Goal: Task Accomplishment & Management: Manage account settings

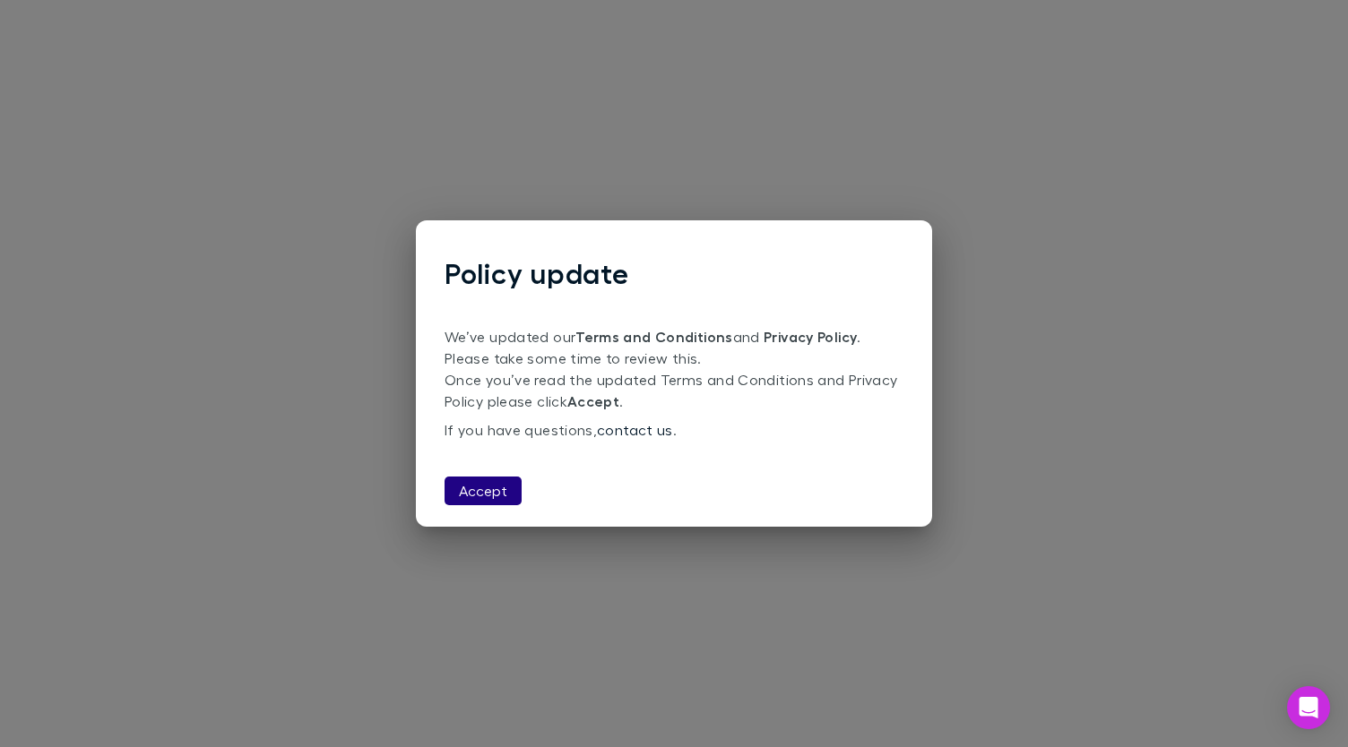
click at [493, 495] on button "Accept" at bounding box center [482, 491] width 77 height 29
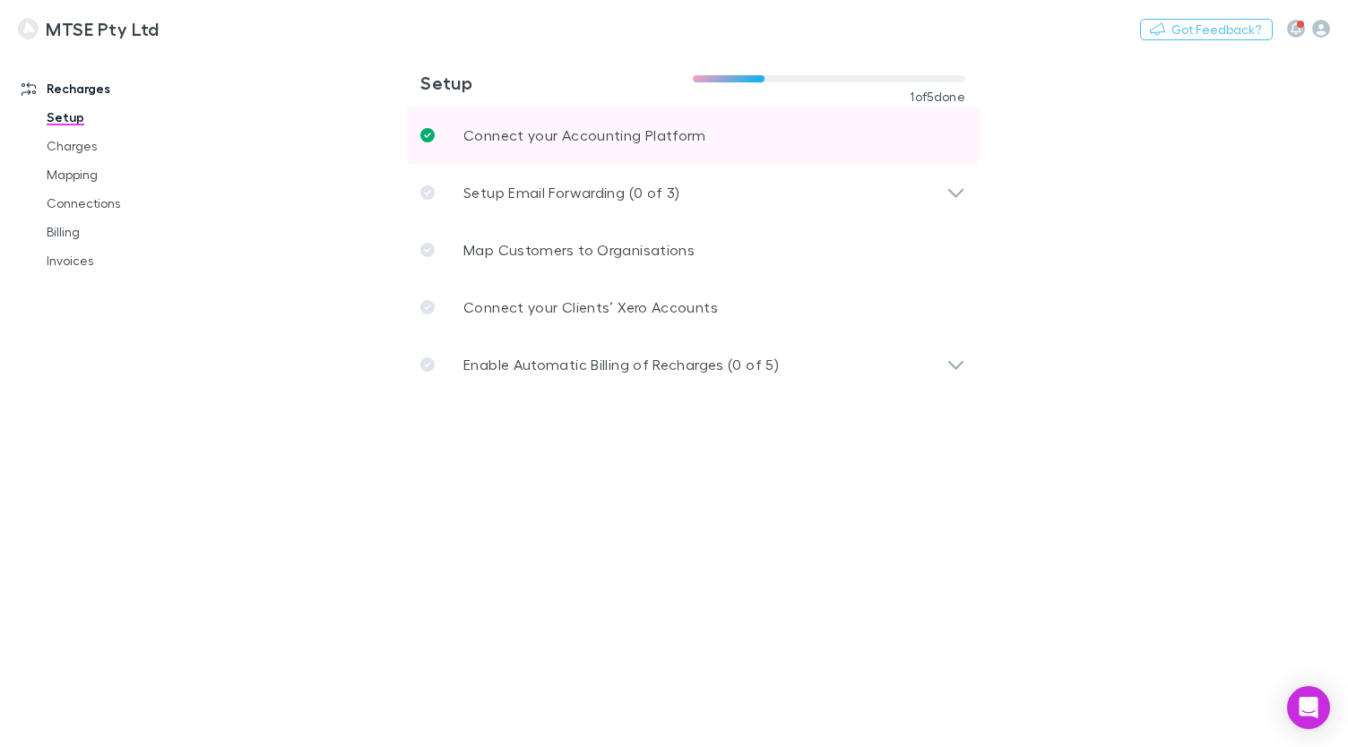
click at [581, 139] on p "Connect your Accounting Platform" at bounding box center [584, 136] width 243 height 22
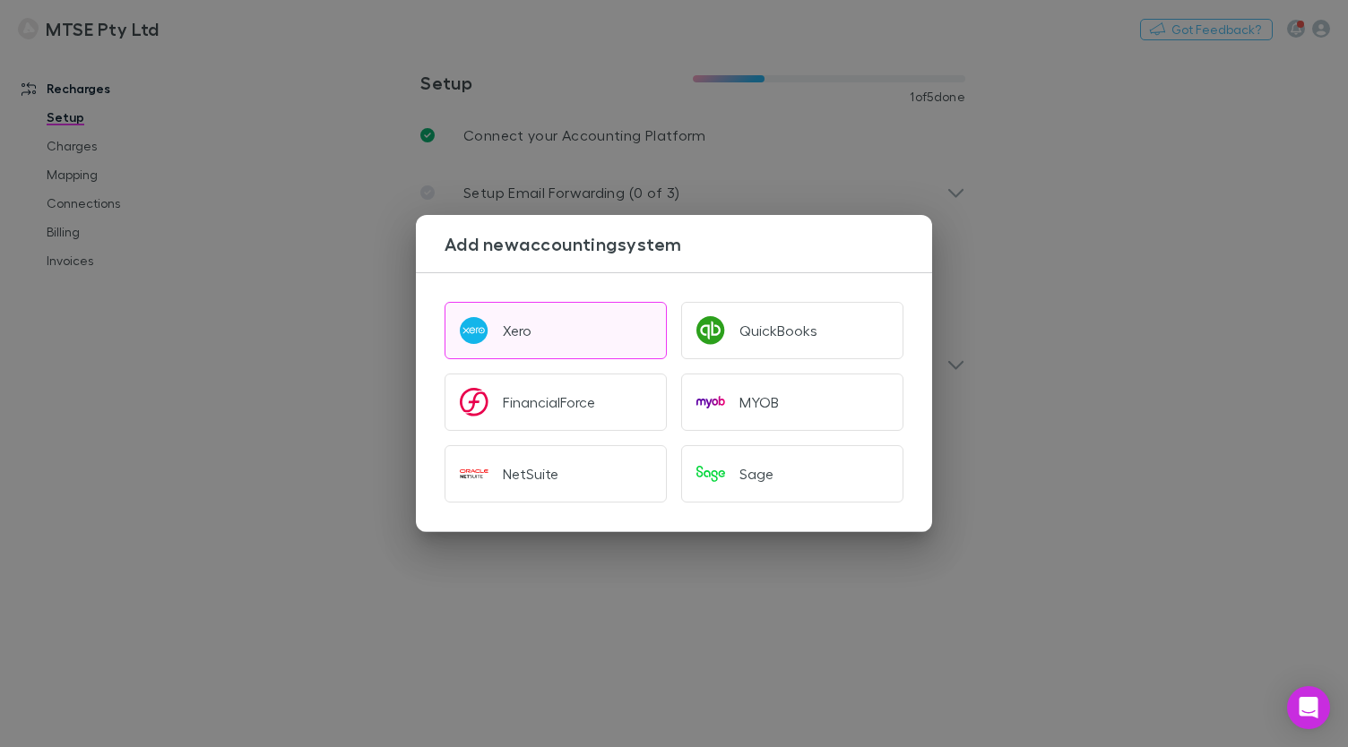
click at [538, 325] on button "Xero" at bounding box center [555, 330] width 222 height 57
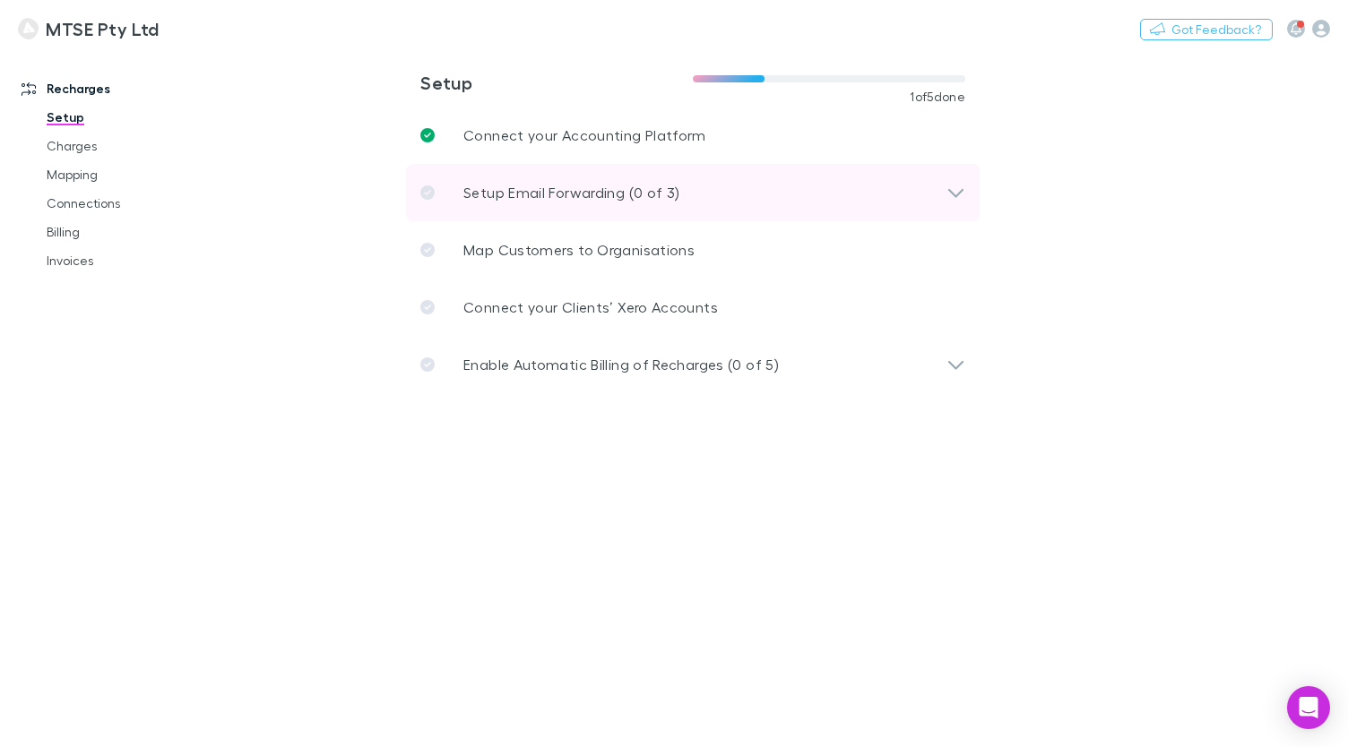
click at [963, 191] on icon at bounding box center [955, 193] width 19 height 22
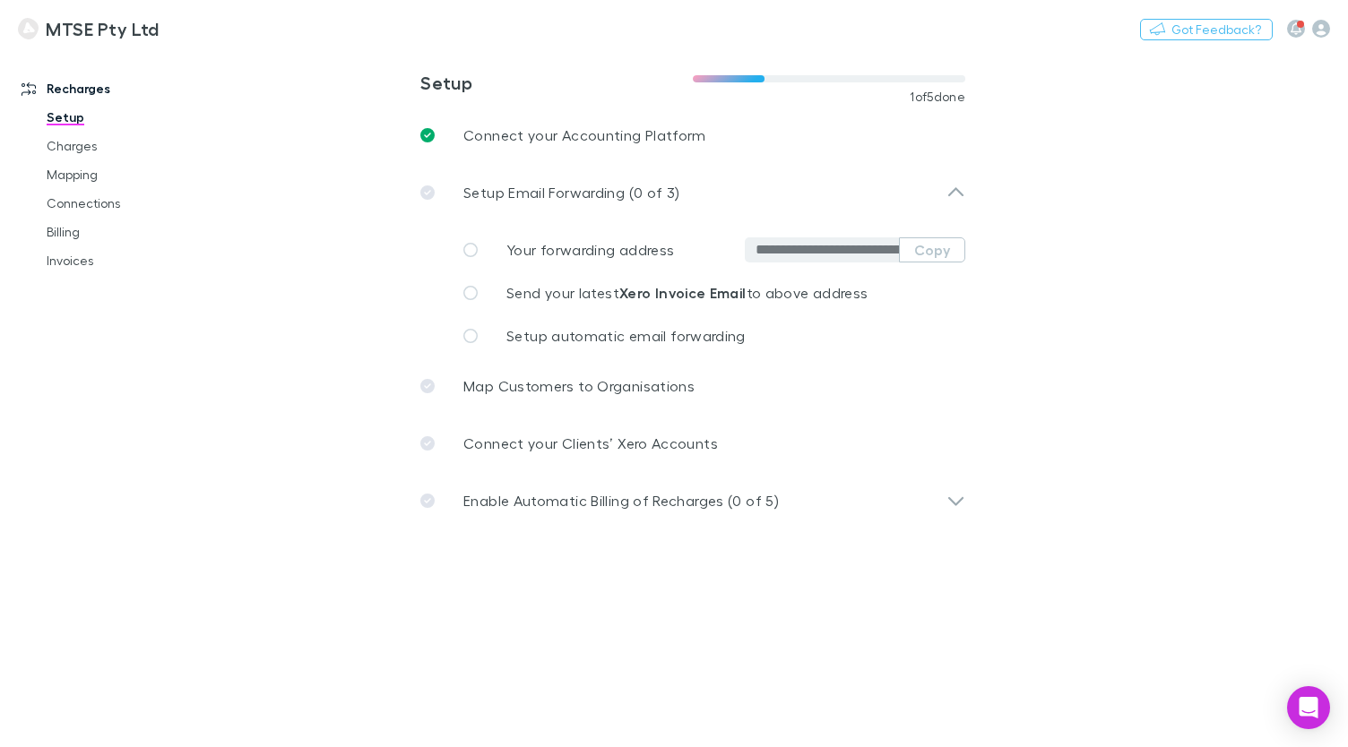
click at [655, 248] on span "Your forwarding address" at bounding box center [590, 249] width 168 height 17
click at [520, 295] on span "Send your latest Xero Invoice Email to above address" at bounding box center [686, 292] width 361 height 17
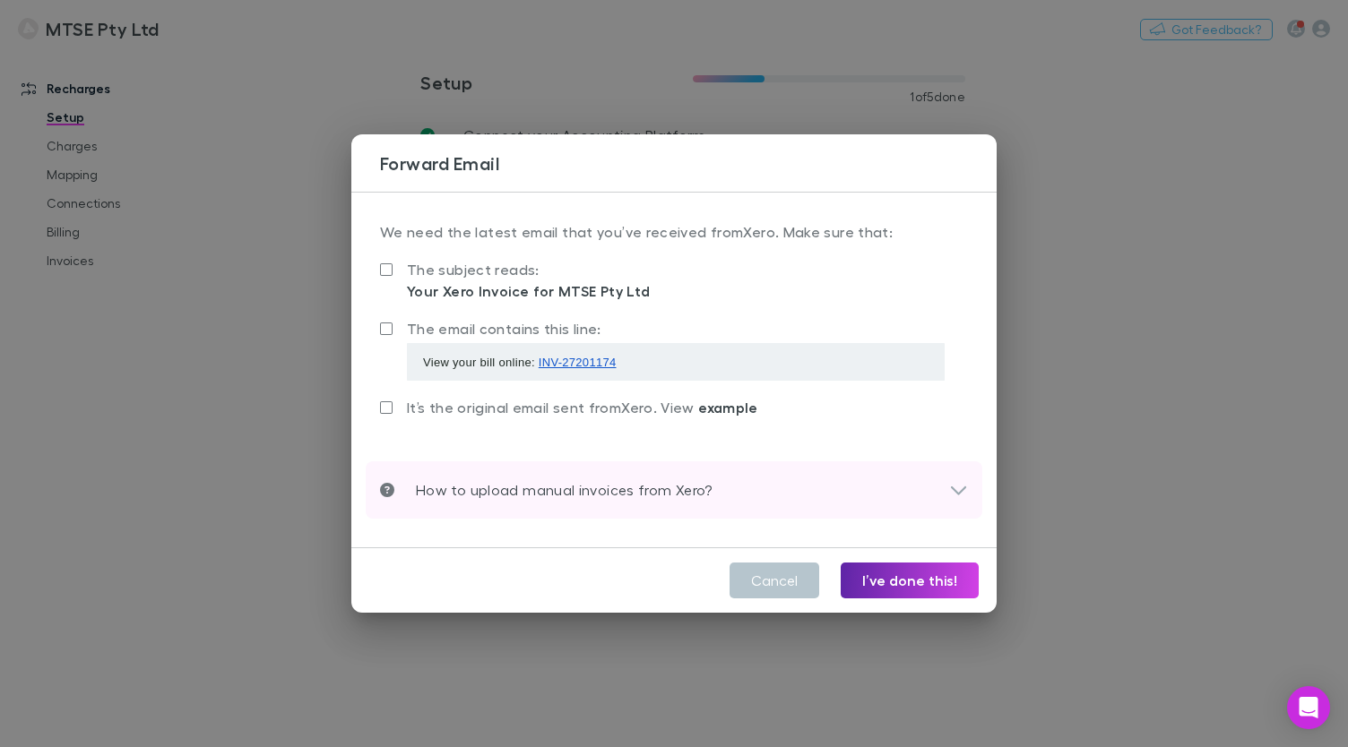
click at [589, 484] on p "How to upload manual invoices from Xero?" at bounding box center [553, 490] width 318 height 22
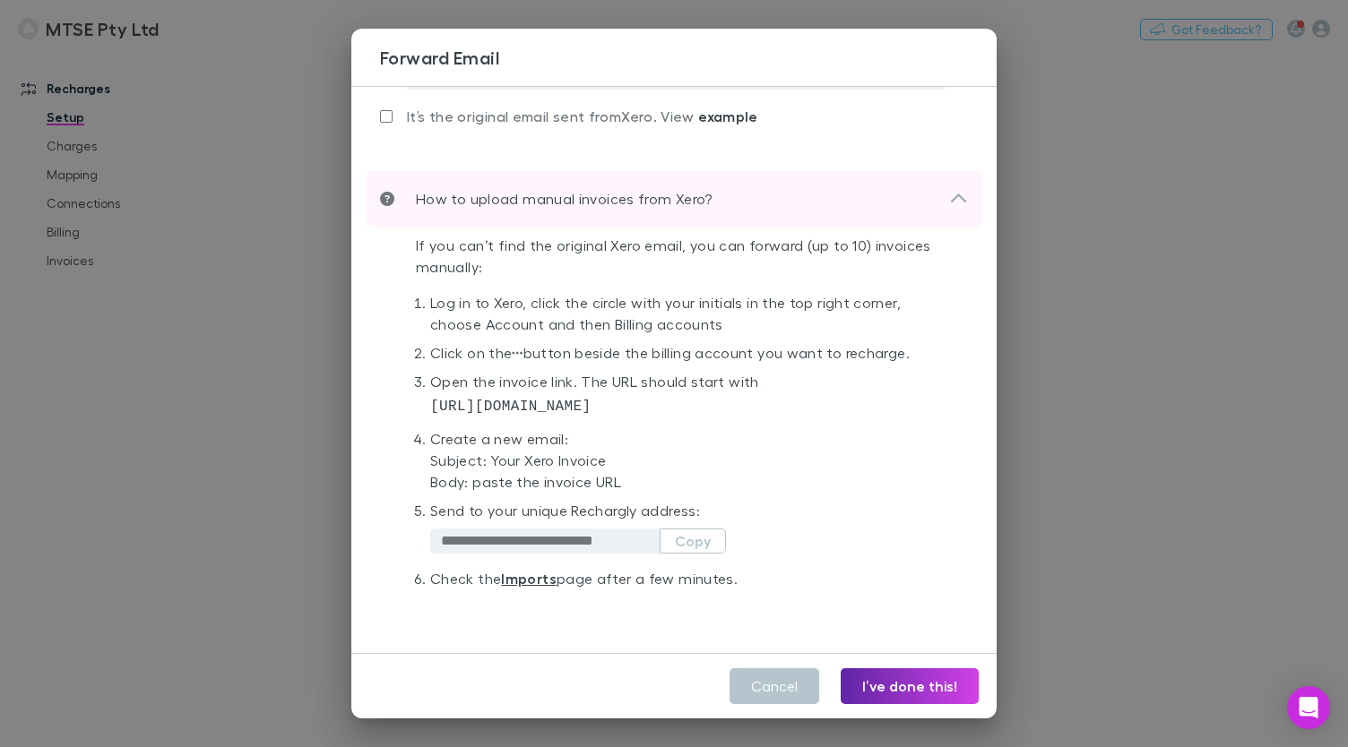
scroll to position [127, 0]
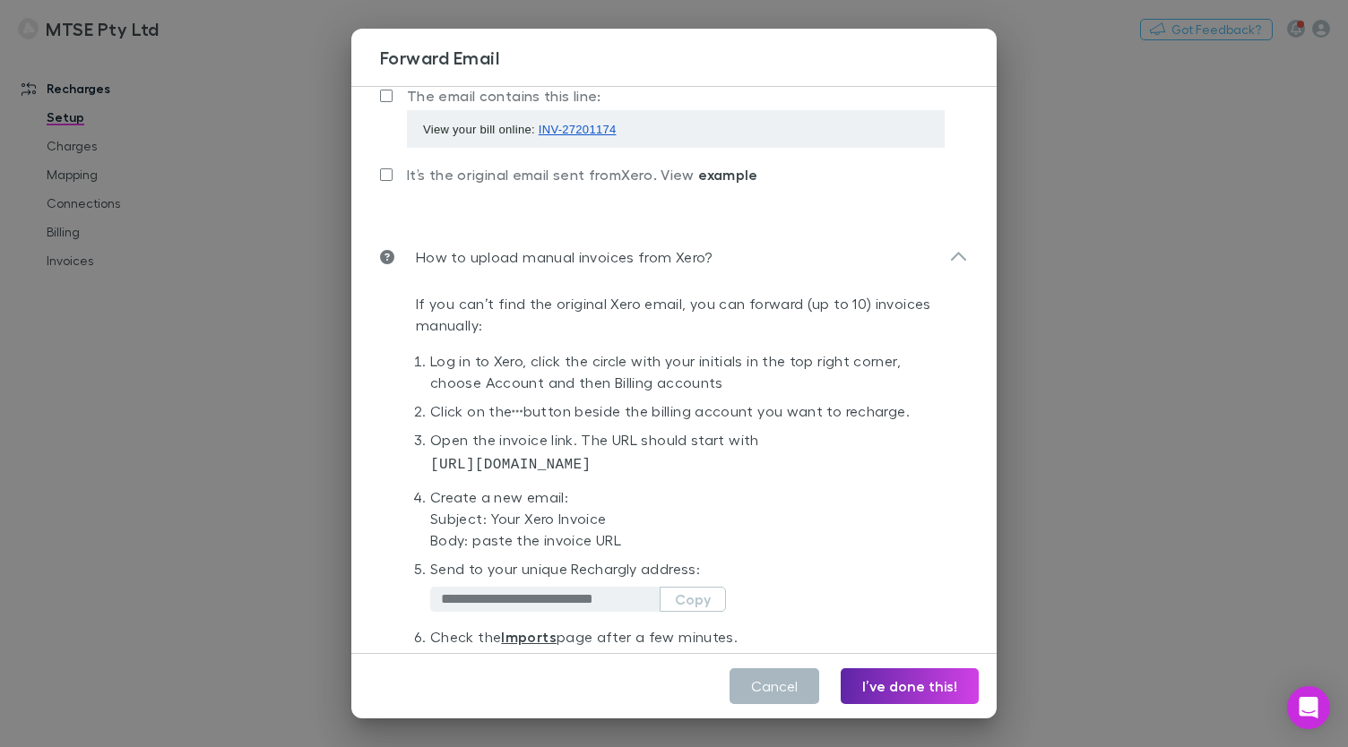
click at [754, 685] on button "Cancel" at bounding box center [774, 686] width 90 height 36
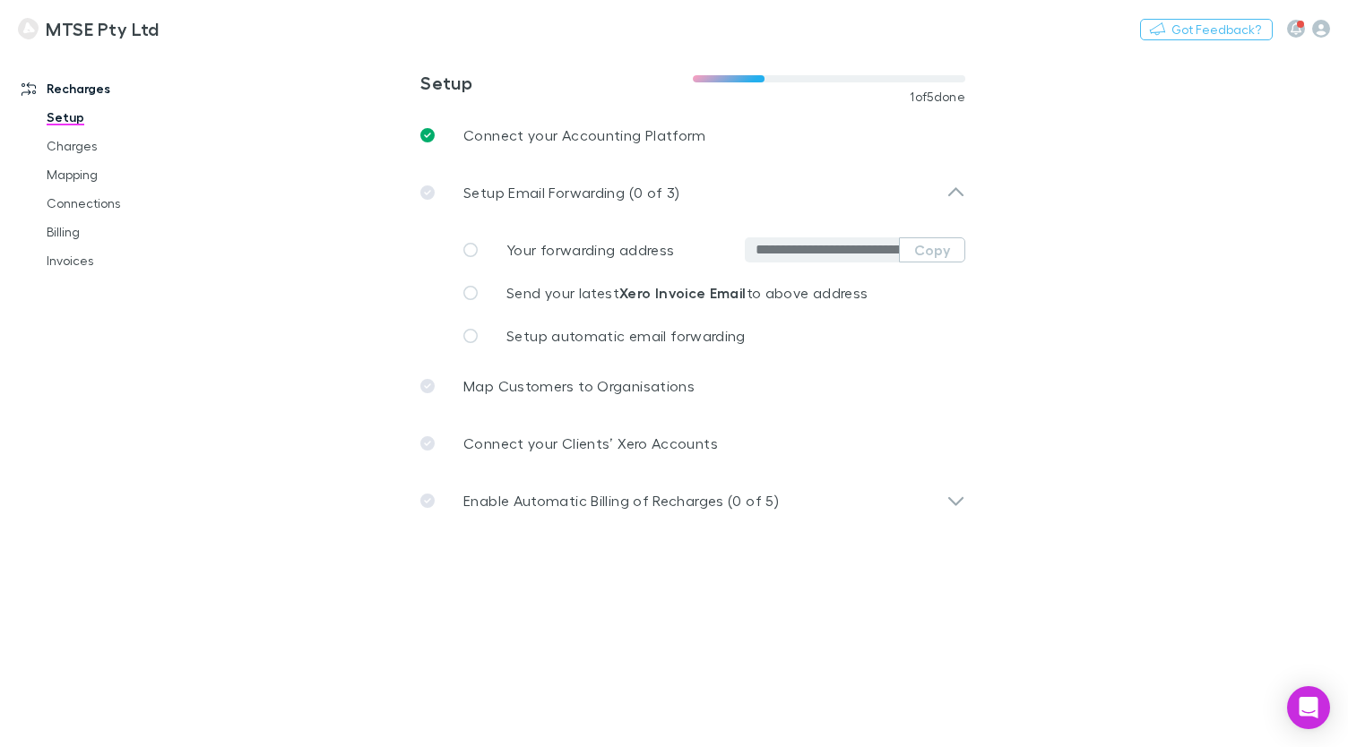
click at [625, 251] on span "Your forwarding address" at bounding box center [590, 249] width 168 height 17
click at [469, 254] on icon at bounding box center [470, 250] width 14 height 14
click at [930, 251] on button "Copy" at bounding box center [932, 249] width 66 height 25
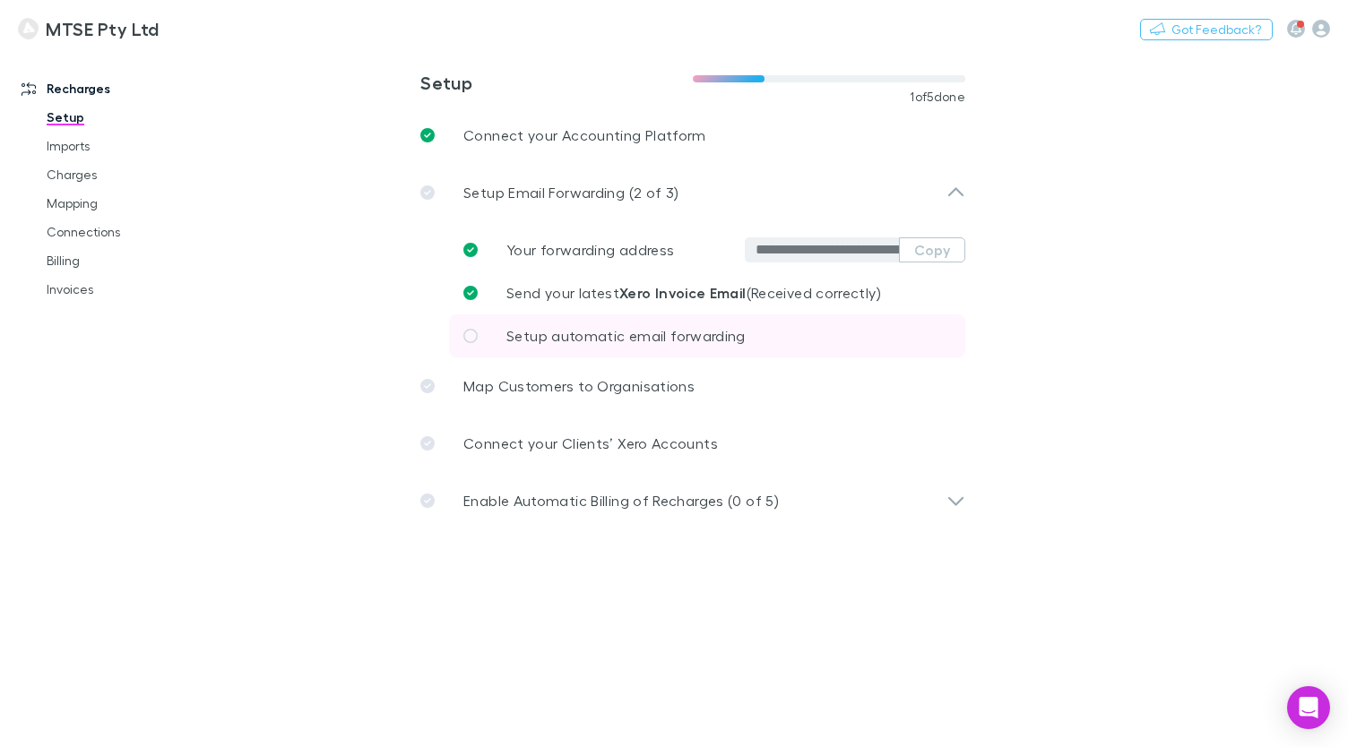
click at [525, 348] on link "Setup automatic email forwarding" at bounding box center [707, 336] width 516 height 43
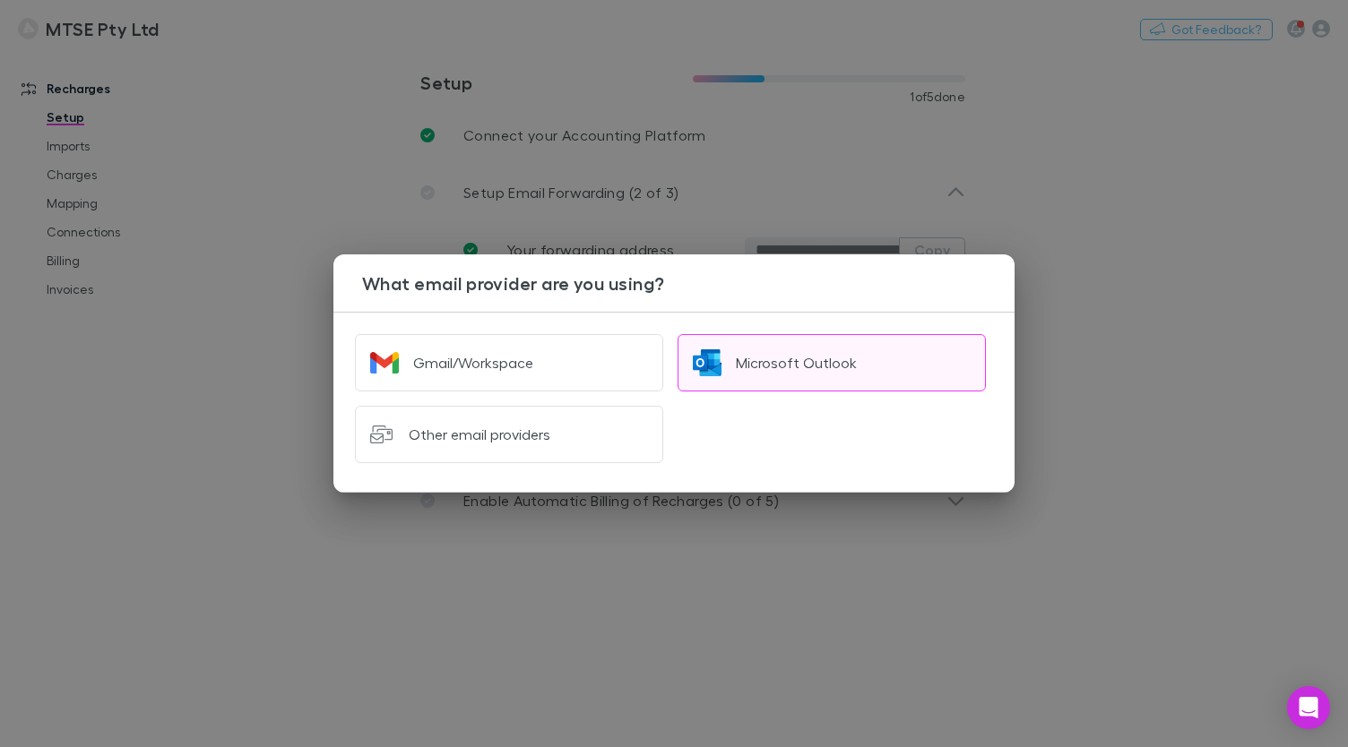
click at [771, 349] on button "Microsoft Outlook" at bounding box center [831, 362] width 308 height 57
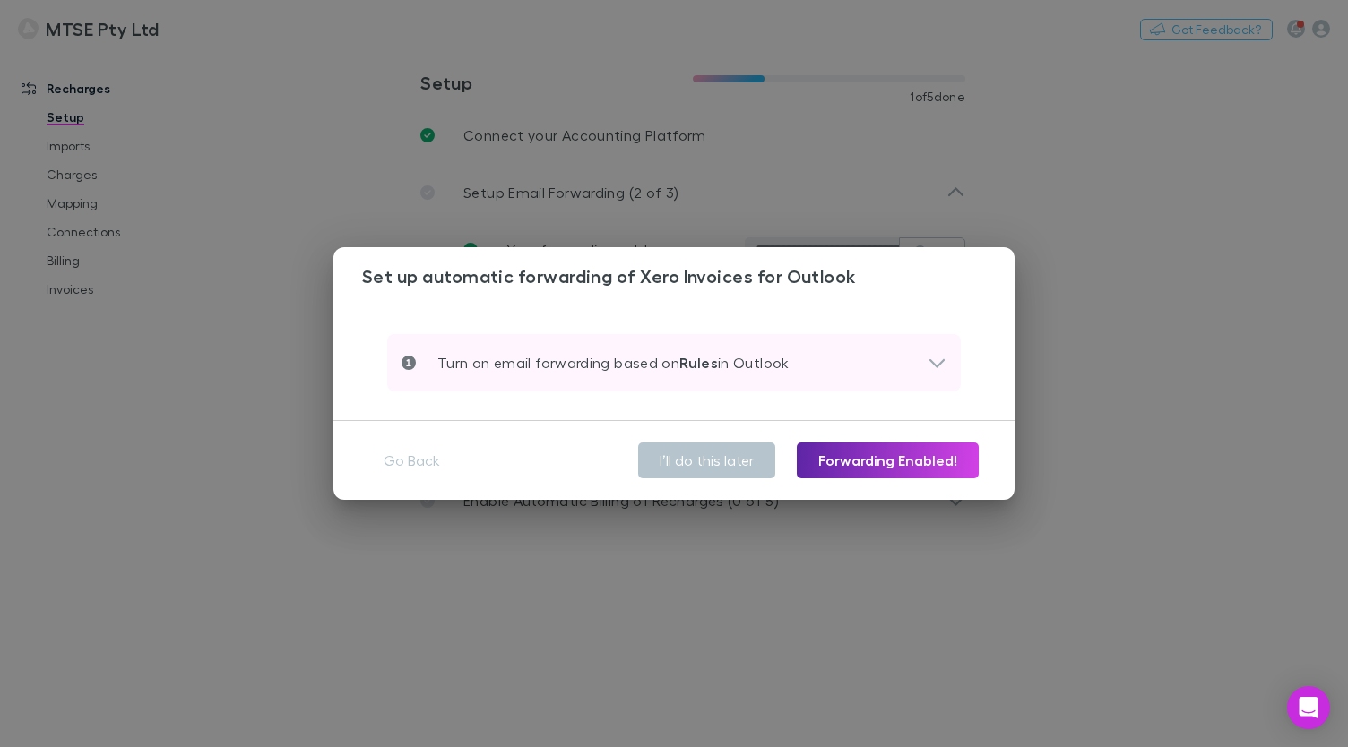
click at [762, 366] on p "Turn on email forwarding based on Rules in Outlook" at bounding box center [603, 363] width 374 height 22
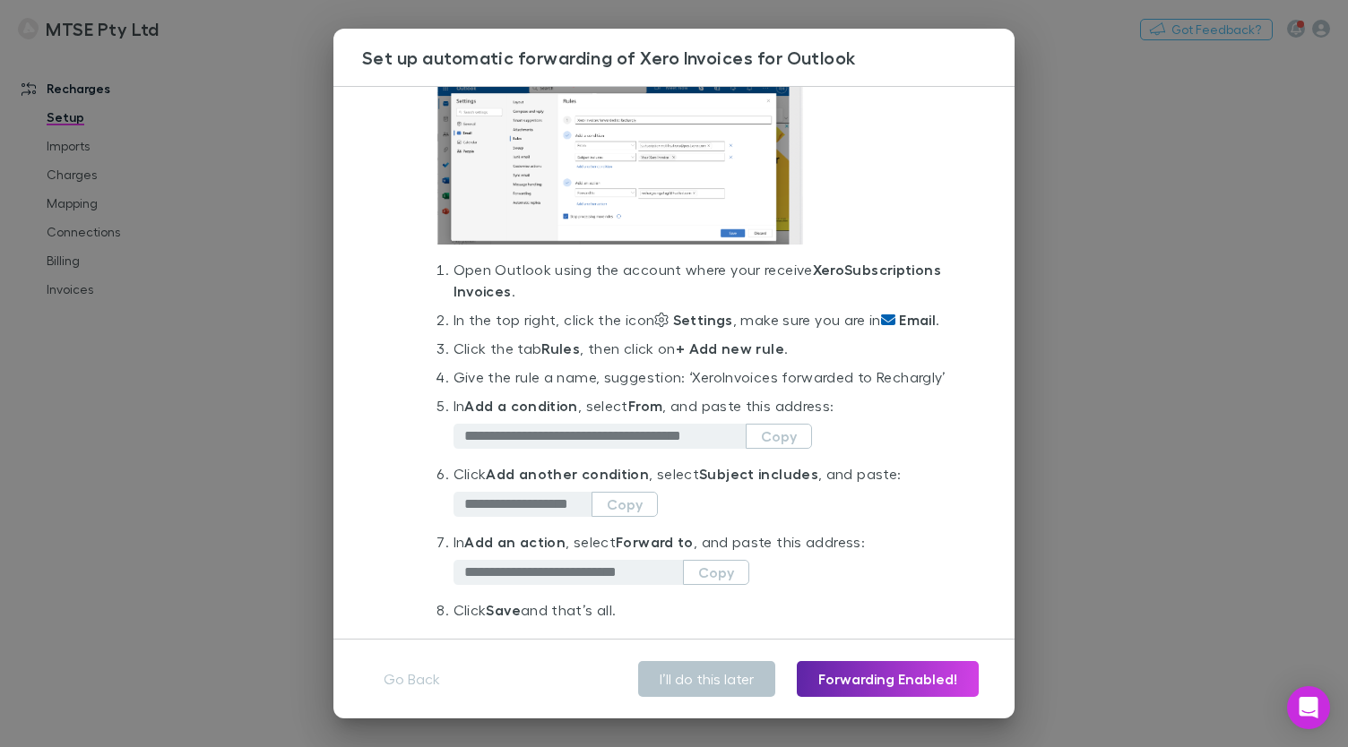
scroll to position [151, 0]
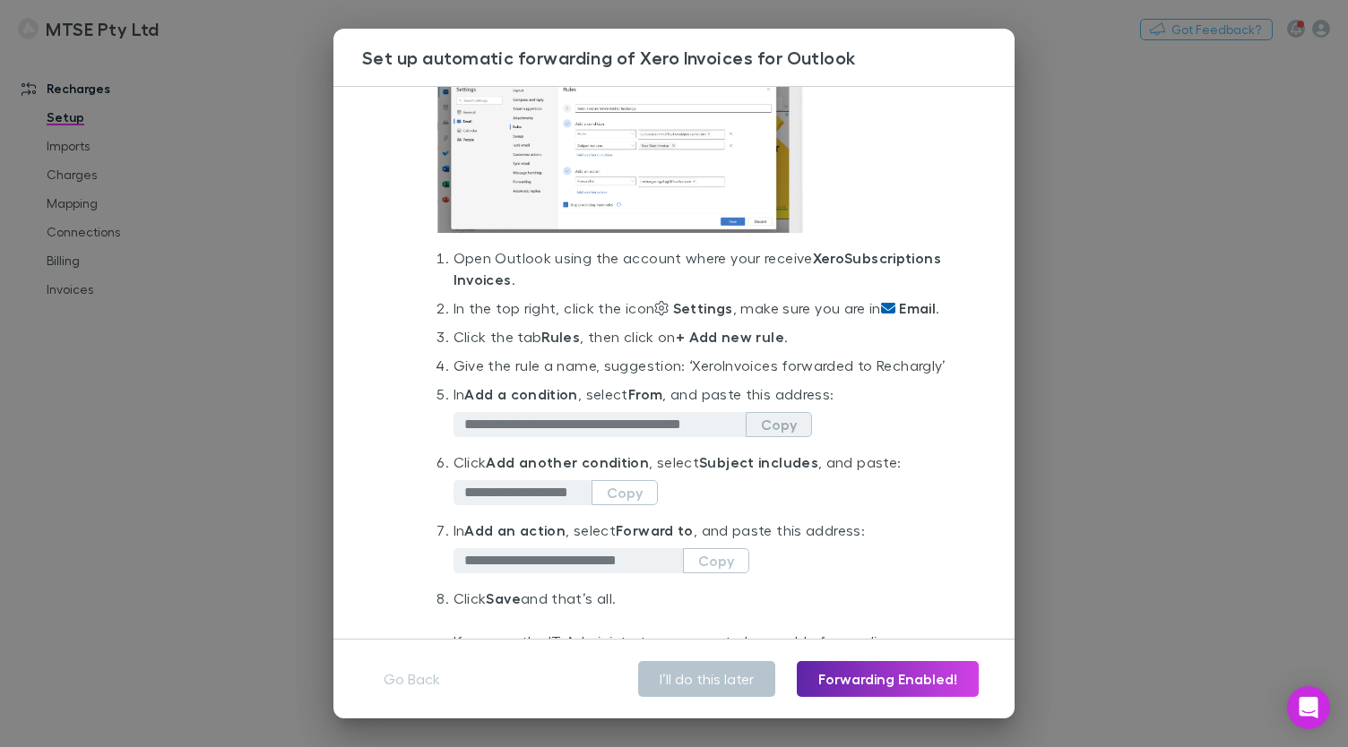
click at [772, 427] on button "Copy" at bounding box center [779, 424] width 66 height 25
click at [627, 489] on button "Copy" at bounding box center [624, 492] width 66 height 25
click at [708, 560] on button "Copy" at bounding box center [716, 560] width 66 height 25
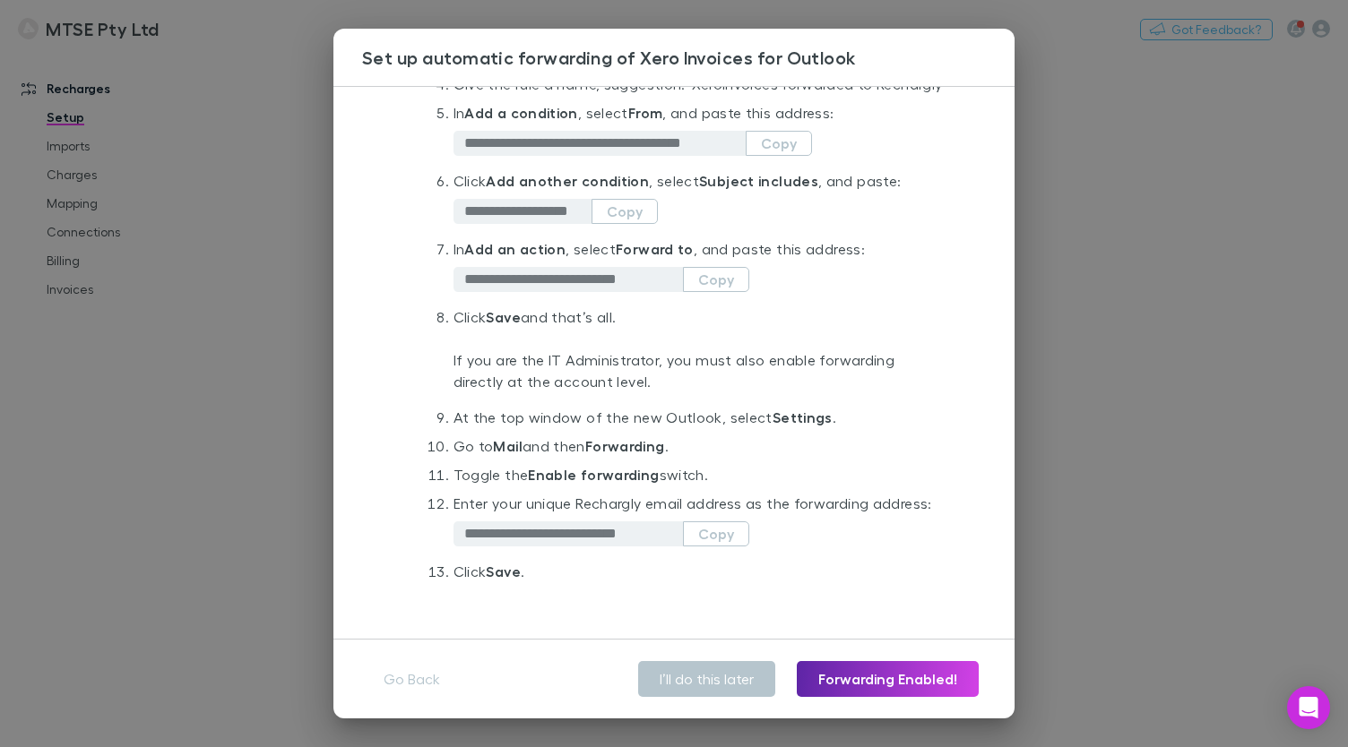
scroll to position [440, 0]
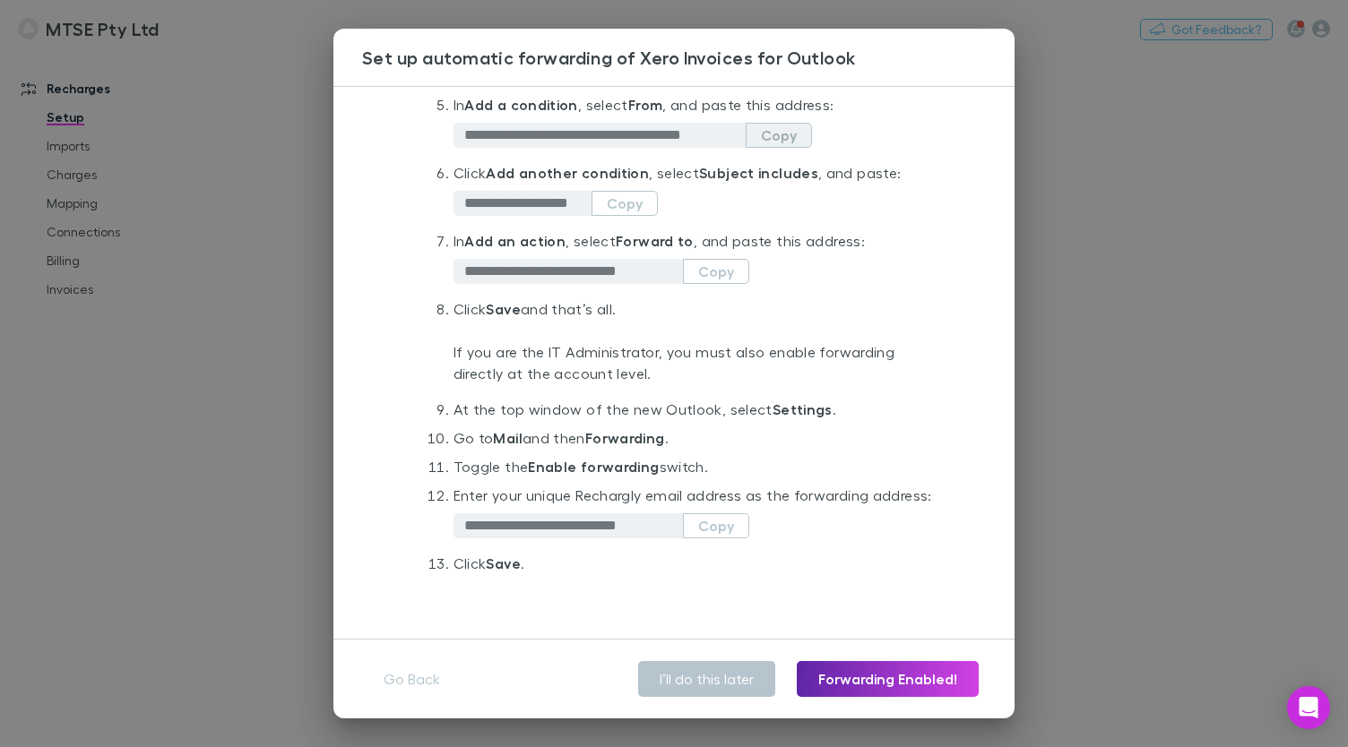
click at [796, 130] on button "Copy" at bounding box center [779, 135] width 66 height 25
click at [780, 134] on button "Copied" at bounding box center [763, 135] width 96 height 25
click at [713, 270] on button "Copy" at bounding box center [716, 271] width 66 height 25
click at [782, 136] on button "Copy" at bounding box center [779, 135] width 66 height 25
click at [899, 671] on button "Forwarding Enabled!" at bounding box center [888, 679] width 182 height 36
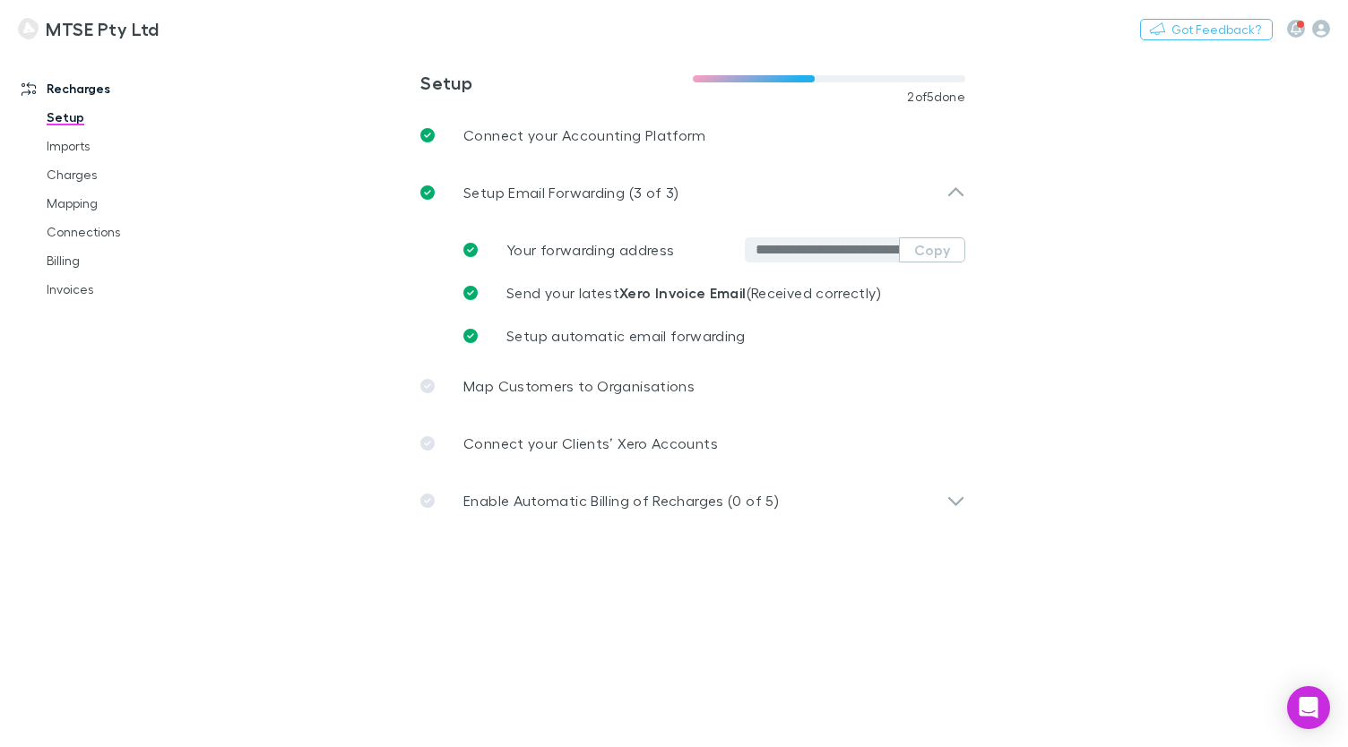
click at [847, 571] on main "**********" at bounding box center [786, 398] width 1124 height 697
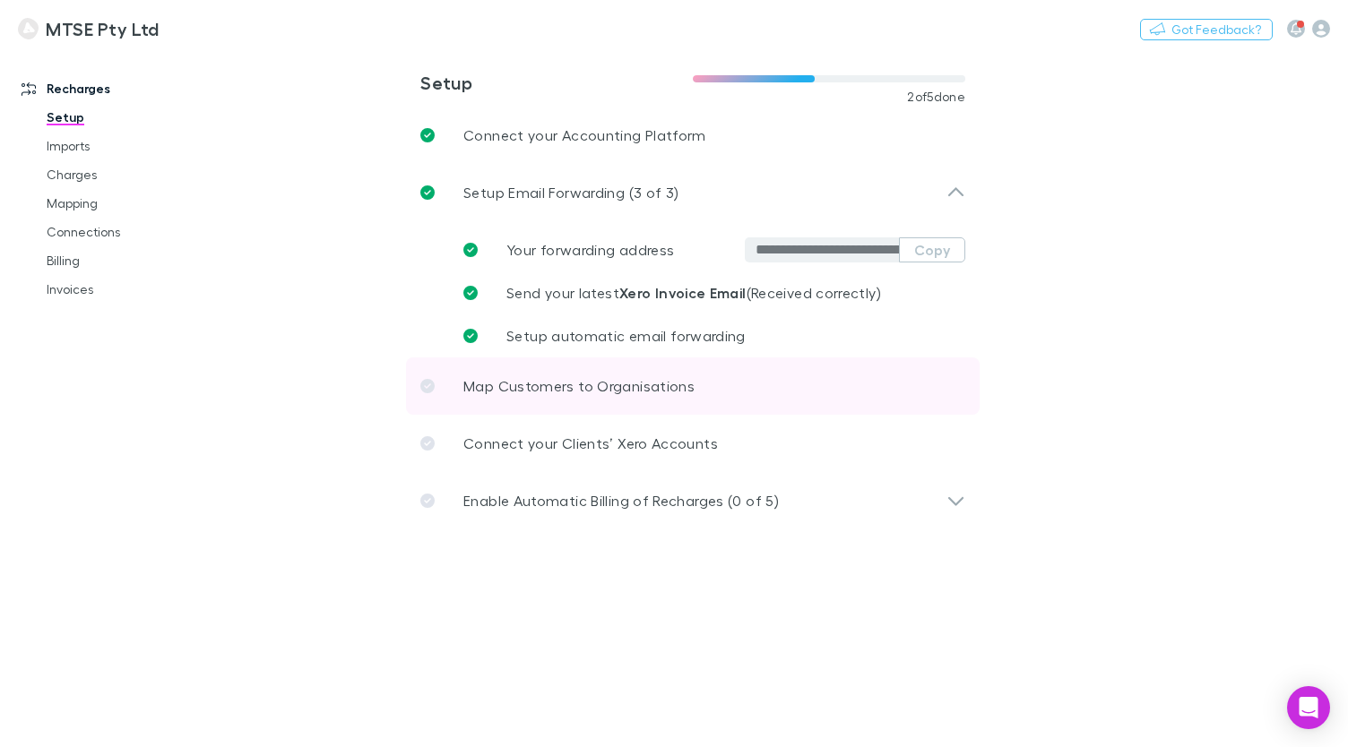
click at [835, 398] on link "Map Customers to Organisations" at bounding box center [692, 386] width 573 height 57
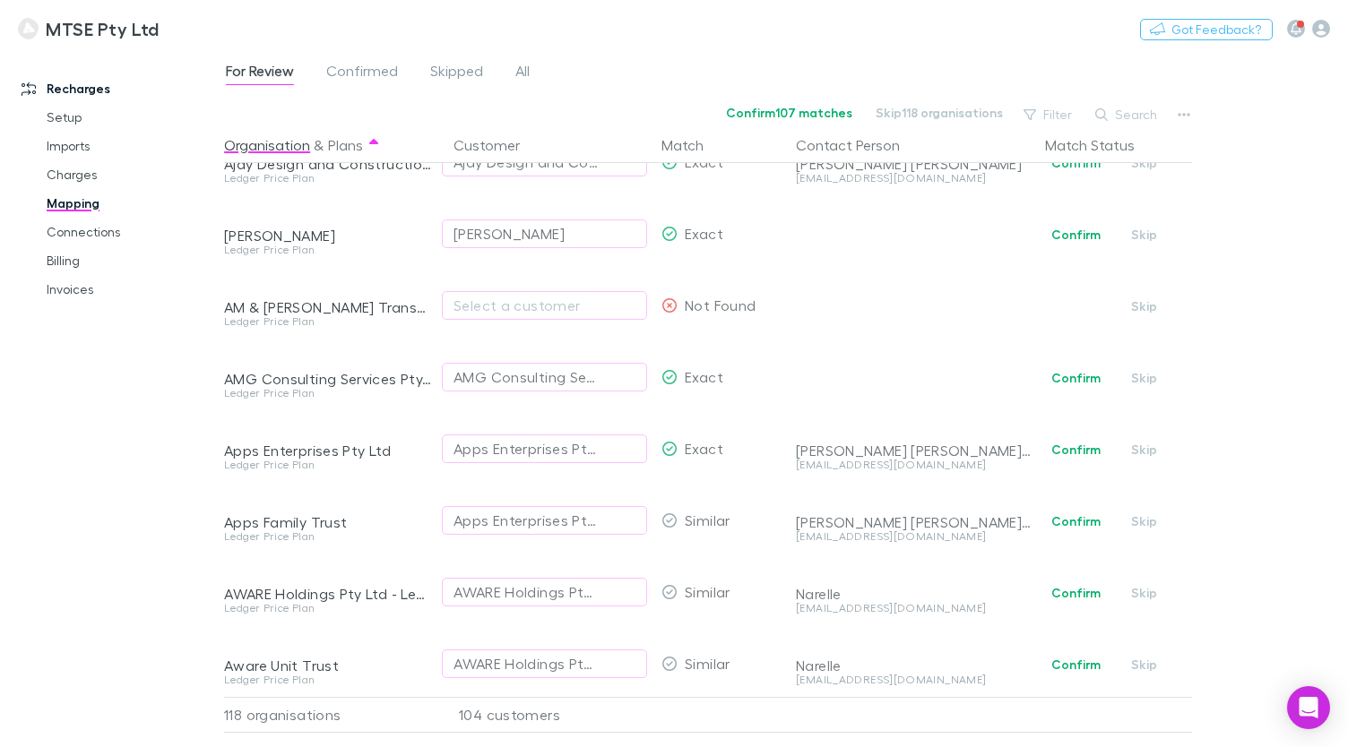
scroll to position [328, 0]
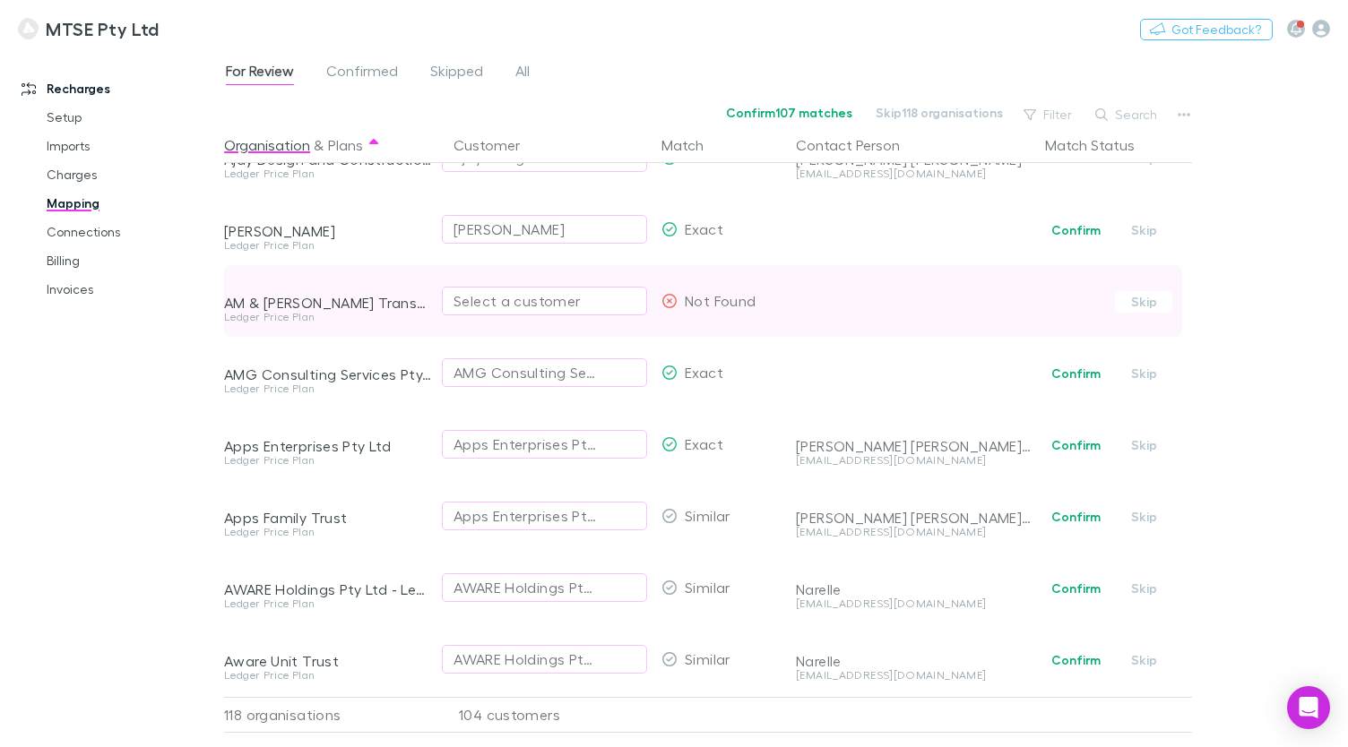
click at [627, 306] on div "Select a customer" at bounding box center [544, 301] width 182 height 22
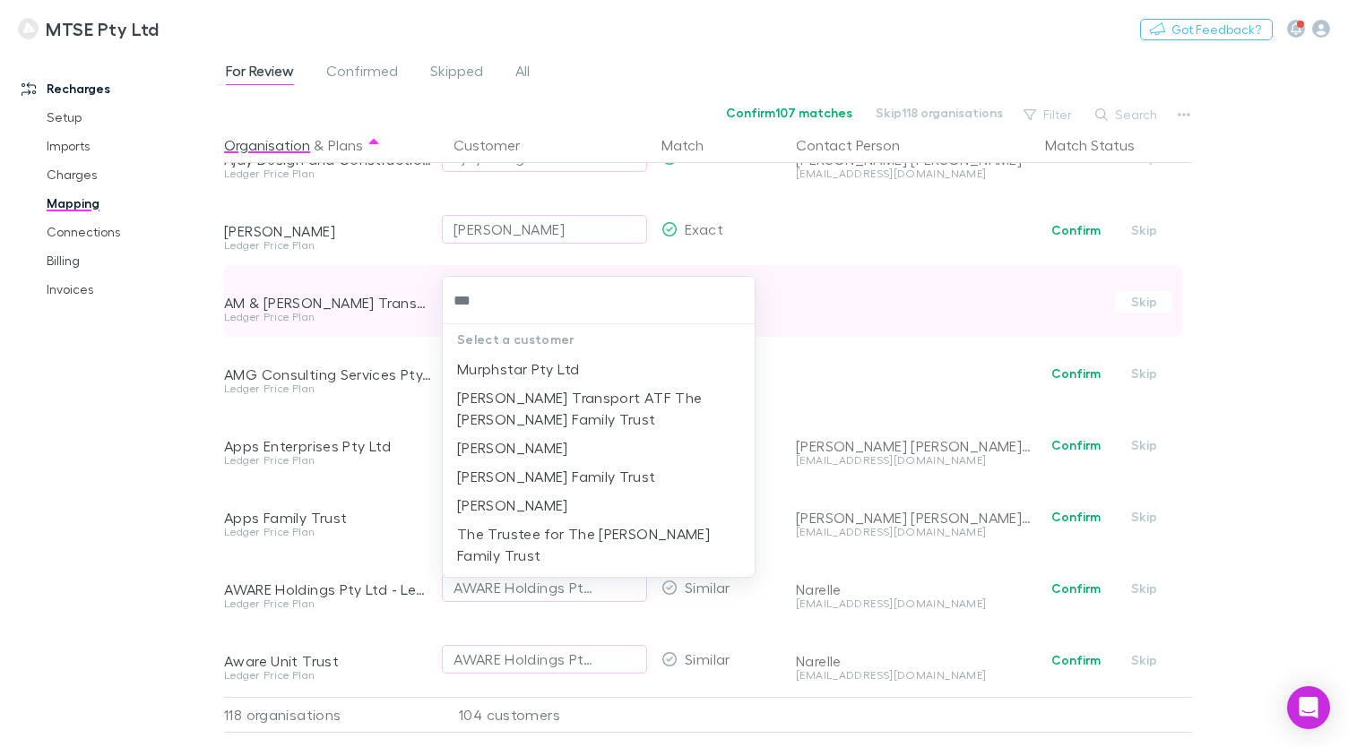
type input "****"
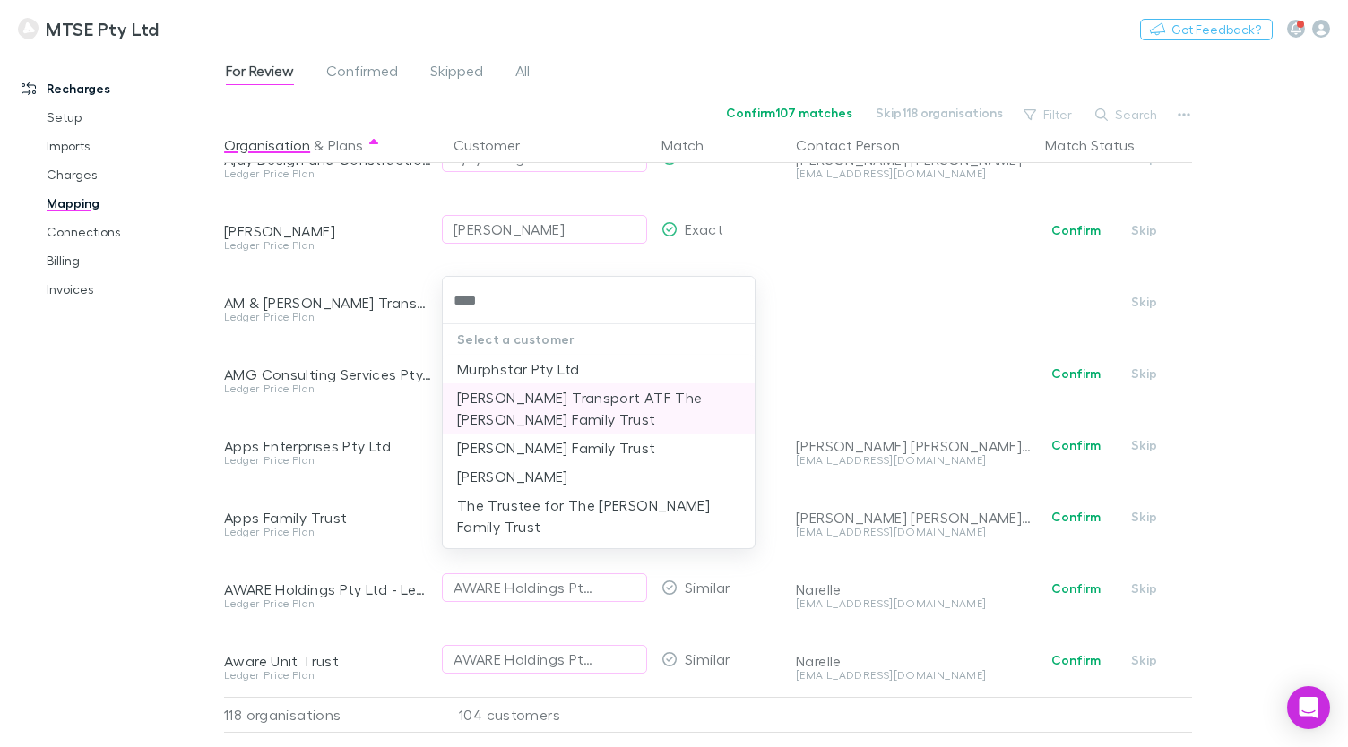
click at [645, 399] on li "[PERSON_NAME] Transport ATF The [PERSON_NAME] Family Trust" at bounding box center [599, 409] width 312 height 50
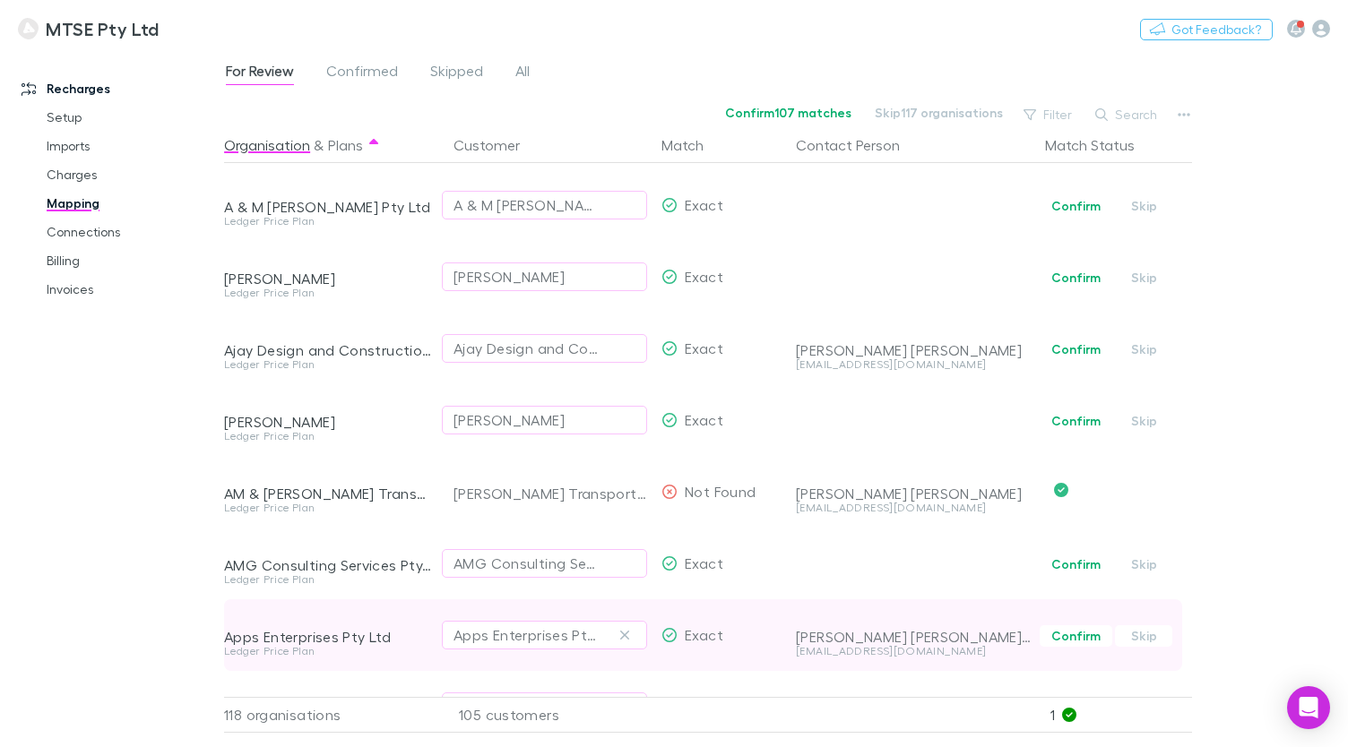
scroll to position [0, 0]
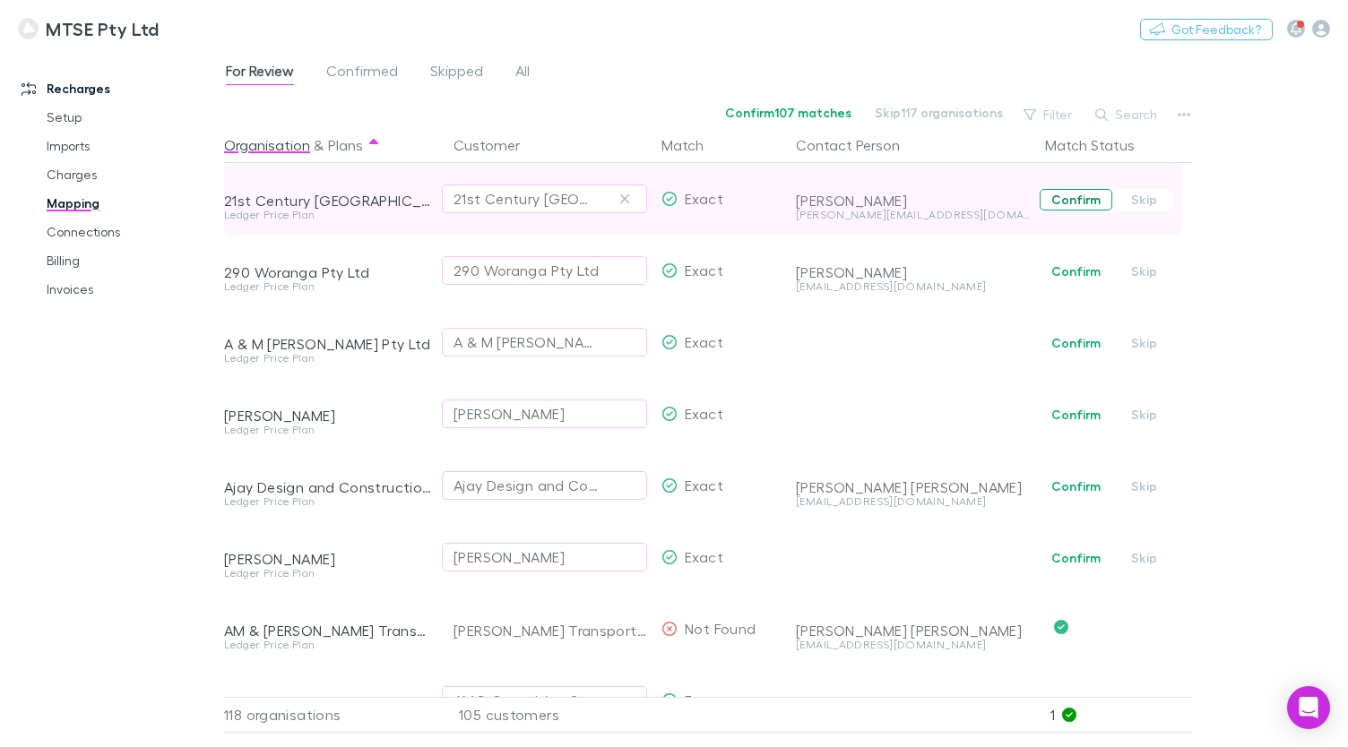
click at [1070, 206] on button "Confirm" at bounding box center [1075, 200] width 73 height 22
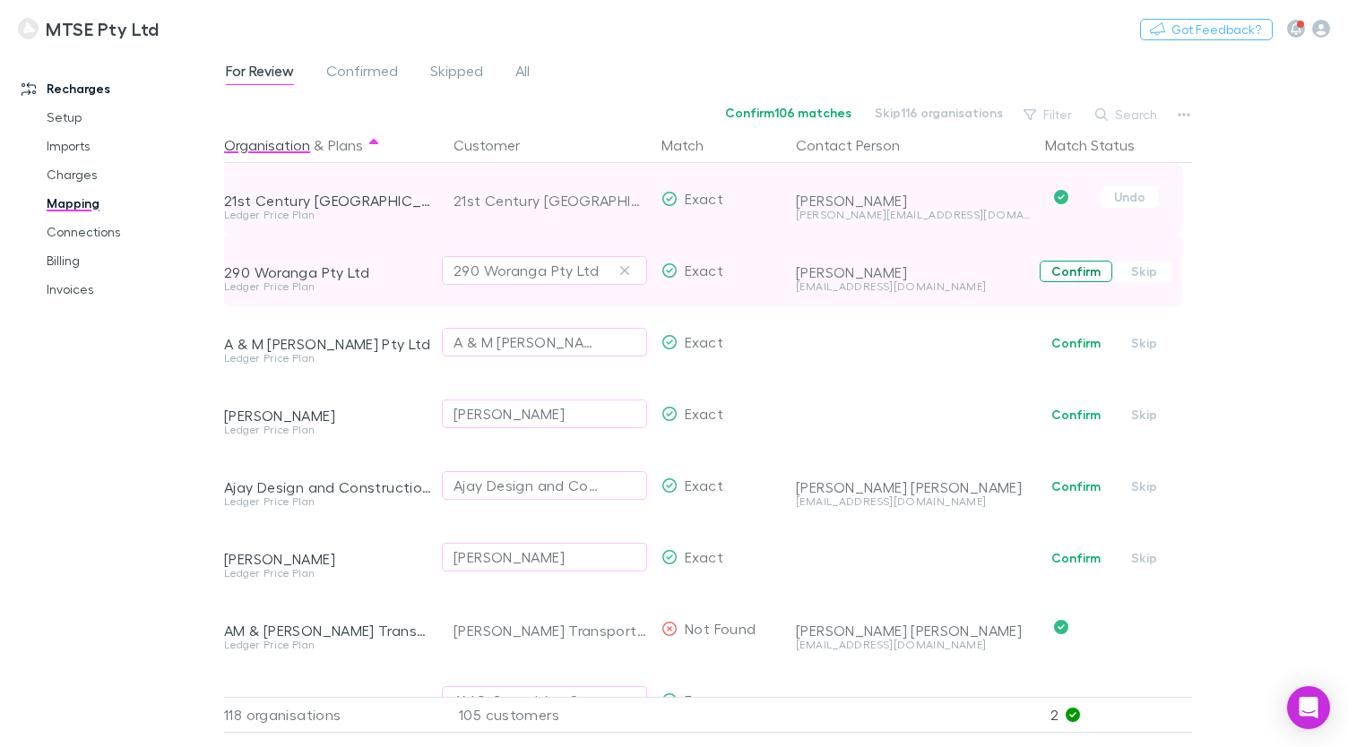
click at [1065, 267] on button "Confirm" at bounding box center [1075, 272] width 73 height 22
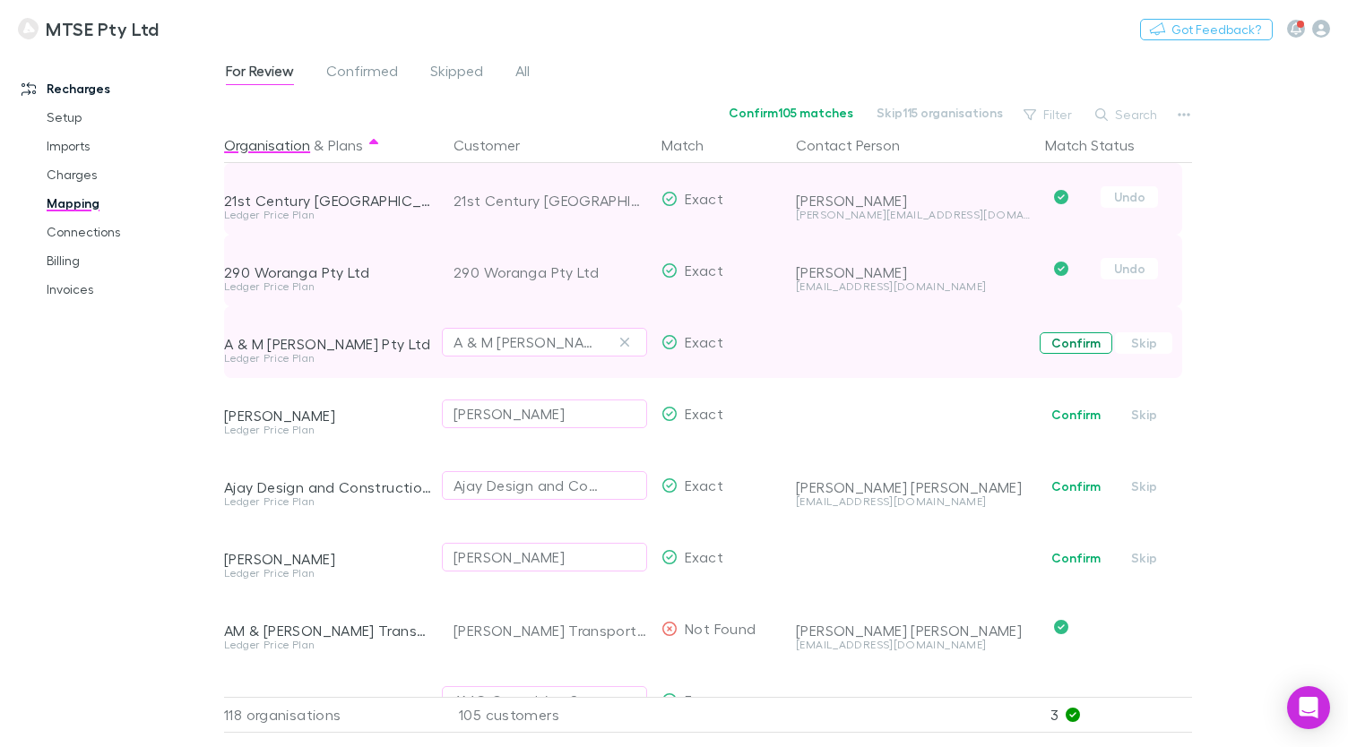
click at [1065, 347] on button "Confirm" at bounding box center [1075, 343] width 73 height 22
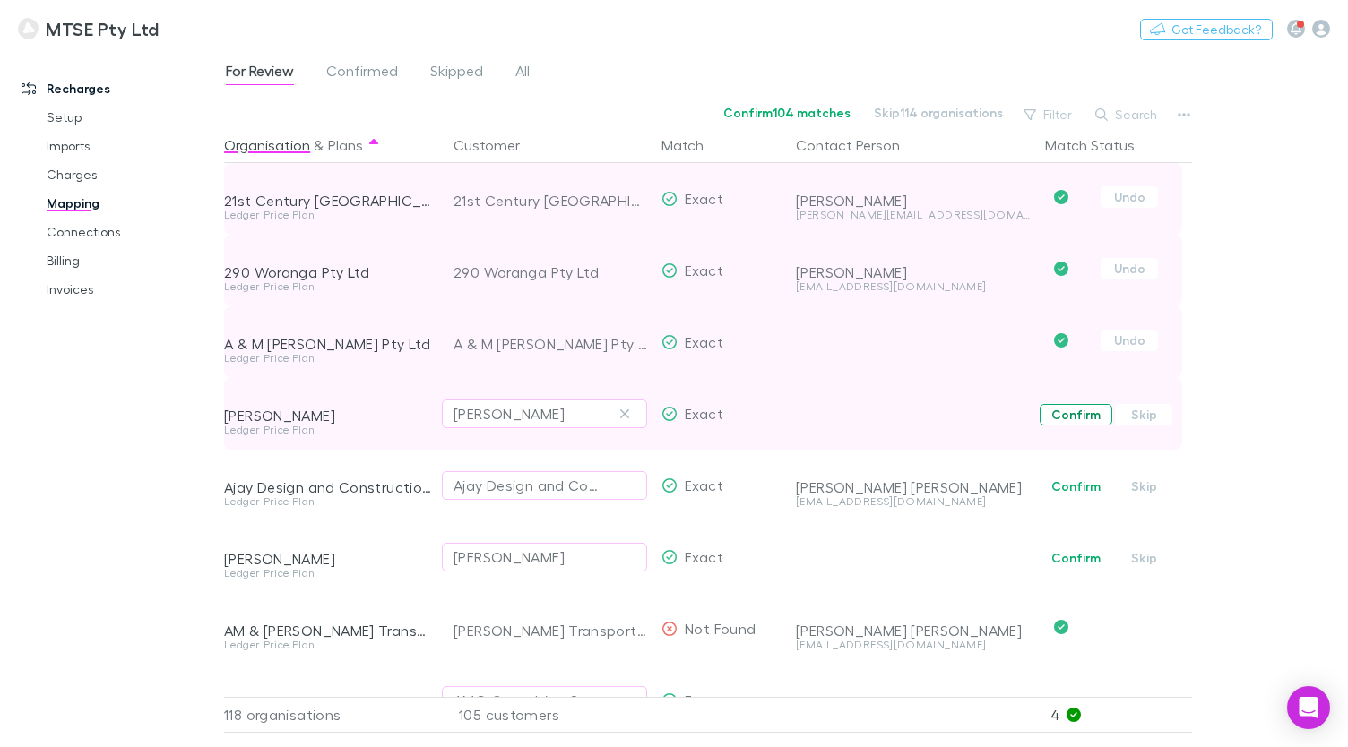
click at [1064, 418] on button "Confirm" at bounding box center [1075, 415] width 73 height 22
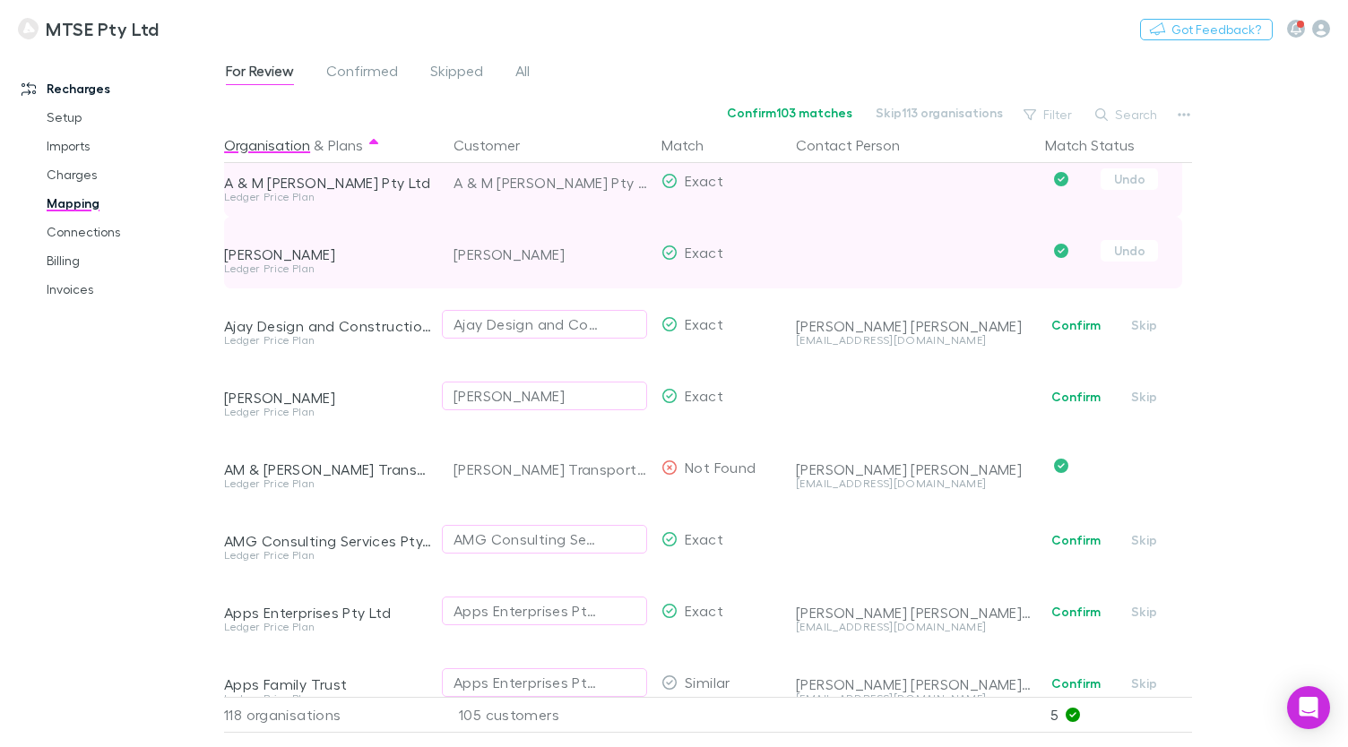
scroll to position [163, 0]
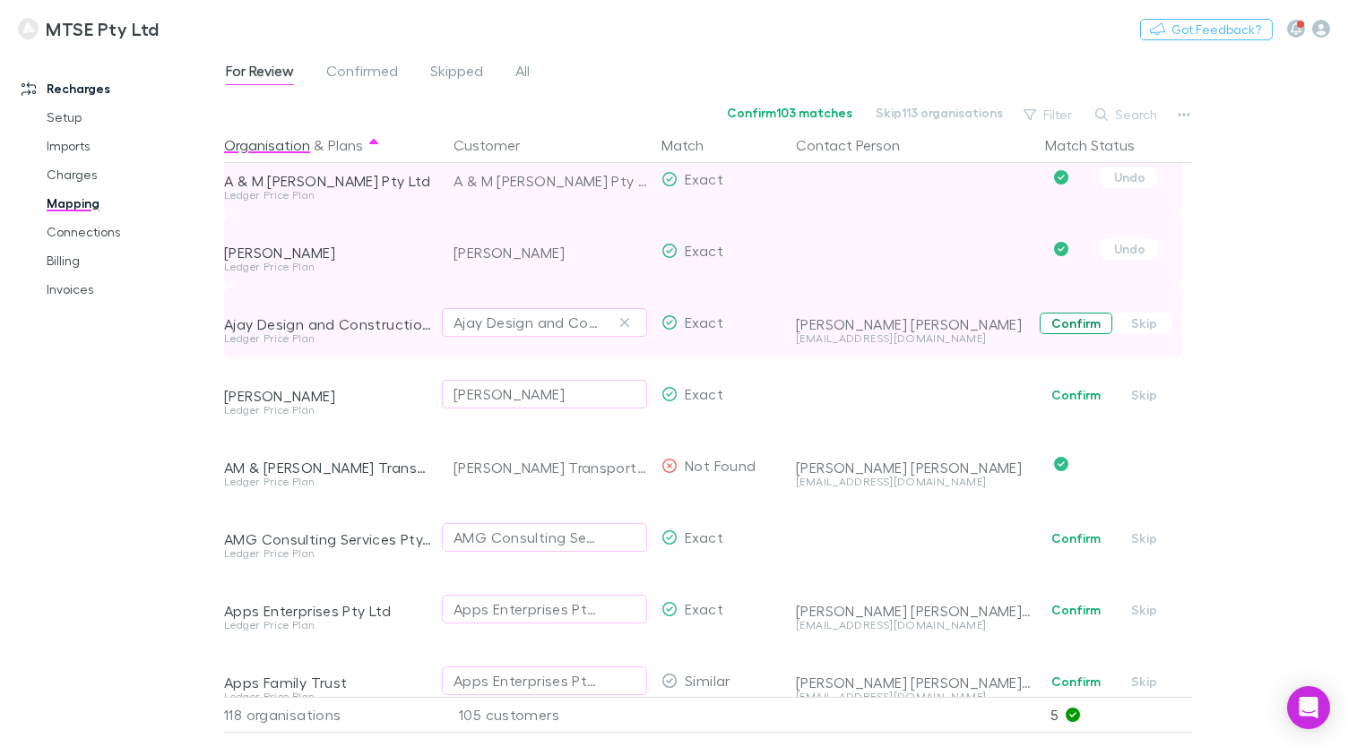
click at [1076, 332] on button "Confirm" at bounding box center [1075, 324] width 73 height 22
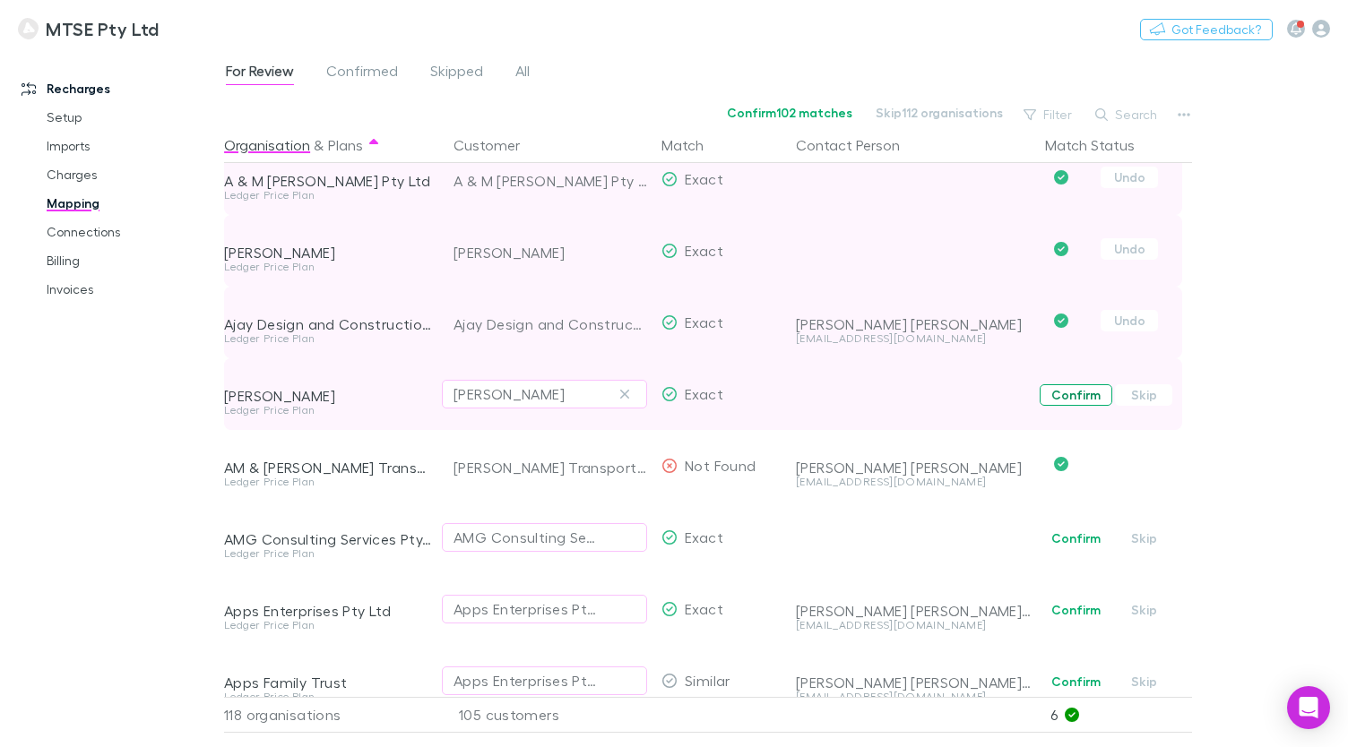
click at [1064, 398] on button "Confirm" at bounding box center [1075, 395] width 73 height 22
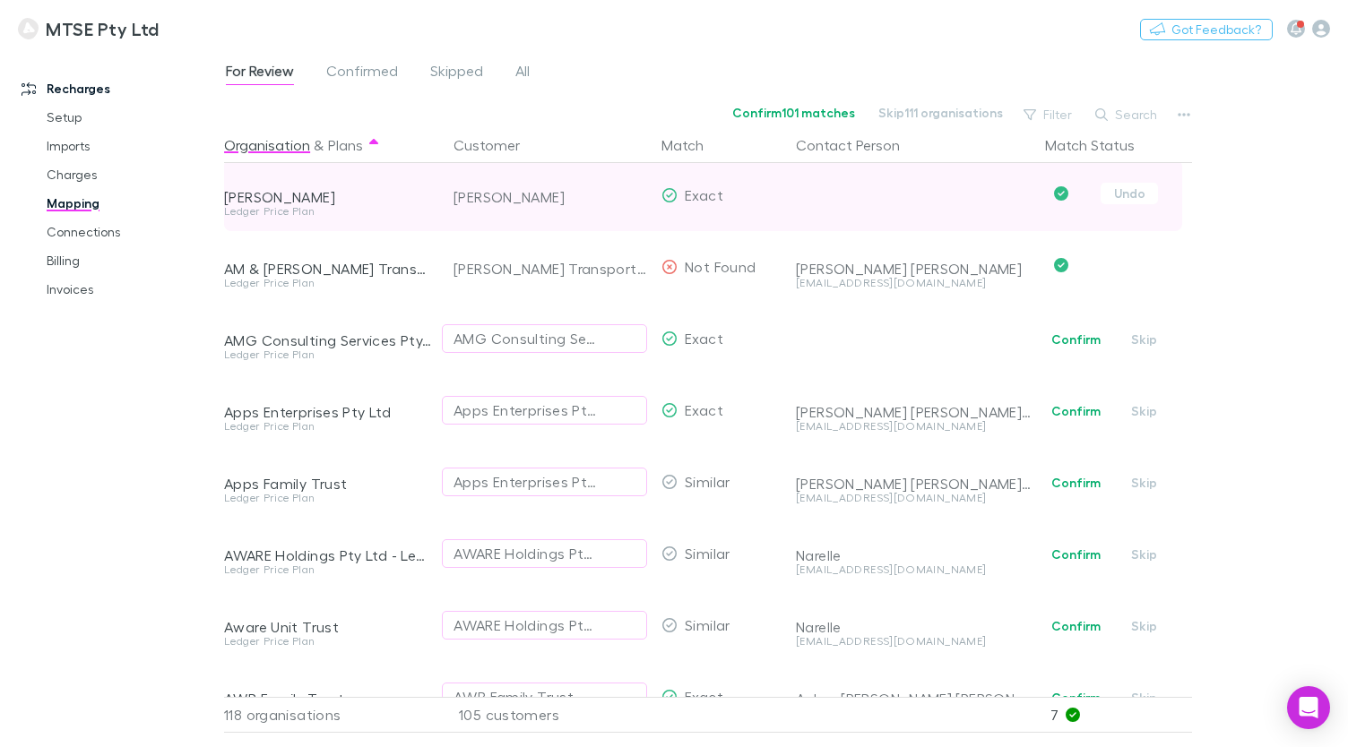
scroll to position [378, 0]
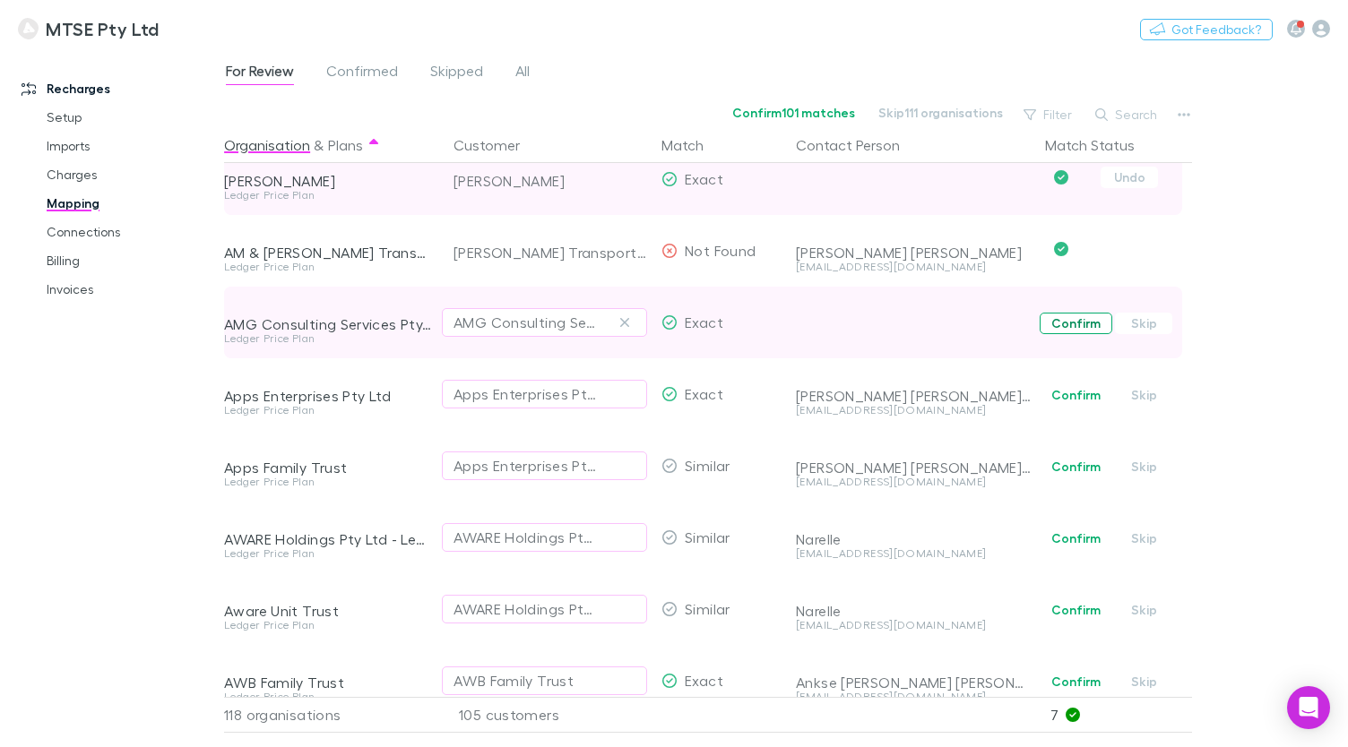
click at [1073, 328] on button "Confirm" at bounding box center [1075, 324] width 73 height 22
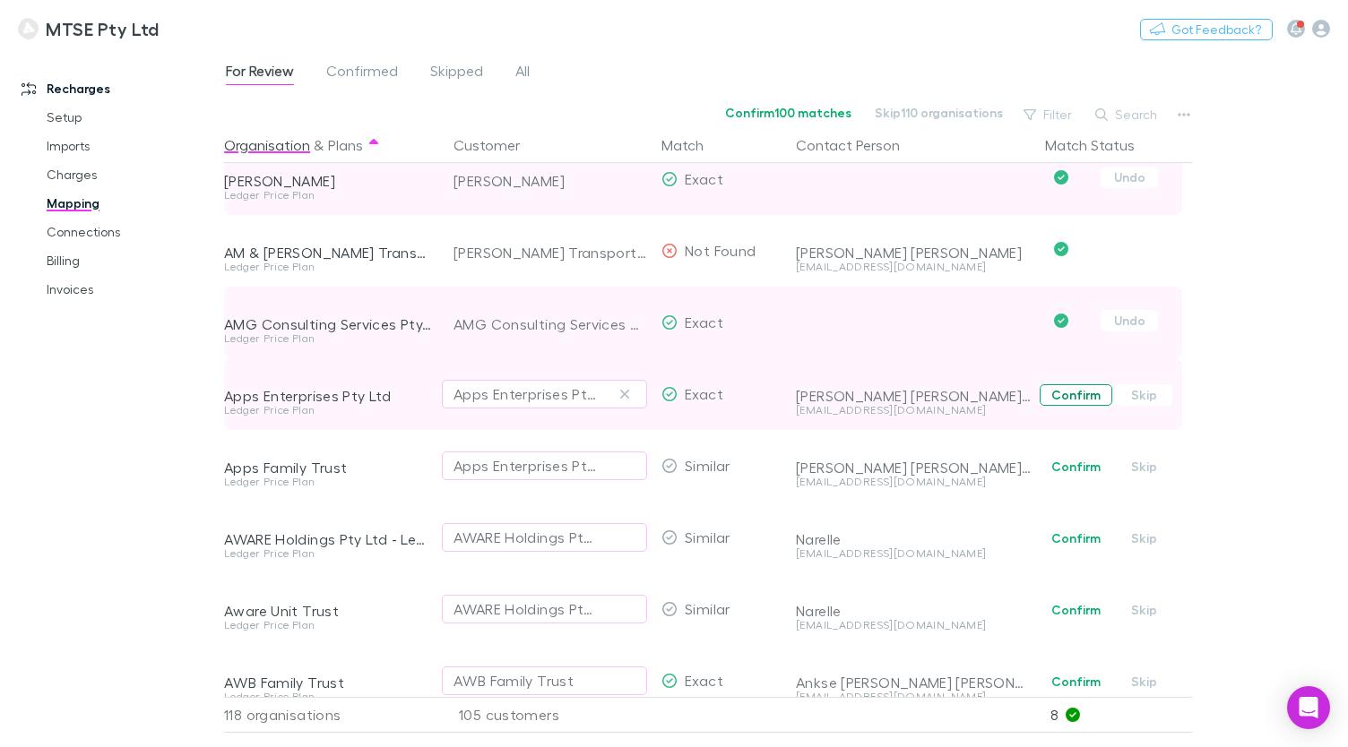
click at [1069, 393] on button "Confirm" at bounding box center [1075, 395] width 73 height 22
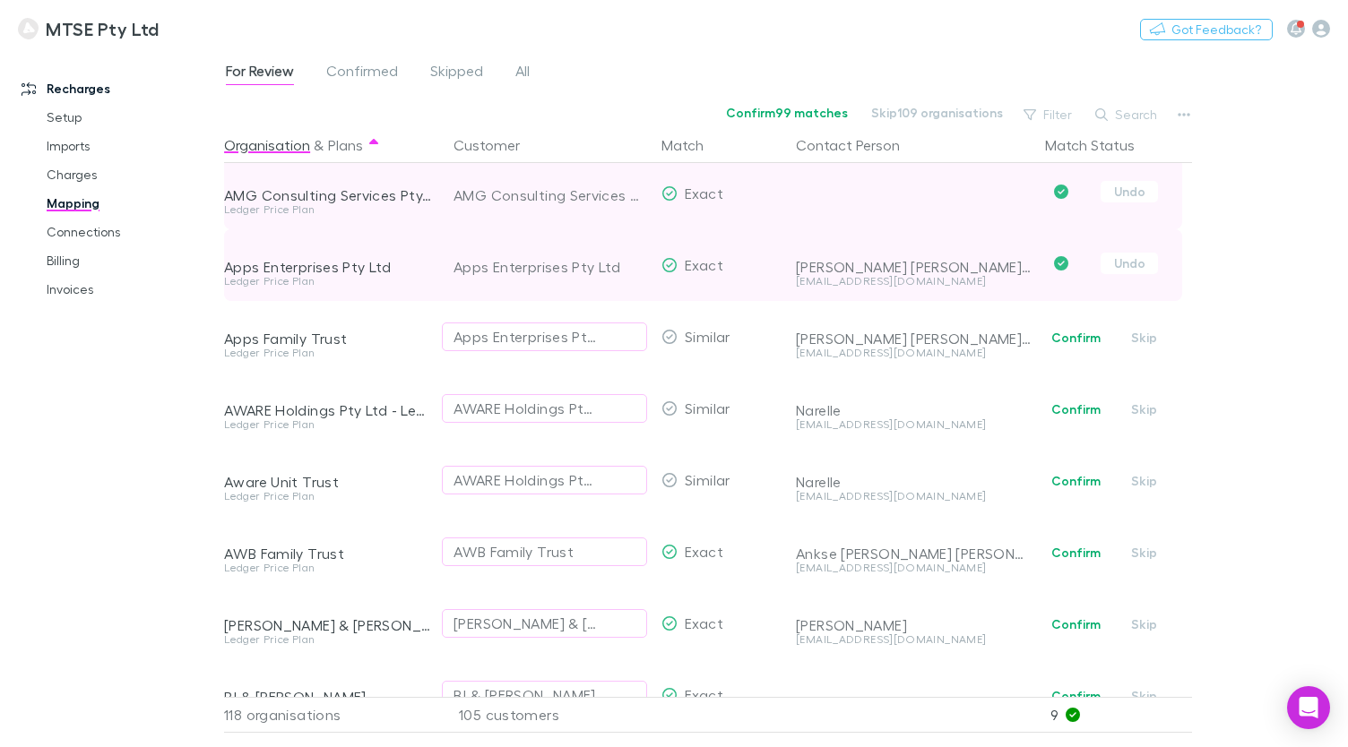
scroll to position [514, 0]
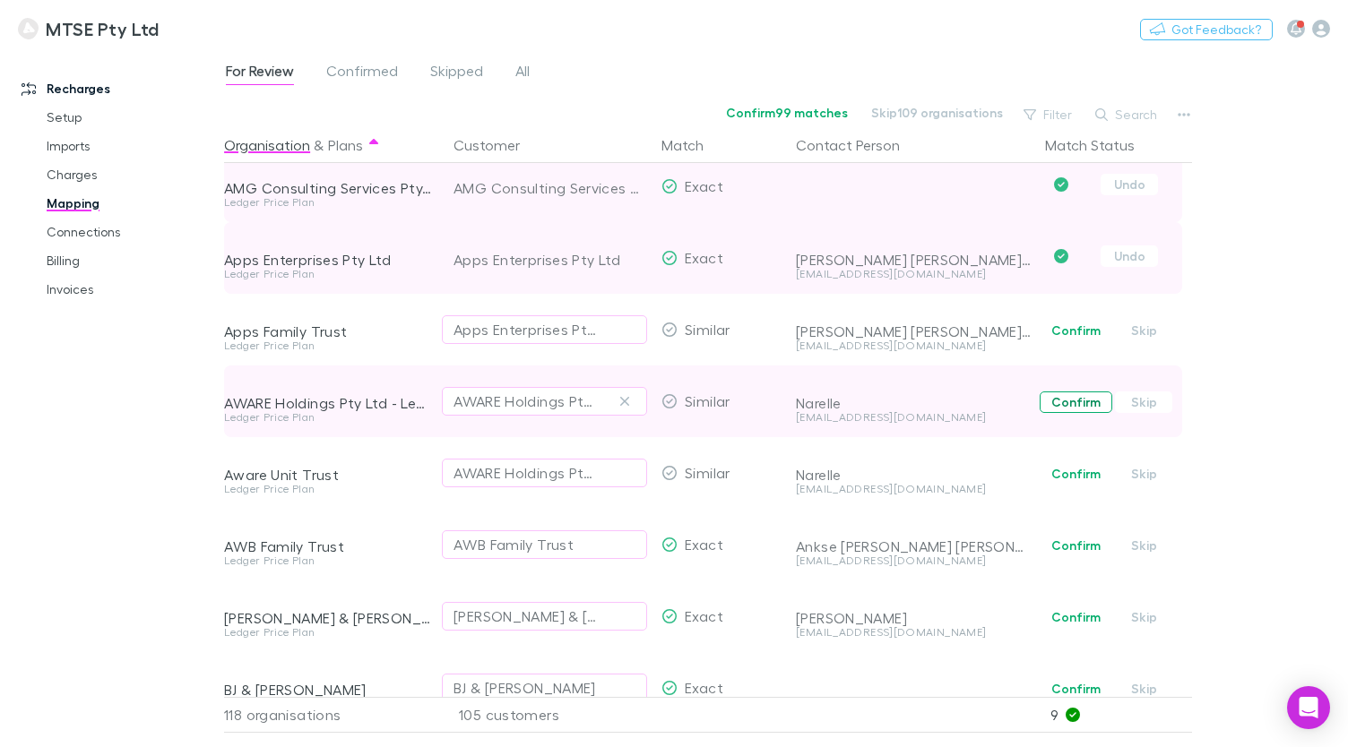
click at [1073, 406] on button "Confirm" at bounding box center [1075, 403] width 73 height 22
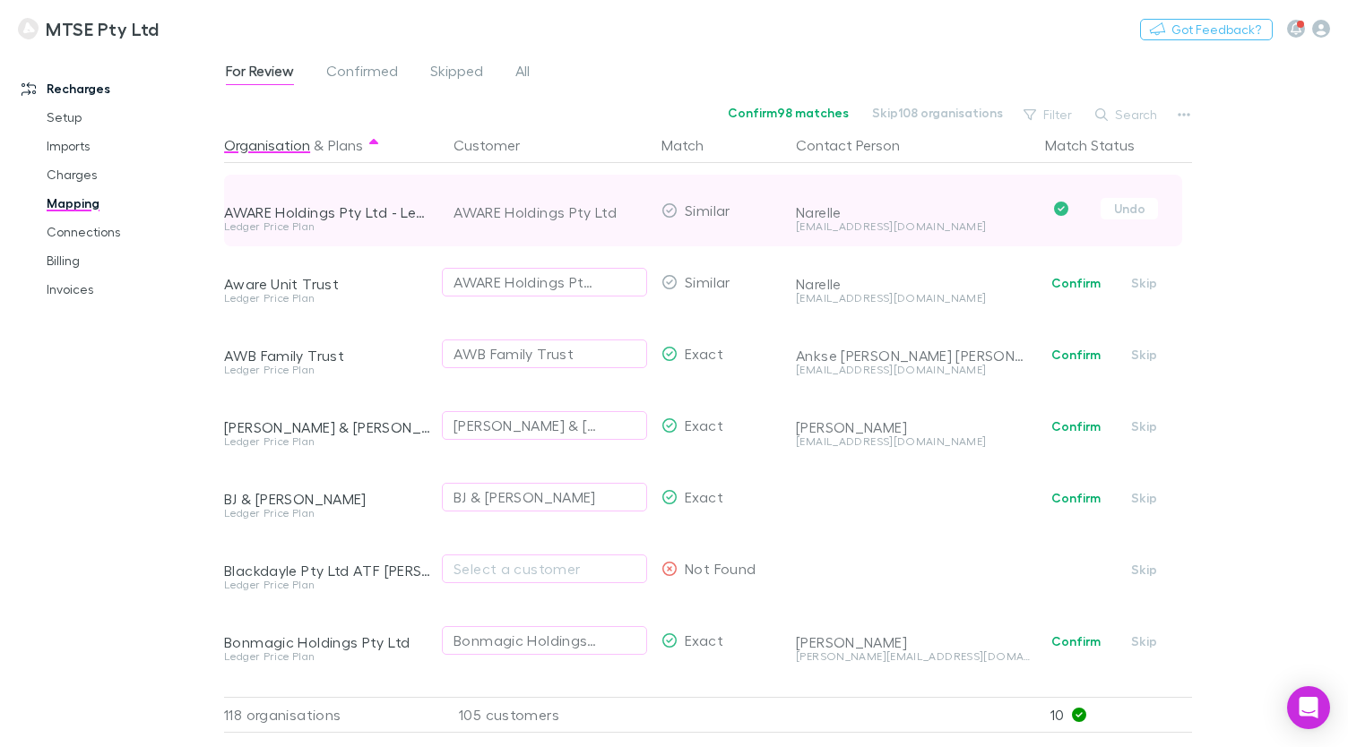
scroll to position [723, 0]
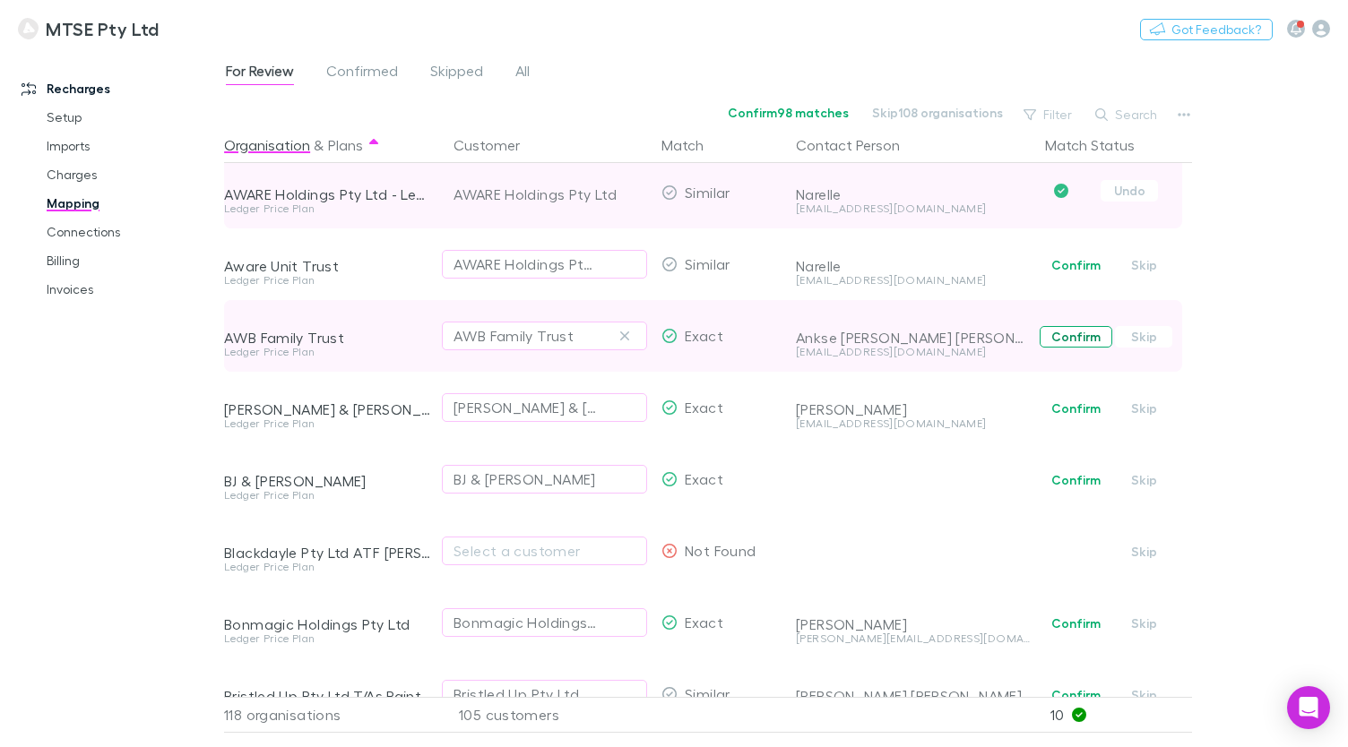
click at [1068, 336] on button "Confirm" at bounding box center [1075, 337] width 73 height 22
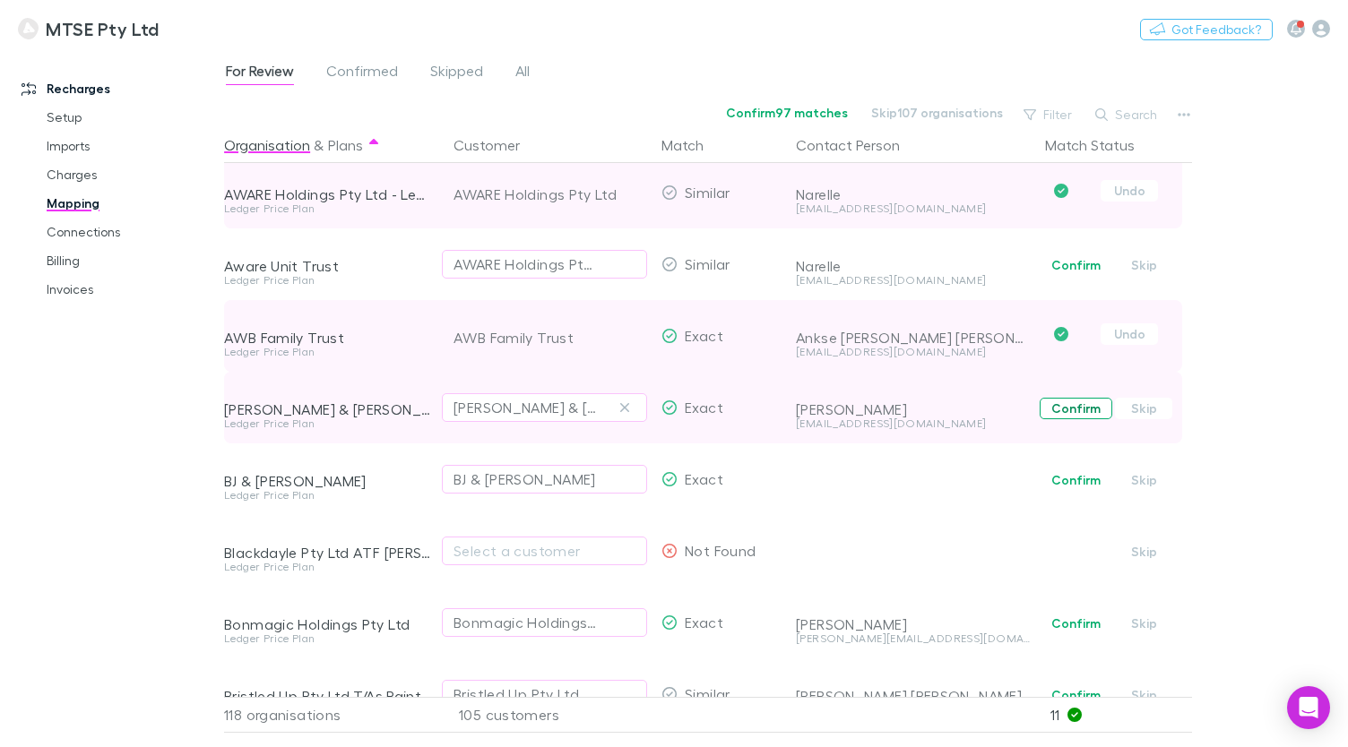
click at [1072, 411] on button "Confirm" at bounding box center [1075, 409] width 73 height 22
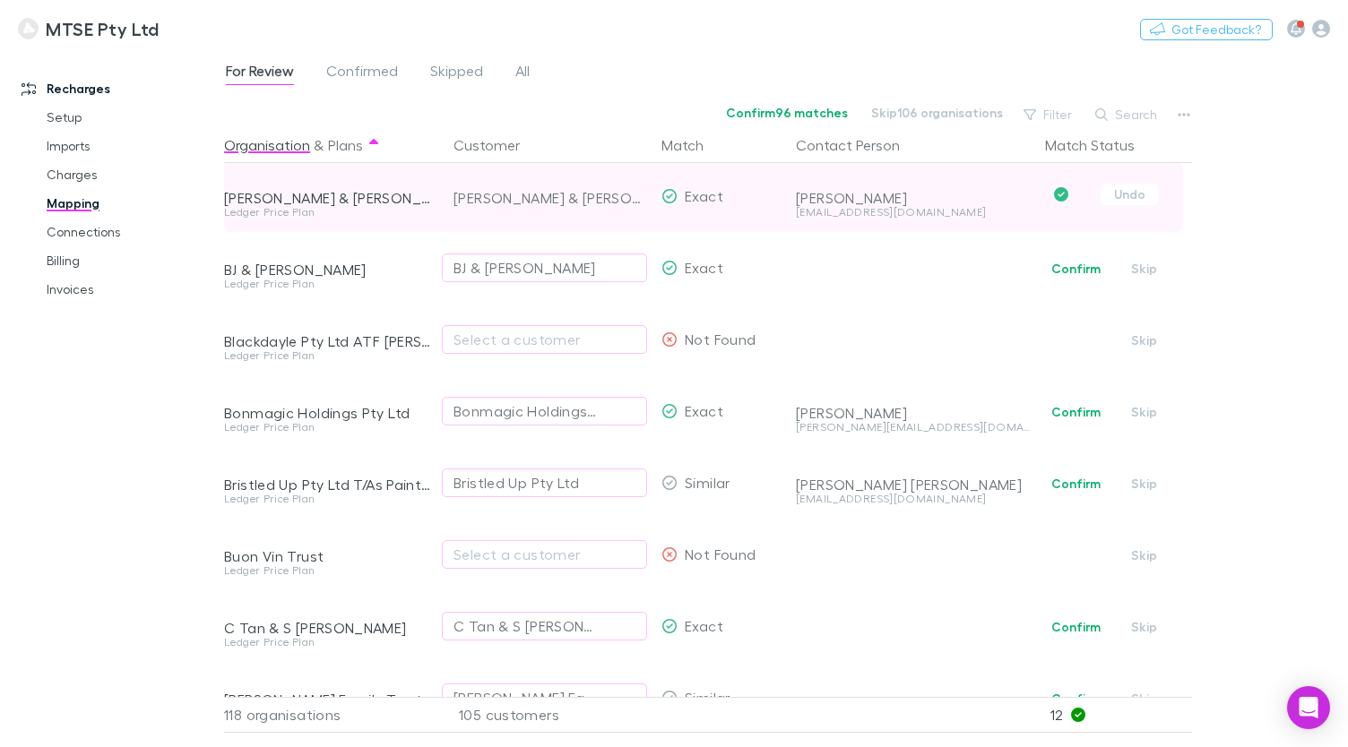
scroll to position [944, 0]
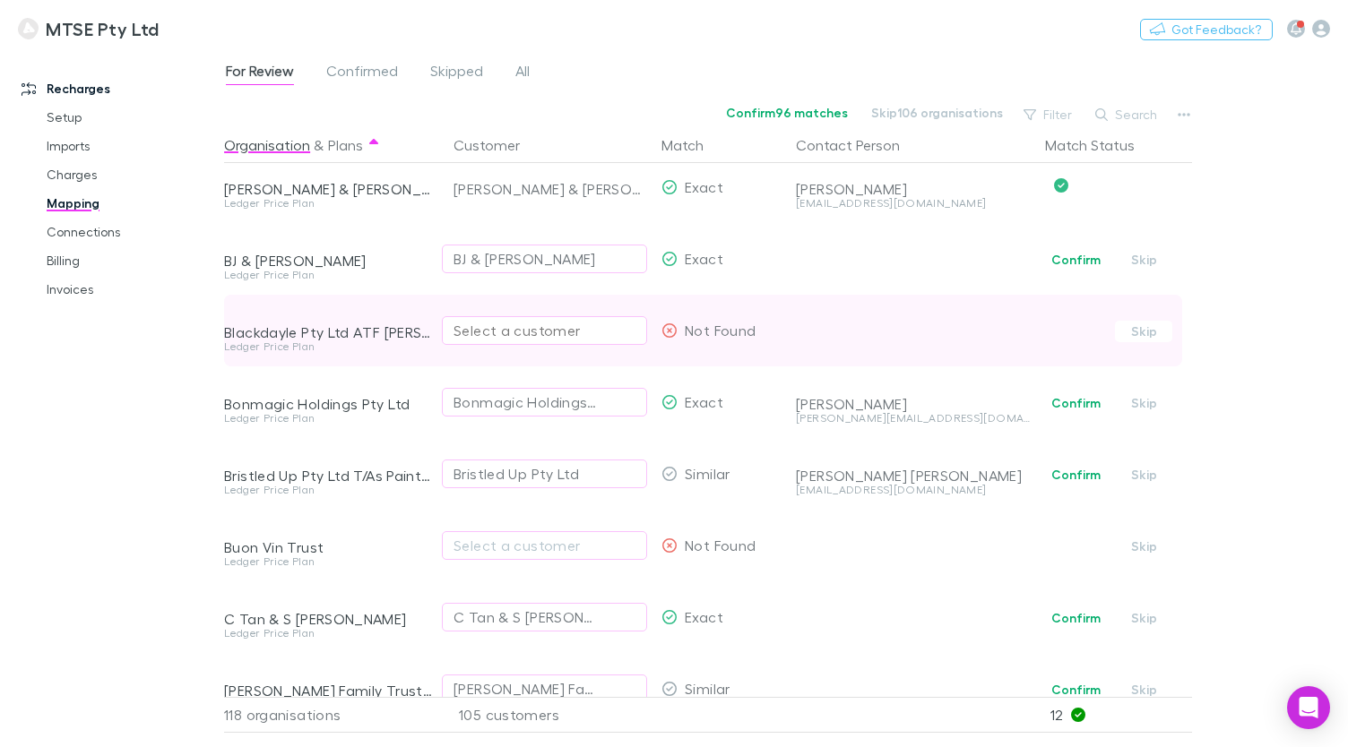
click at [592, 325] on div "Select a customer" at bounding box center [544, 331] width 182 height 22
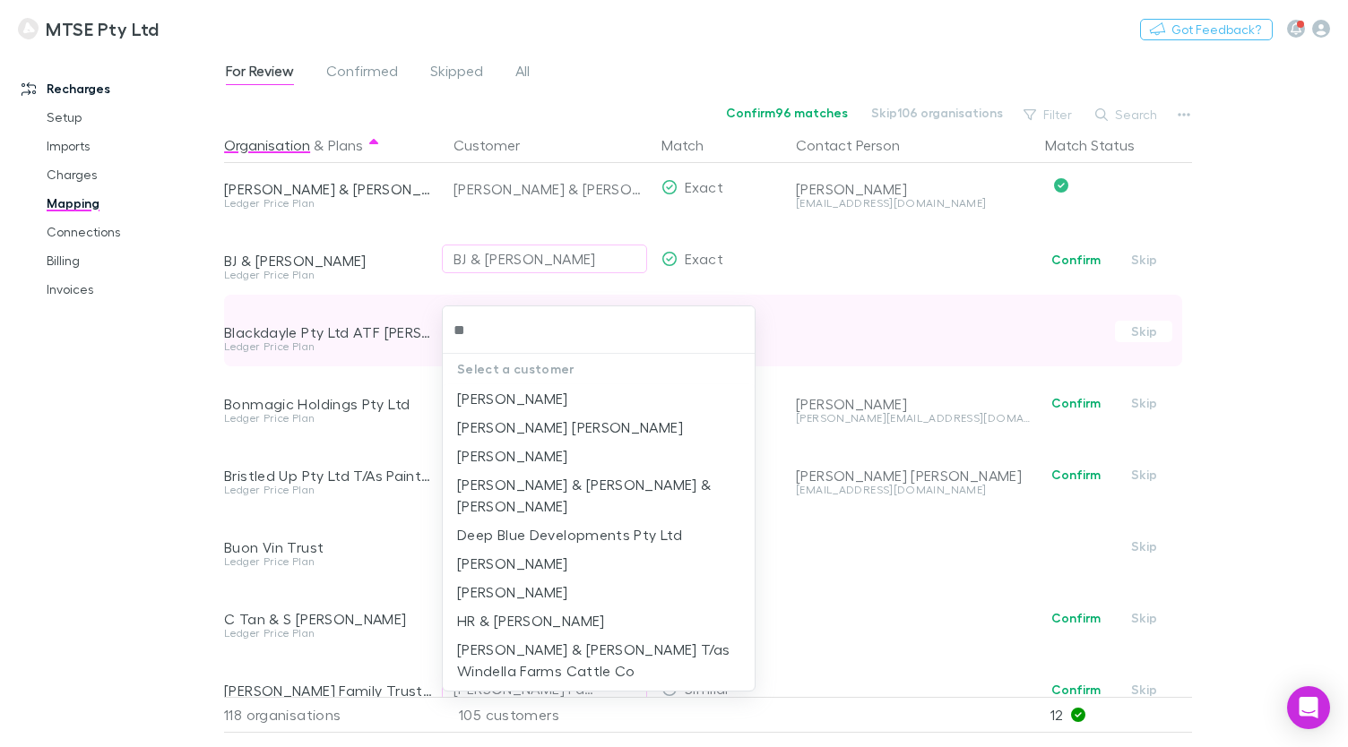
type input "*"
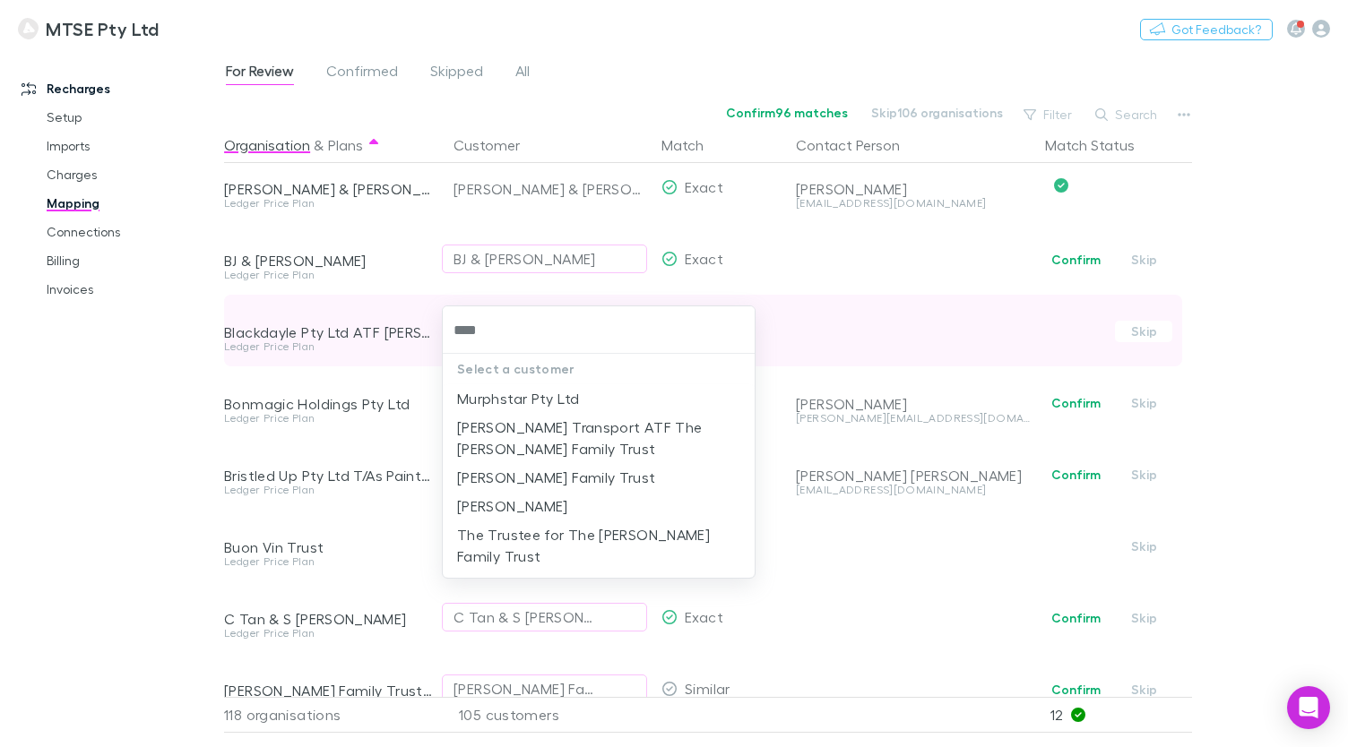
type input "*****"
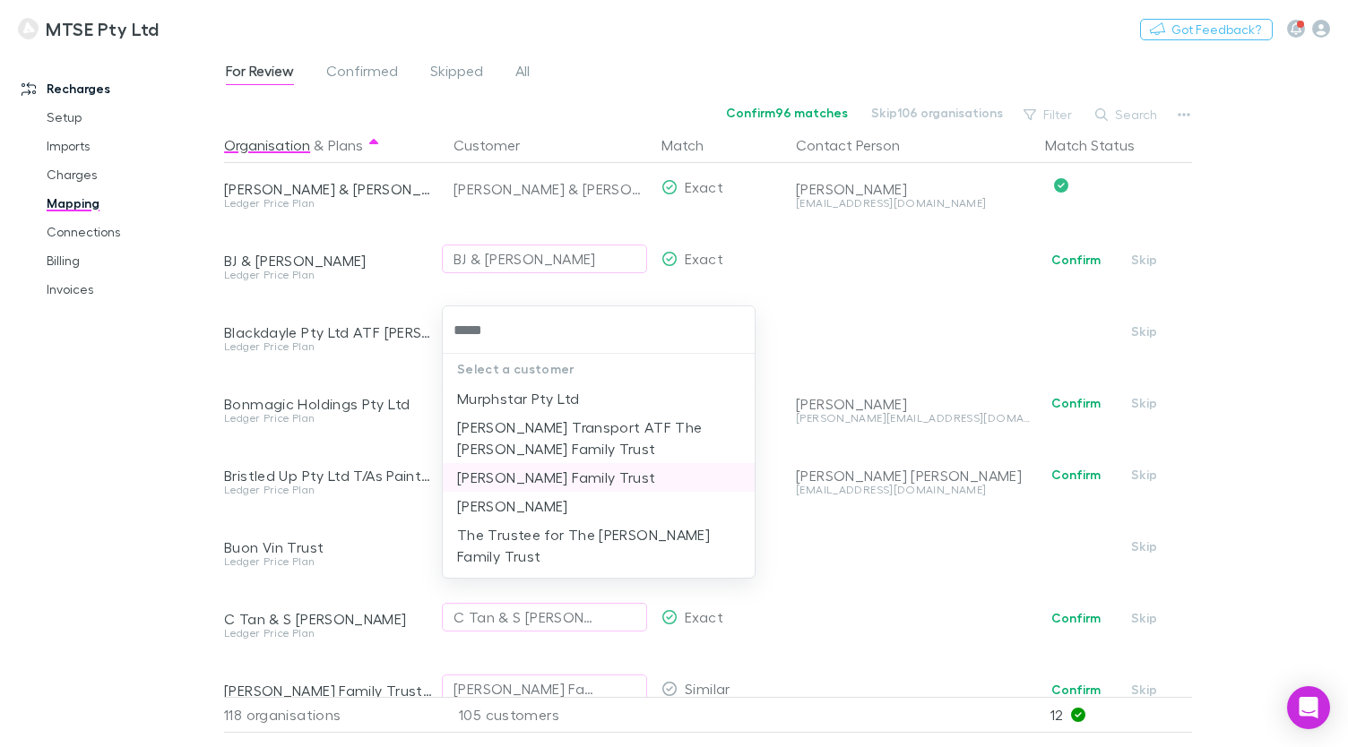
click at [565, 478] on li "[PERSON_NAME] Family Trust" at bounding box center [599, 477] width 312 height 29
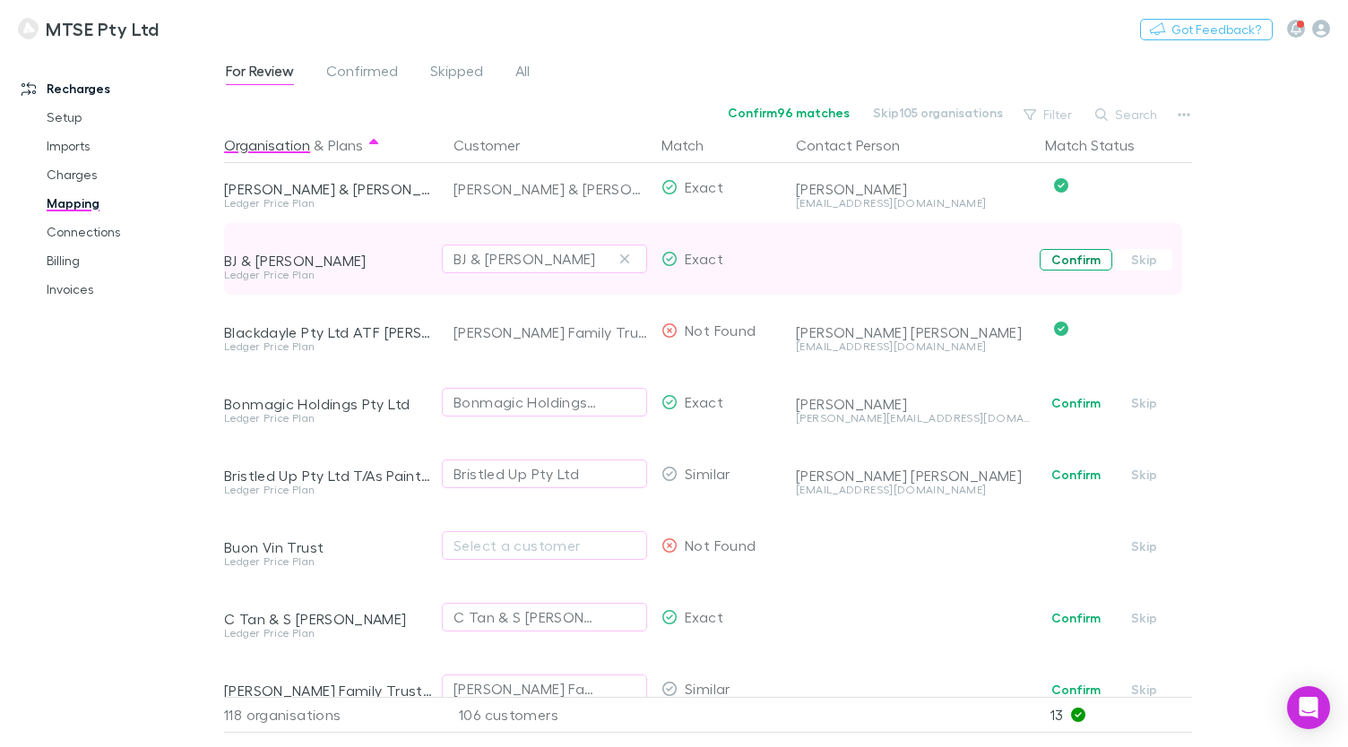
click at [1061, 263] on button "Confirm" at bounding box center [1075, 260] width 73 height 22
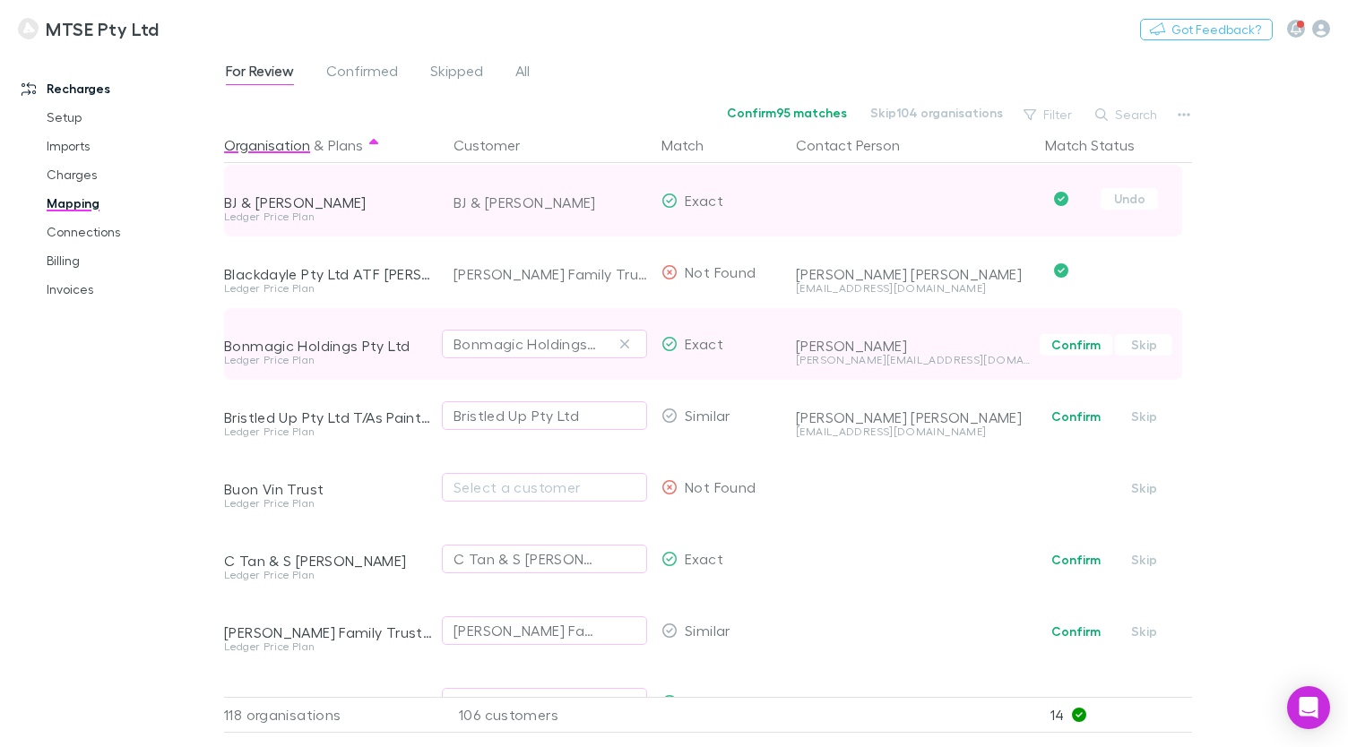
scroll to position [1025, 0]
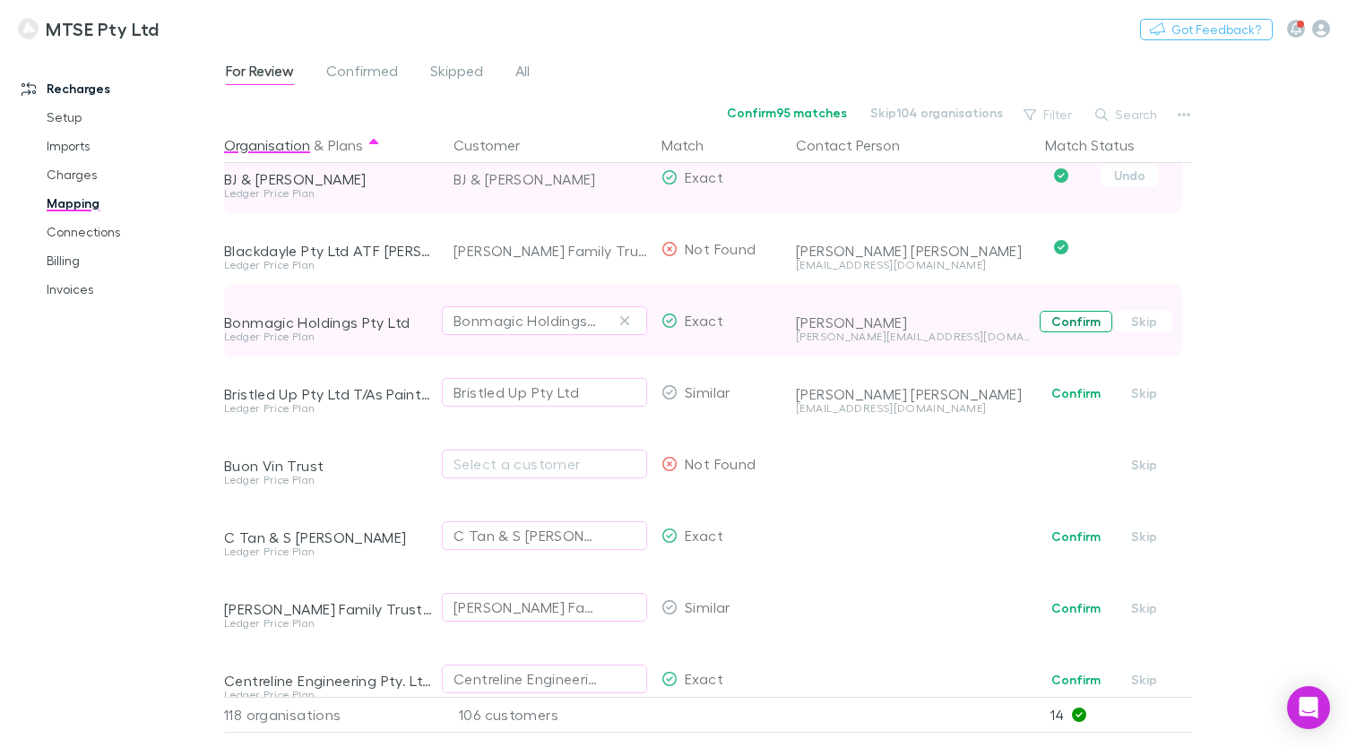
click at [1065, 324] on button "Confirm" at bounding box center [1075, 322] width 73 height 22
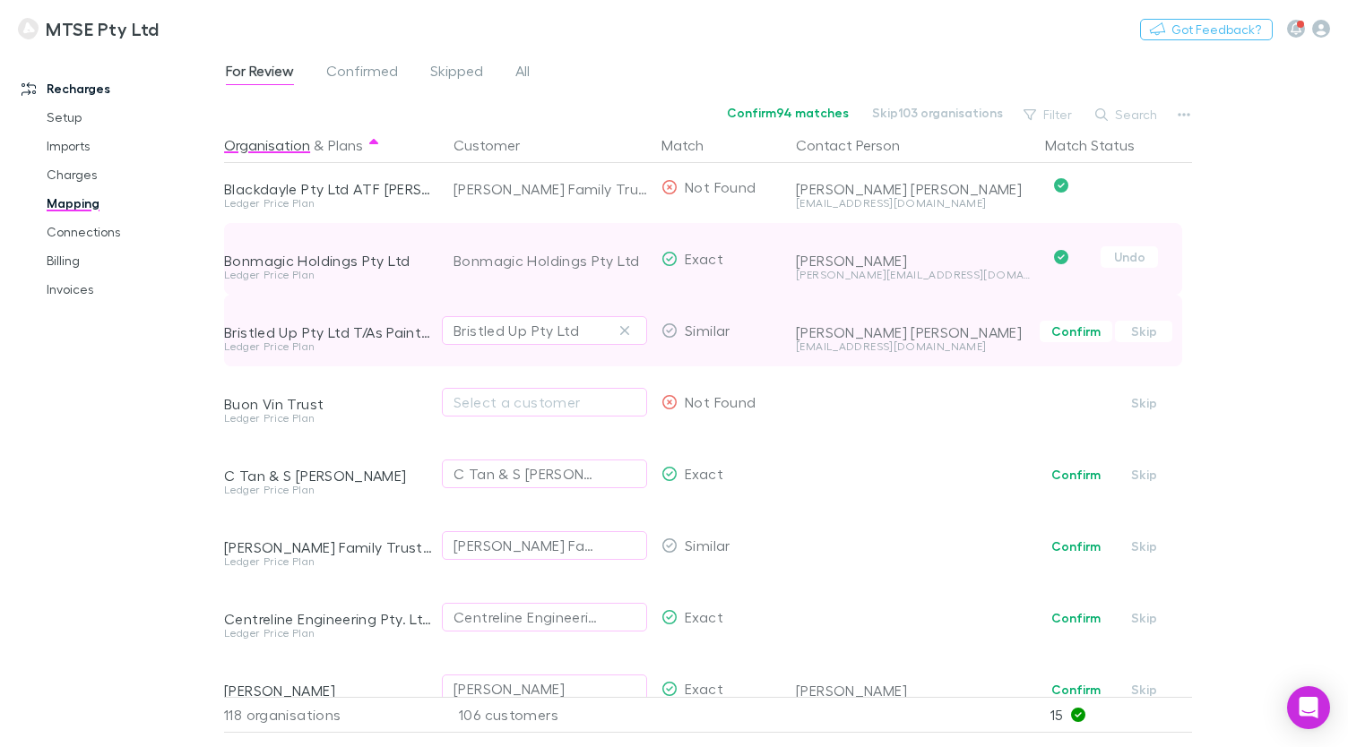
scroll to position [1091, 0]
click at [1054, 329] on button "Confirm" at bounding box center [1075, 328] width 73 height 22
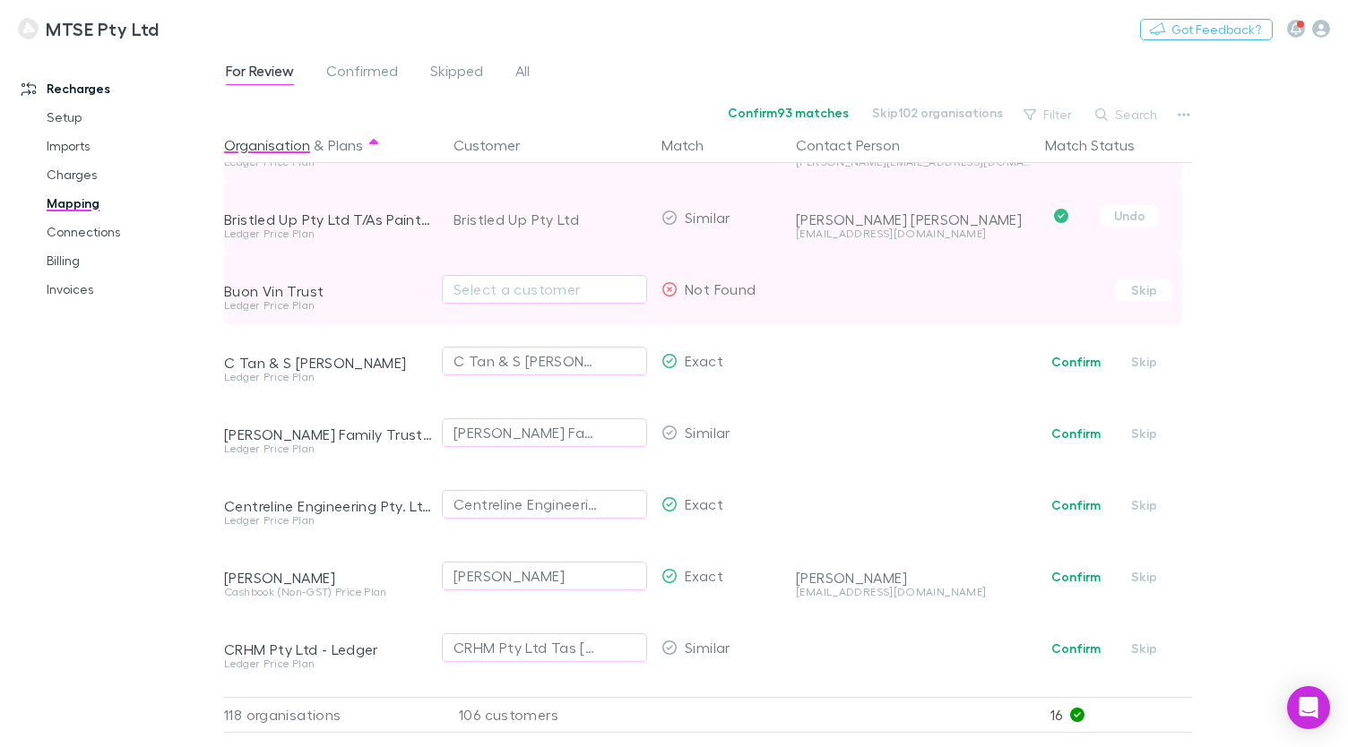
scroll to position [1206, 0]
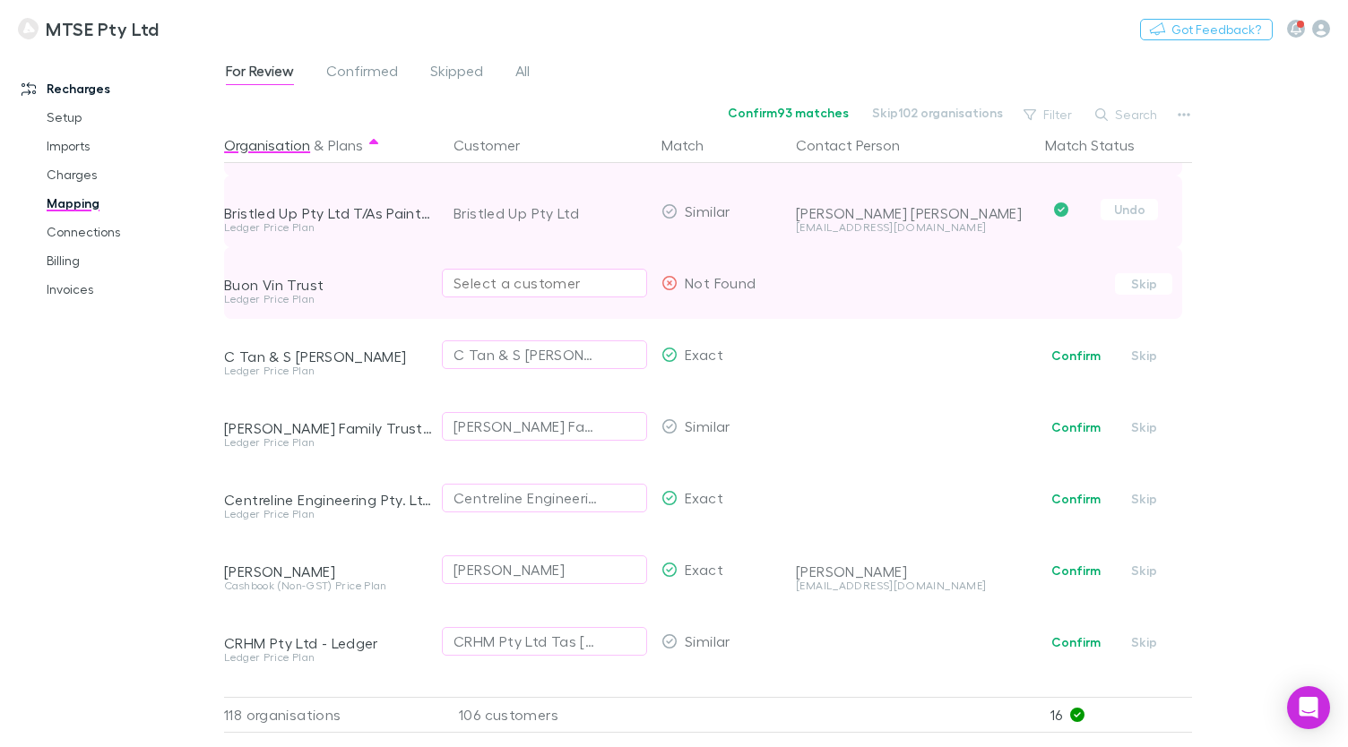
click at [618, 287] on div "Select a customer" at bounding box center [544, 283] width 182 height 22
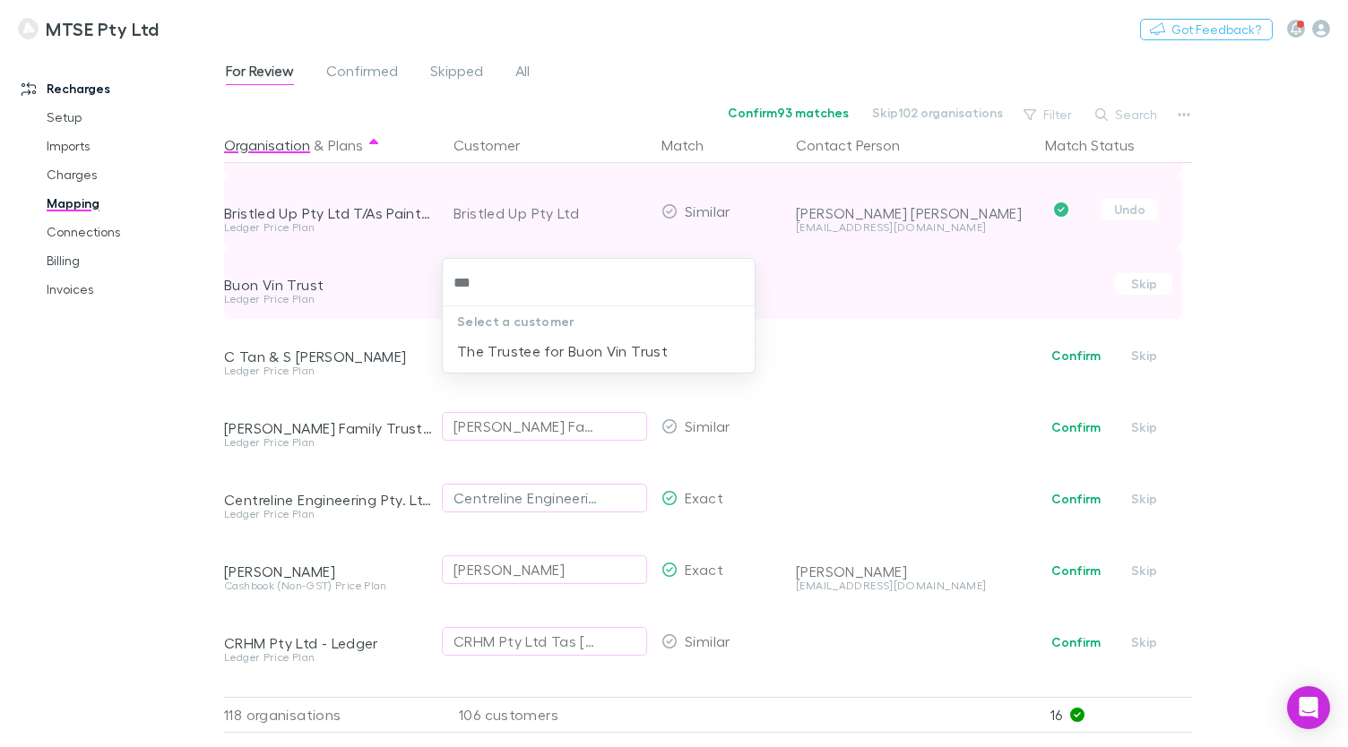
type input "****"
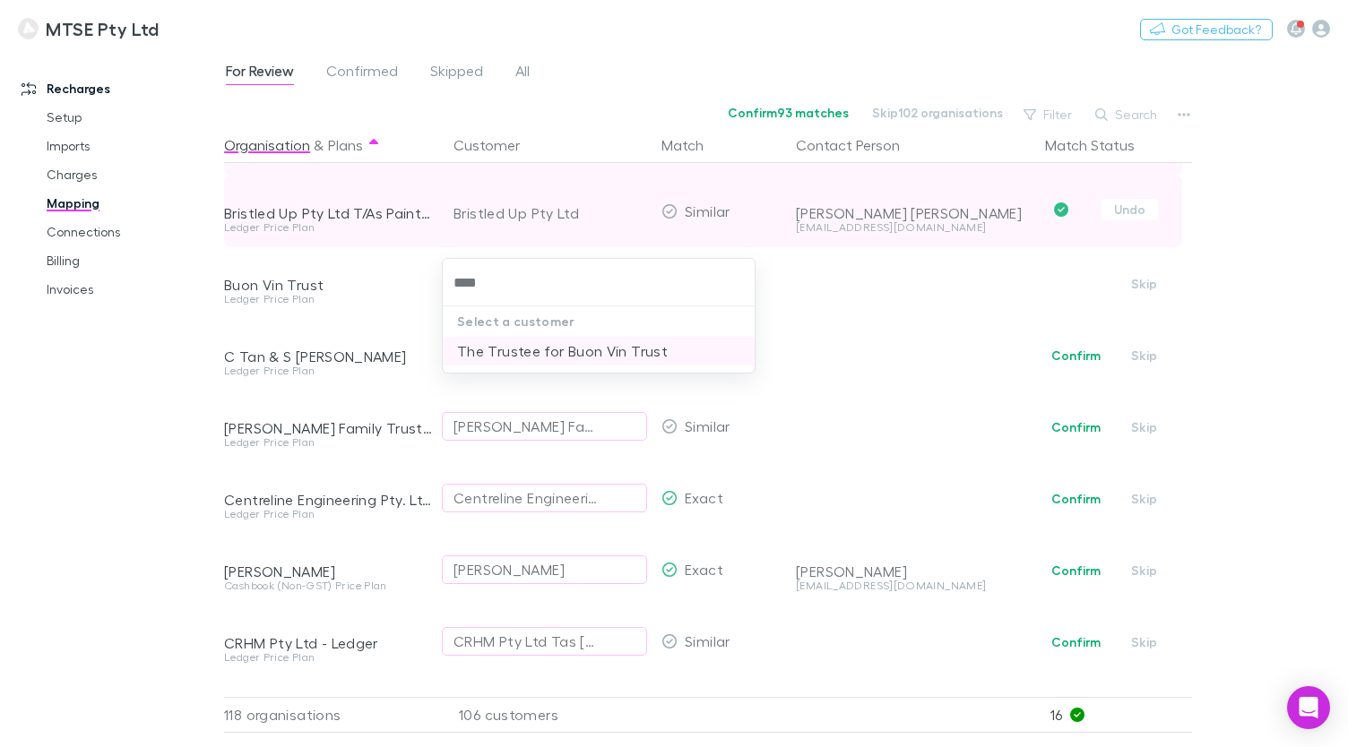
click at [606, 364] on li "The Trustee for Buon Vin Trust" at bounding box center [599, 351] width 312 height 29
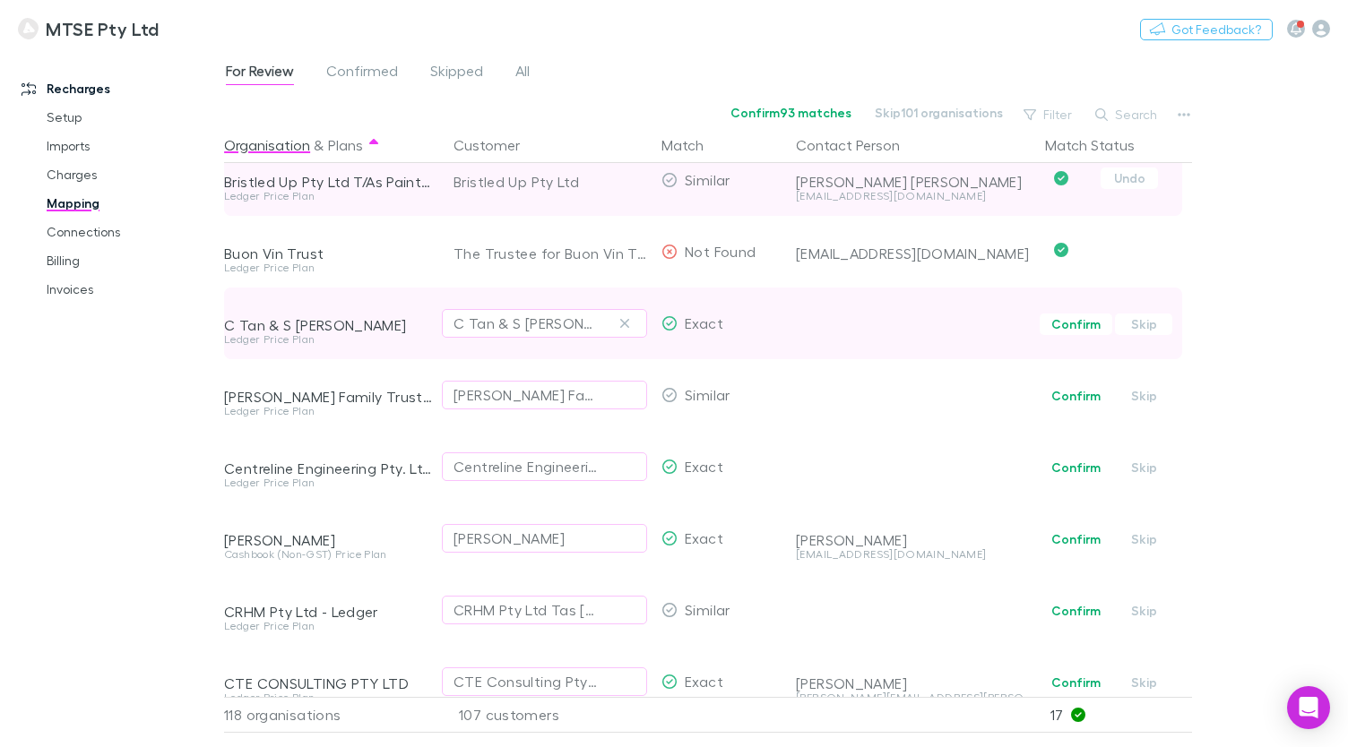
scroll to position [1244, 0]
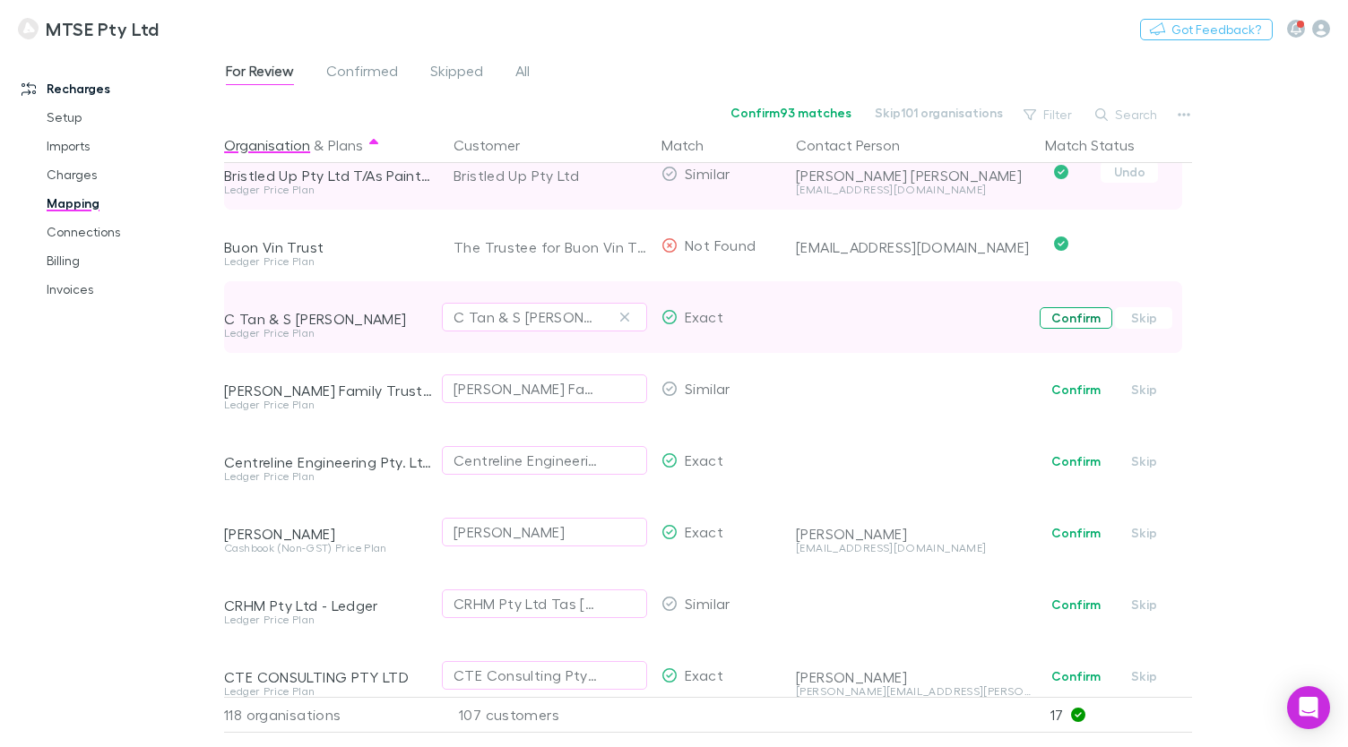
click at [1056, 323] on button "Confirm" at bounding box center [1075, 318] width 73 height 22
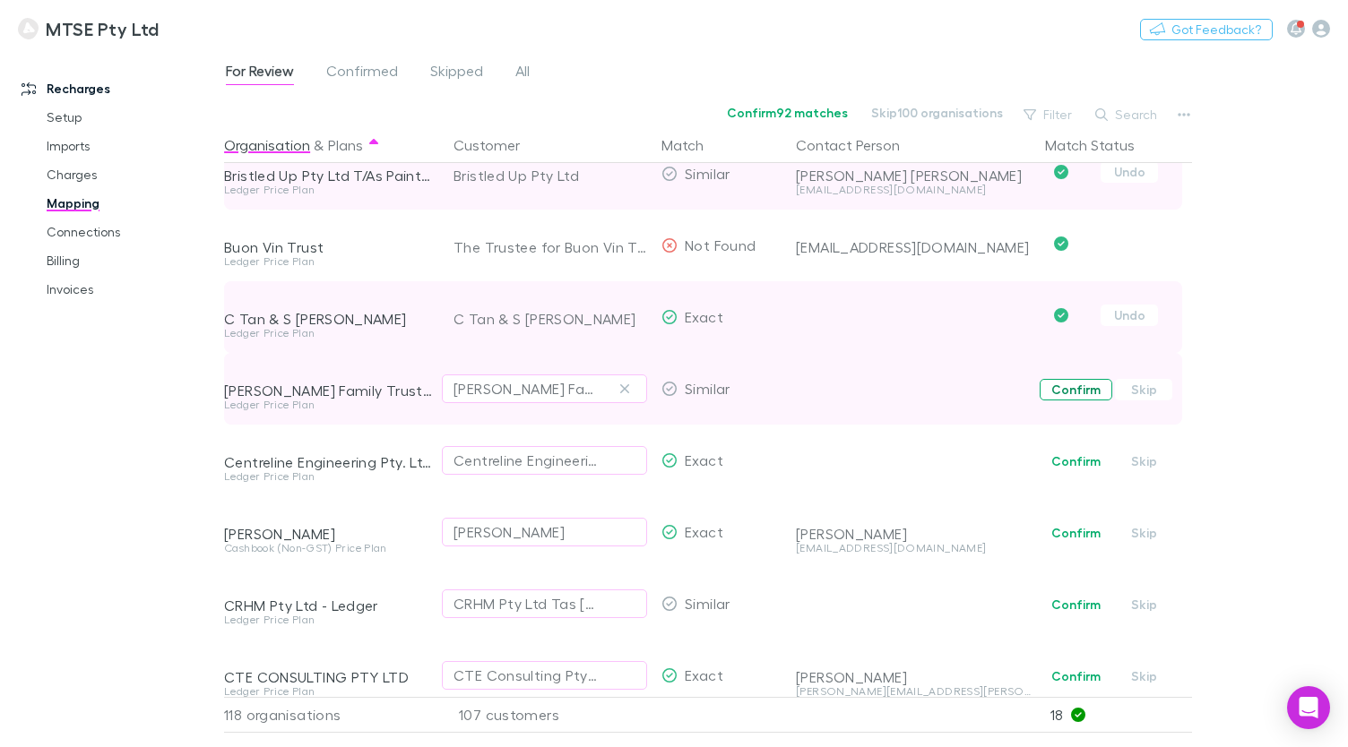
click at [1045, 390] on button "Confirm" at bounding box center [1075, 390] width 73 height 22
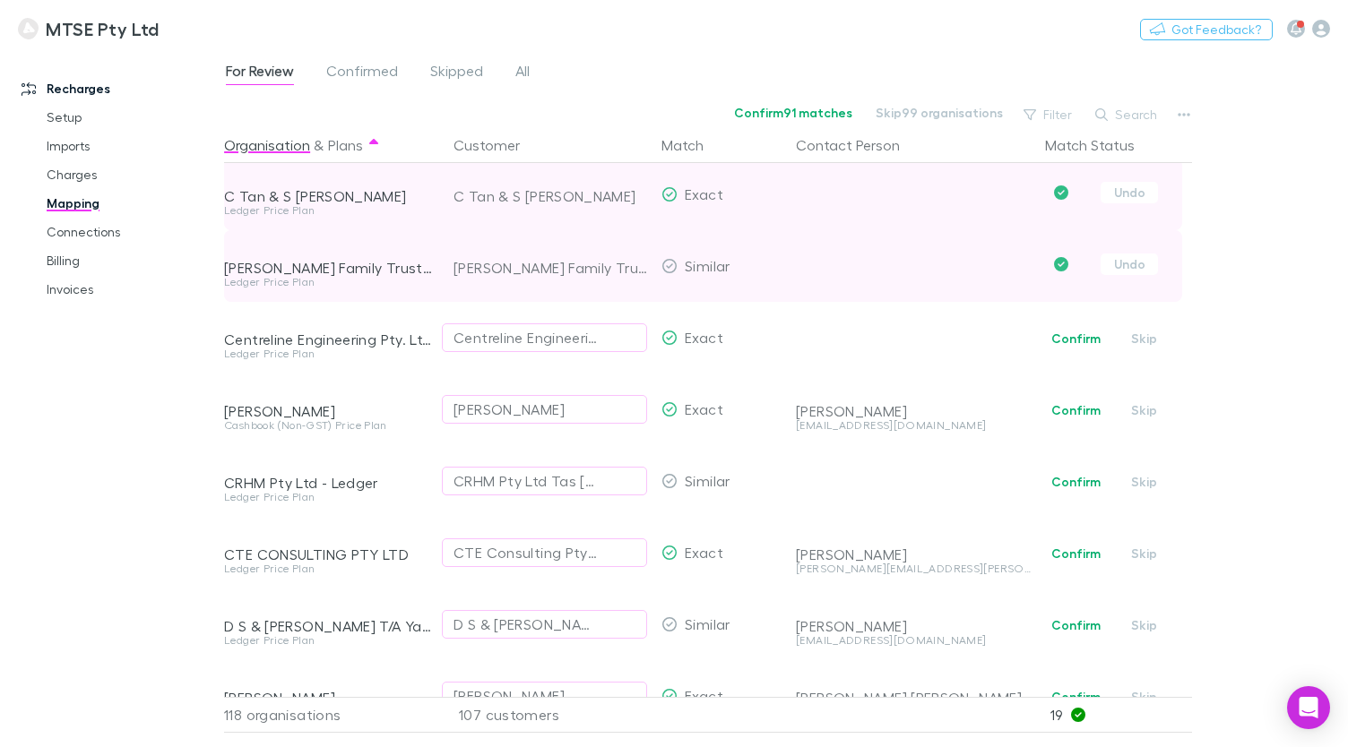
scroll to position [1369, 0]
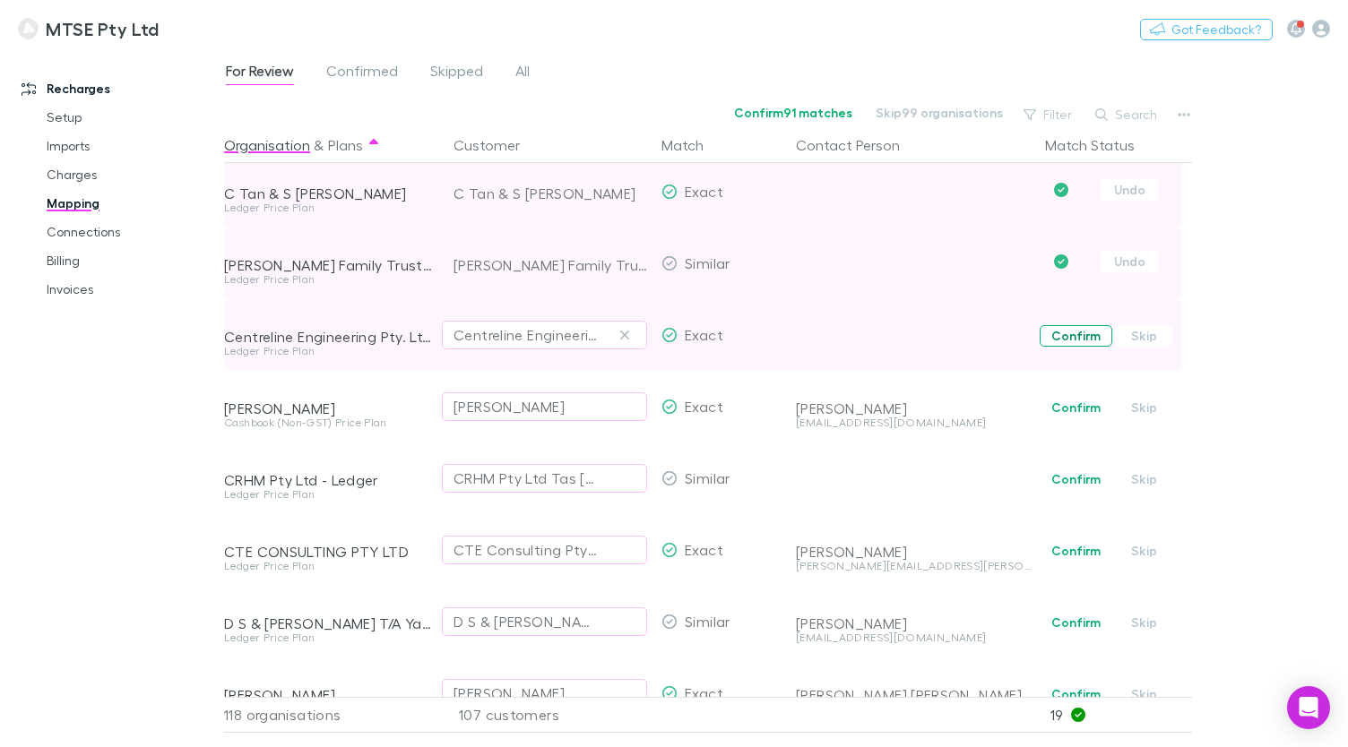
click at [1084, 330] on button "Confirm" at bounding box center [1075, 336] width 73 height 22
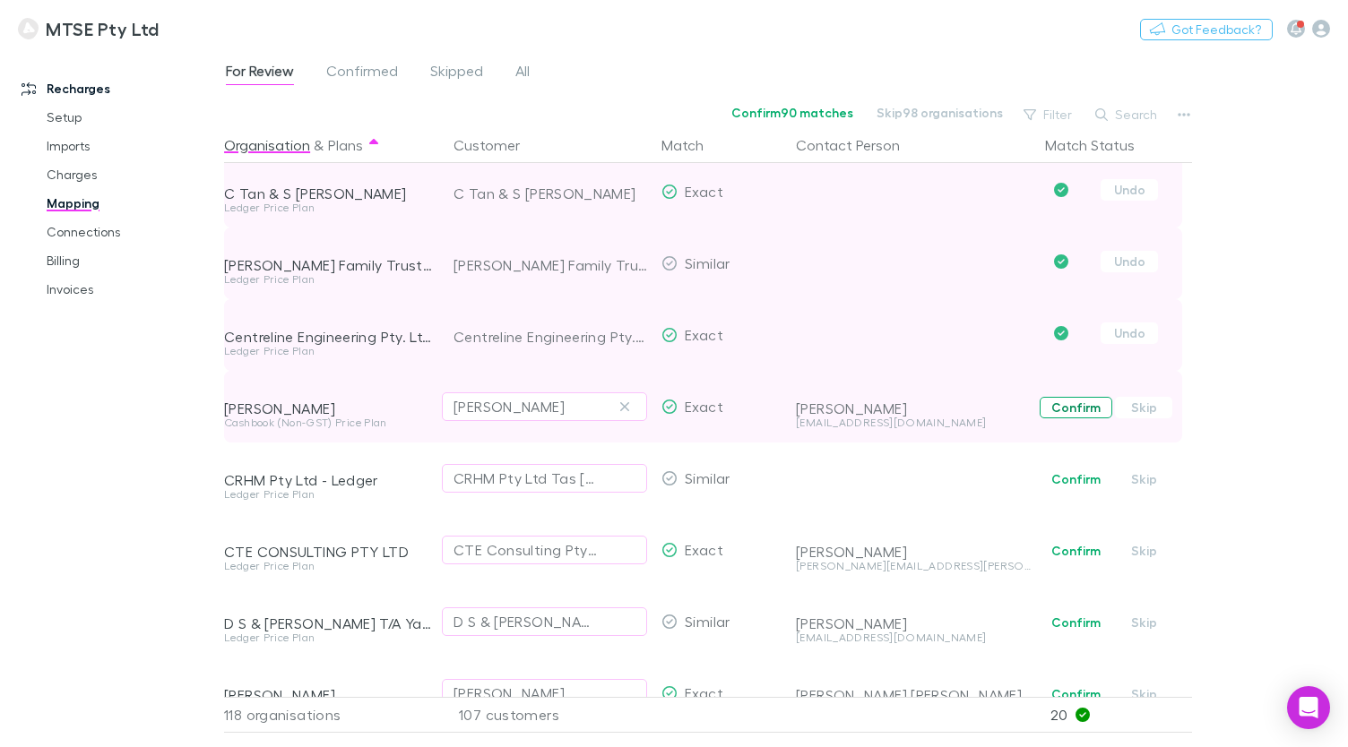
click at [1067, 405] on button "Confirm" at bounding box center [1075, 408] width 73 height 22
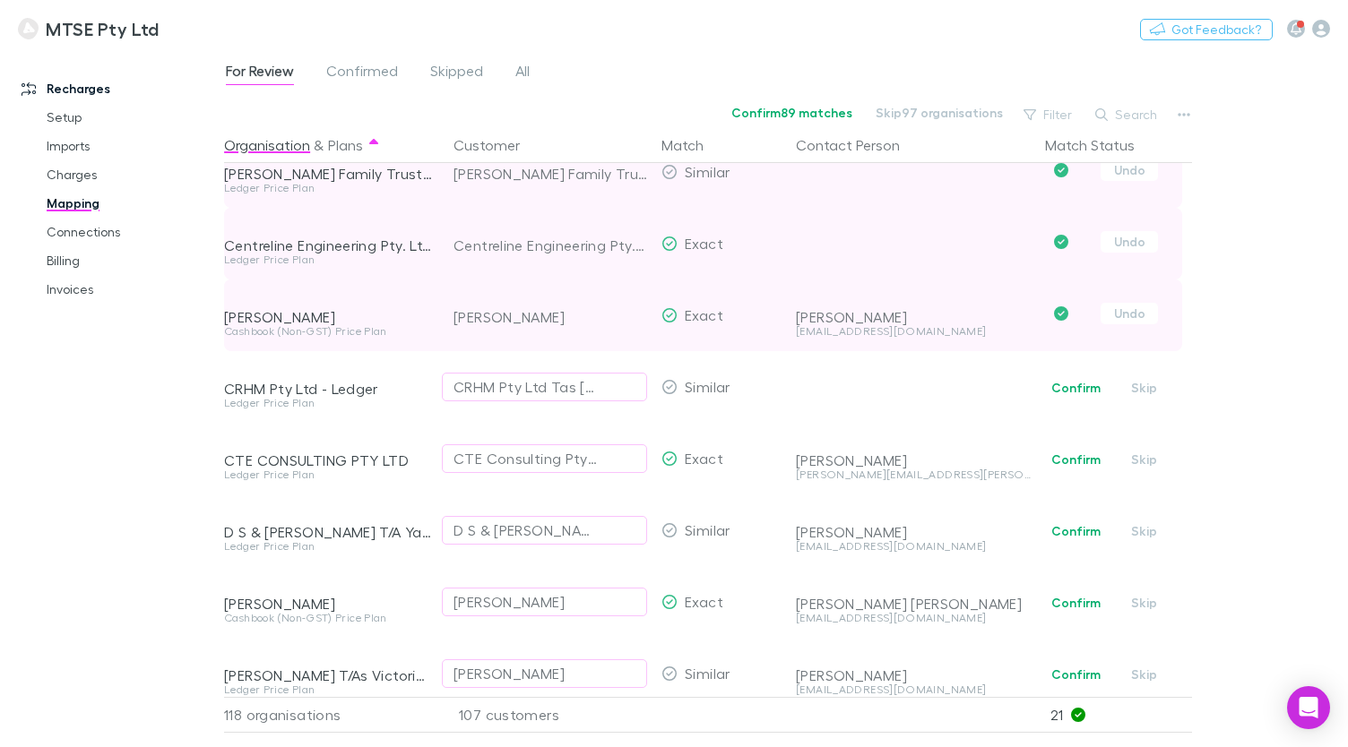
scroll to position [1482, 0]
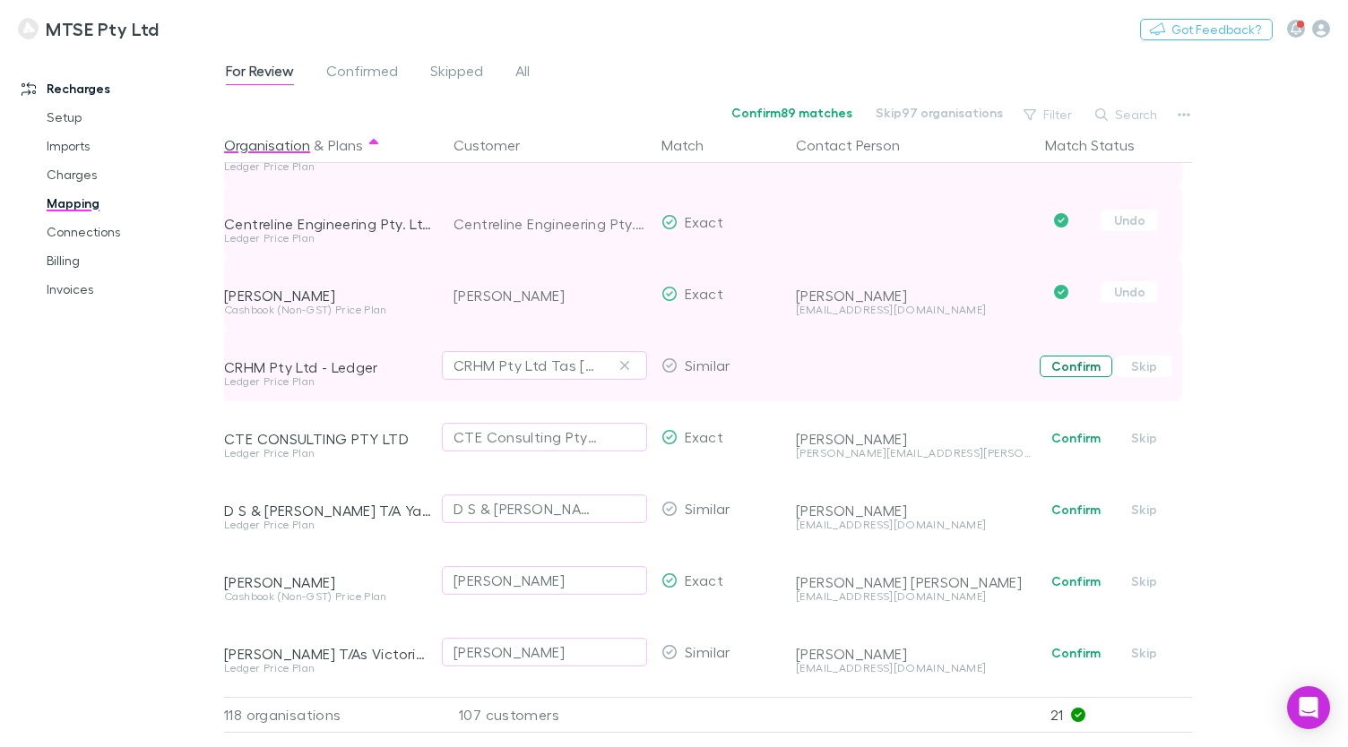
click at [1073, 375] on button "Confirm" at bounding box center [1075, 367] width 73 height 22
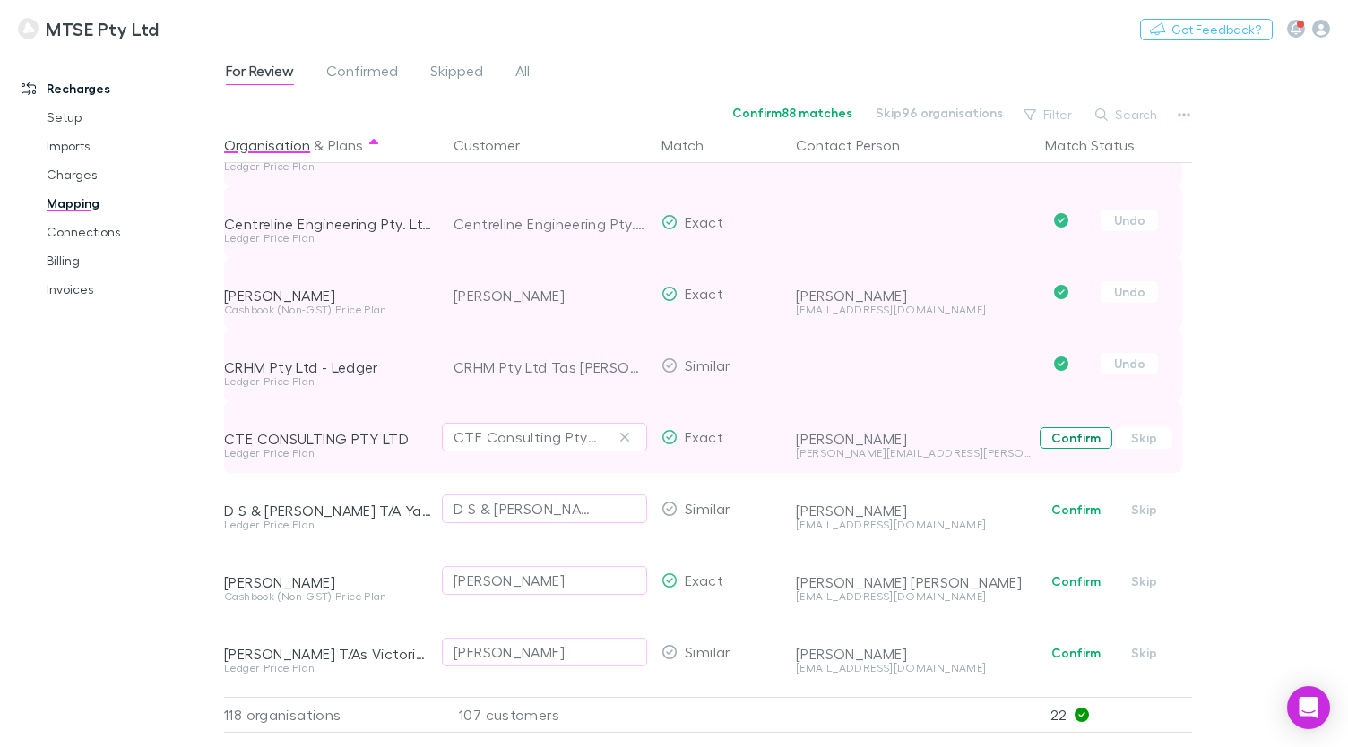
click at [1066, 437] on button "Confirm" at bounding box center [1075, 438] width 73 height 22
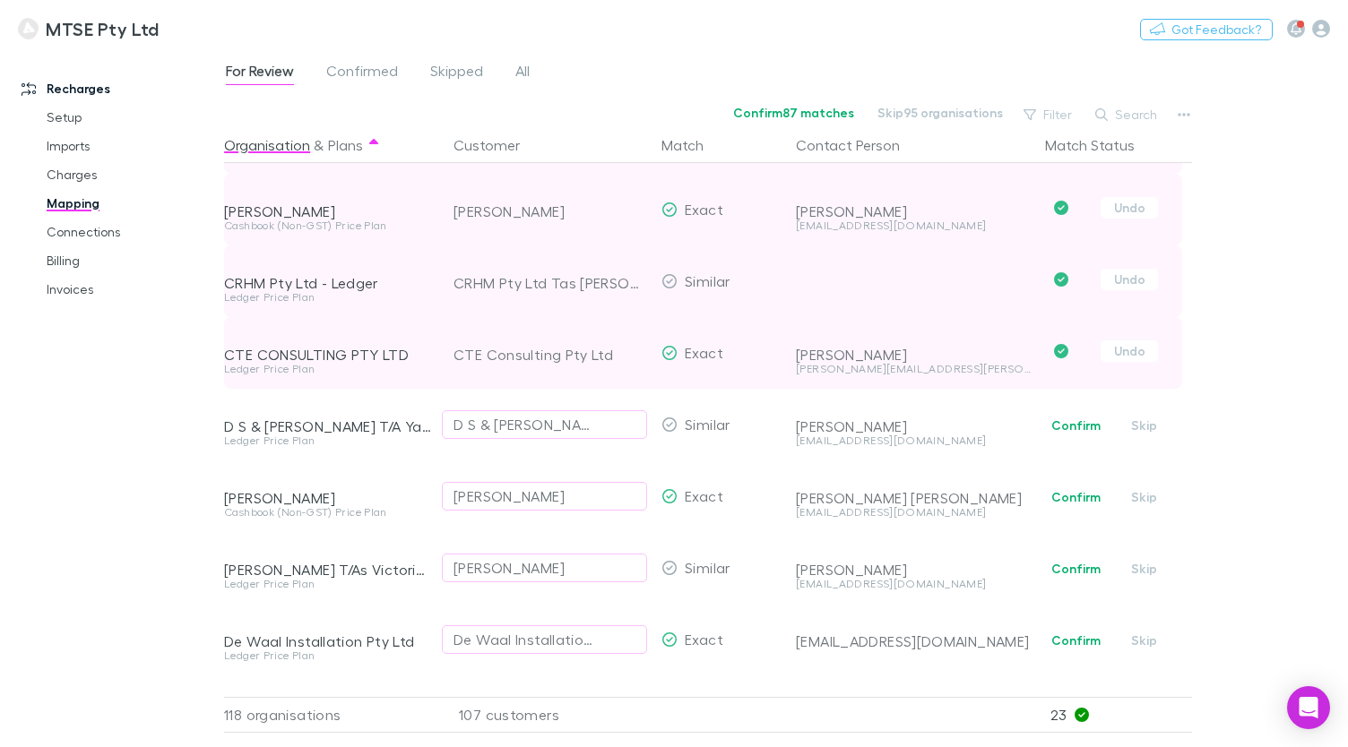
scroll to position [1581, 0]
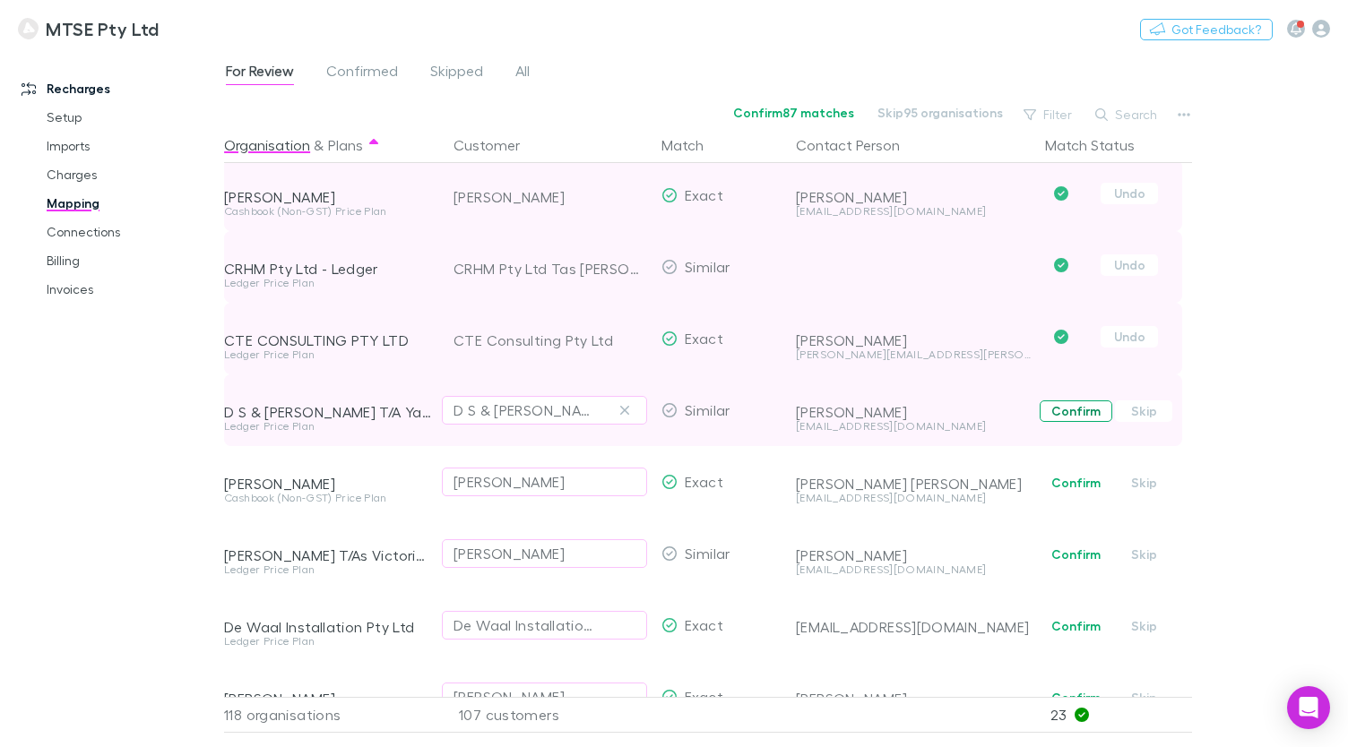
click at [1073, 416] on button "Confirm" at bounding box center [1075, 412] width 73 height 22
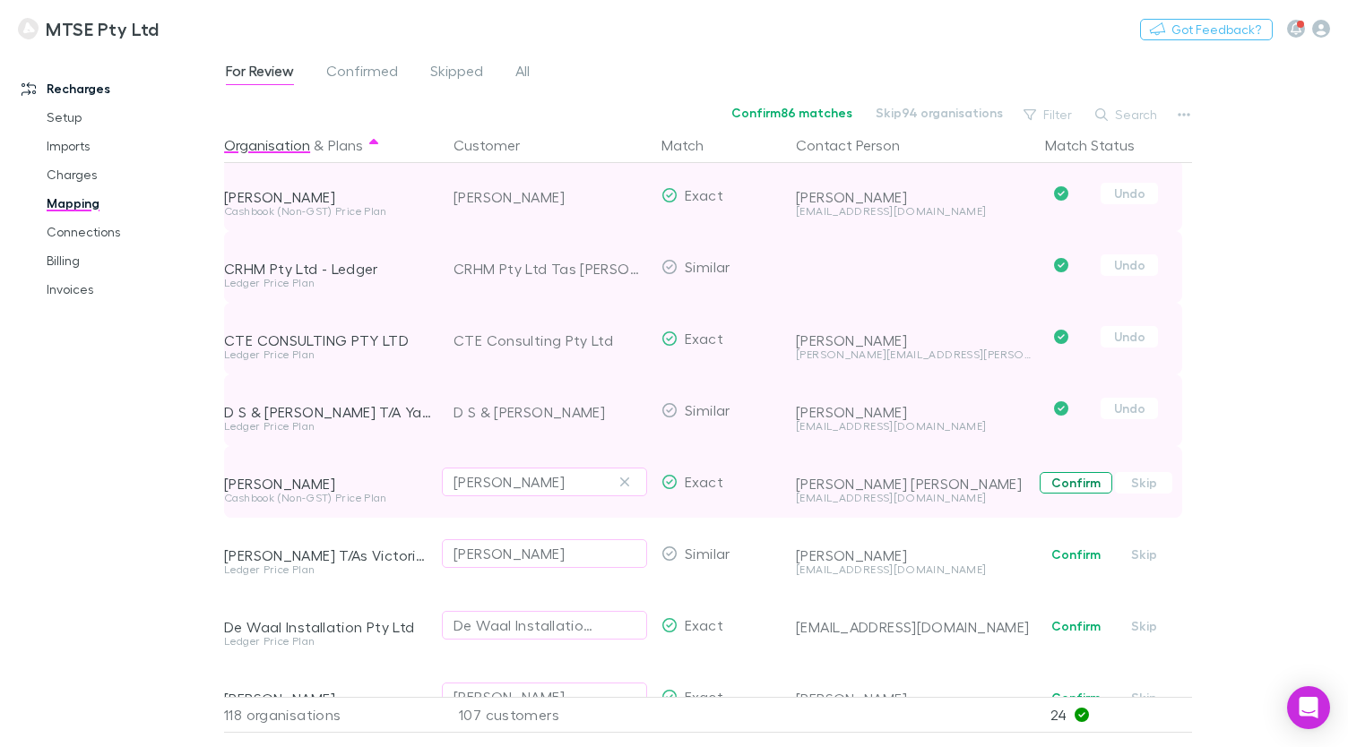
click at [1060, 477] on button "Confirm" at bounding box center [1075, 483] width 73 height 22
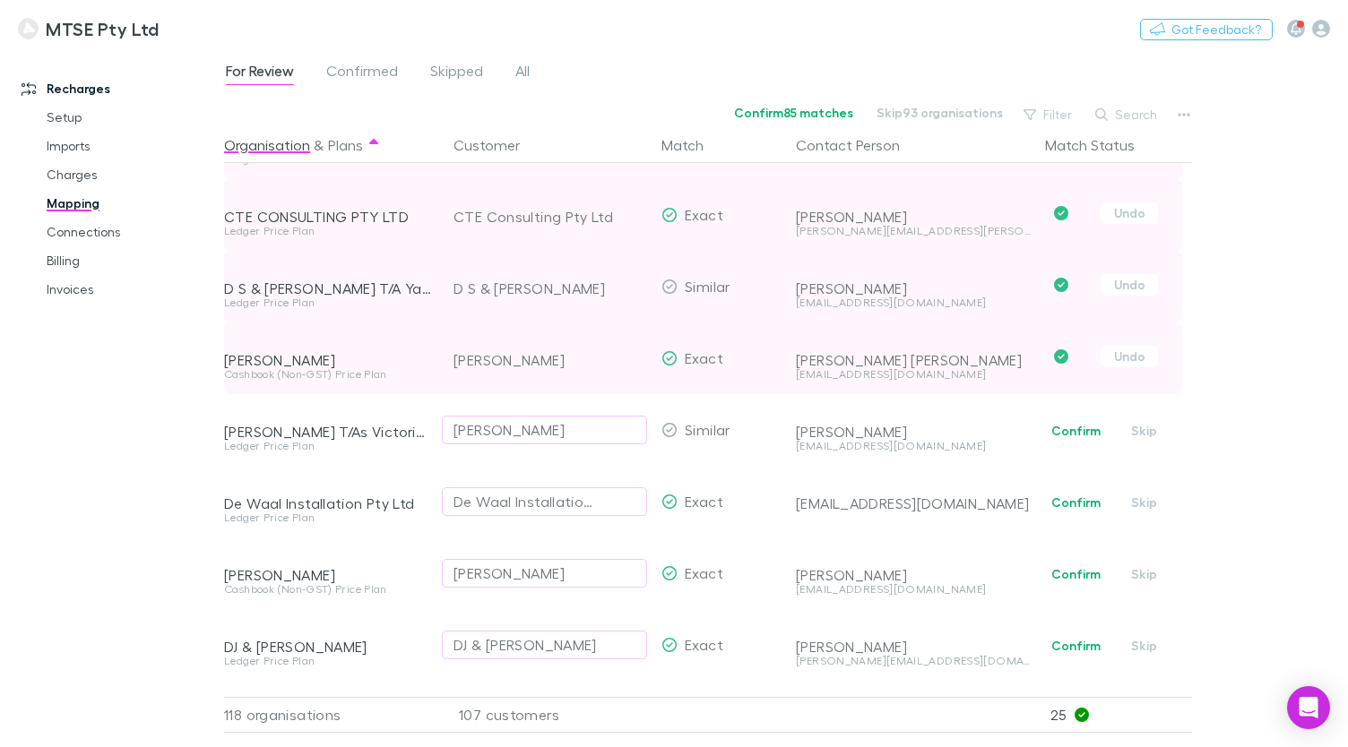
scroll to position [1712, 0]
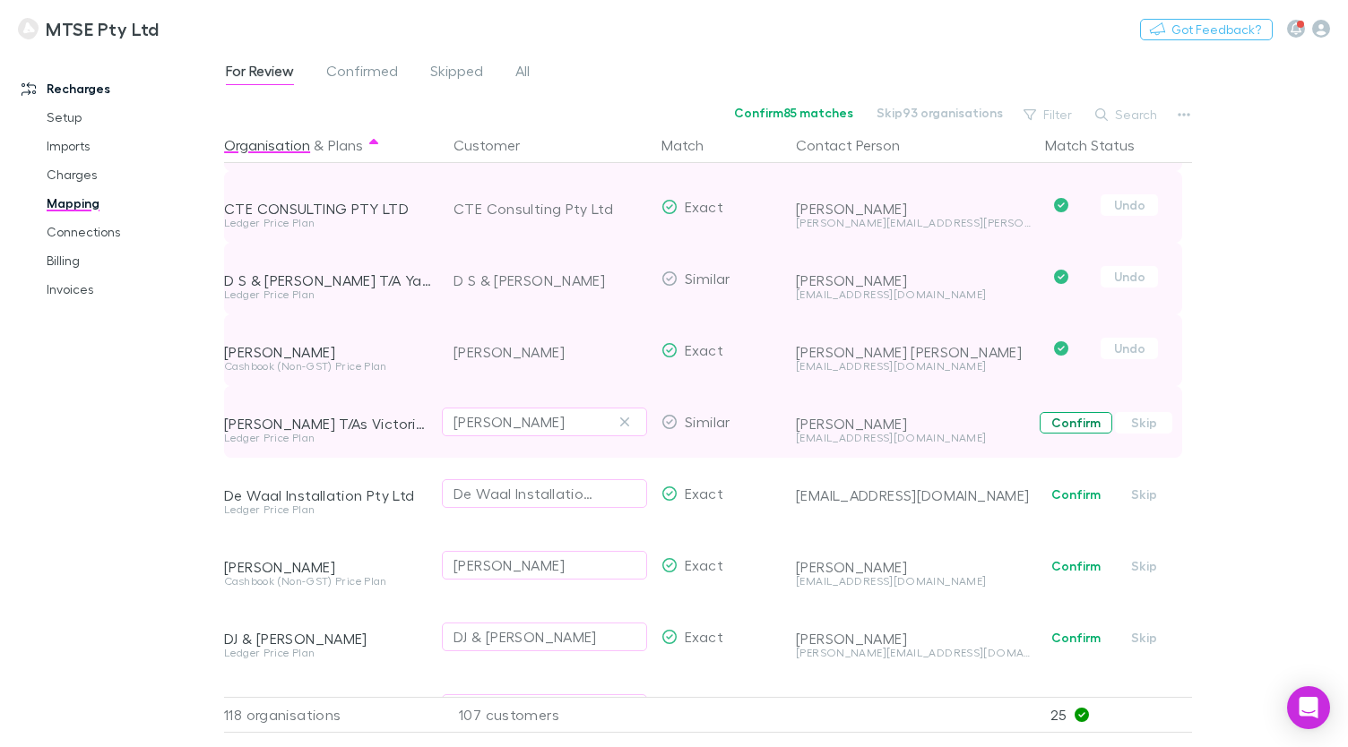
click at [1069, 430] on button "Confirm" at bounding box center [1075, 423] width 73 height 22
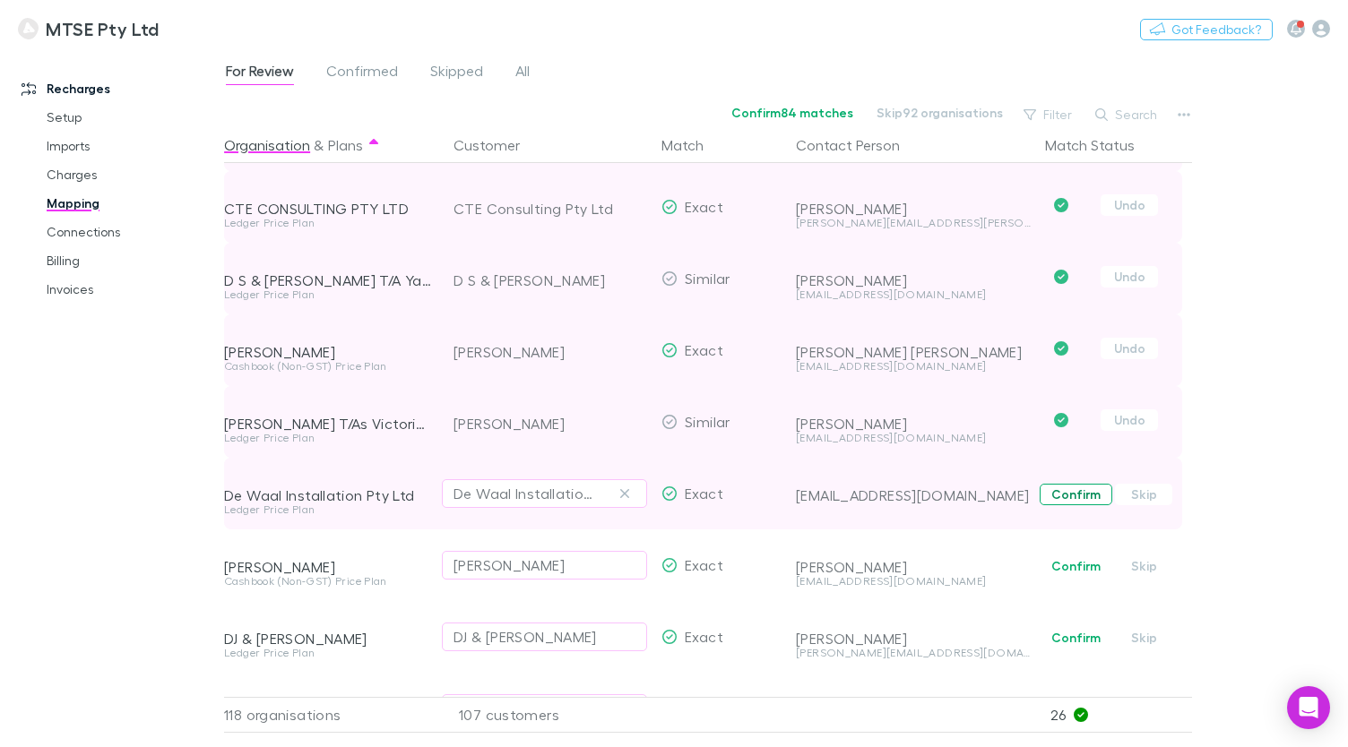
click at [1057, 494] on button "Confirm" at bounding box center [1075, 495] width 73 height 22
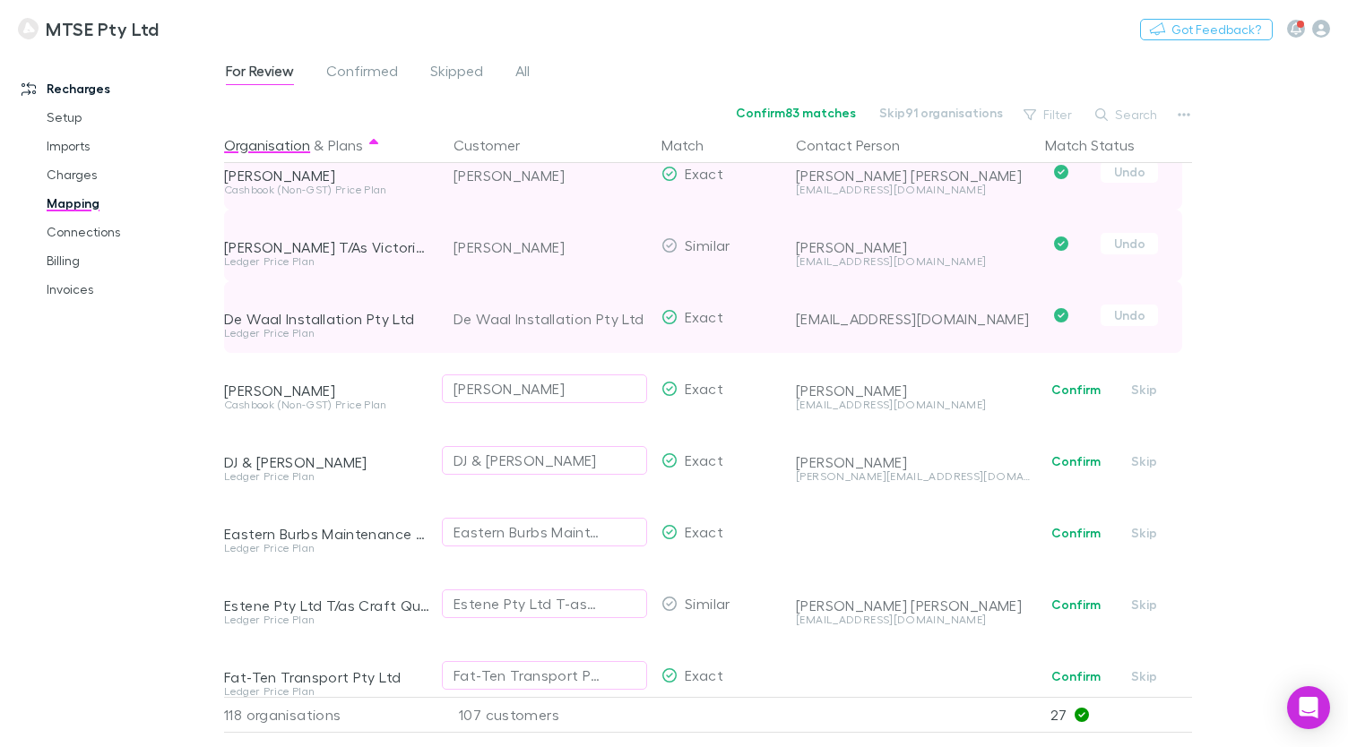
scroll to position [1892, 0]
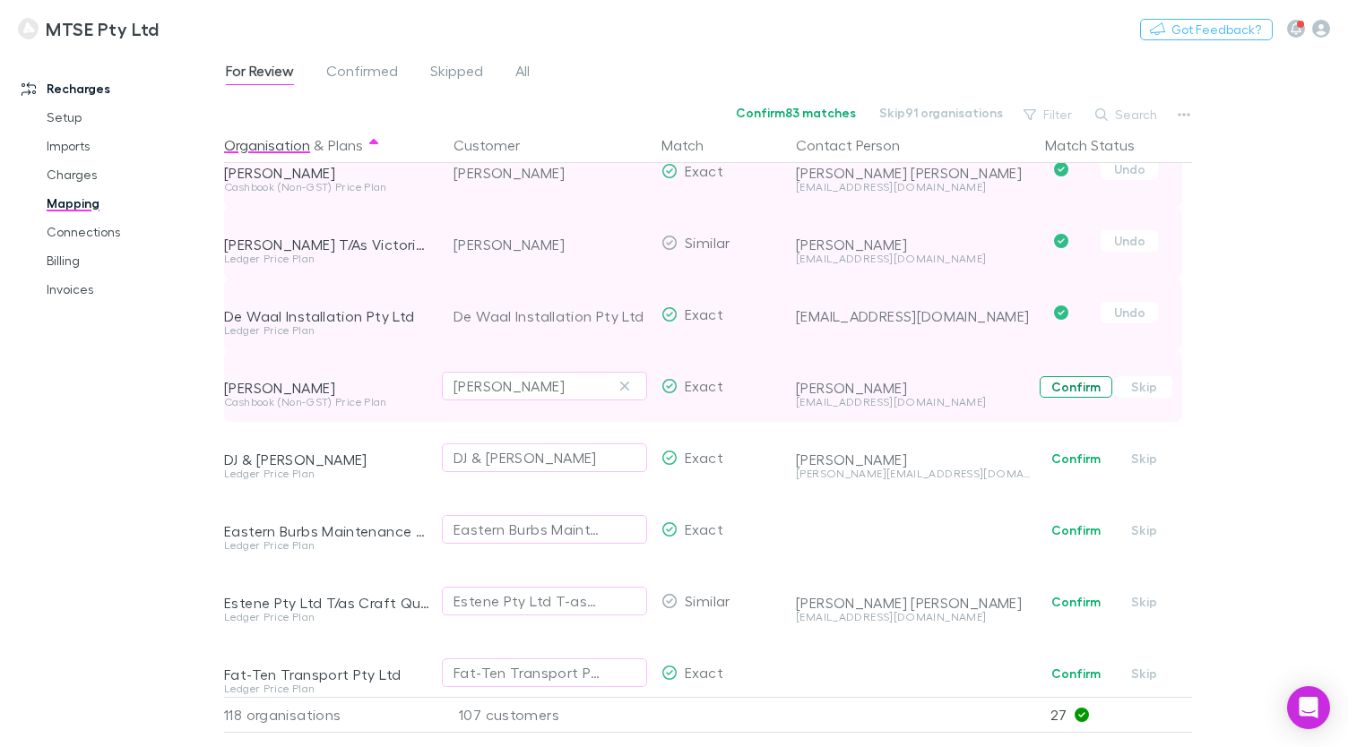
click at [1066, 392] on button "Confirm" at bounding box center [1075, 387] width 73 height 22
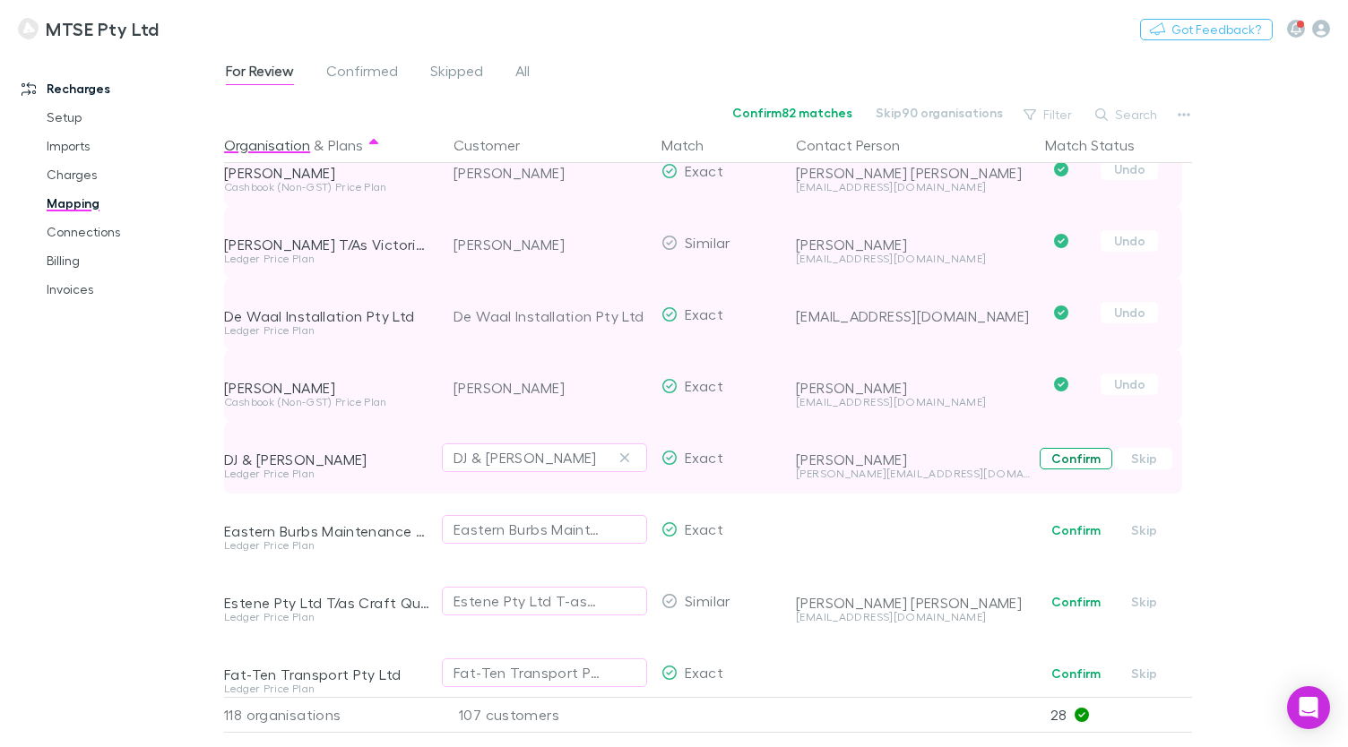
click at [1065, 458] on button "Confirm" at bounding box center [1075, 459] width 73 height 22
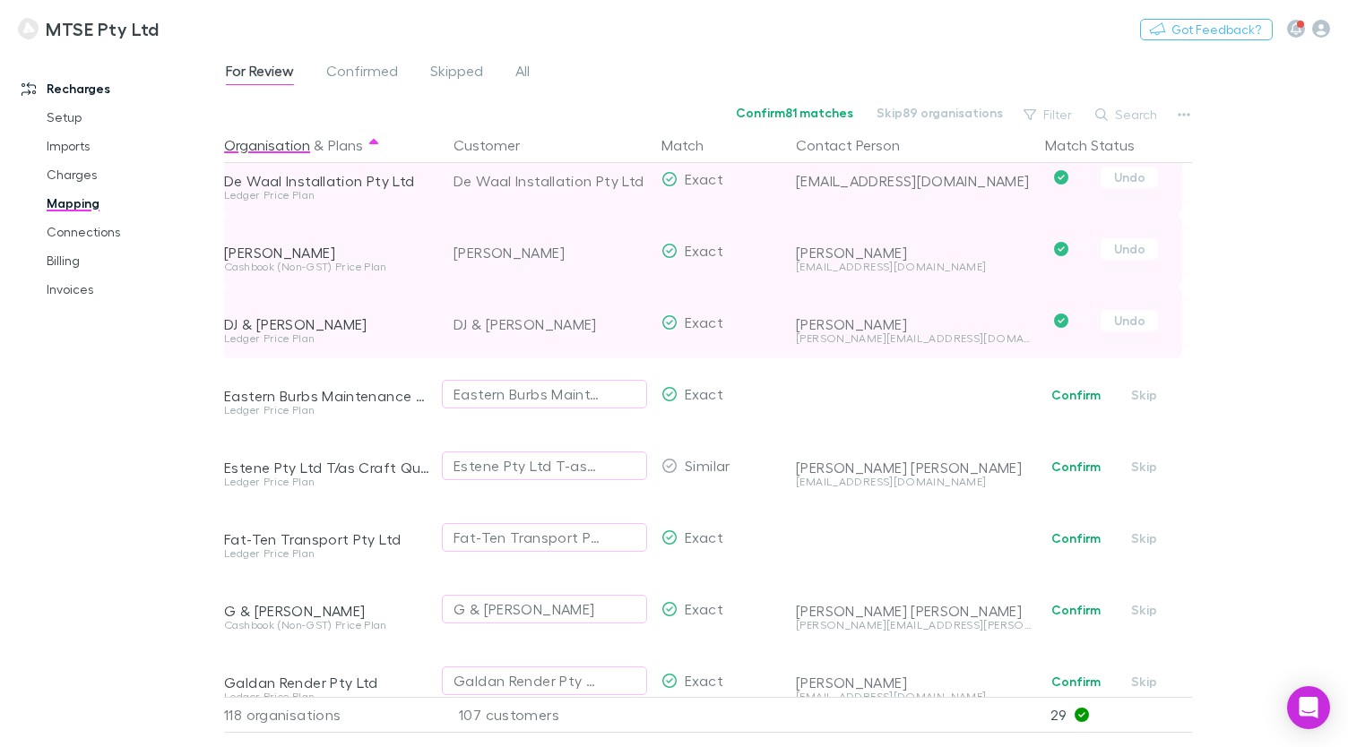
scroll to position [2029, 0]
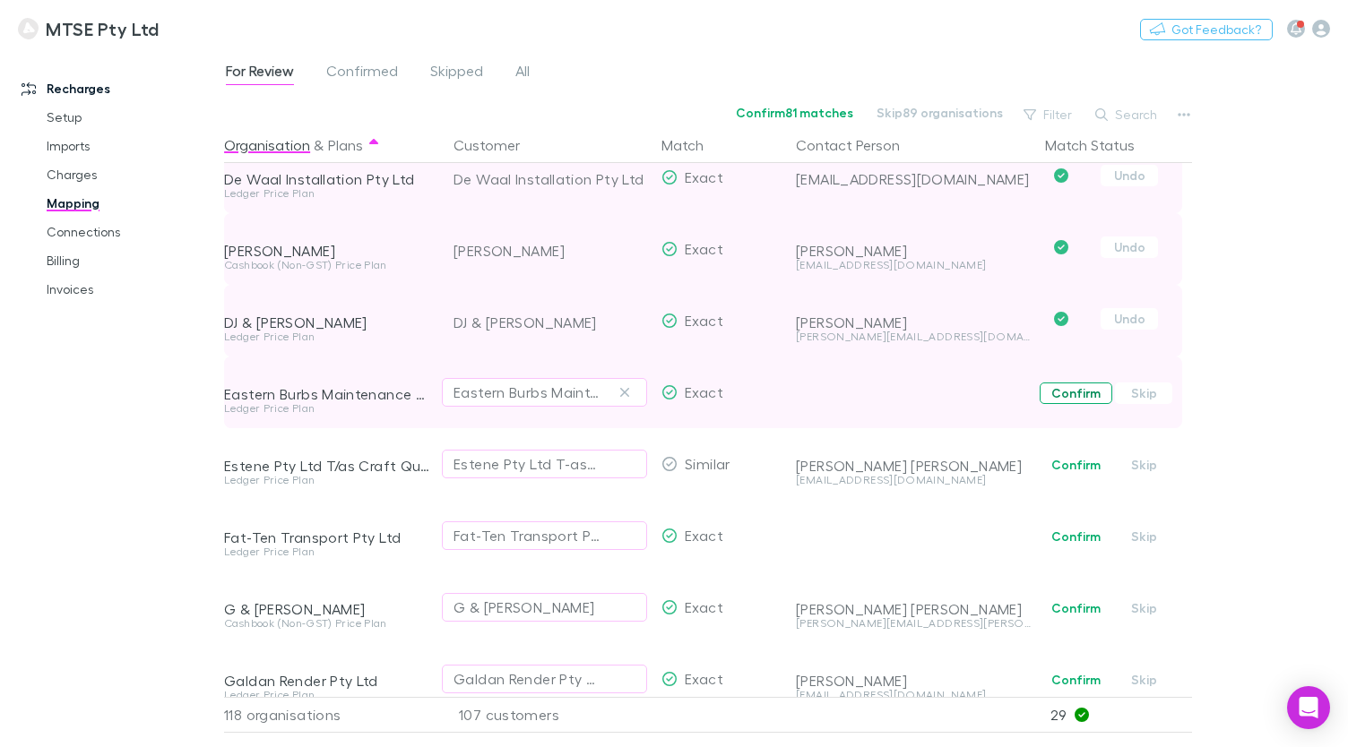
click at [1073, 398] on button "Confirm" at bounding box center [1075, 394] width 73 height 22
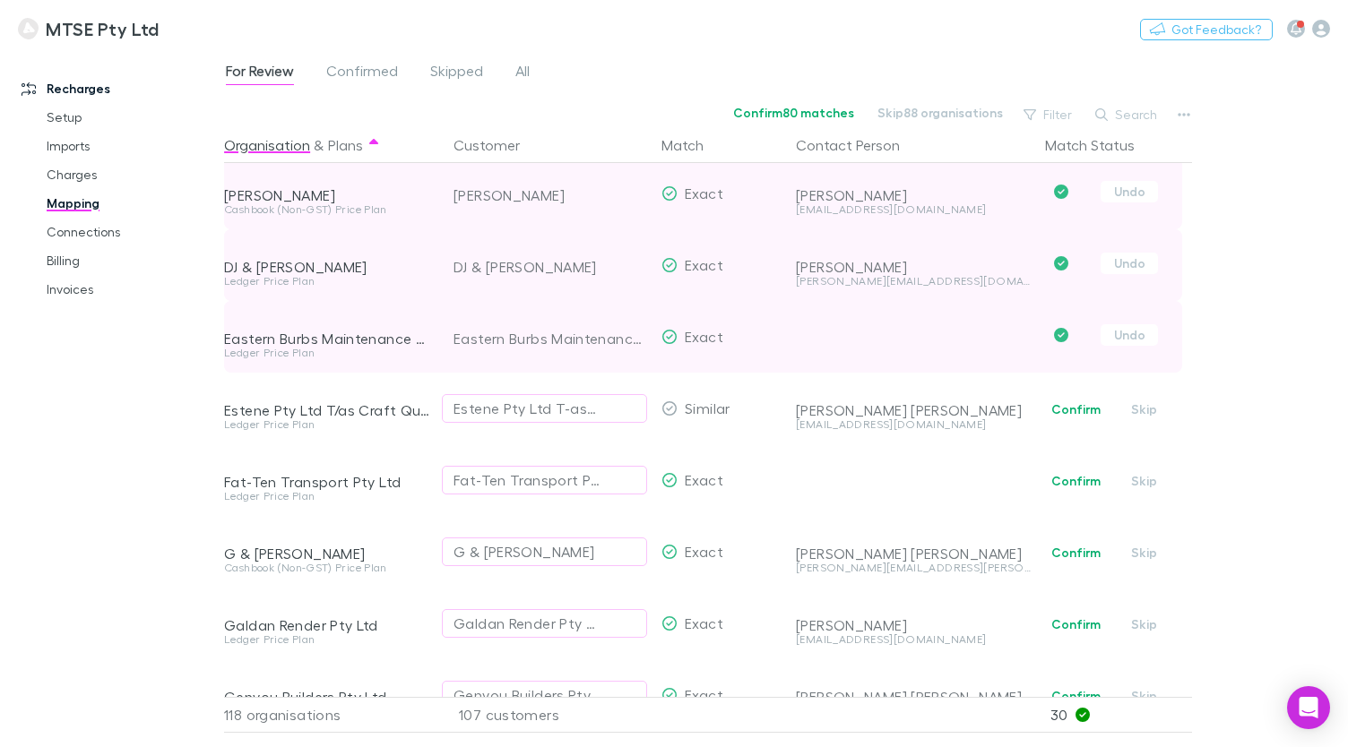
scroll to position [2097, 0]
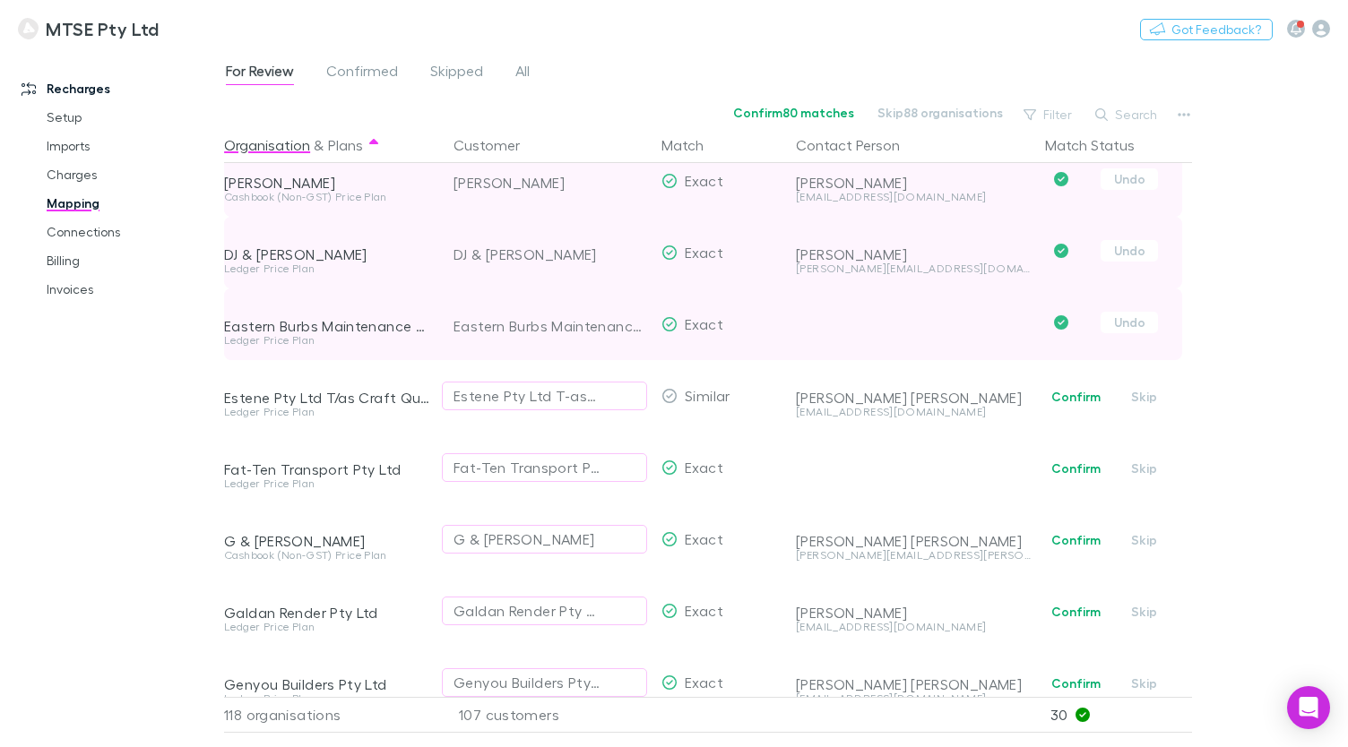
click at [1073, 398] on button "Confirm" at bounding box center [1075, 397] width 73 height 22
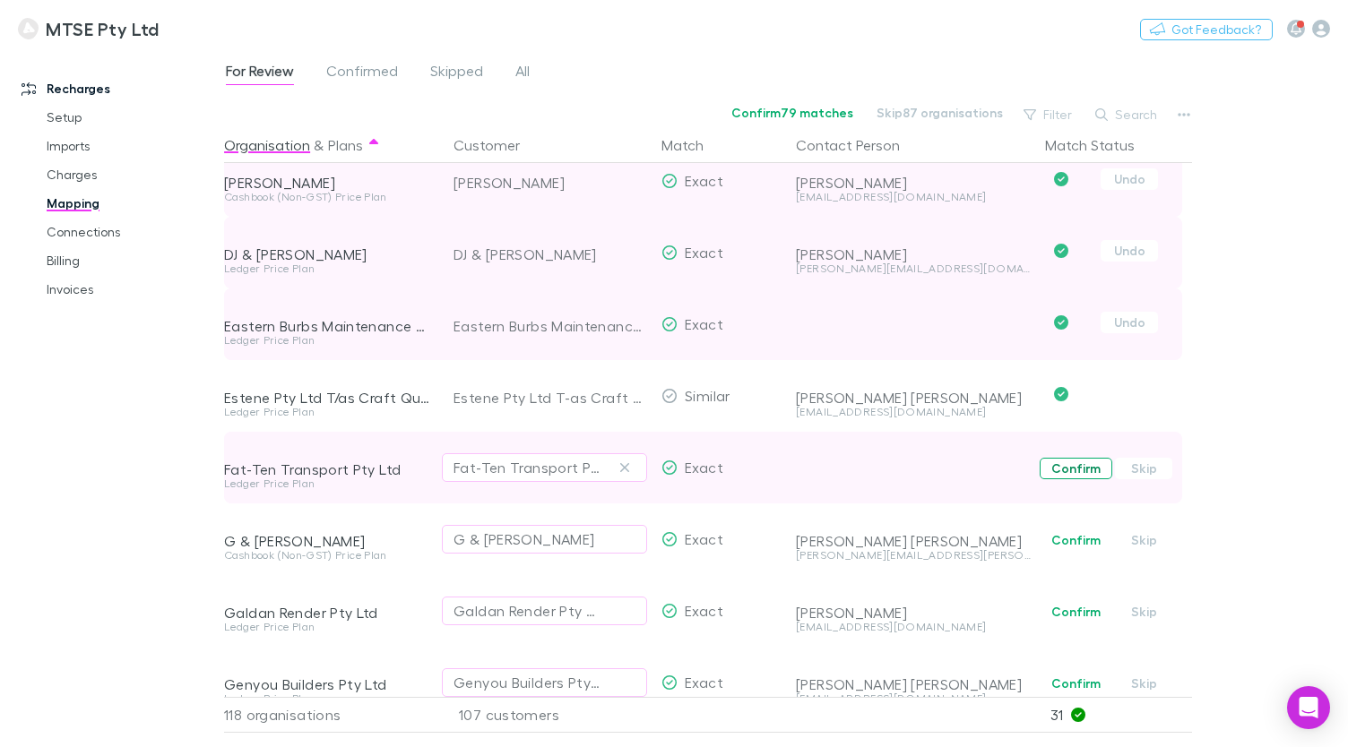
click at [1059, 470] on button "Confirm" at bounding box center [1075, 469] width 73 height 22
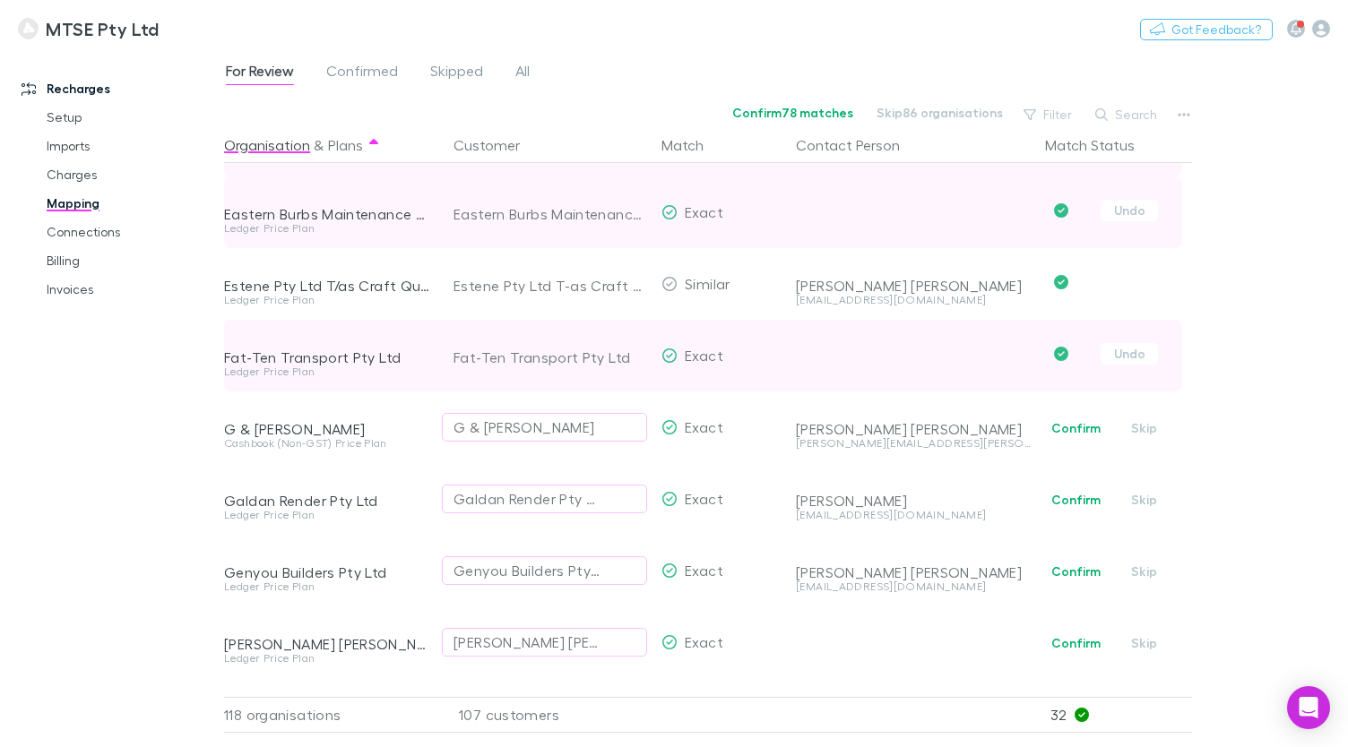
scroll to position [2250, 0]
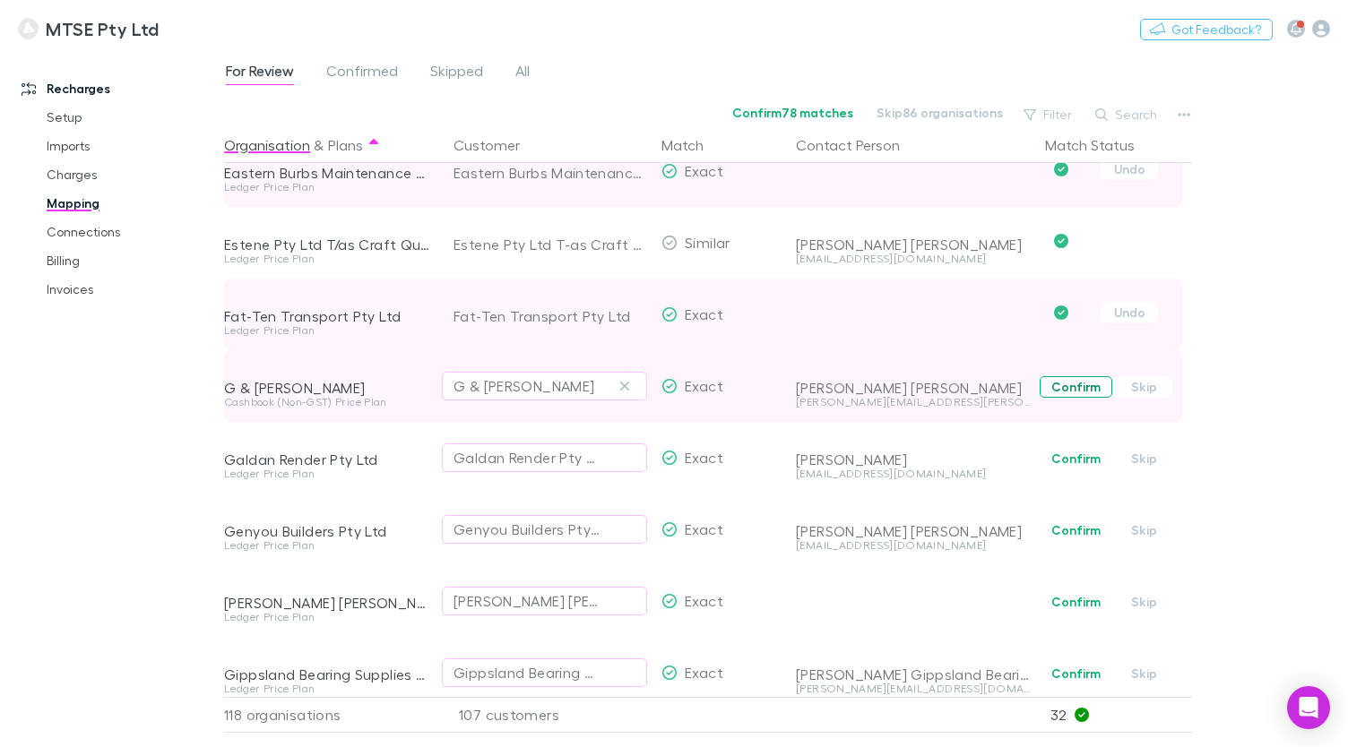
click at [1072, 383] on button "Confirm" at bounding box center [1075, 387] width 73 height 22
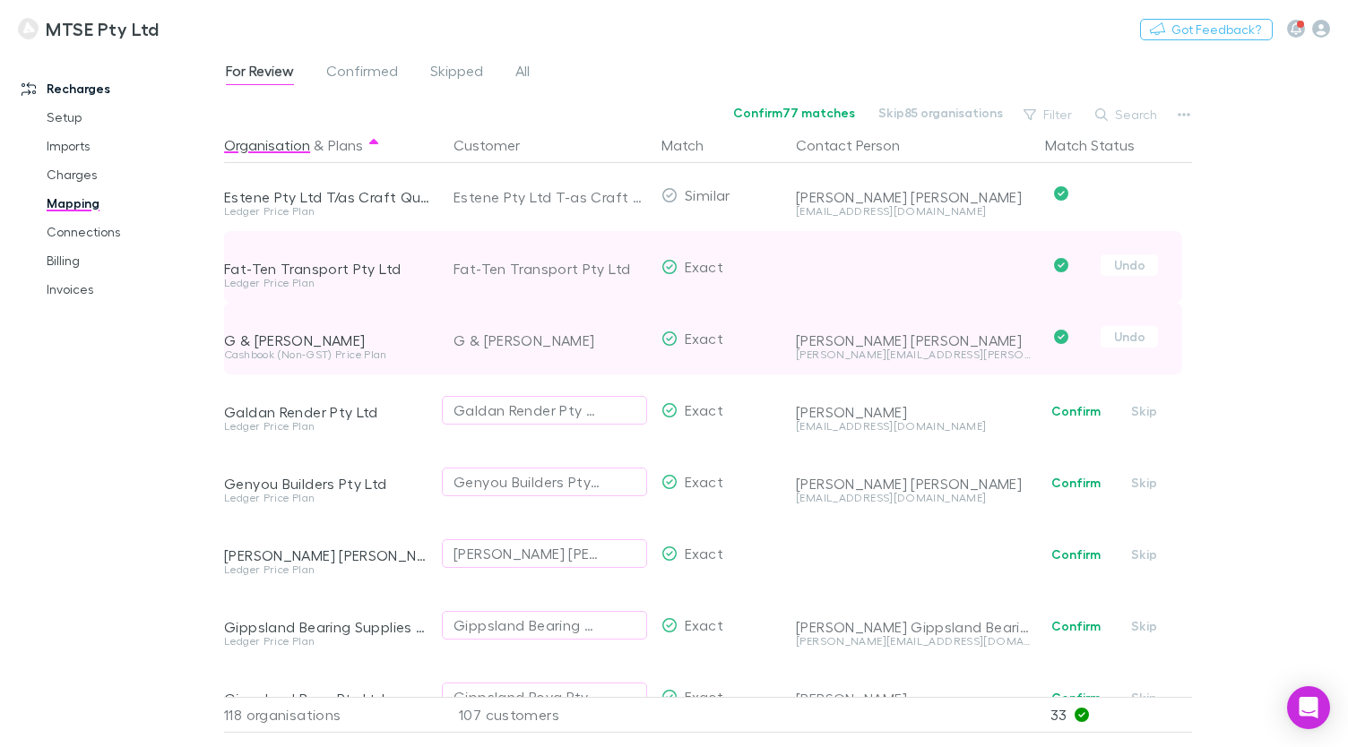
scroll to position [2309, 0]
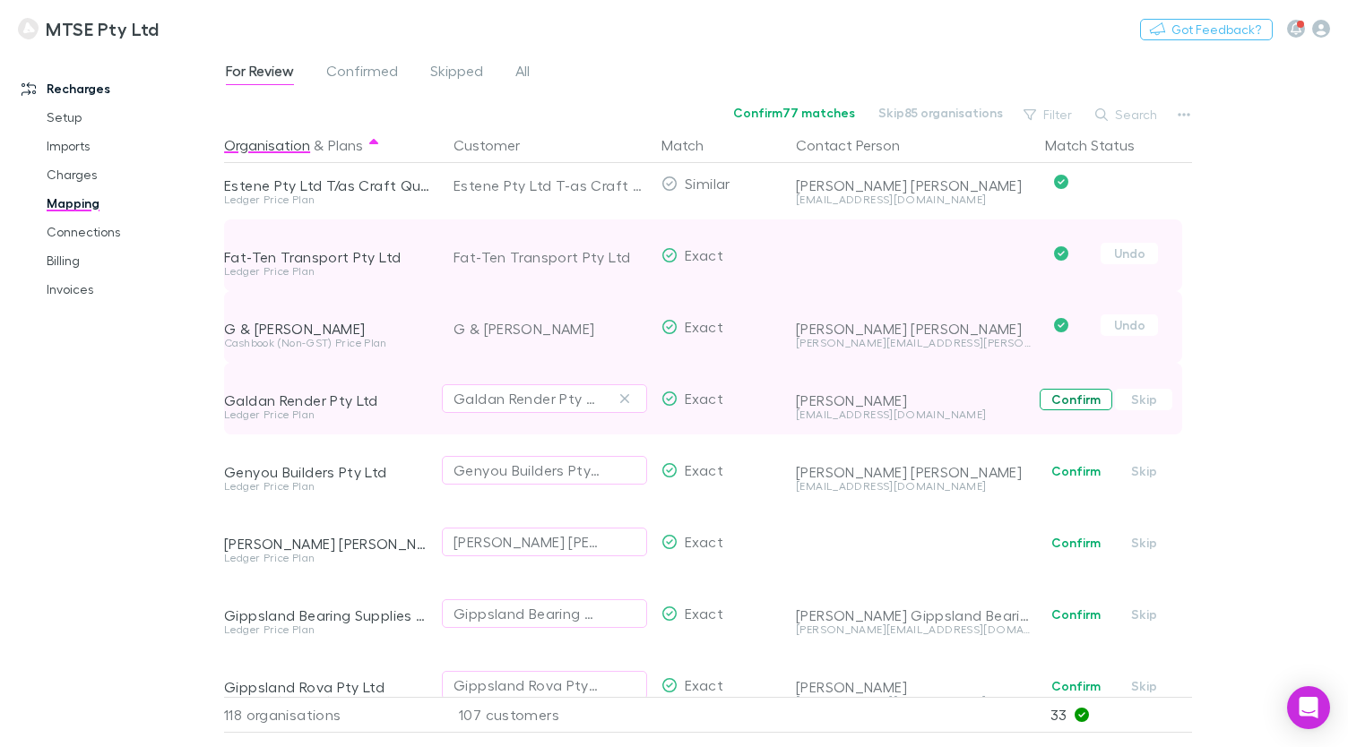
click at [1073, 398] on button "Confirm" at bounding box center [1075, 400] width 73 height 22
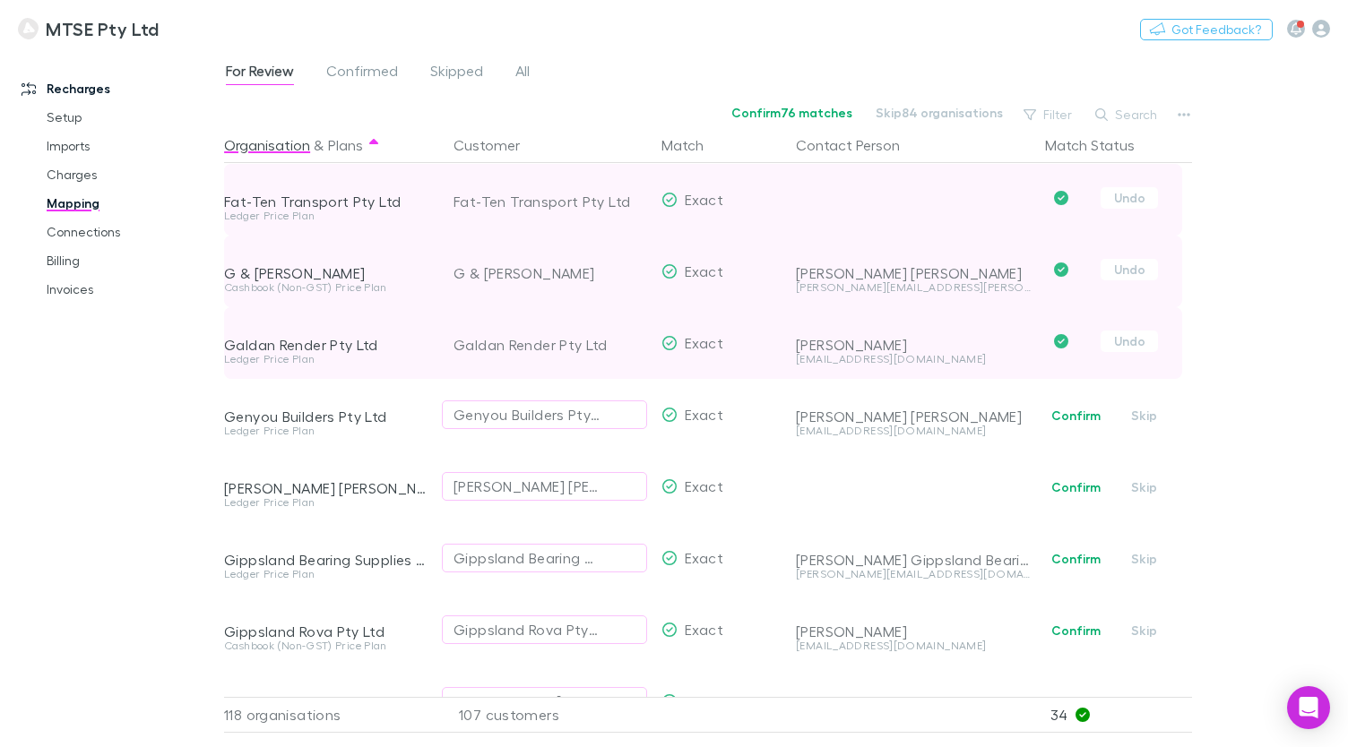
scroll to position [2384, 0]
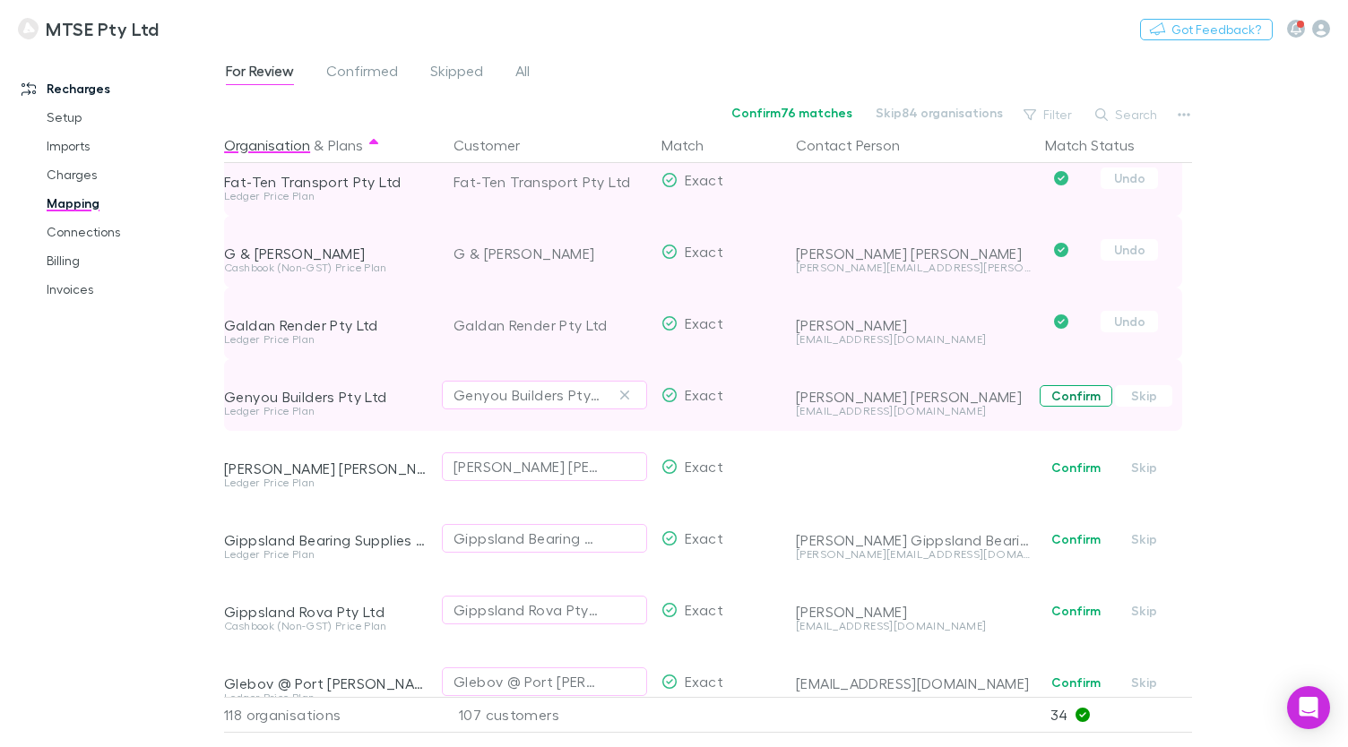
click at [1072, 402] on button "Confirm" at bounding box center [1075, 396] width 73 height 22
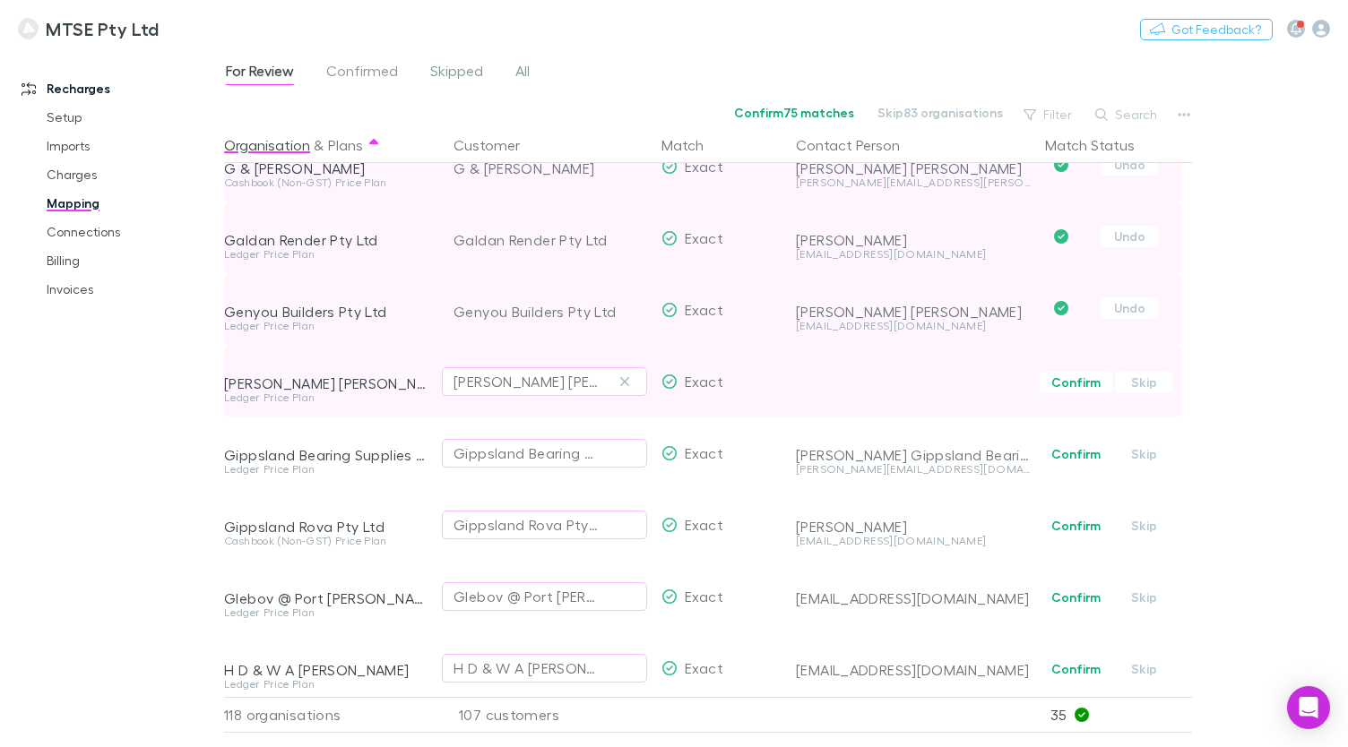
scroll to position [2471, 0]
click at [1071, 398] on span "Confirm Skip" at bounding box center [1115, 380] width 154 height 72
click at [1069, 385] on button "Confirm" at bounding box center [1075, 381] width 73 height 22
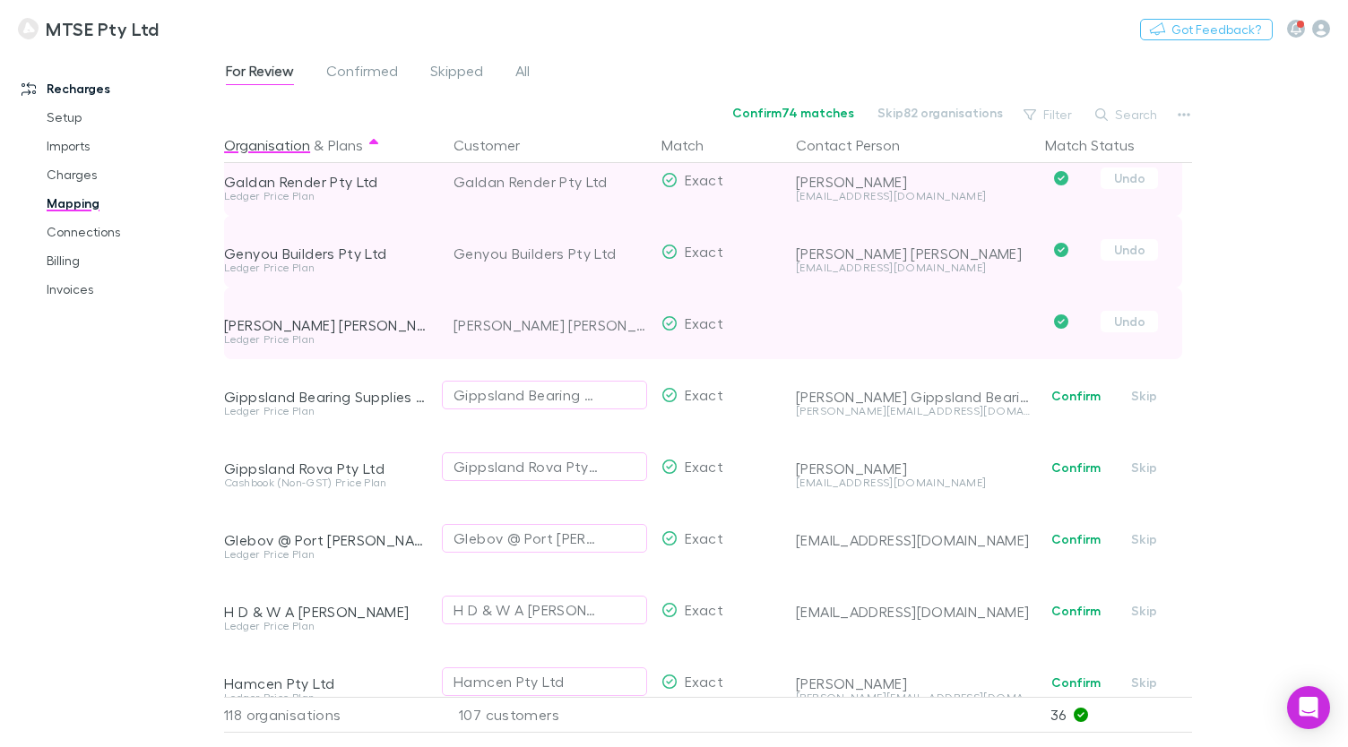
scroll to position [2533, 0]
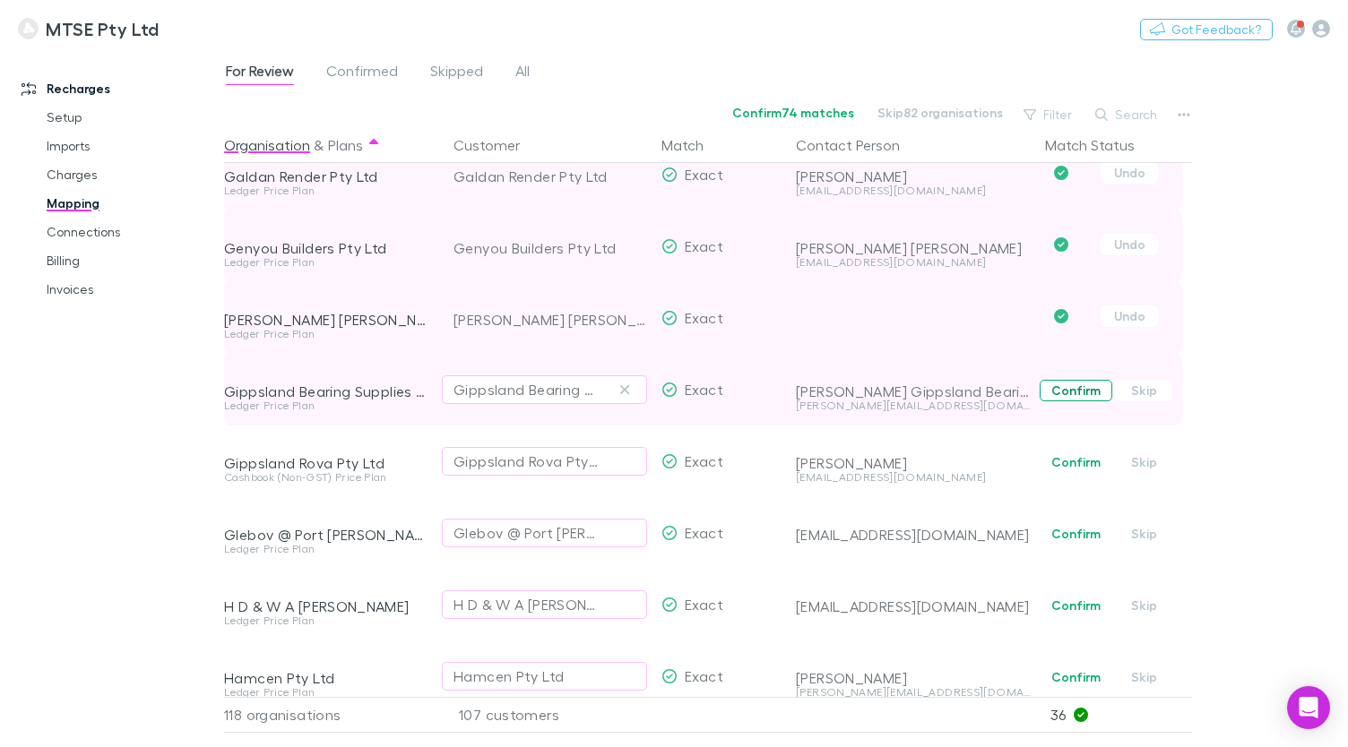
click at [1067, 395] on button "Confirm" at bounding box center [1075, 391] width 73 height 22
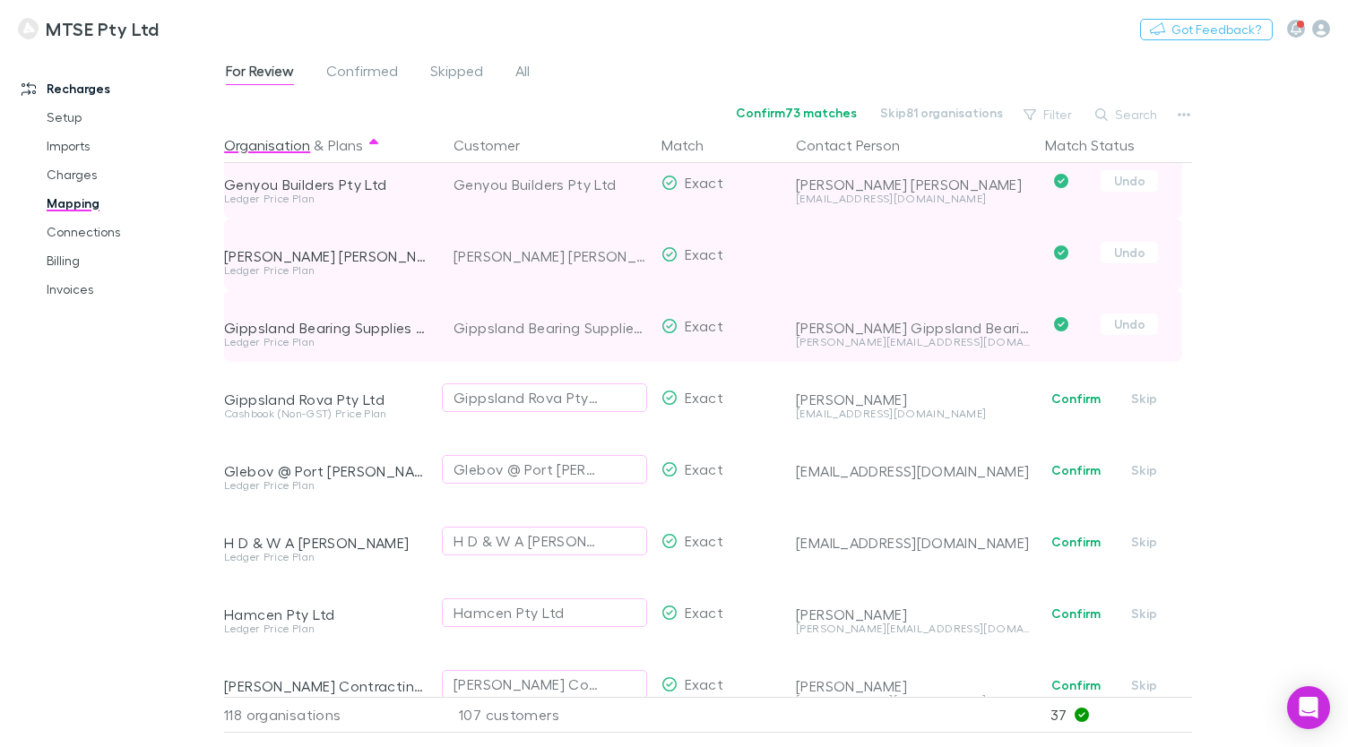
scroll to position [2615, 0]
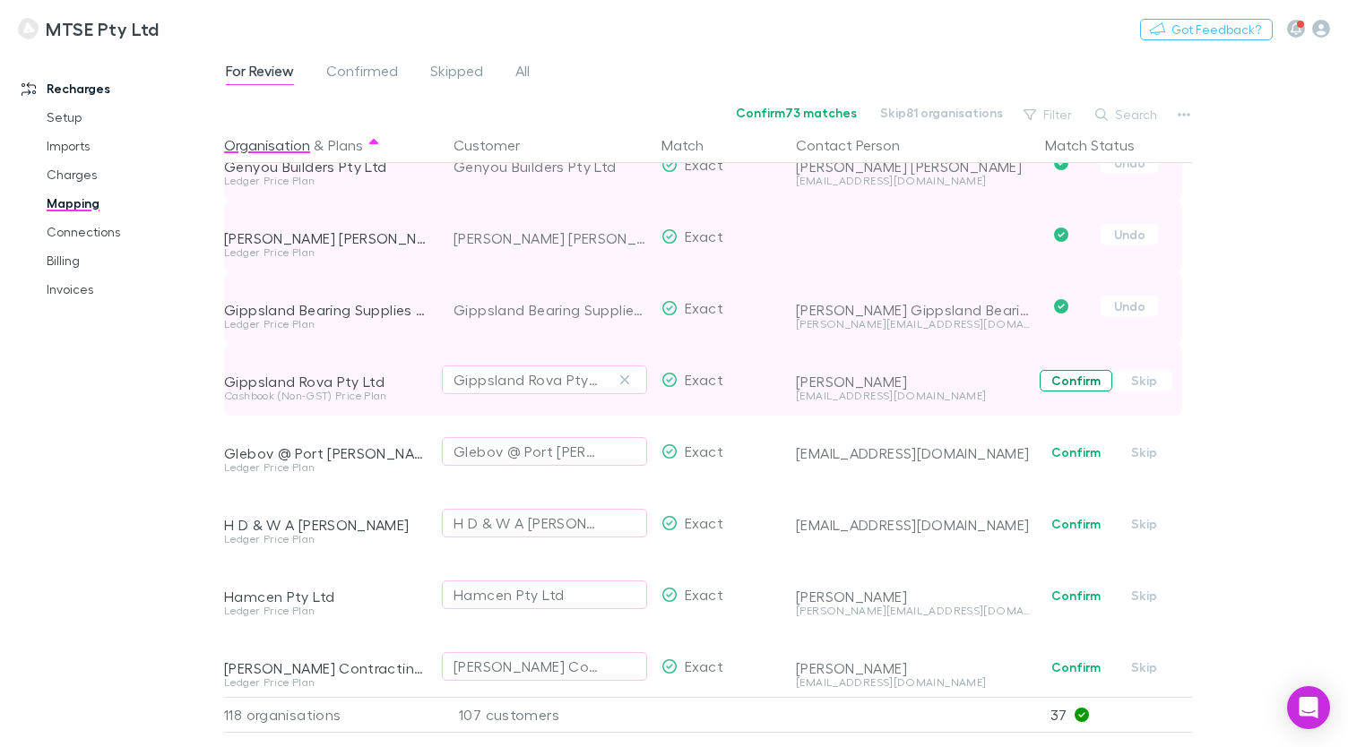
click at [1057, 384] on button "Confirm" at bounding box center [1075, 381] width 73 height 22
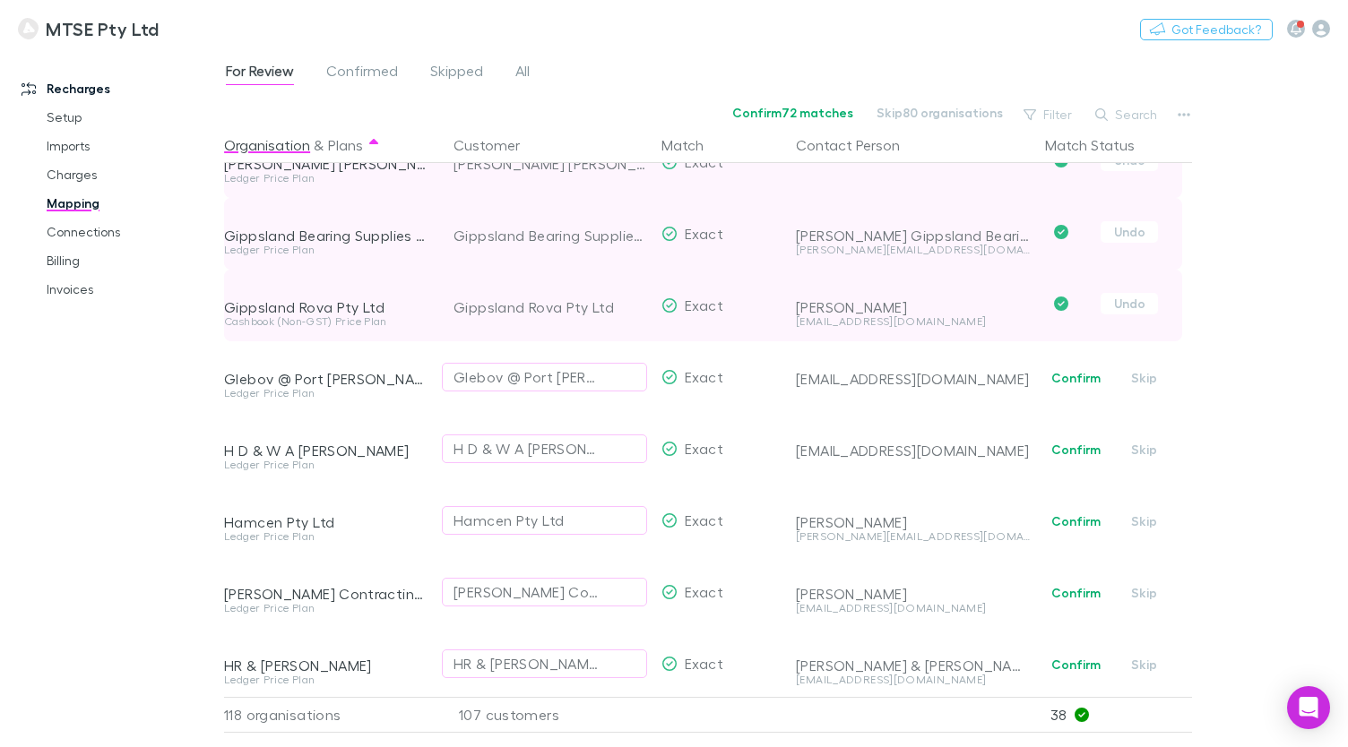
scroll to position [2721, 0]
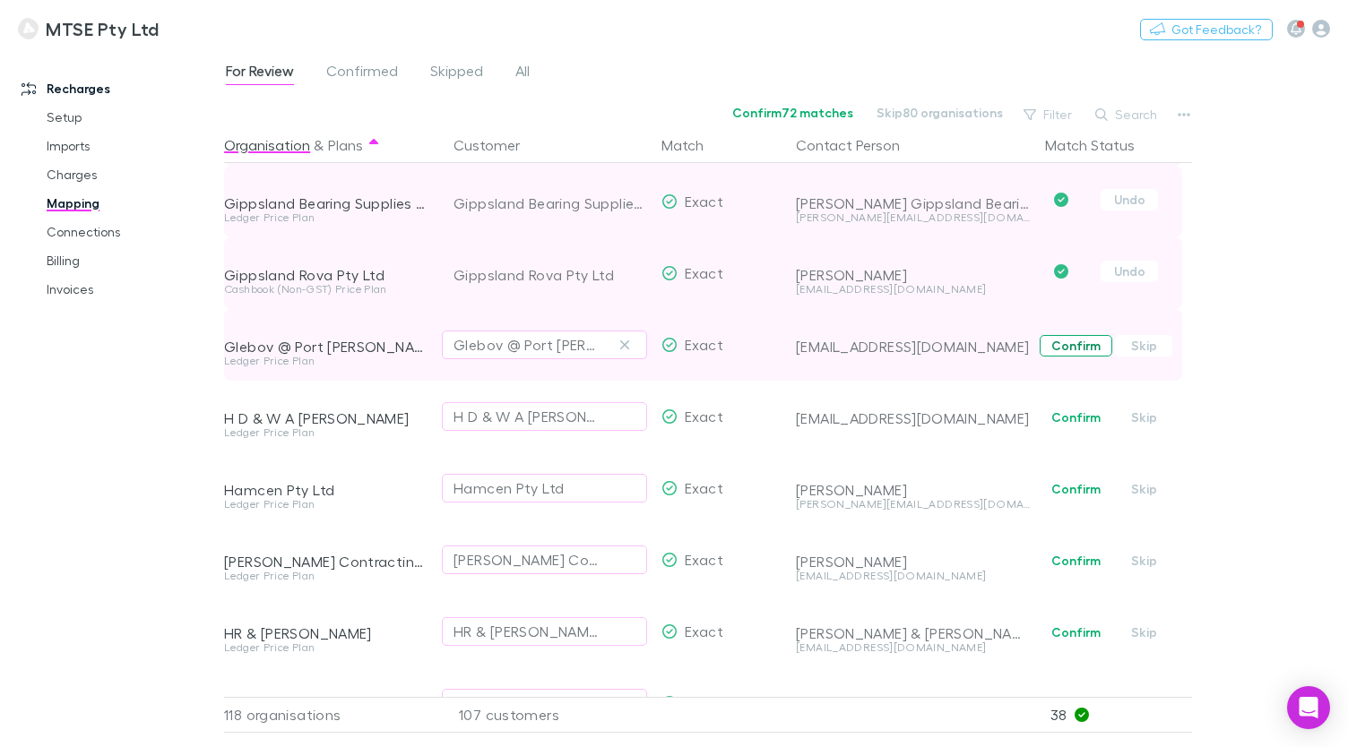
click at [1068, 349] on button "Confirm" at bounding box center [1075, 346] width 73 height 22
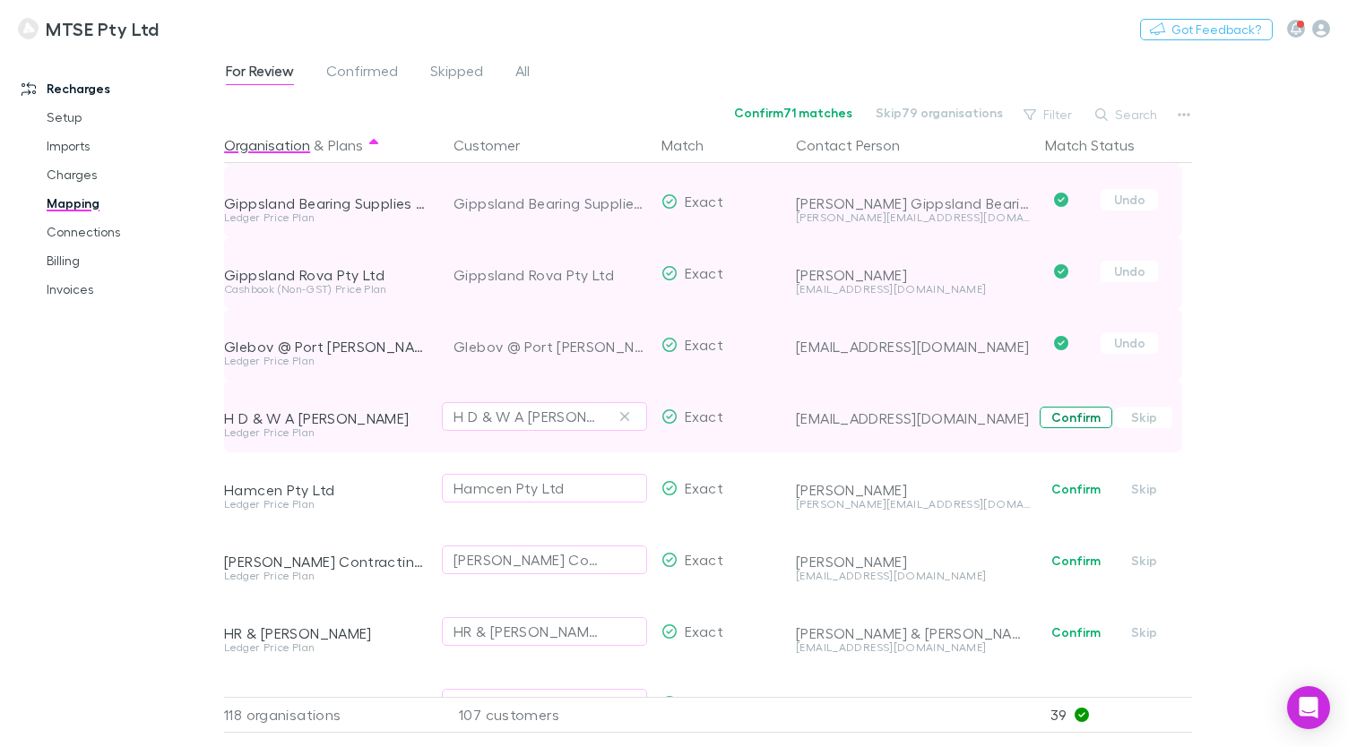
click at [1063, 415] on button "Confirm" at bounding box center [1075, 418] width 73 height 22
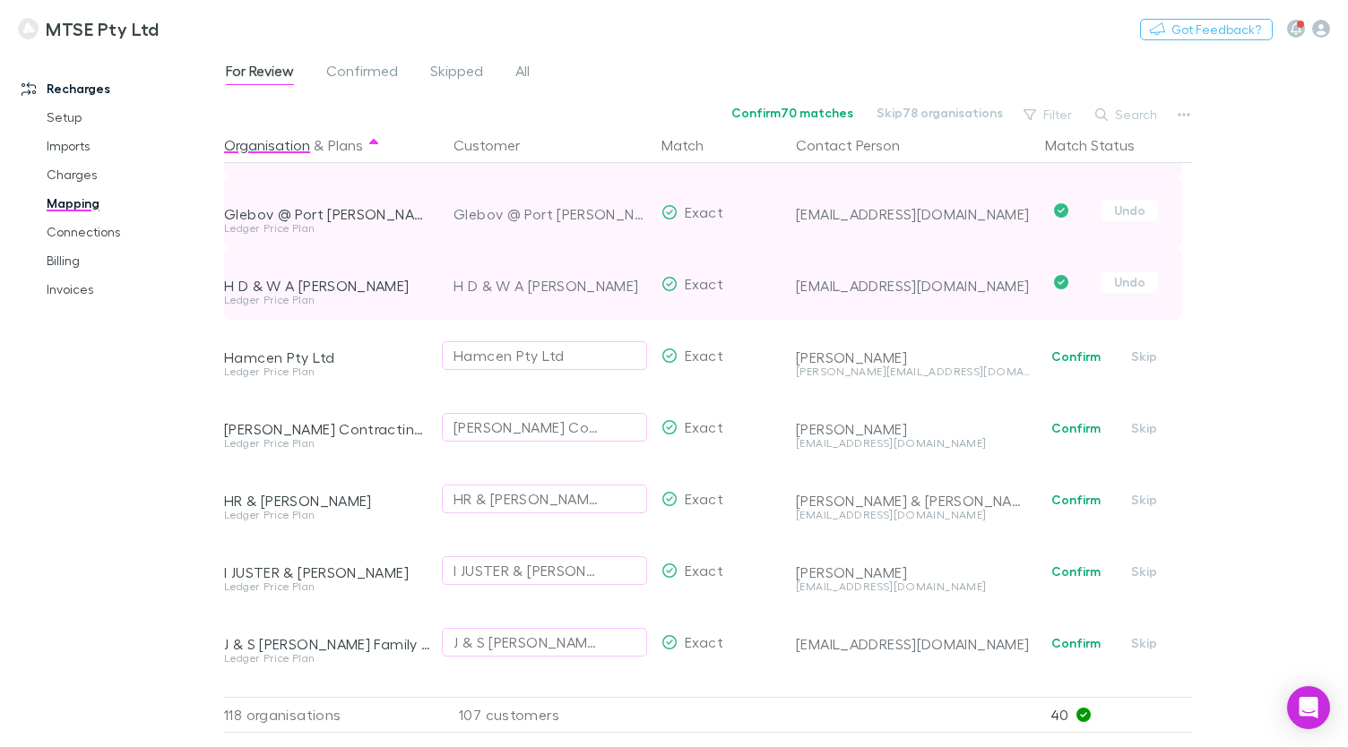
scroll to position [2864, 0]
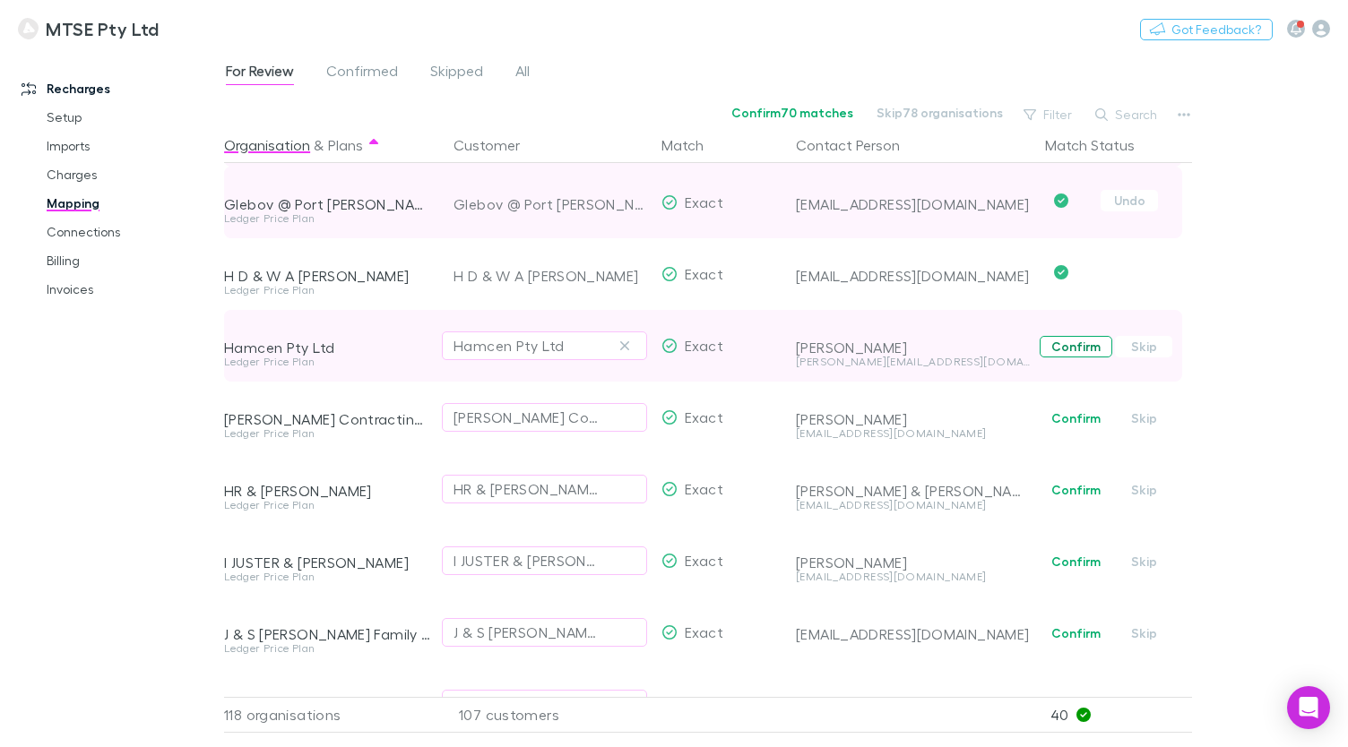
click at [1072, 349] on button "Confirm" at bounding box center [1075, 347] width 73 height 22
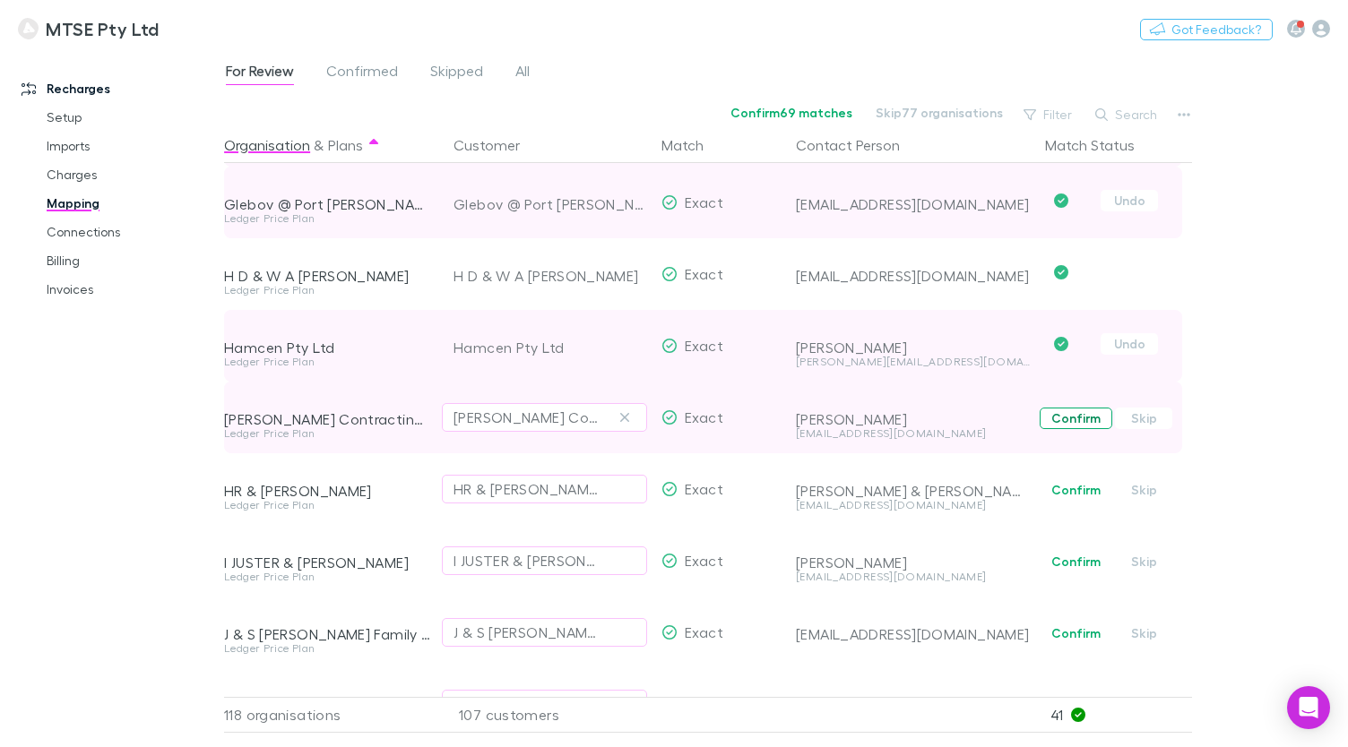
click at [1062, 417] on button "Confirm" at bounding box center [1075, 419] width 73 height 22
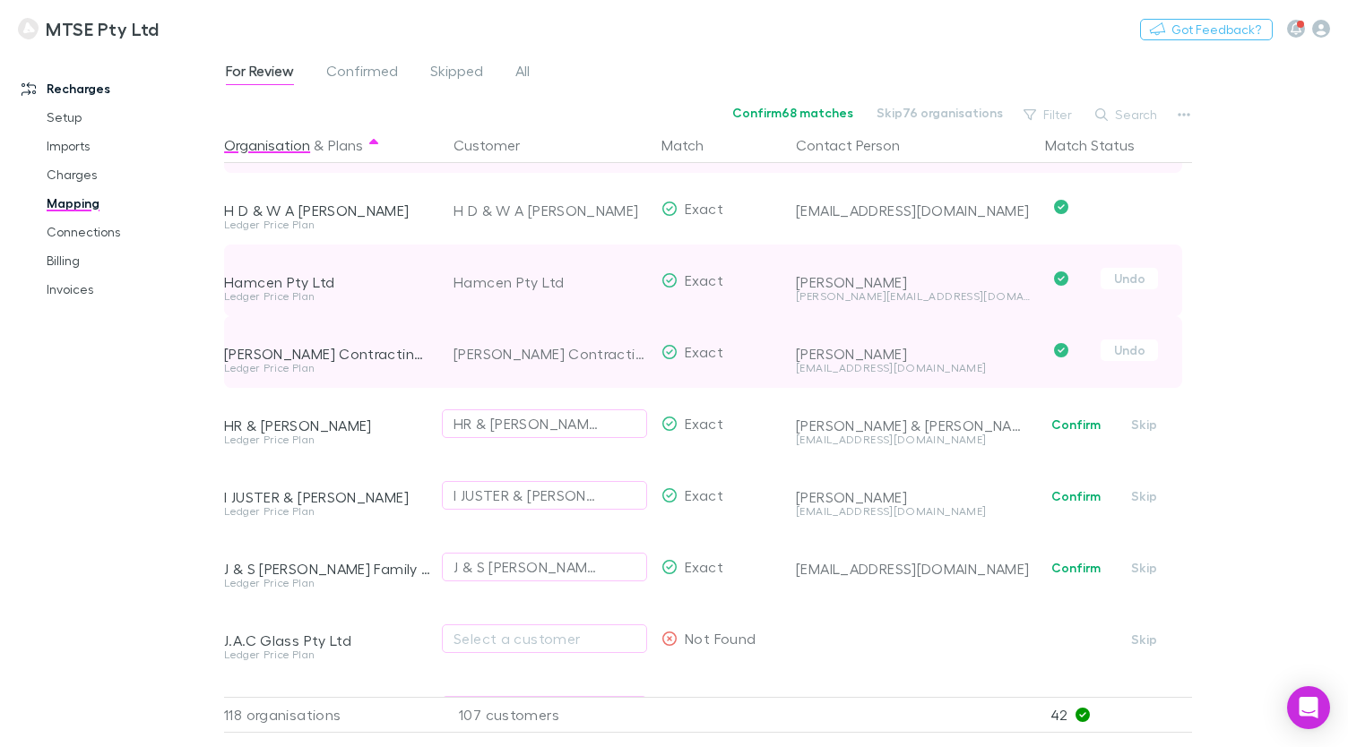
scroll to position [2954, 0]
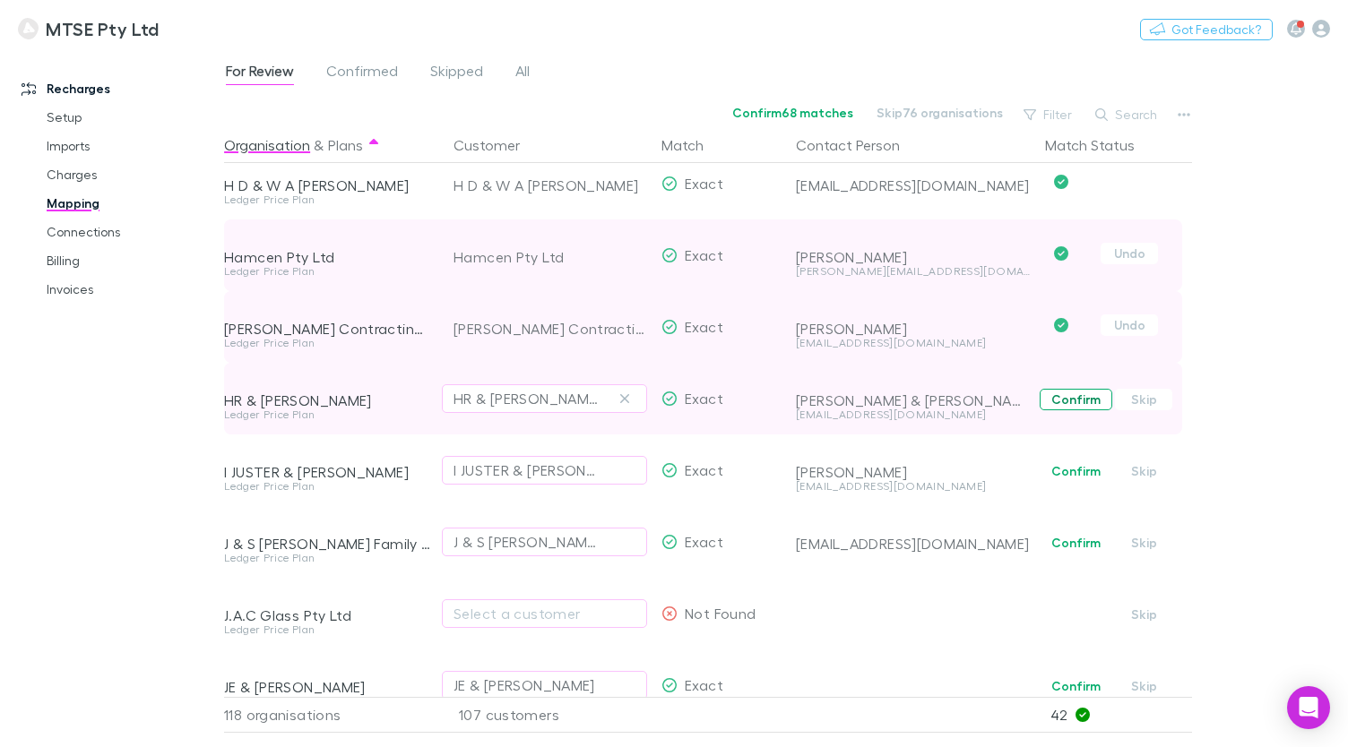
click at [1066, 396] on button "Confirm" at bounding box center [1075, 400] width 73 height 22
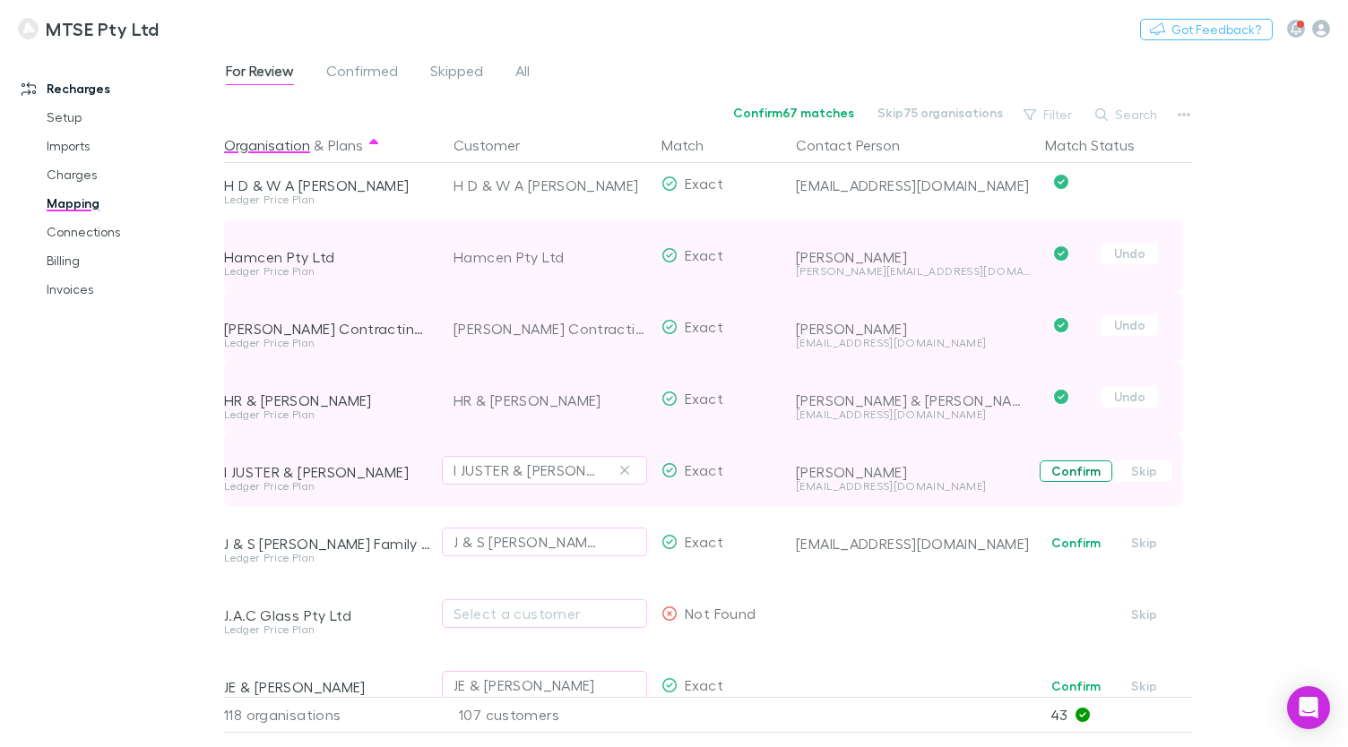
click at [1053, 473] on button "Confirm" at bounding box center [1075, 472] width 73 height 22
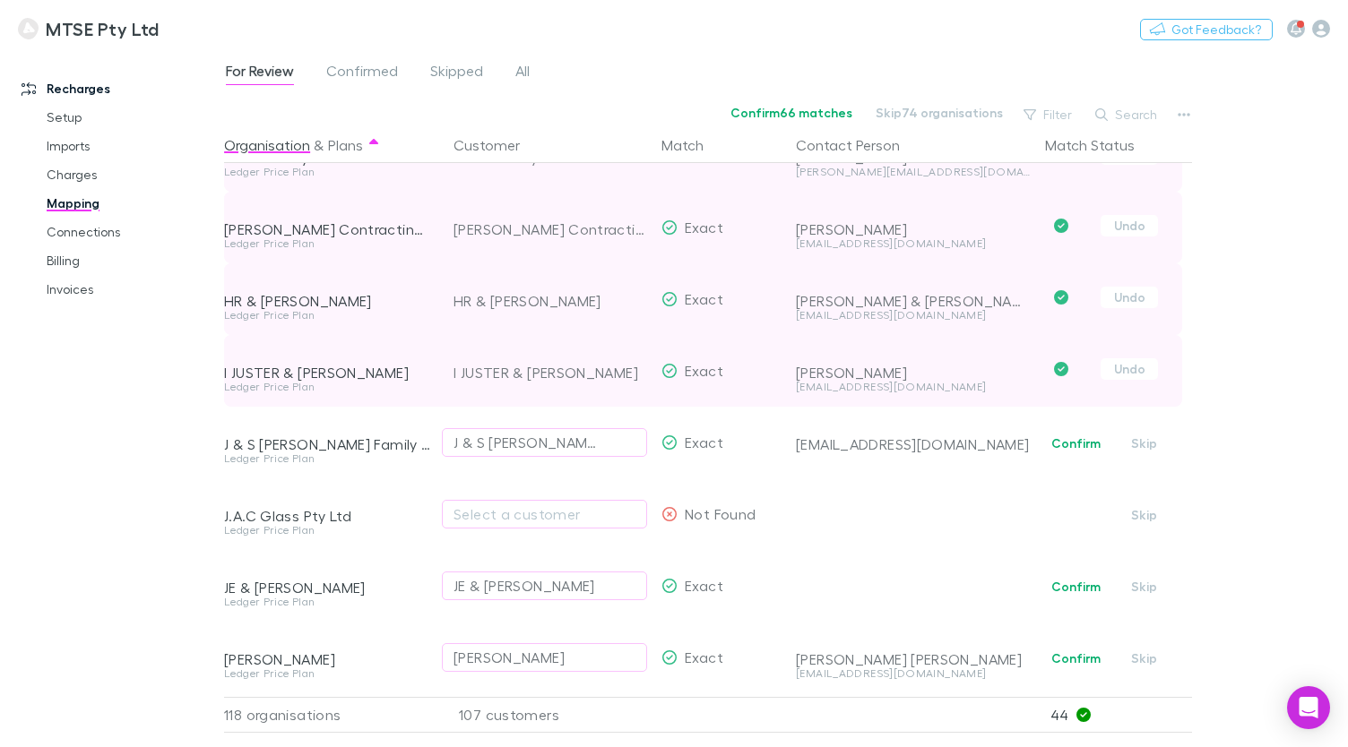
scroll to position [3058, 0]
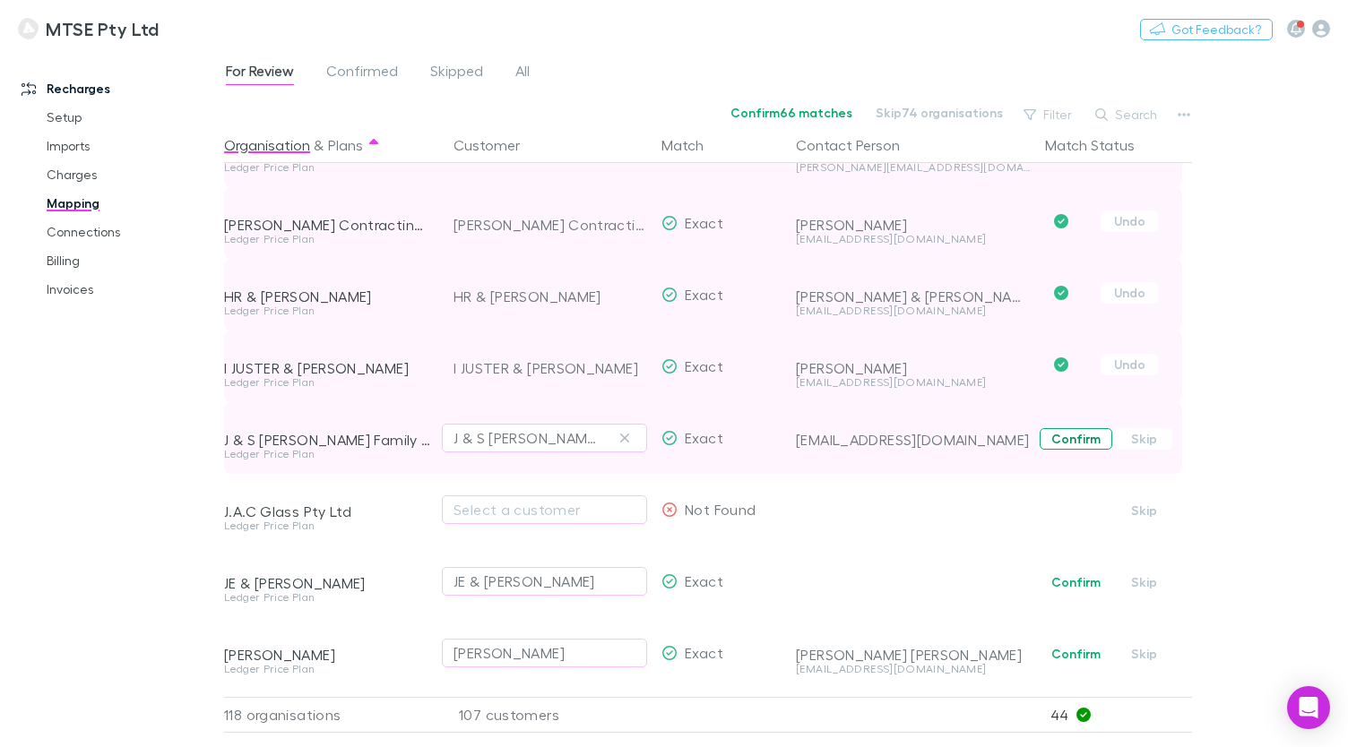
click at [1065, 444] on button "Confirm" at bounding box center [1075, 439] width 73 height 22
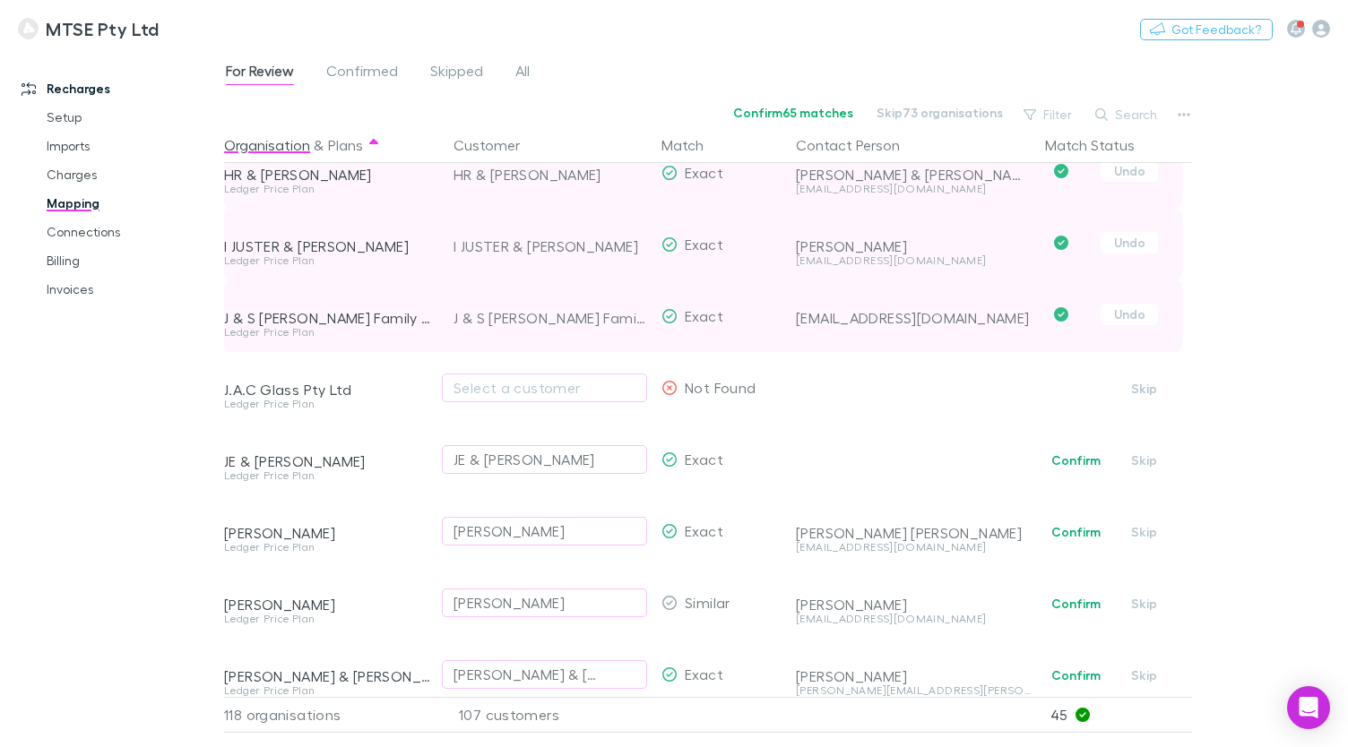
scroll to position [3186, 0]
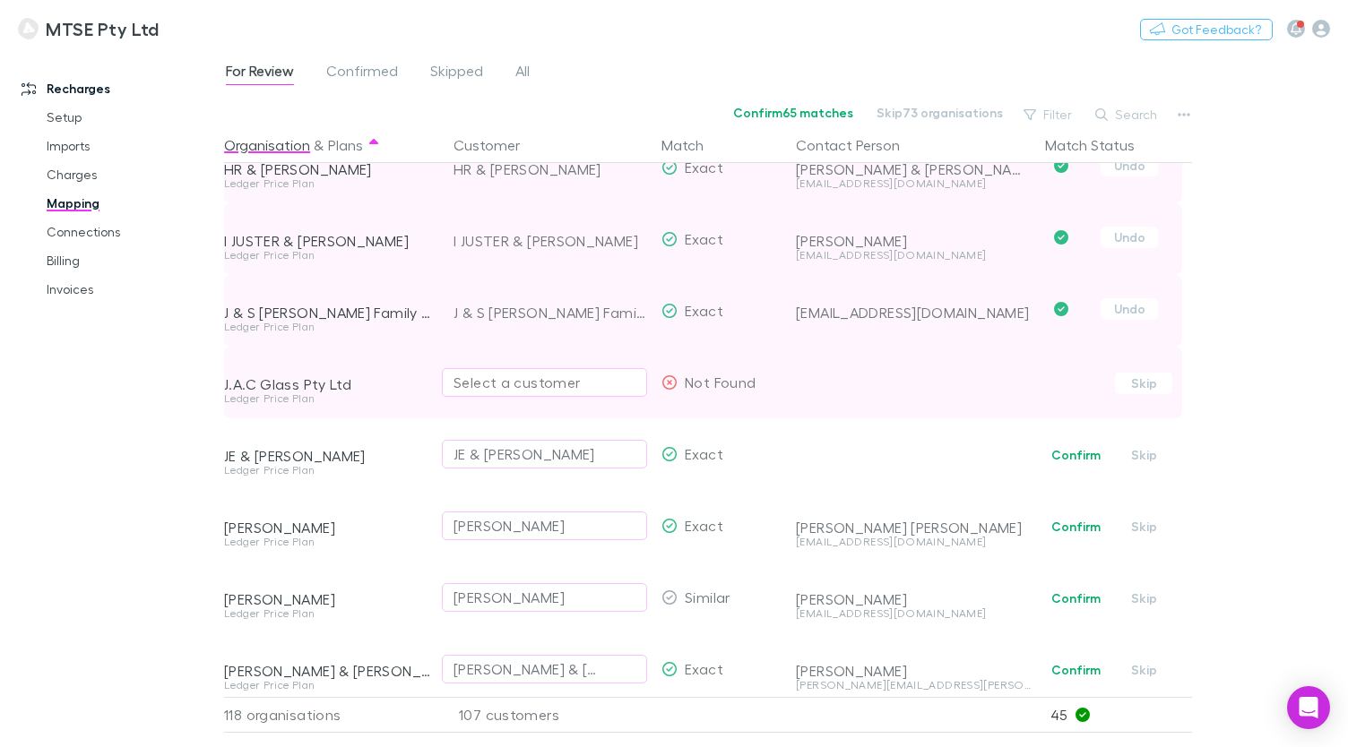
click at [607, 384] on div "Select a customer" at bounding box center [544, 383] width 182 height 22
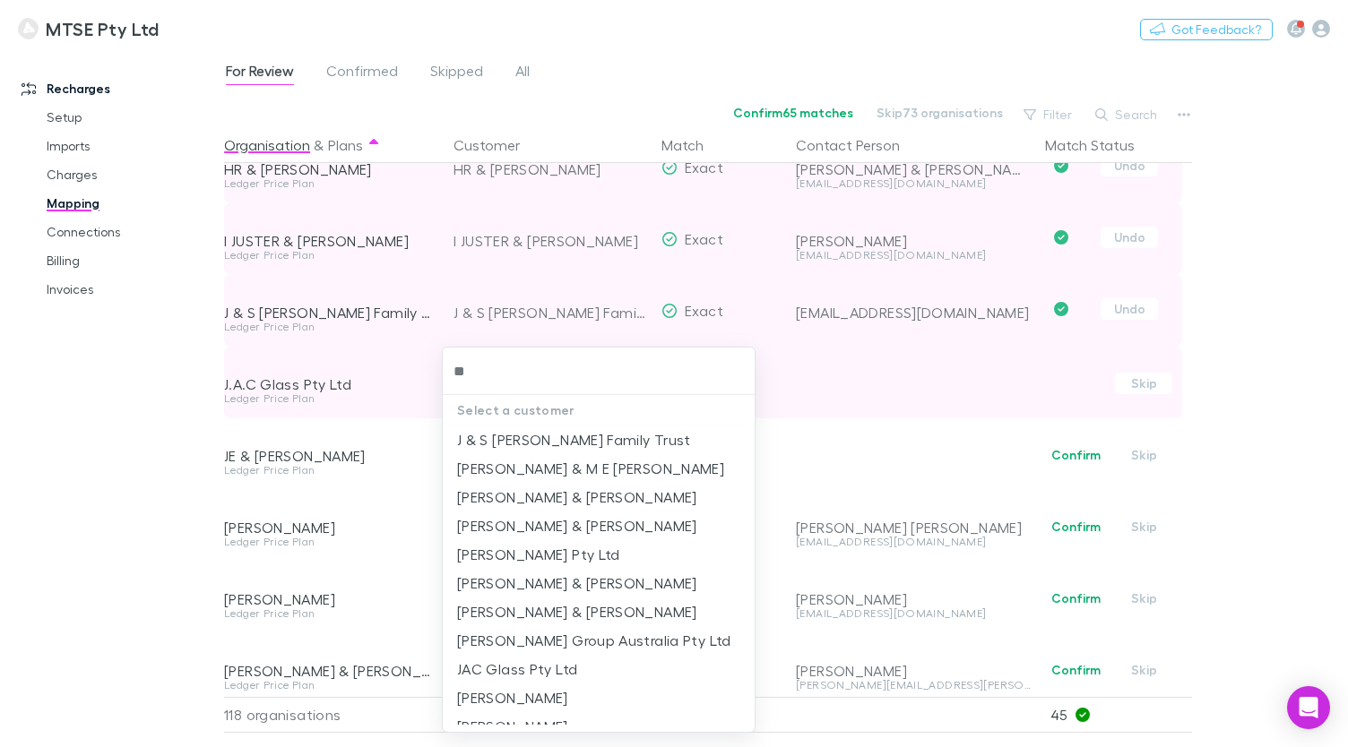
type input "***"
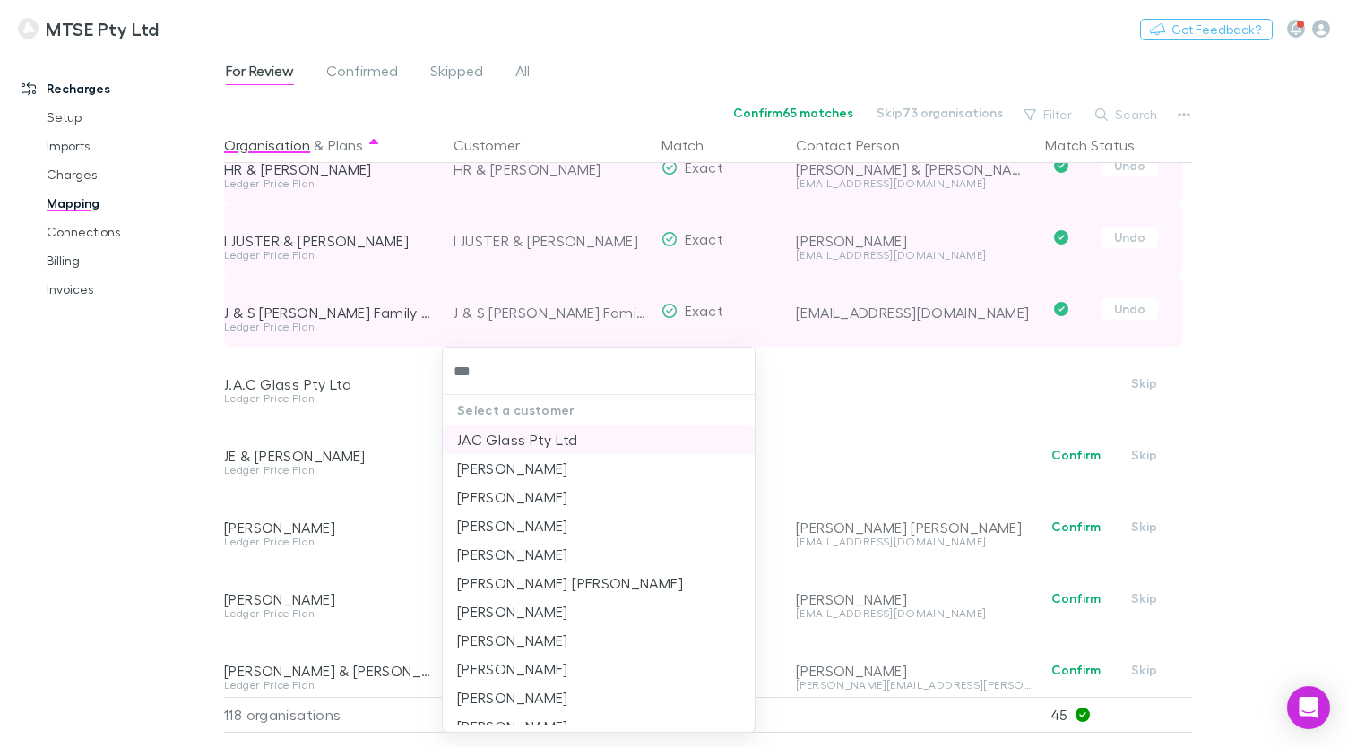
click at [522, 444] on li "JAC Glass Pty Ltd" at bounding box center [599, 440] width 312 height 29
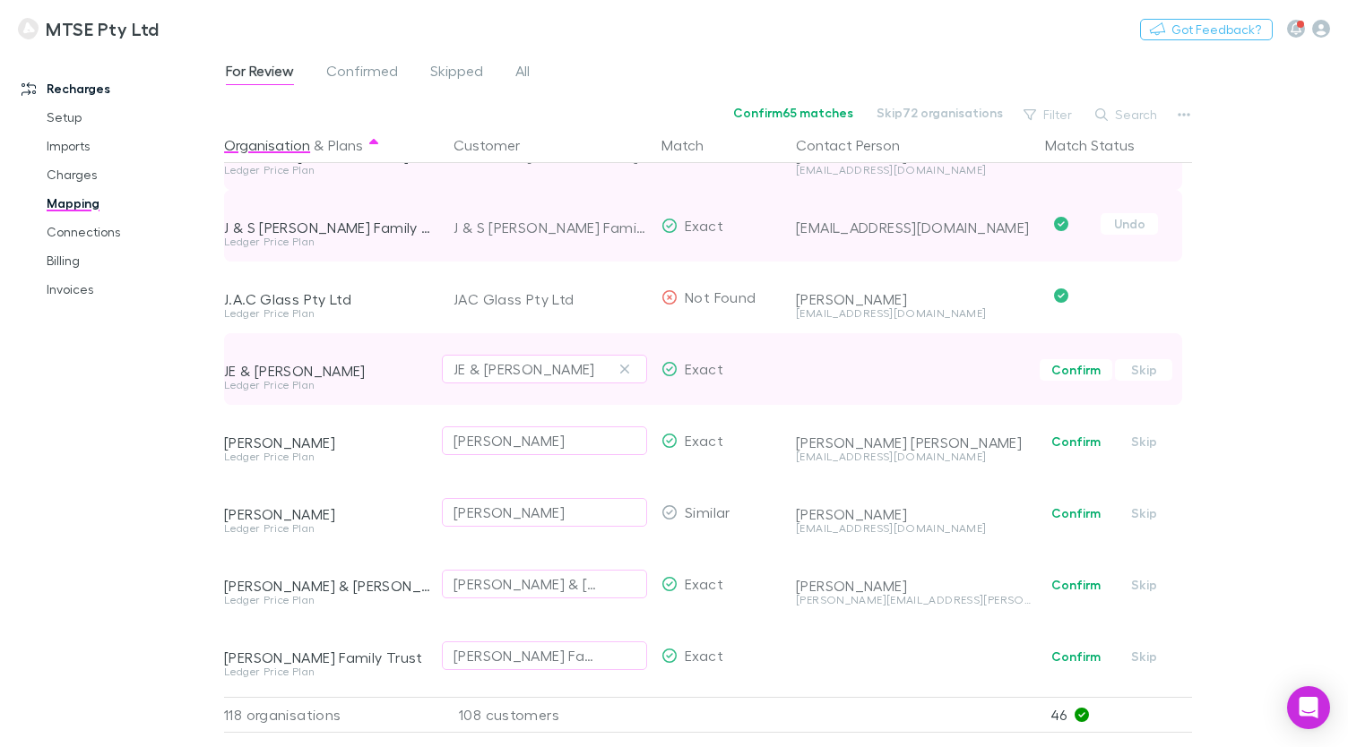
scroll to position [3275, 0]
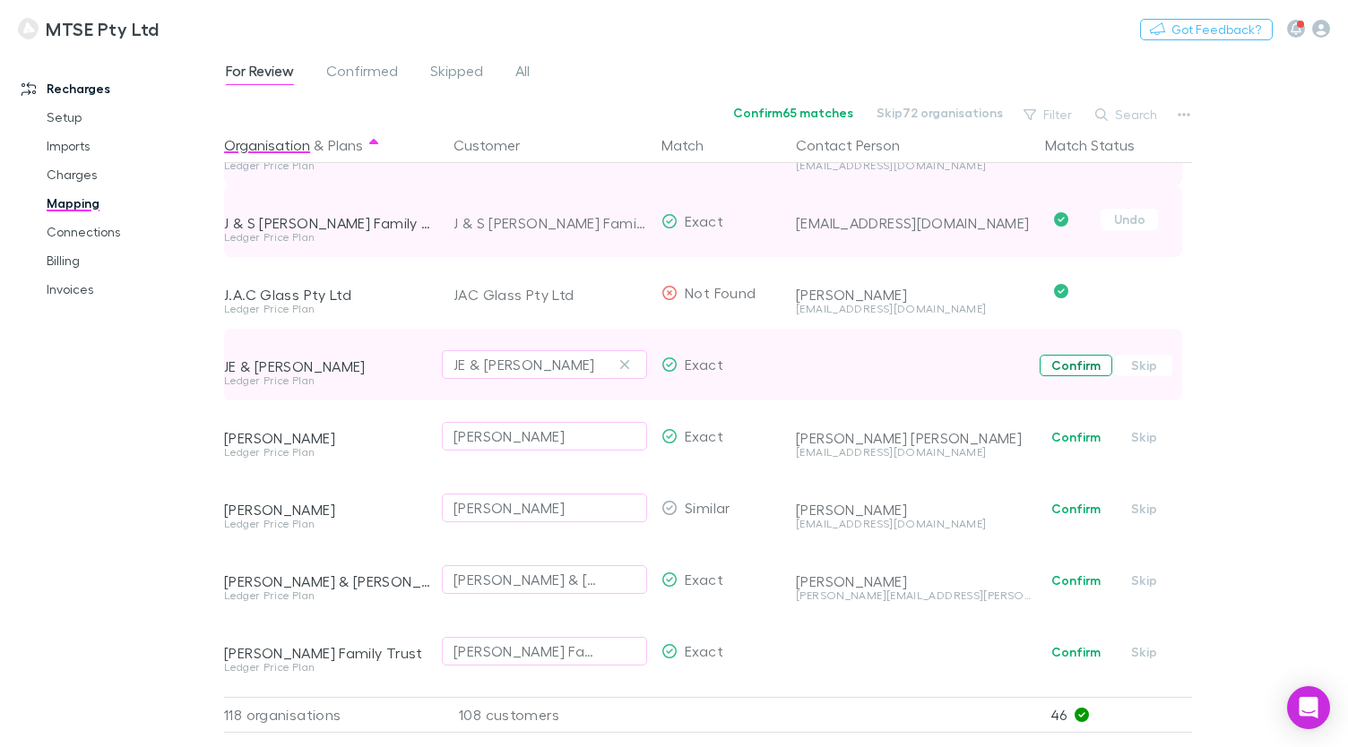
click at [1057, 373] on button "Confirm" at bounding box center [1075, 366] width 73 height 22
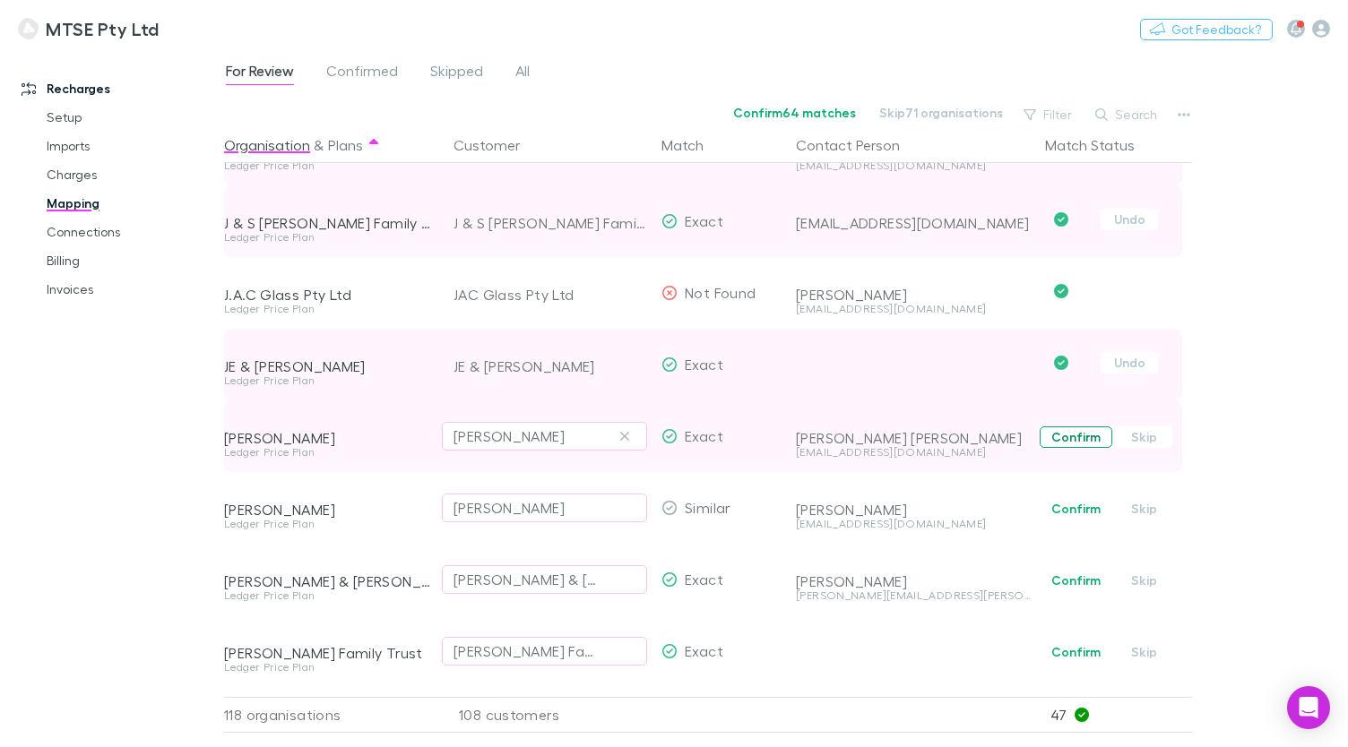
click at [1061, 435] on button "Confirm" at bounding box center [1075, 438] width 73 height 22
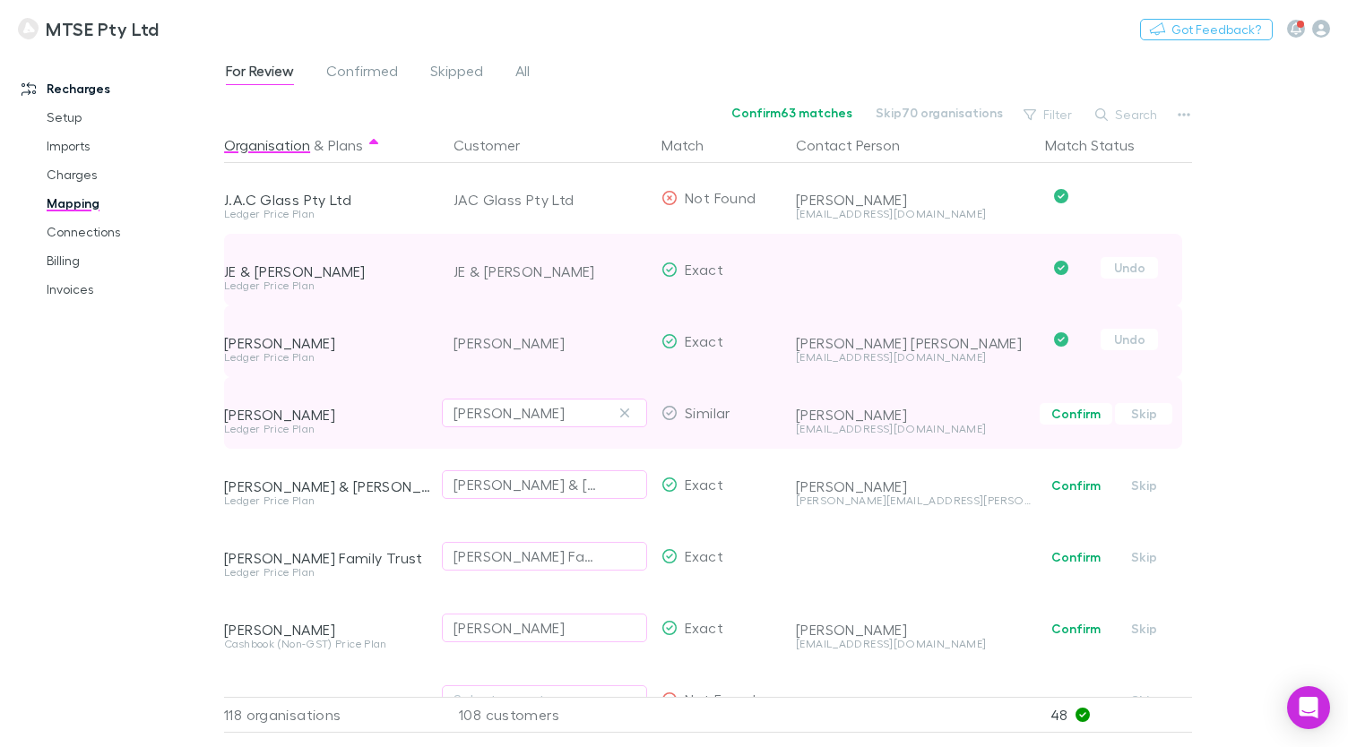
scroll to position [3385, 0]
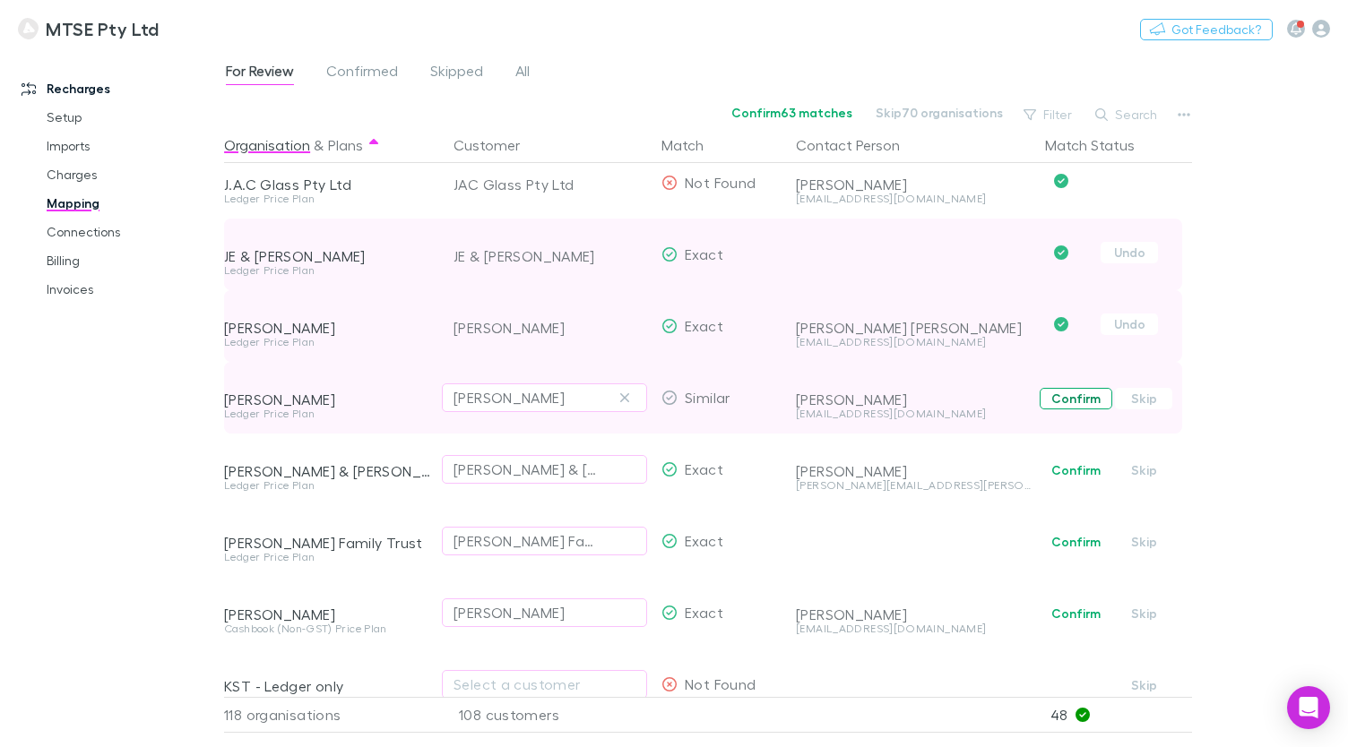
click at [1064, 406] on button "Confirm" at bounding box center [1075, 399] width 73 height 22
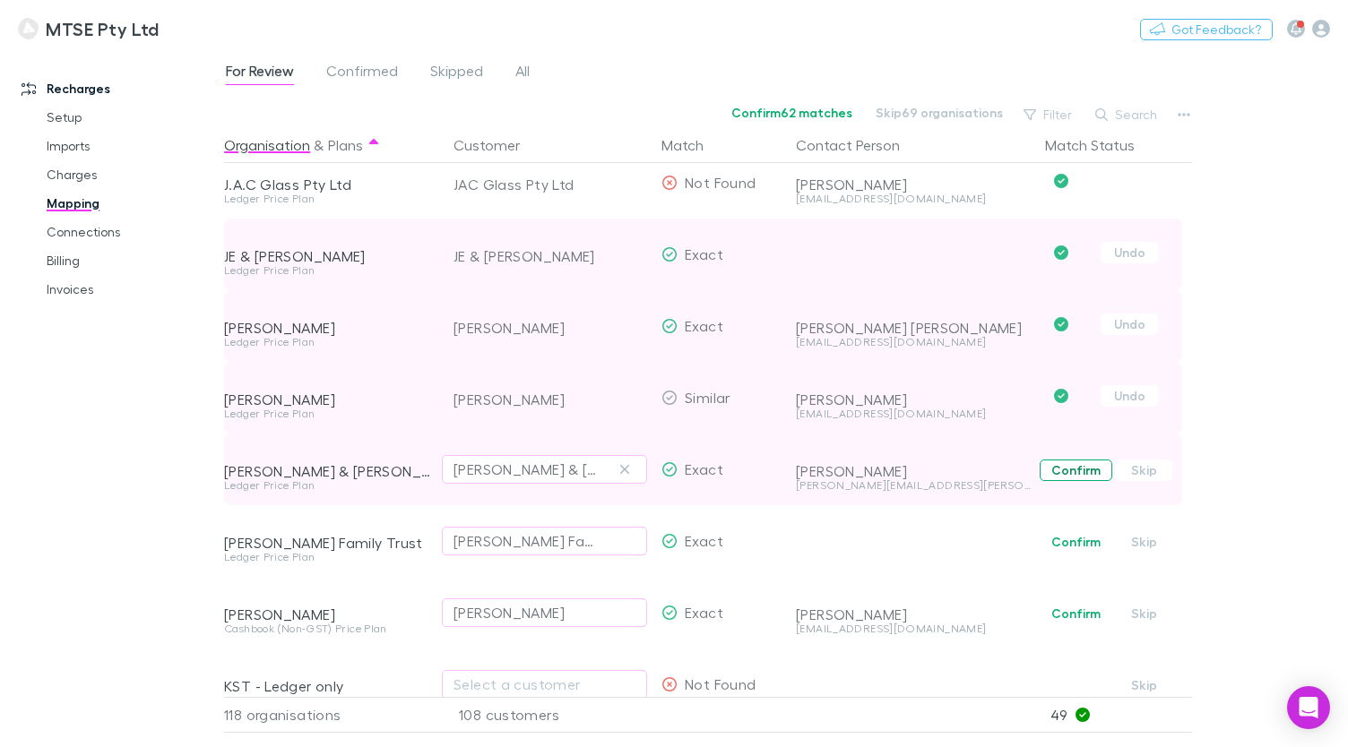
click at [1057, 474] on button "Confirm" at bounding box center [1075, 471] width 73 height 22
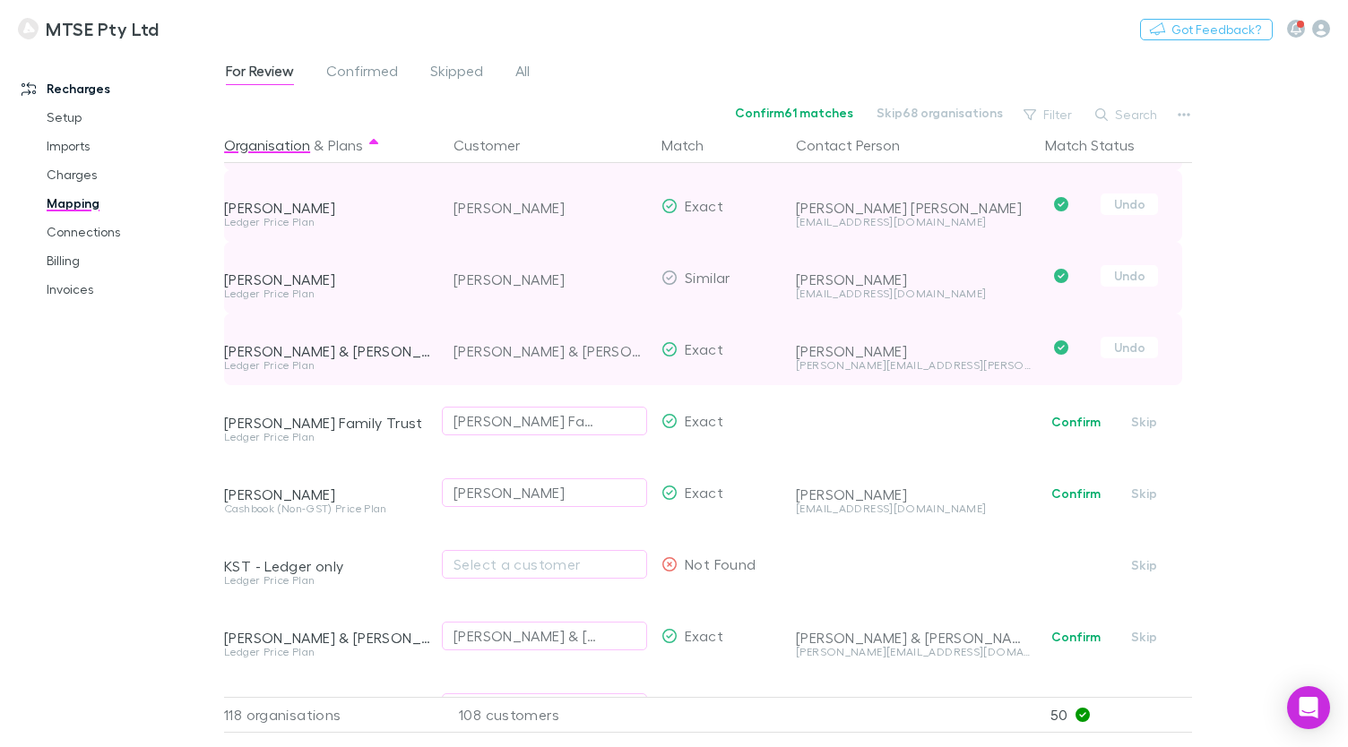
scroll to position [3511, 0]
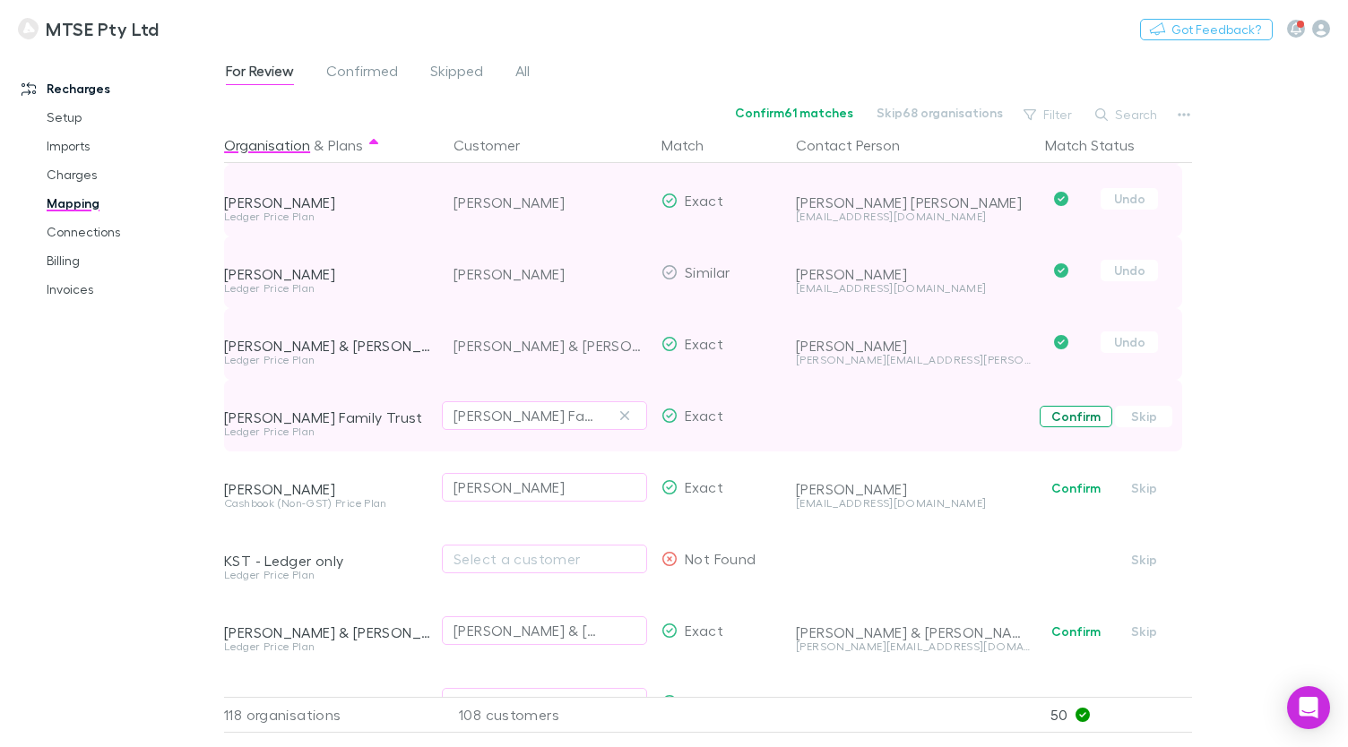
click at [1082, 421] on button "Confirm" at bounding box center [1075, 417] width 73 height 22
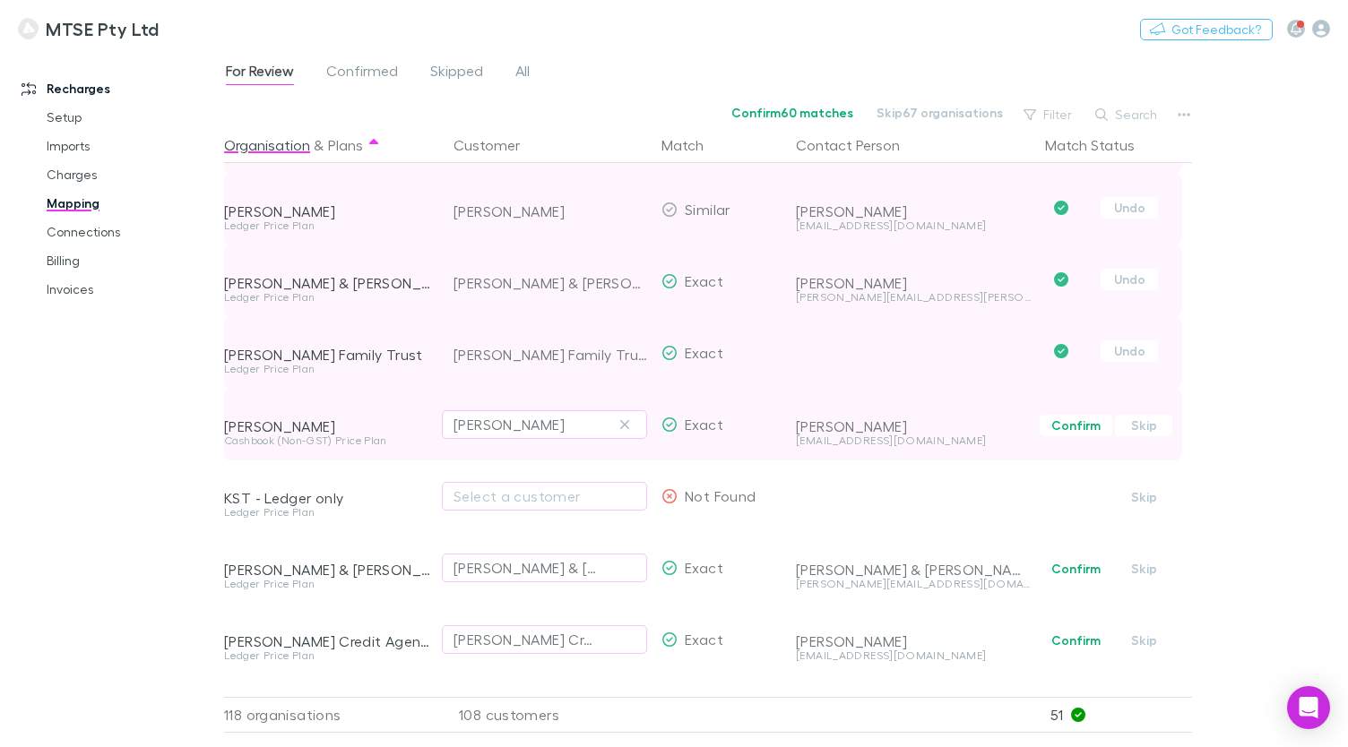
scroll to position [3583, 0]
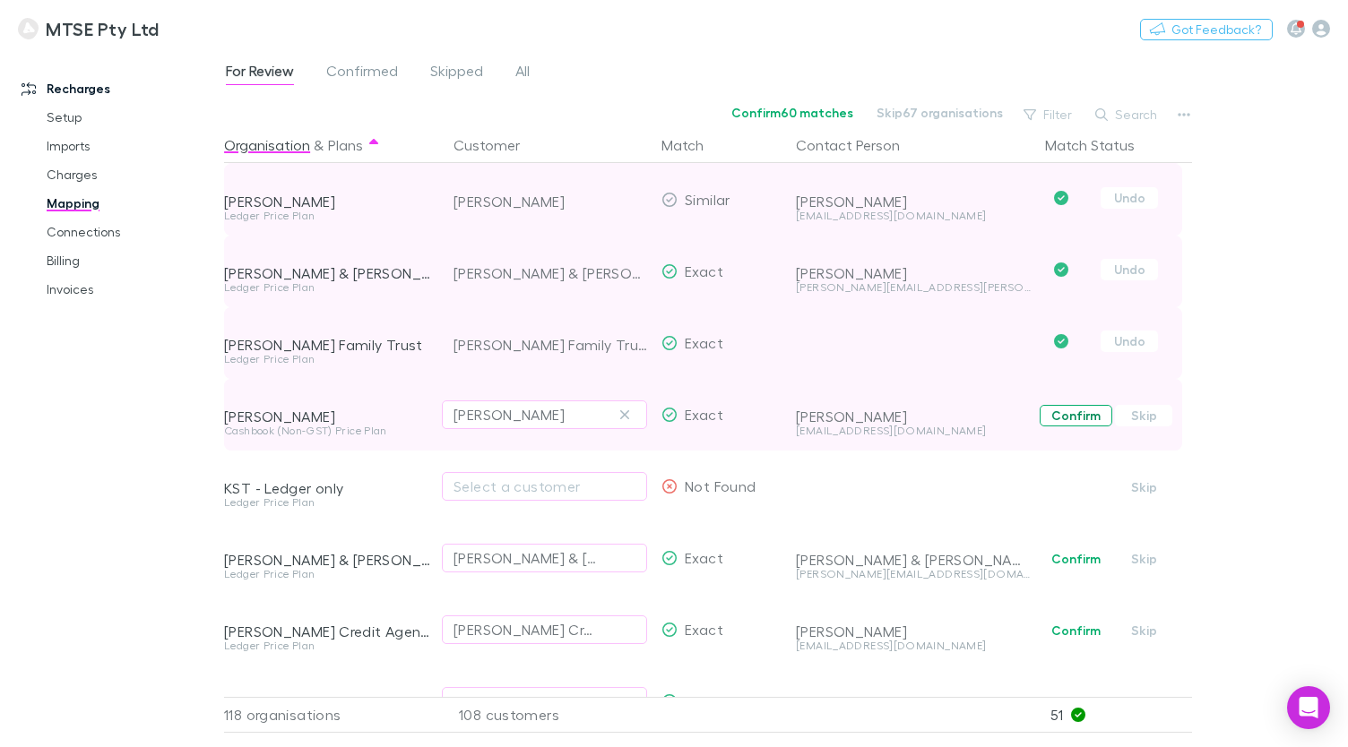
click at [1065, 419] on button "Confirm" at bounding box center [1075, 416] width 73 height 22
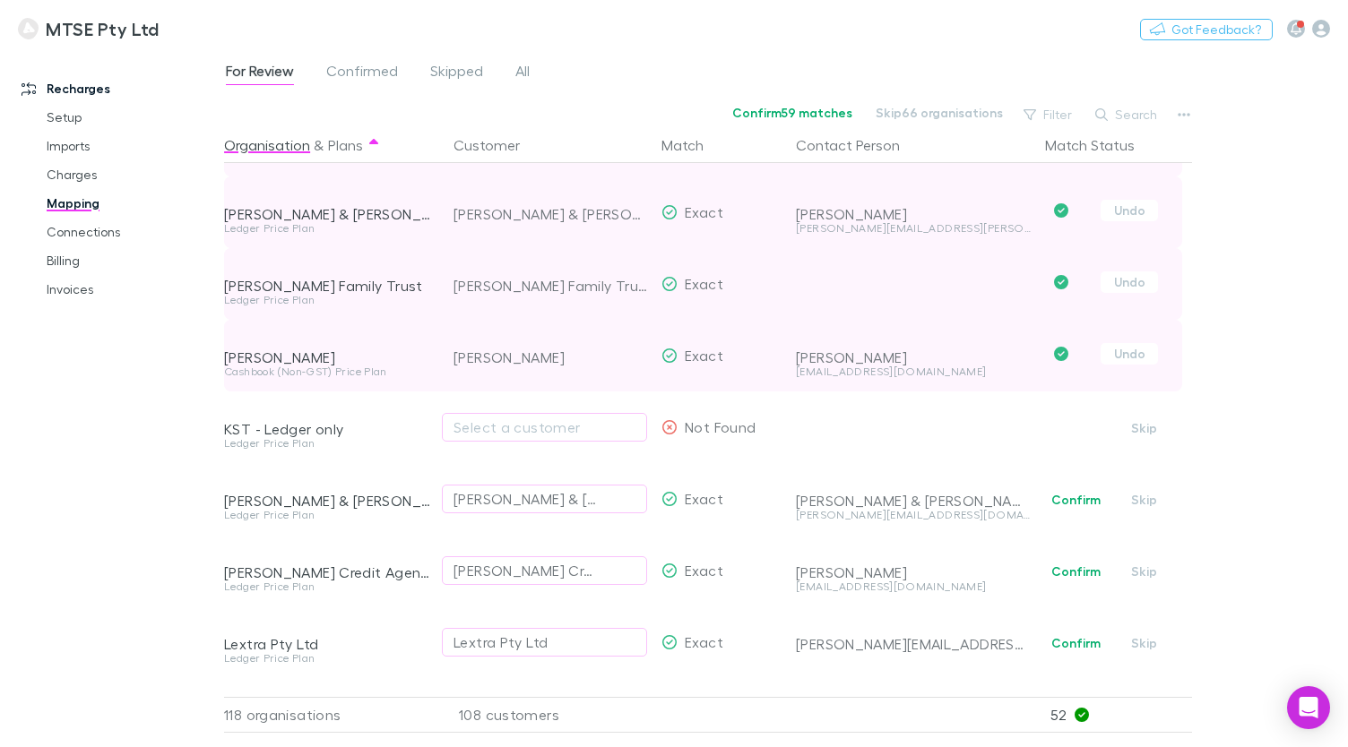
scroll to position [3648, 0]
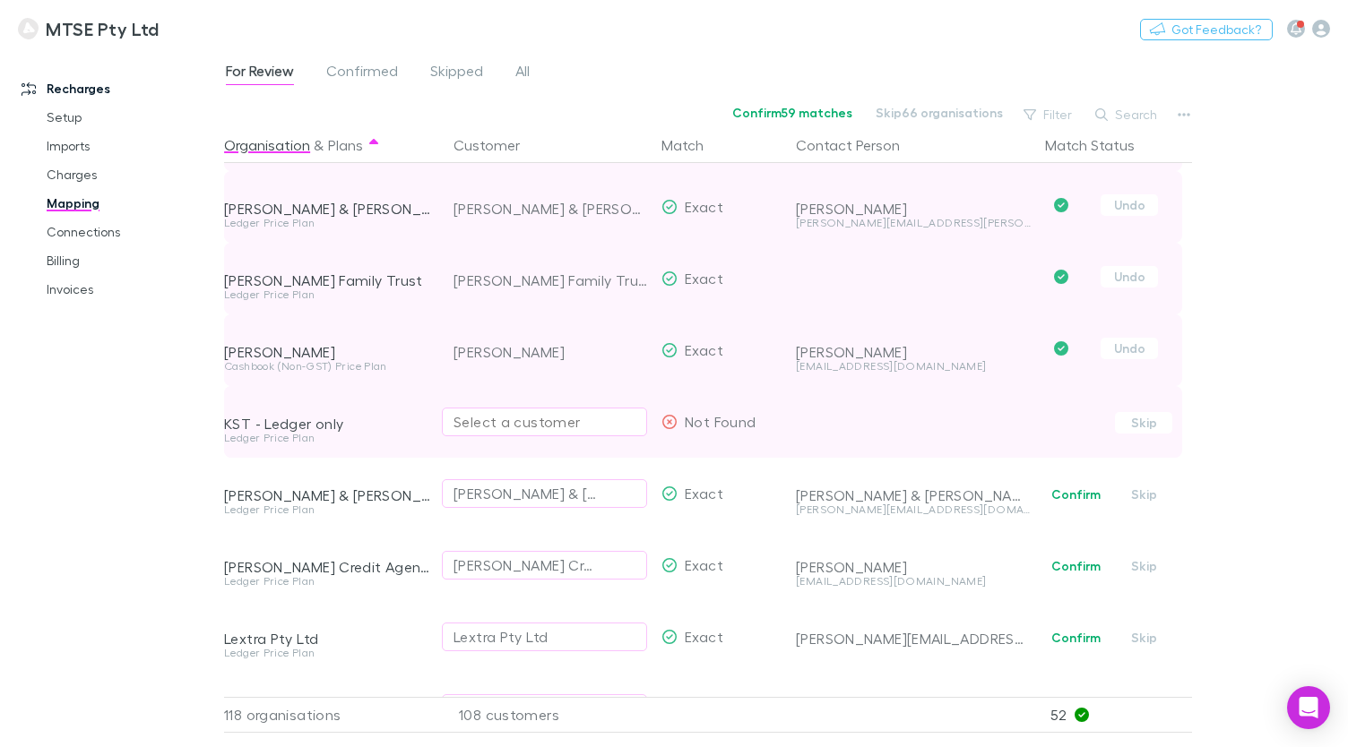
click at [539, 422] on div "Select a customer" at bounding box center [544, 422] width 182 height 22
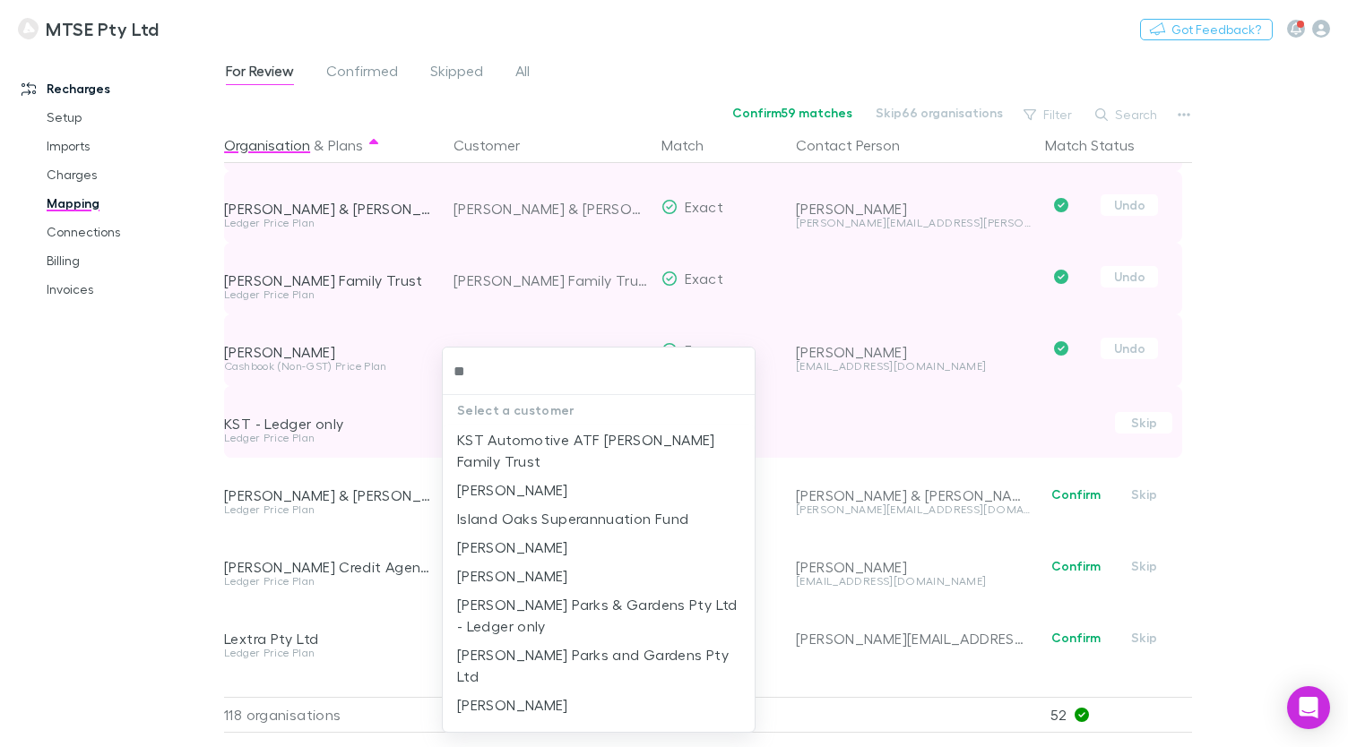
type input "***"
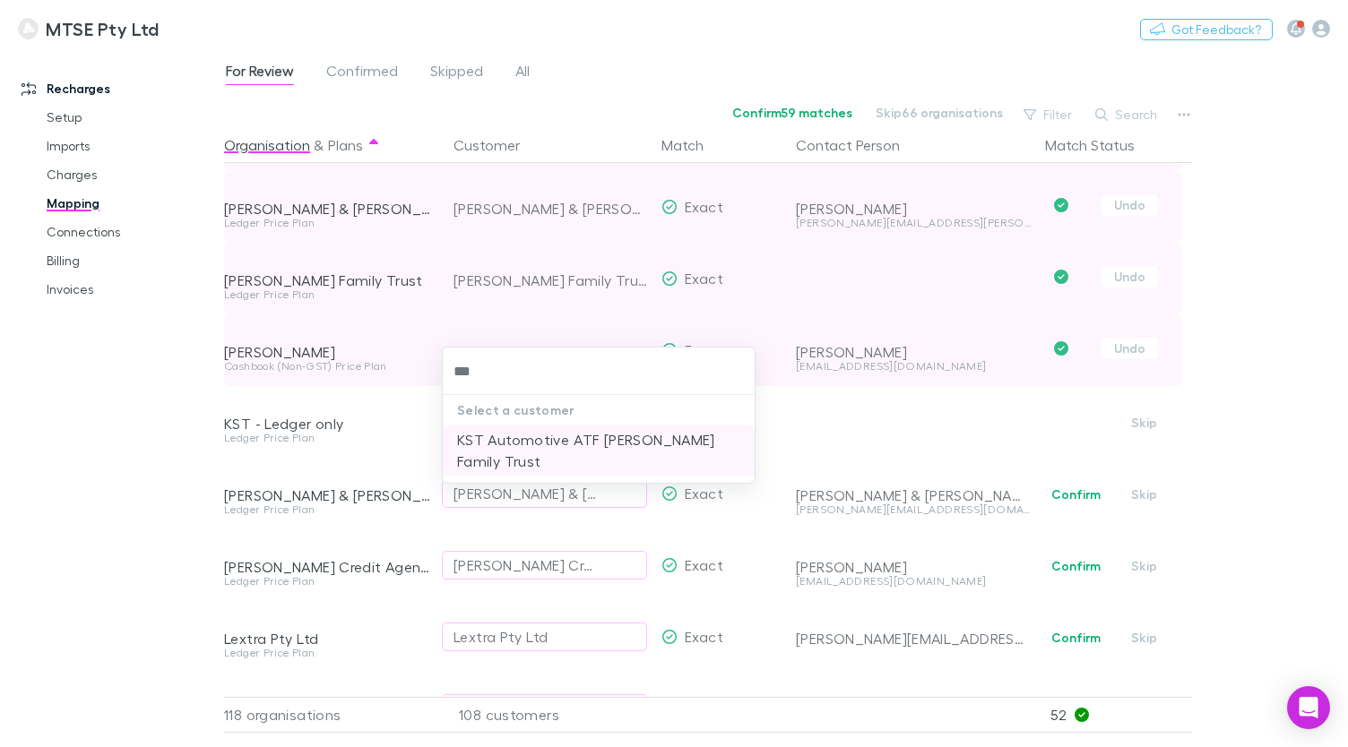
click at [530, 447] on li "KST Automotive ATF [PERSON_NAME] Family Trust" at bounding box center [599, 451] width 312 height 50
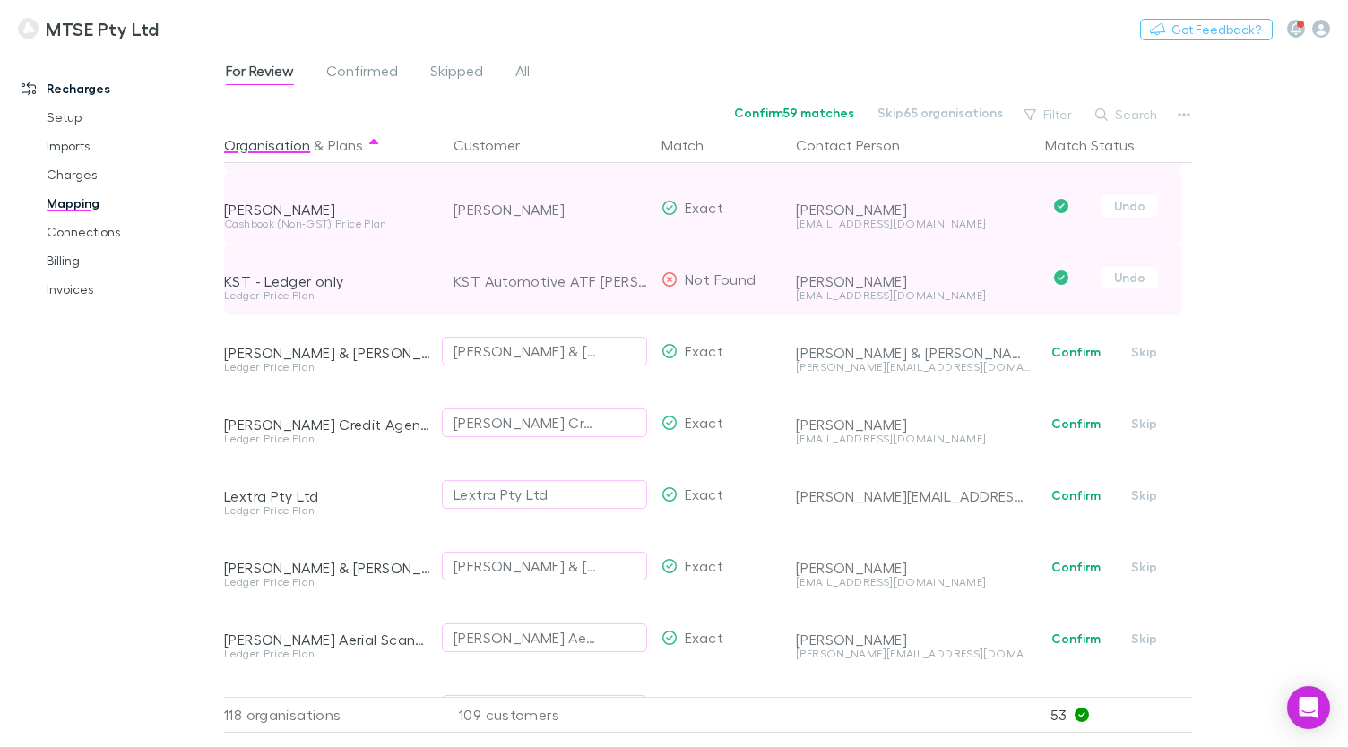
scroll to position [3798, 0]
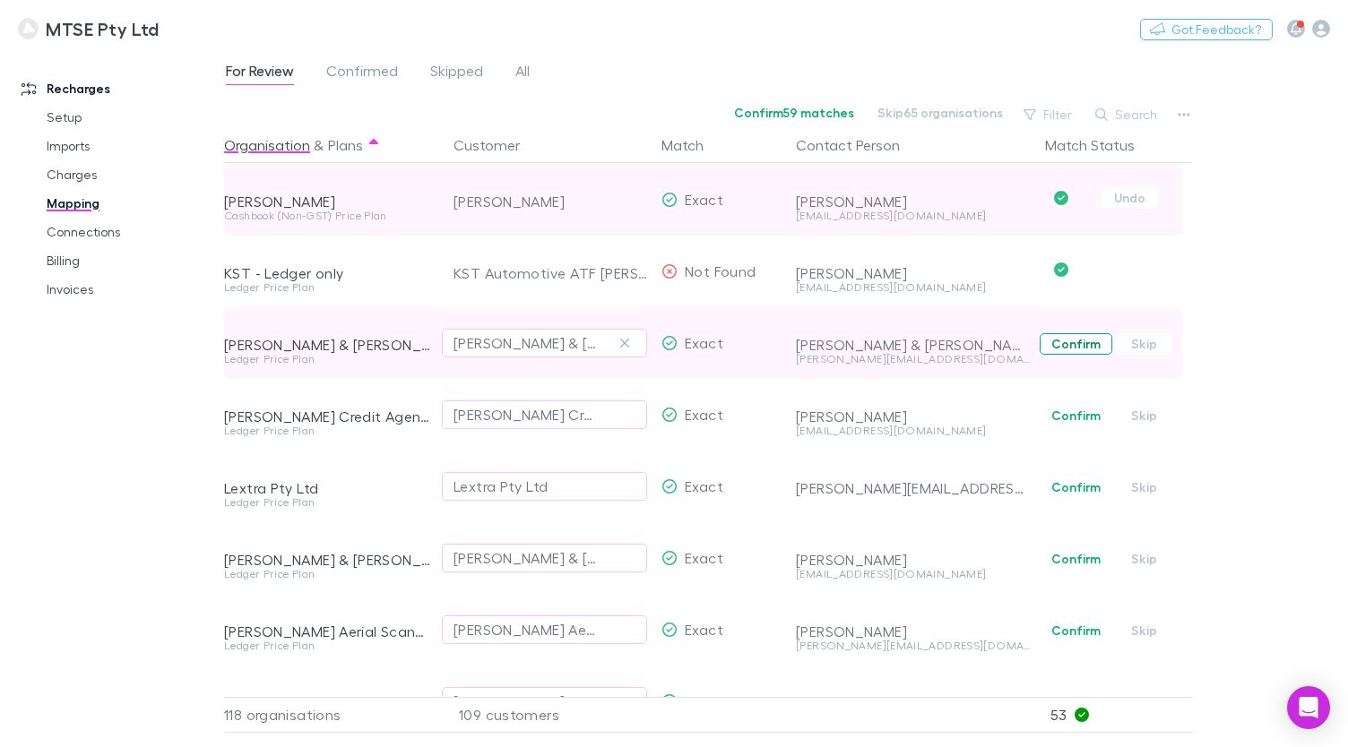
click at [1056, 347] on button "Confirm" at bounding box center [1075, 344] width 73 height 22
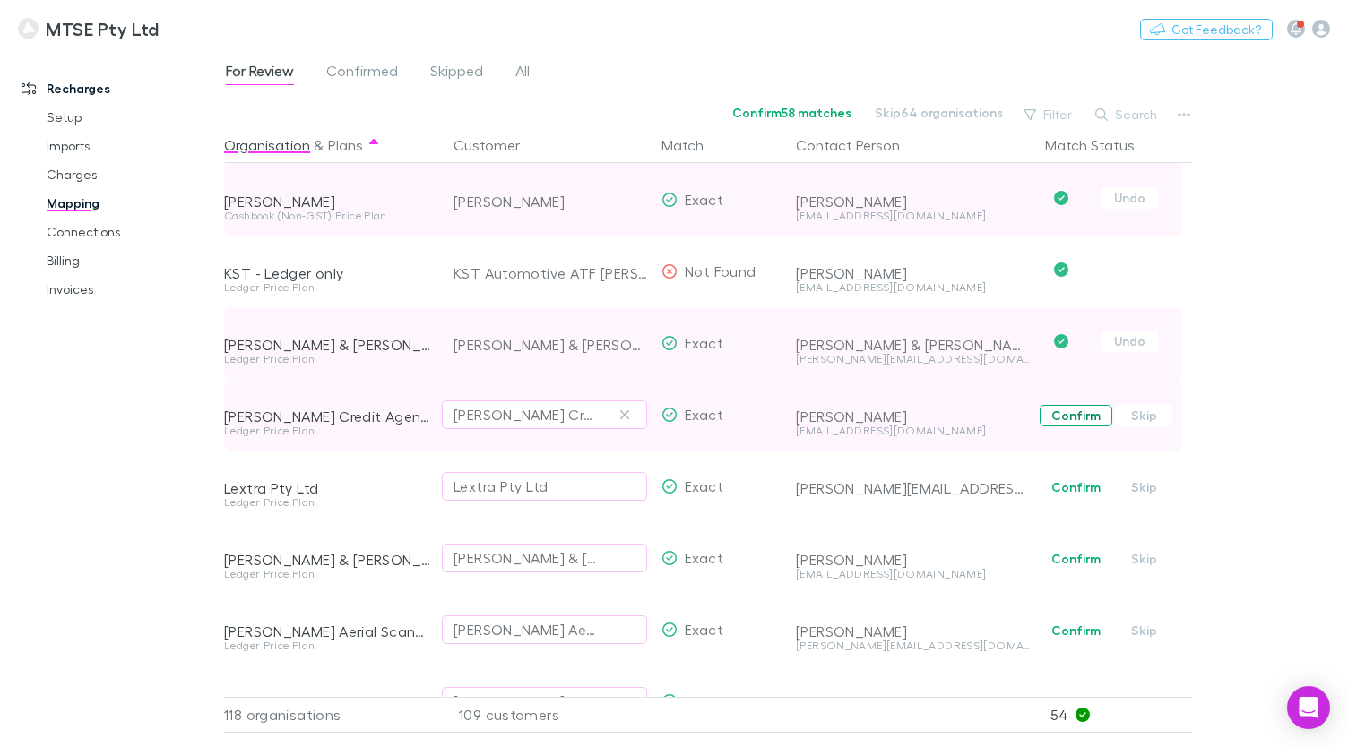
click at [1057, 418] on button "Confirm" at bounding box center [1075, 416] width 73 height 22
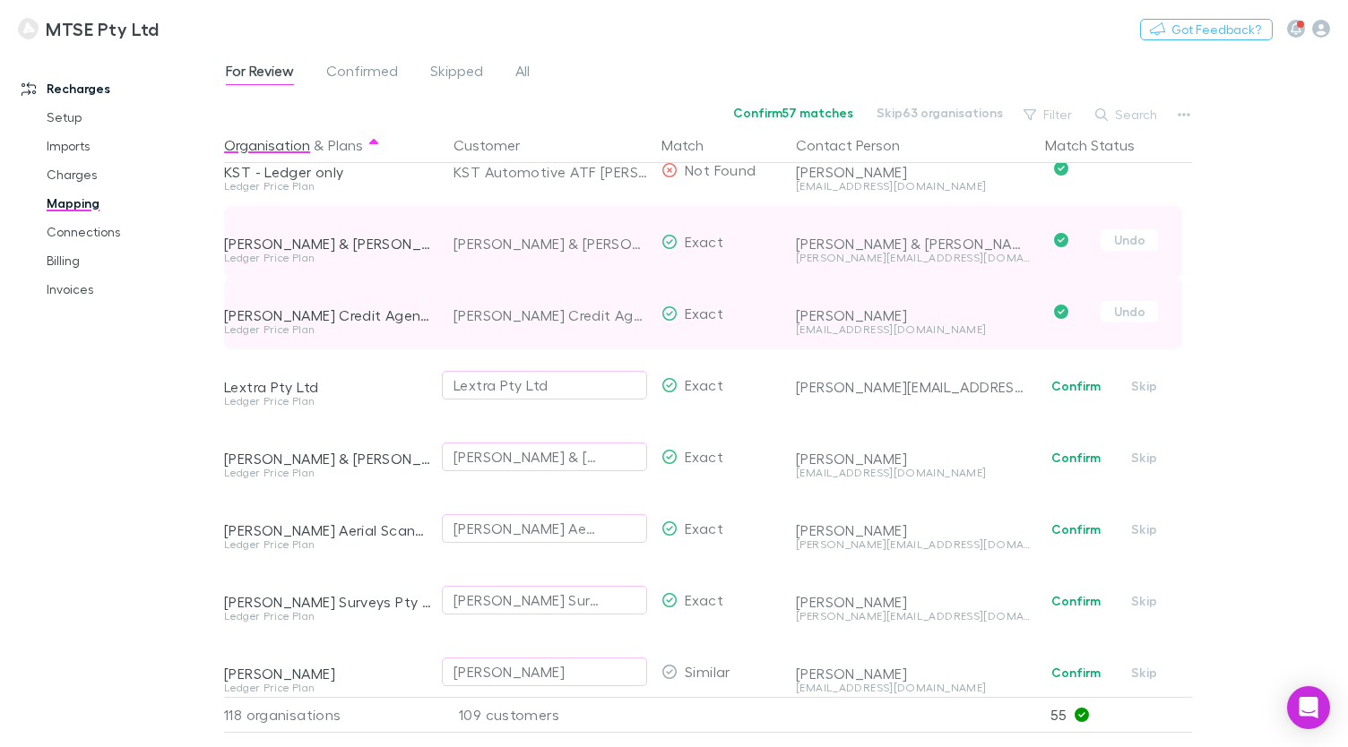
scroll to position [3925, 0]
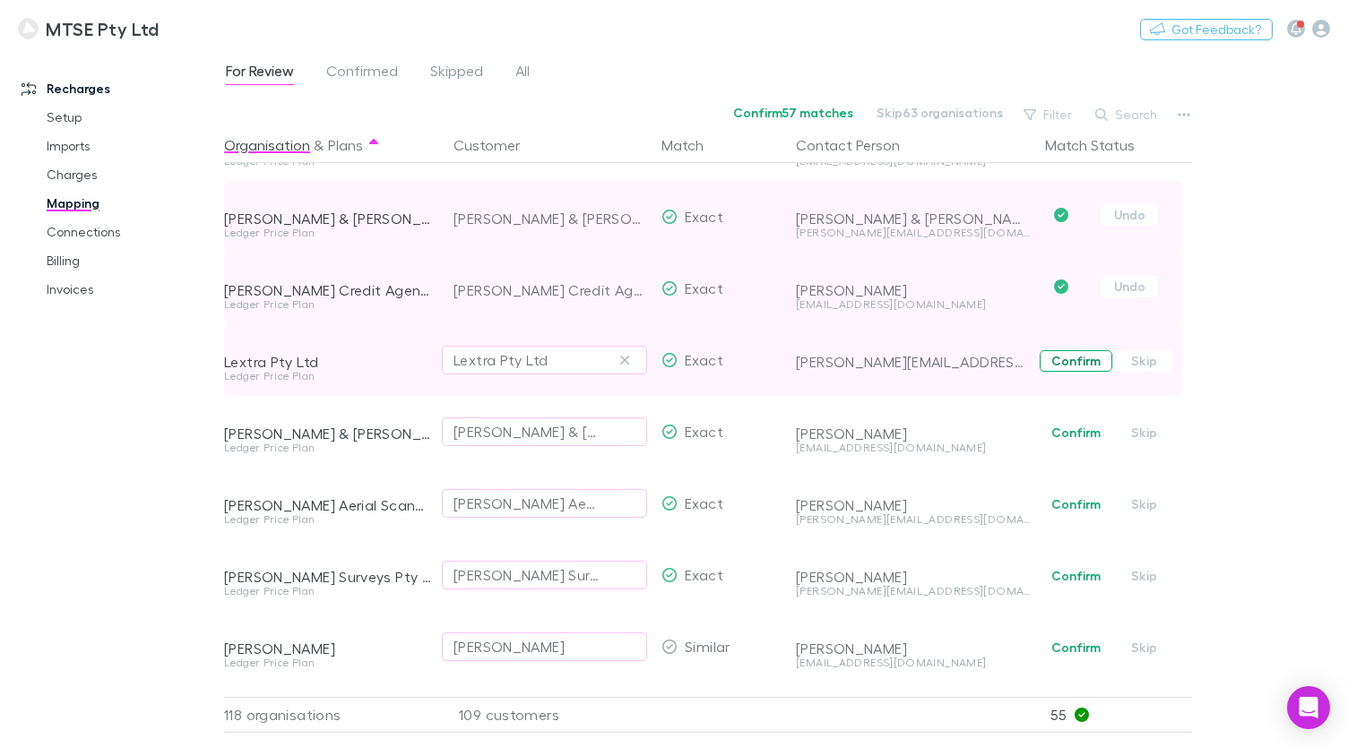
click at [1080, 361] on button "Confirm" at bounding box center [1075, 361] width 73 height 22
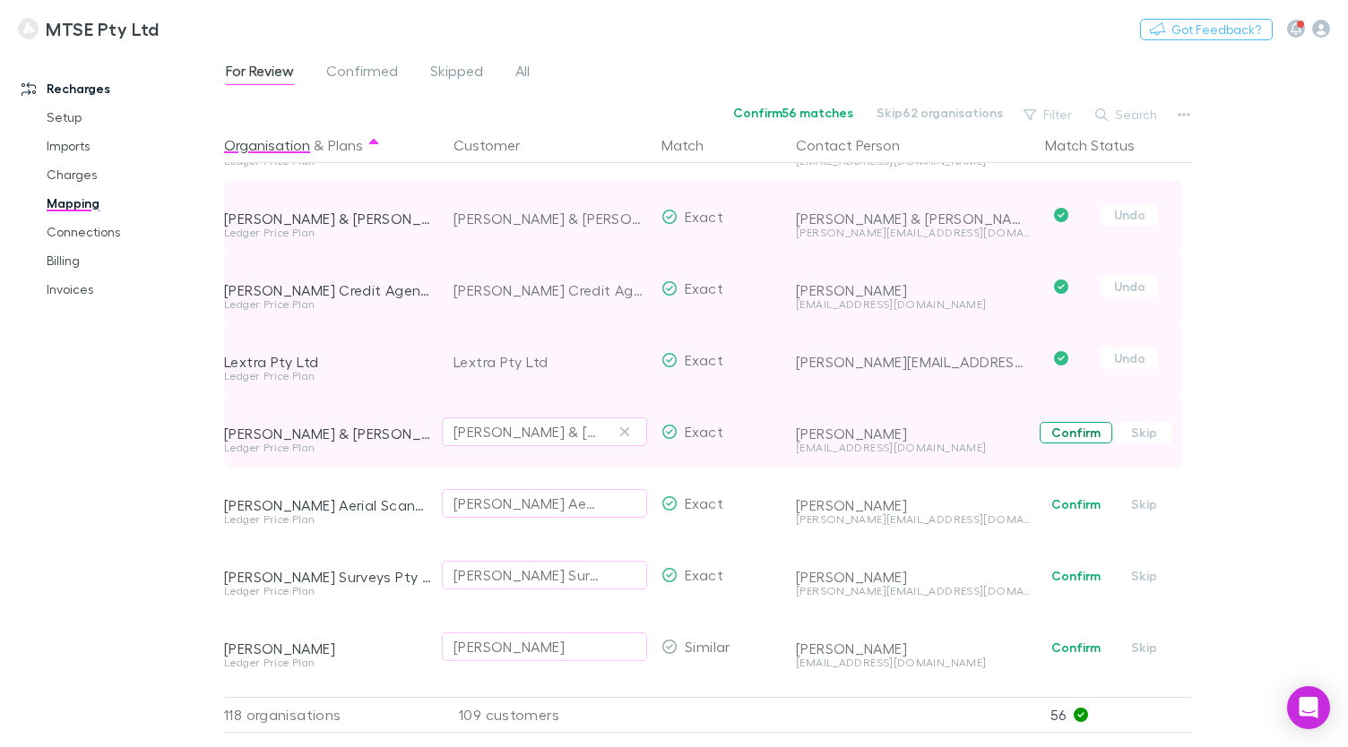
click at [1066, 434] on button "Confirm" at bounding box center [1075, 433] width 73 height 22
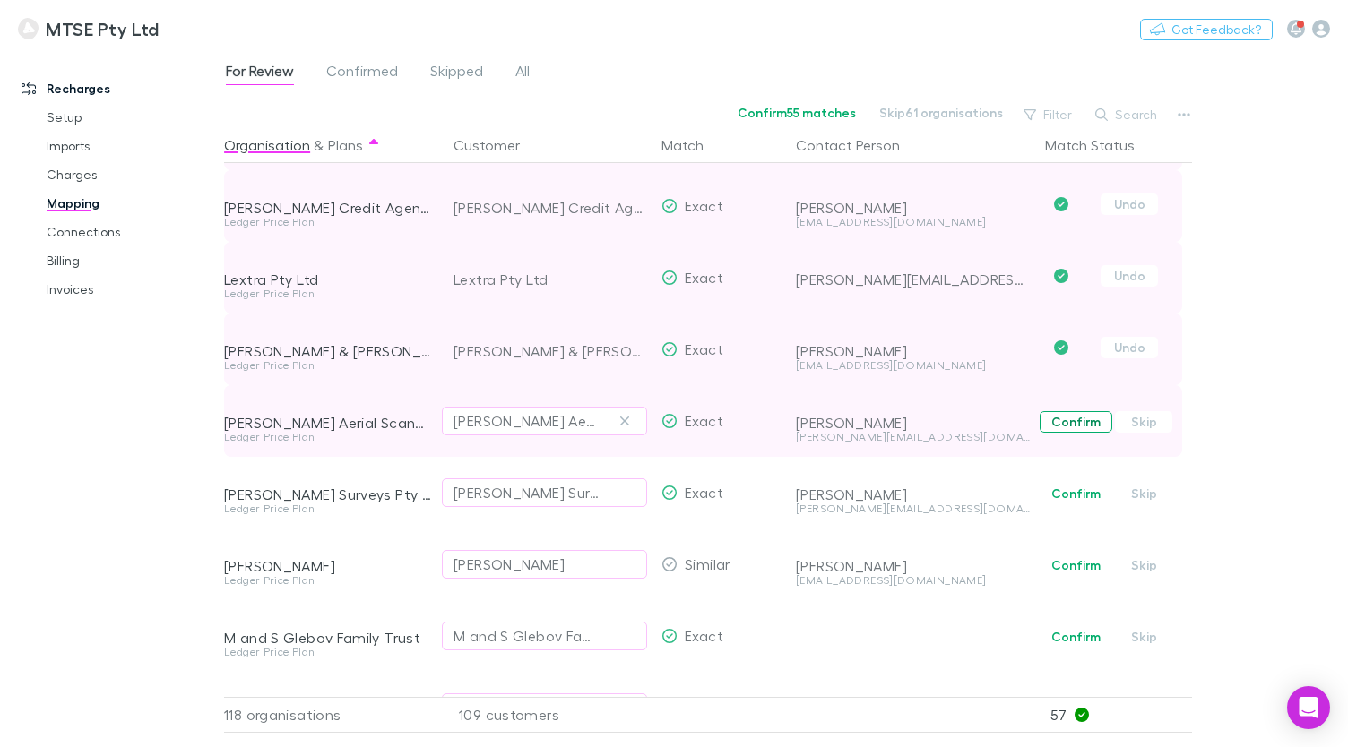
click at [1068, 426] on button "Confirm" at bounding box center [1075, 422] width 73 height 22
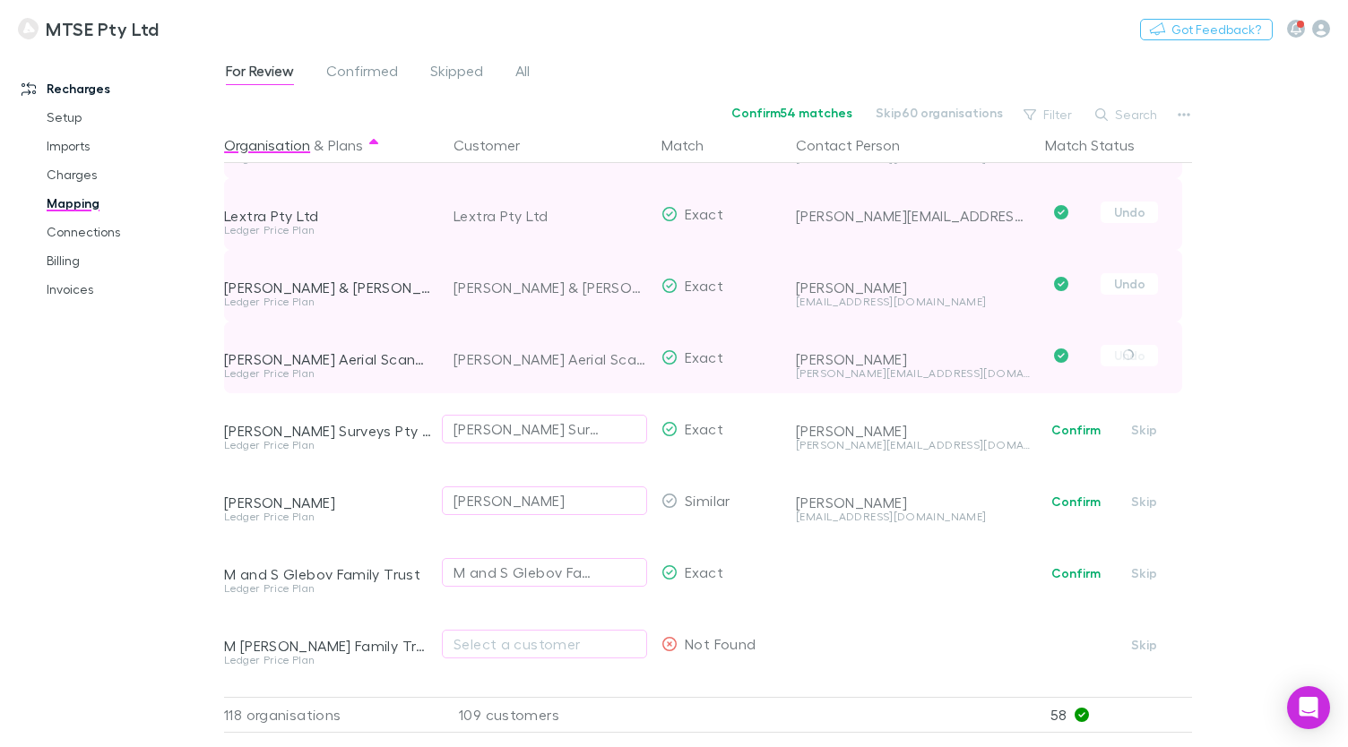
scroll to position [4083, 0]
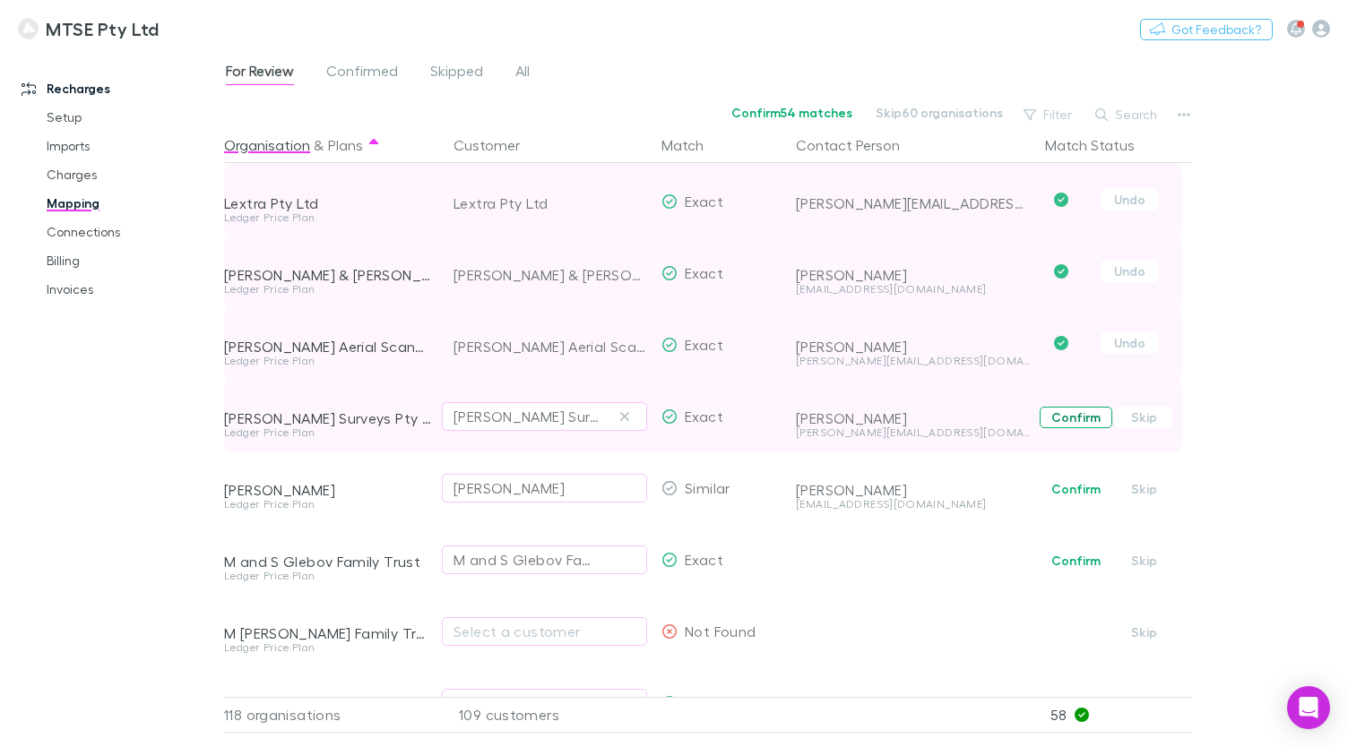
click at [1068, 420] on button "Confirm" at bounding box center [1075, 418] width 73 height 22
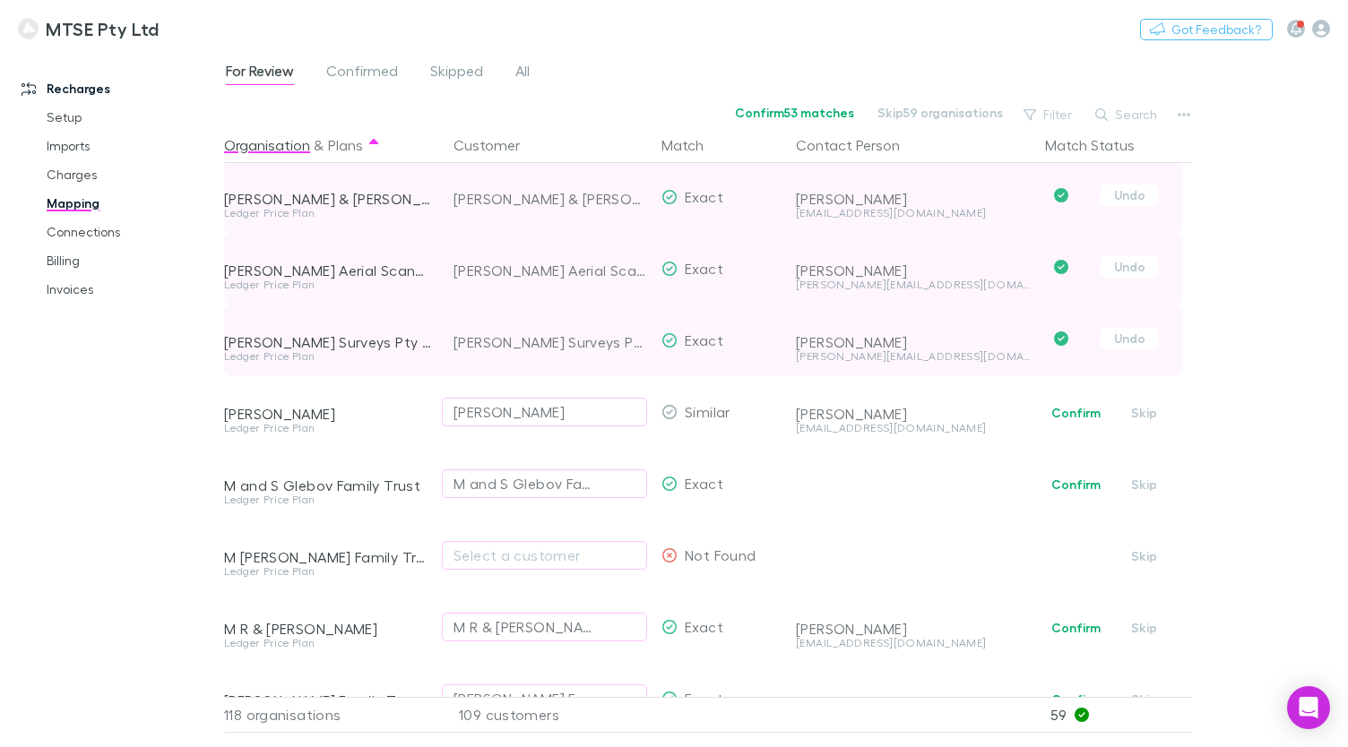
scroll to position [4161, 0]
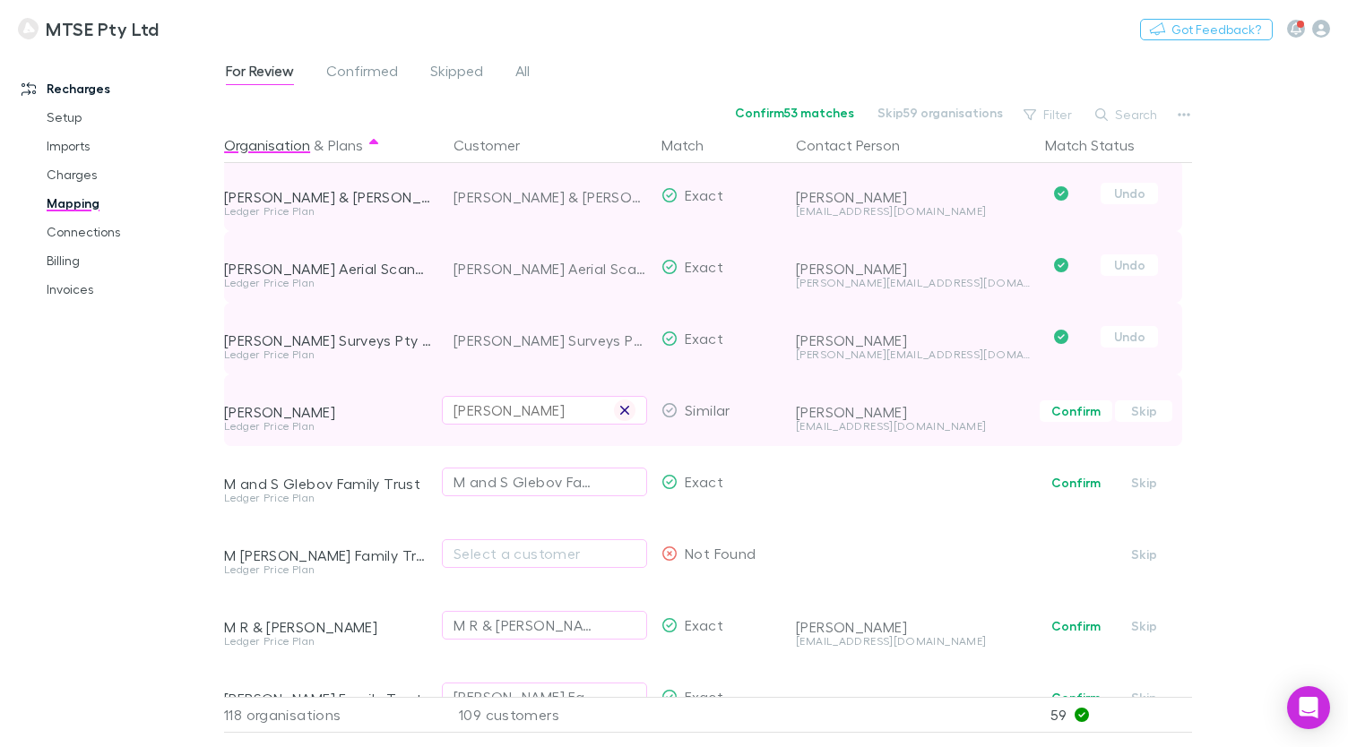
click at [621, 410] on icon "button" at bounding box center [624, 410] width 11 height 14
click at [566, 411] on div "Select a customer" at bounding box center [544, 411] width 182 height 22
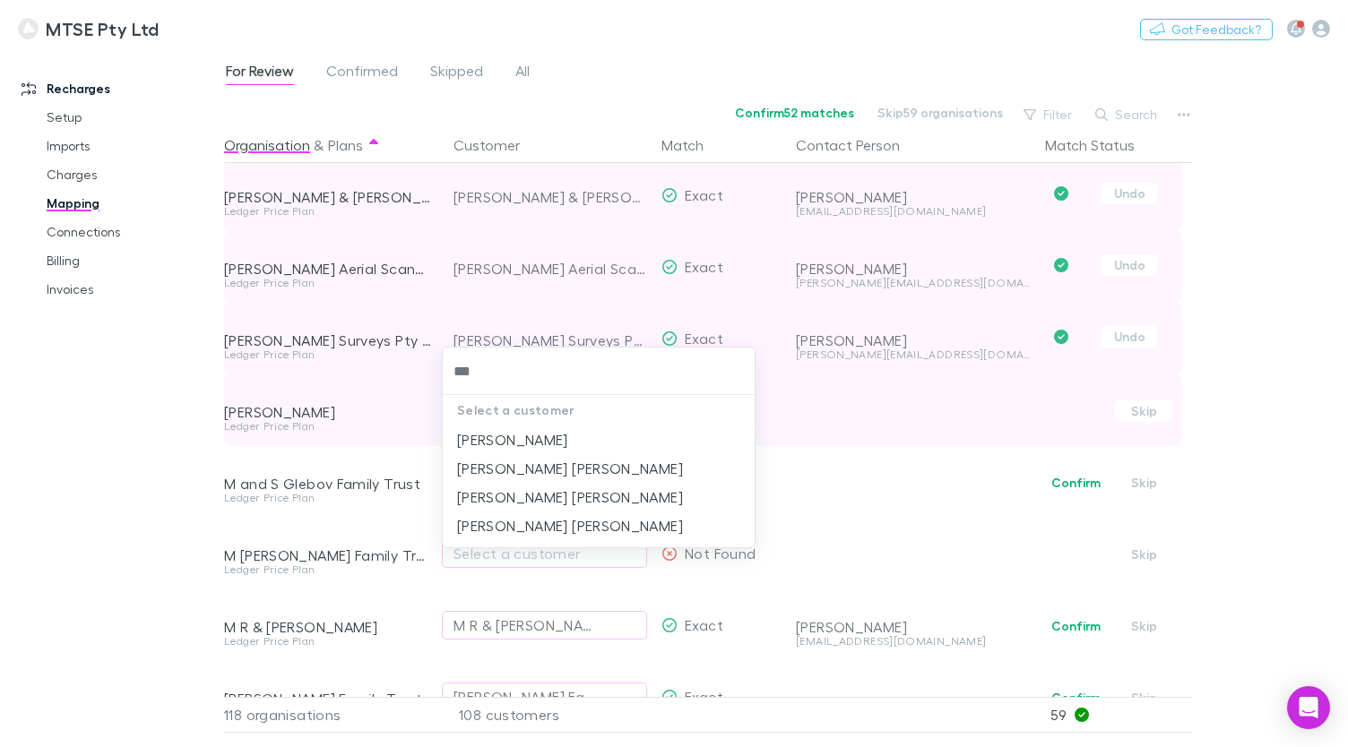
type input "****"
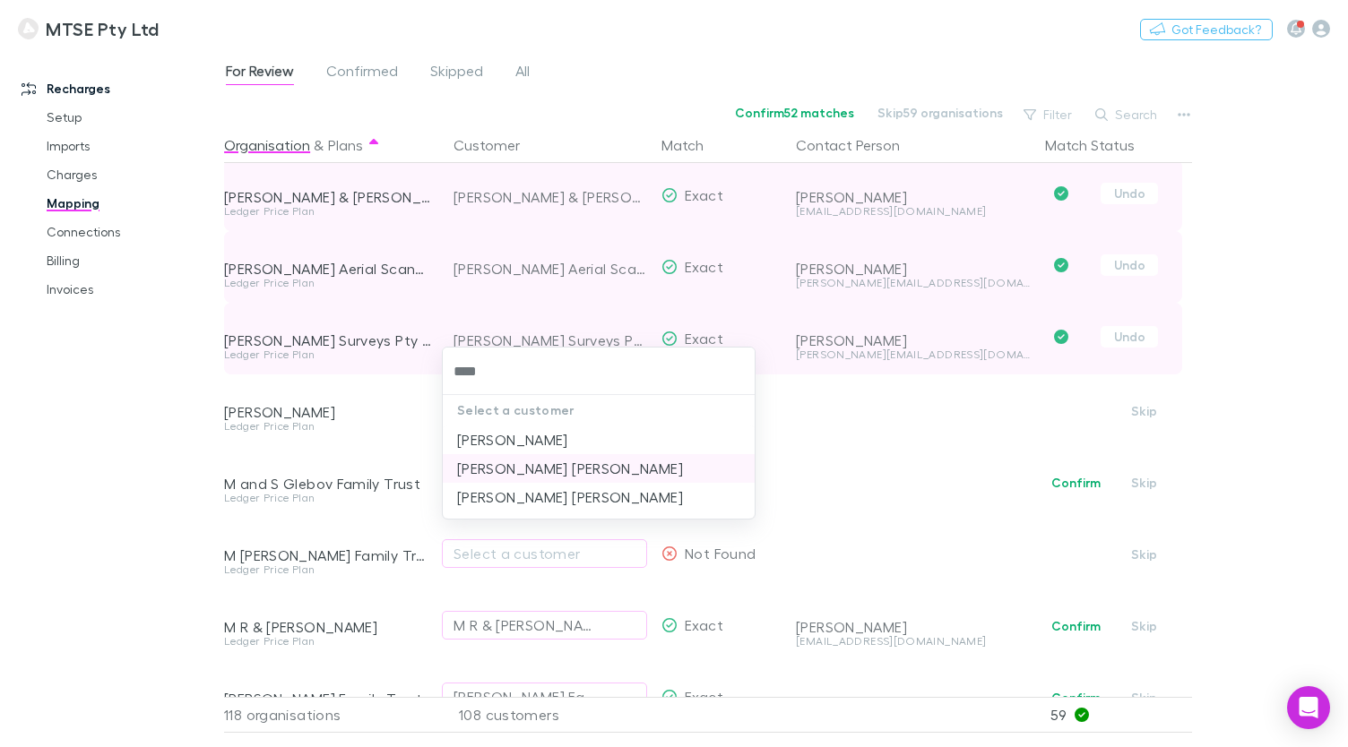
click at [539, 467] on li "[PERSON_NAME] [PERSON_NAME]" at bounding box center [599, 468] width 312 height 29
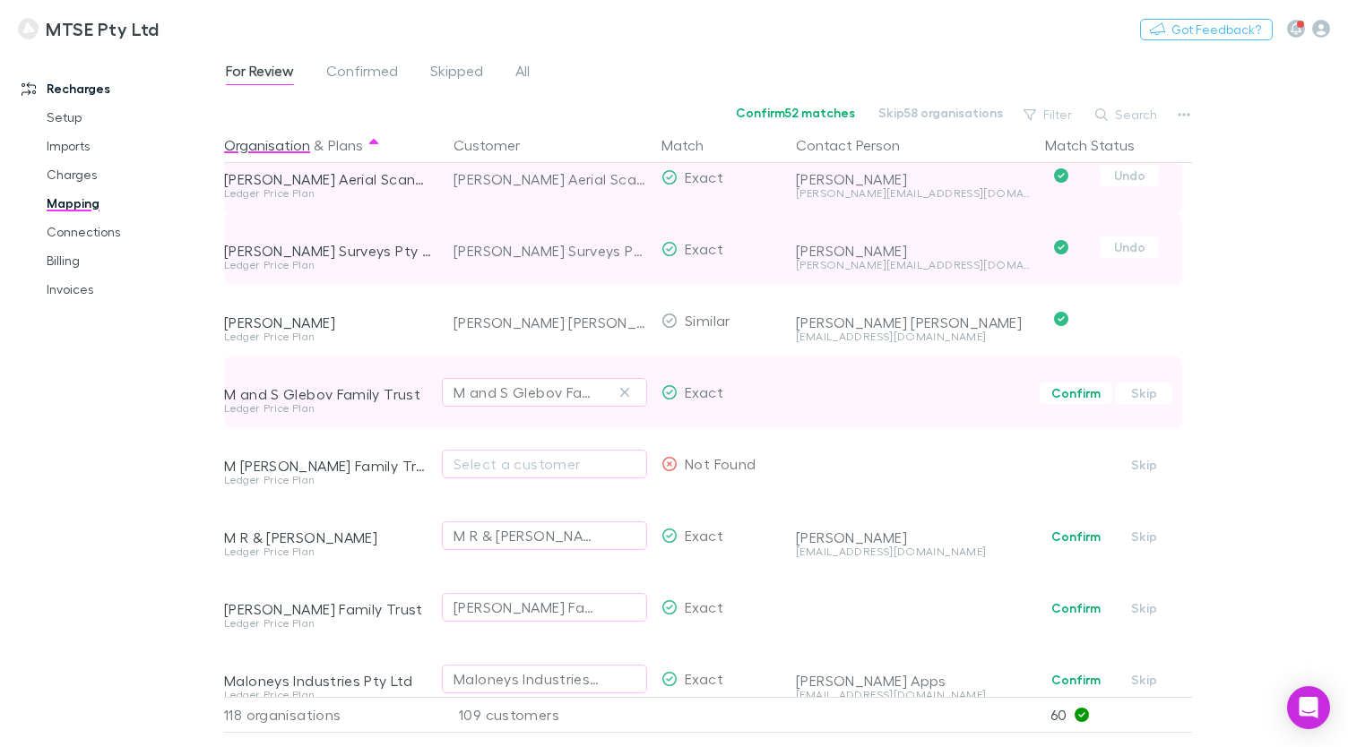
scroll to position [4253, 0]
click at [1053, 390] on button "Confirm" at bounding box center [1075, 392] width 73 height 22
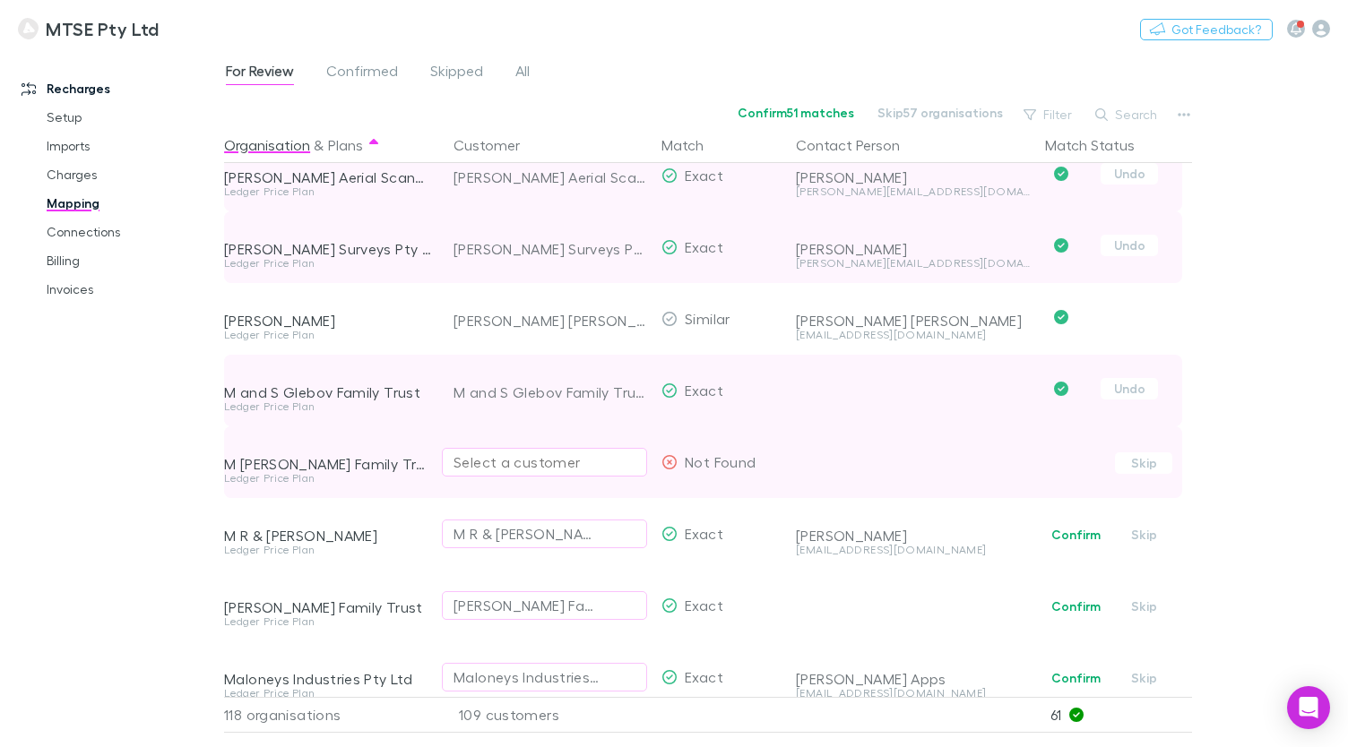
click at [586, 469] on div "Select a customer" at bounding box center [544, 463] width 182 height 22
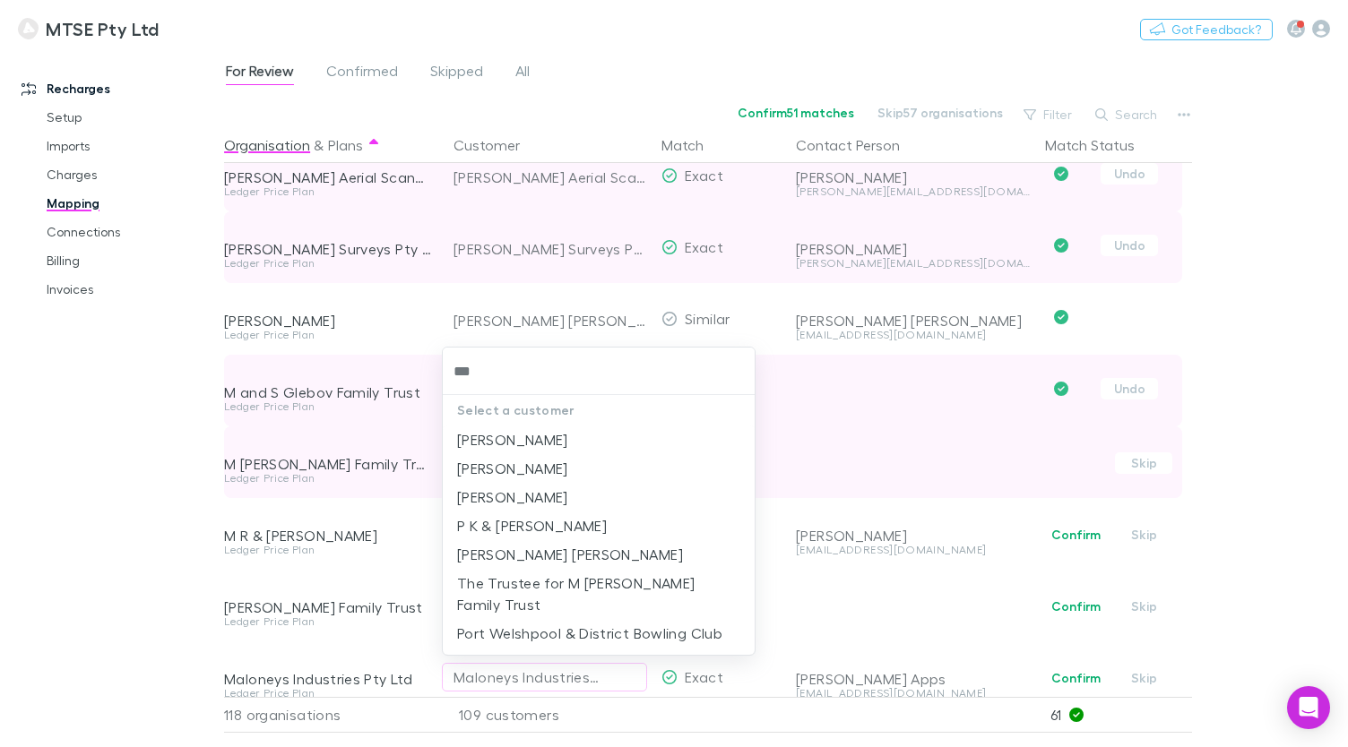
type input "****"
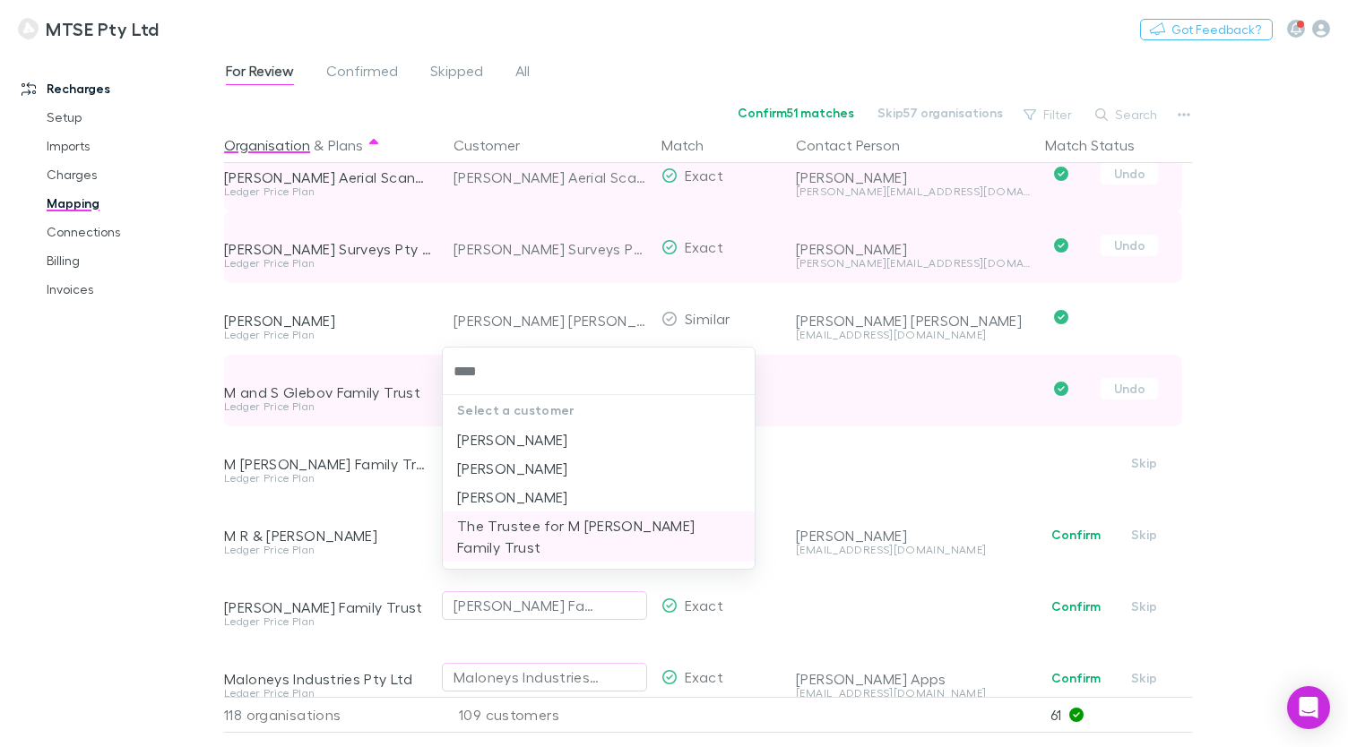
click at [625, 530] on li "The Trustee for M [PERSON_NAME] Family Trust" at bounding box center [599, 537] width 312 height 50
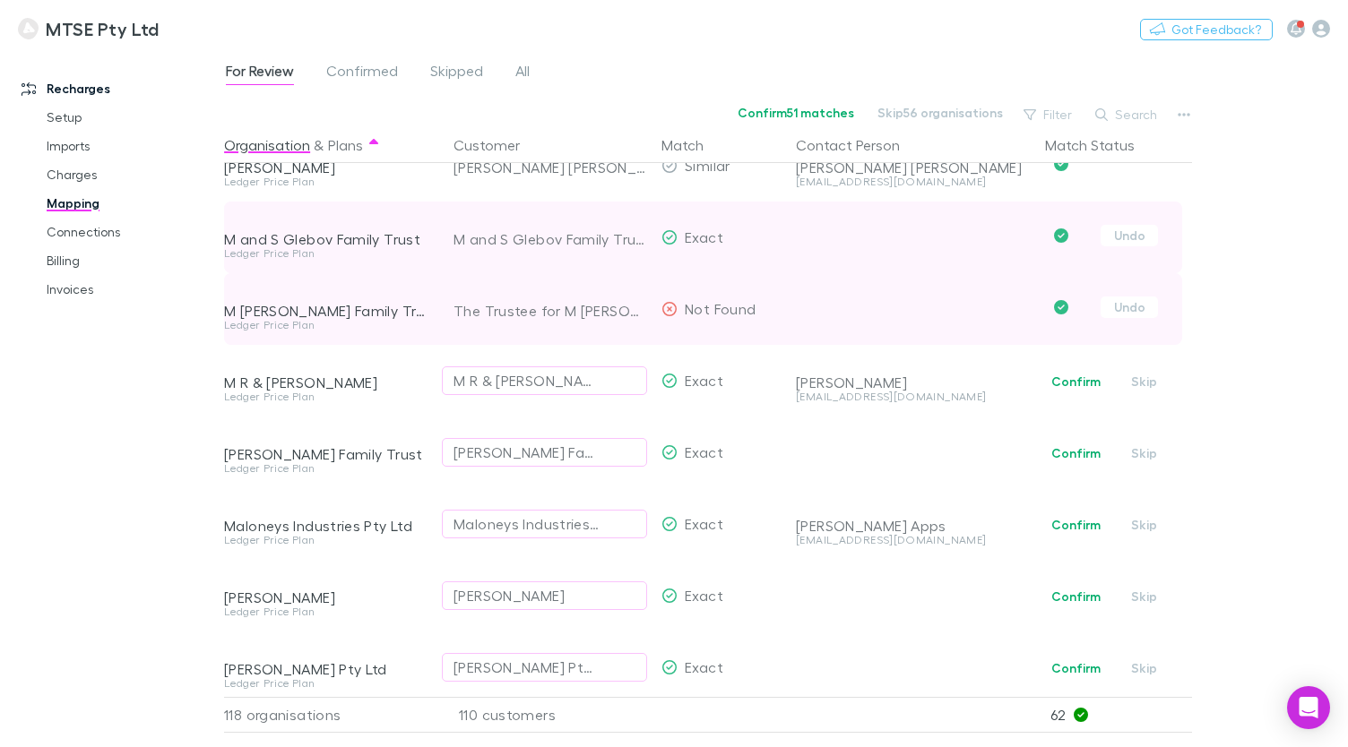
scroll to position [4408, 0]
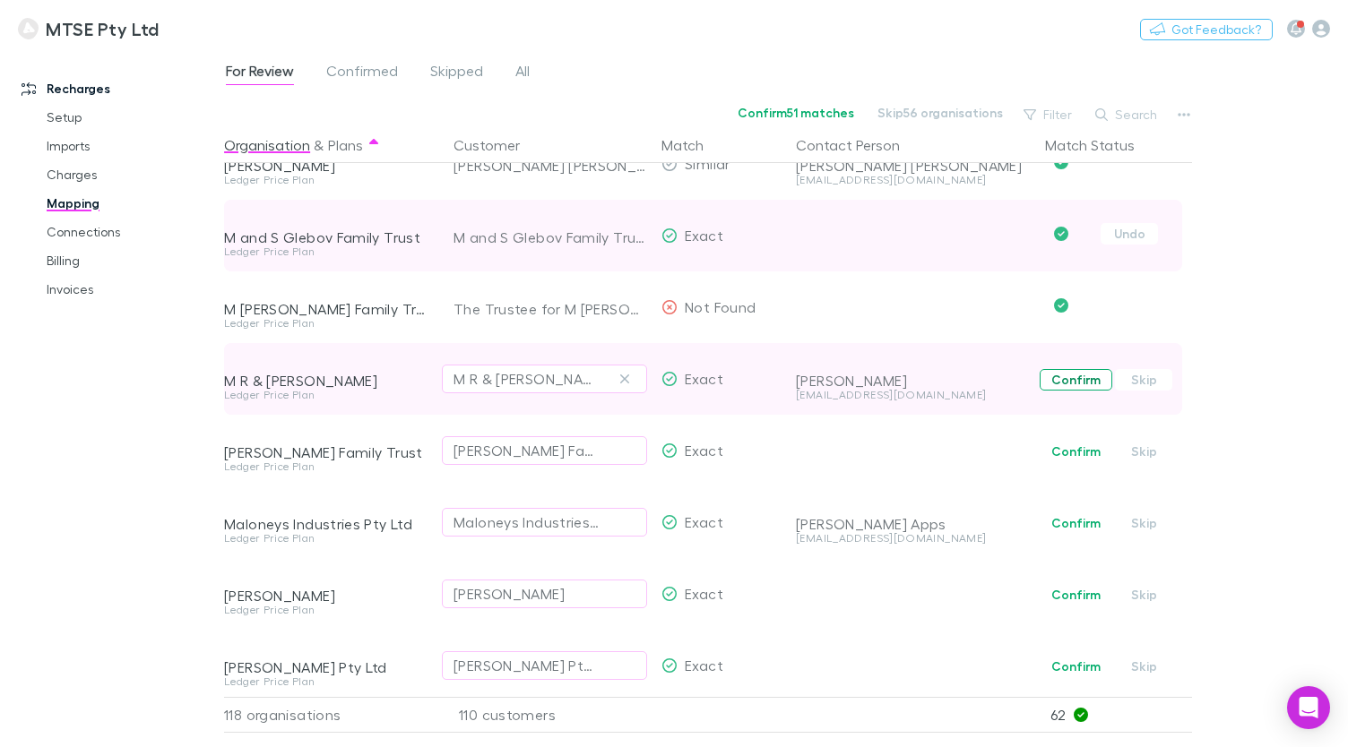
click at [1066, 378] on button "Confirm" at bounding box center [1075, 380] width 73 height 22
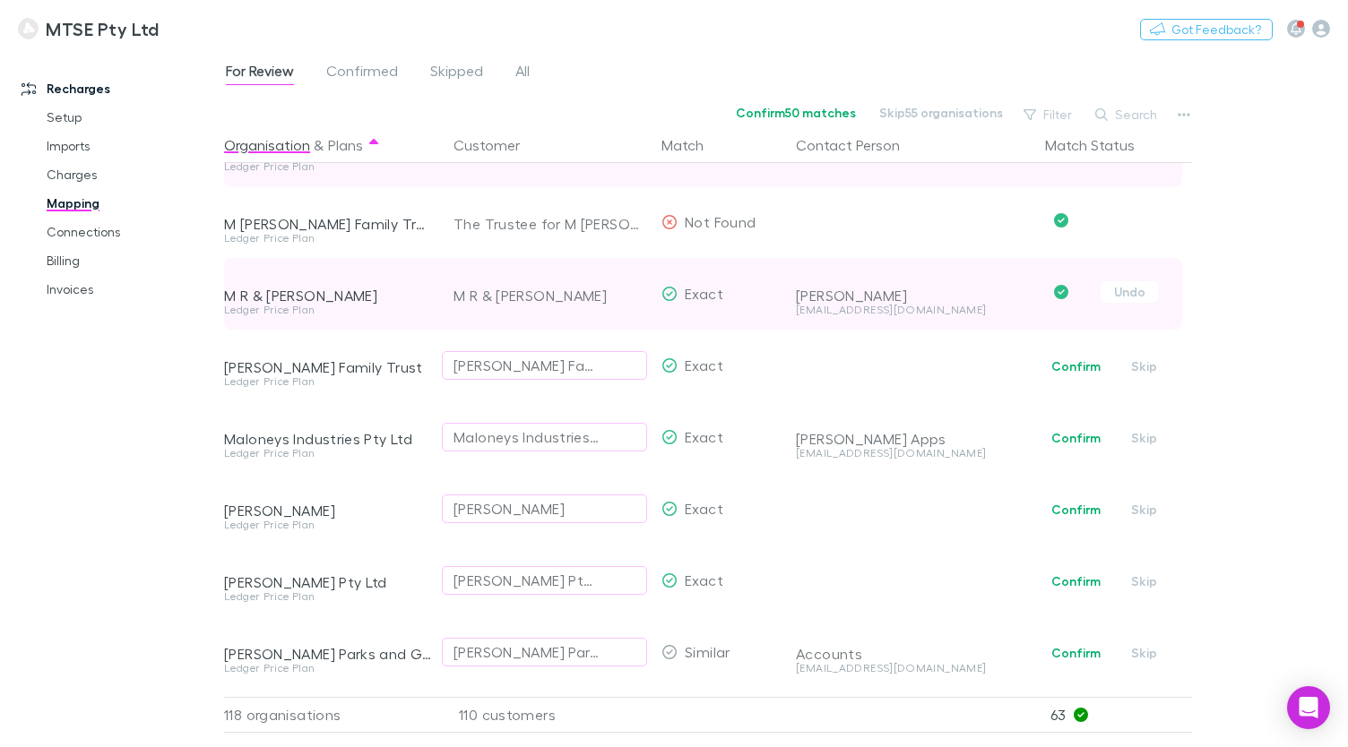
scroll to position [4508, 0]
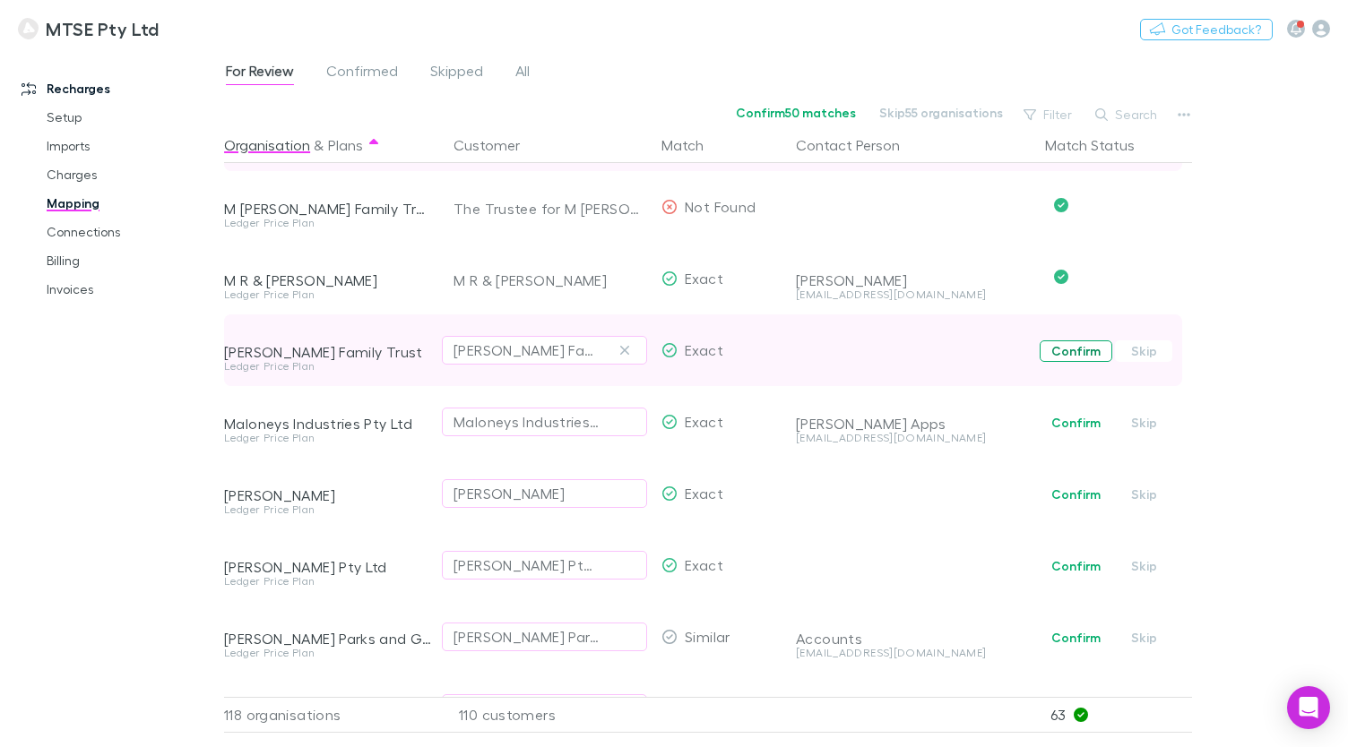
click at [1071, 353] on button "Confirm" at bounding box center [1075, 352] width 73 height 22
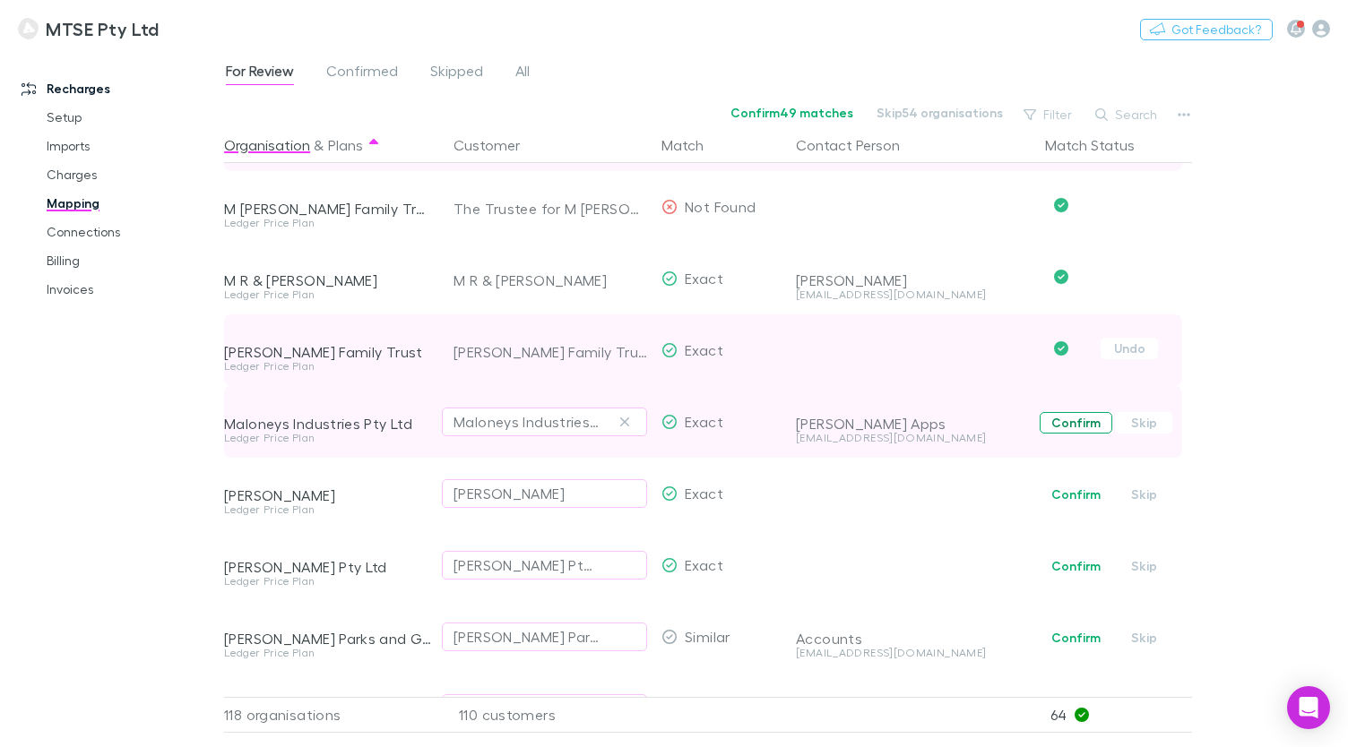
click at [1061, 424] on button "Confirm" at bounding box center [1075, 423] width 73 height 22
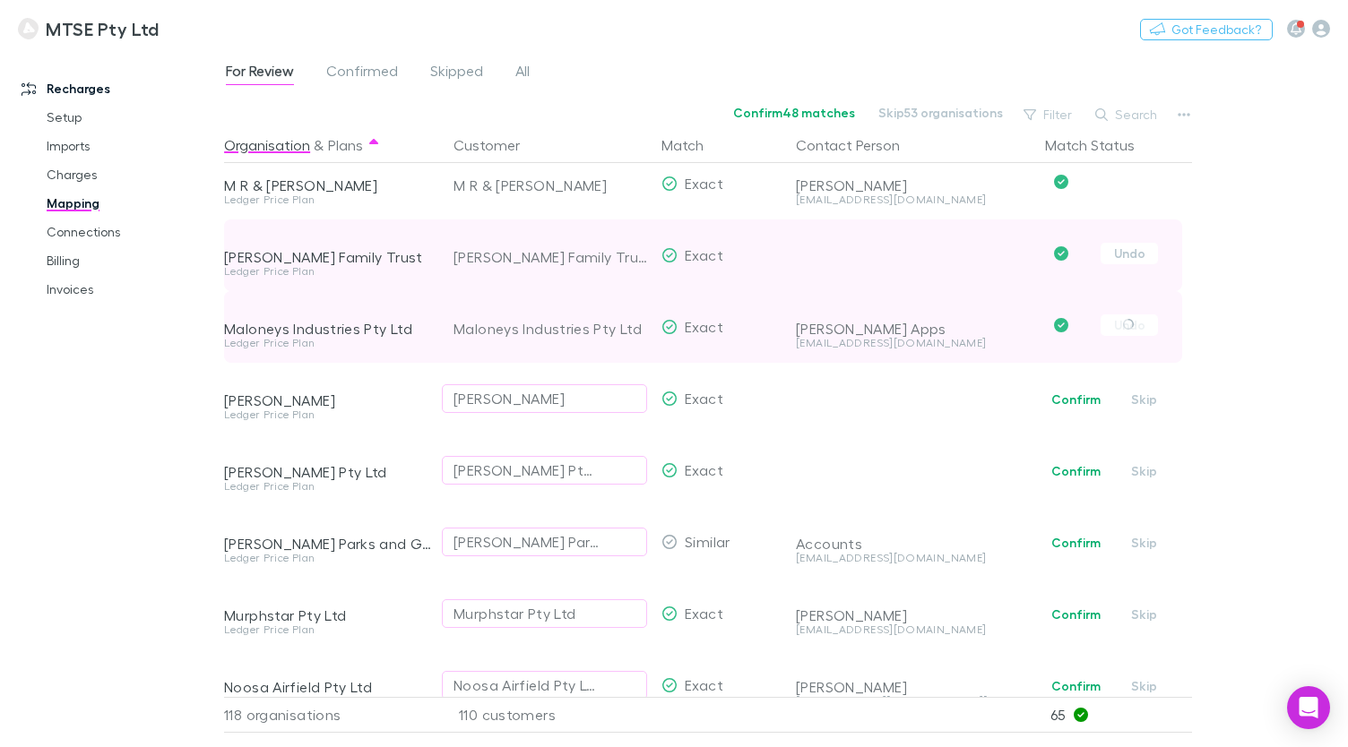
scroll to position [4621, 0]
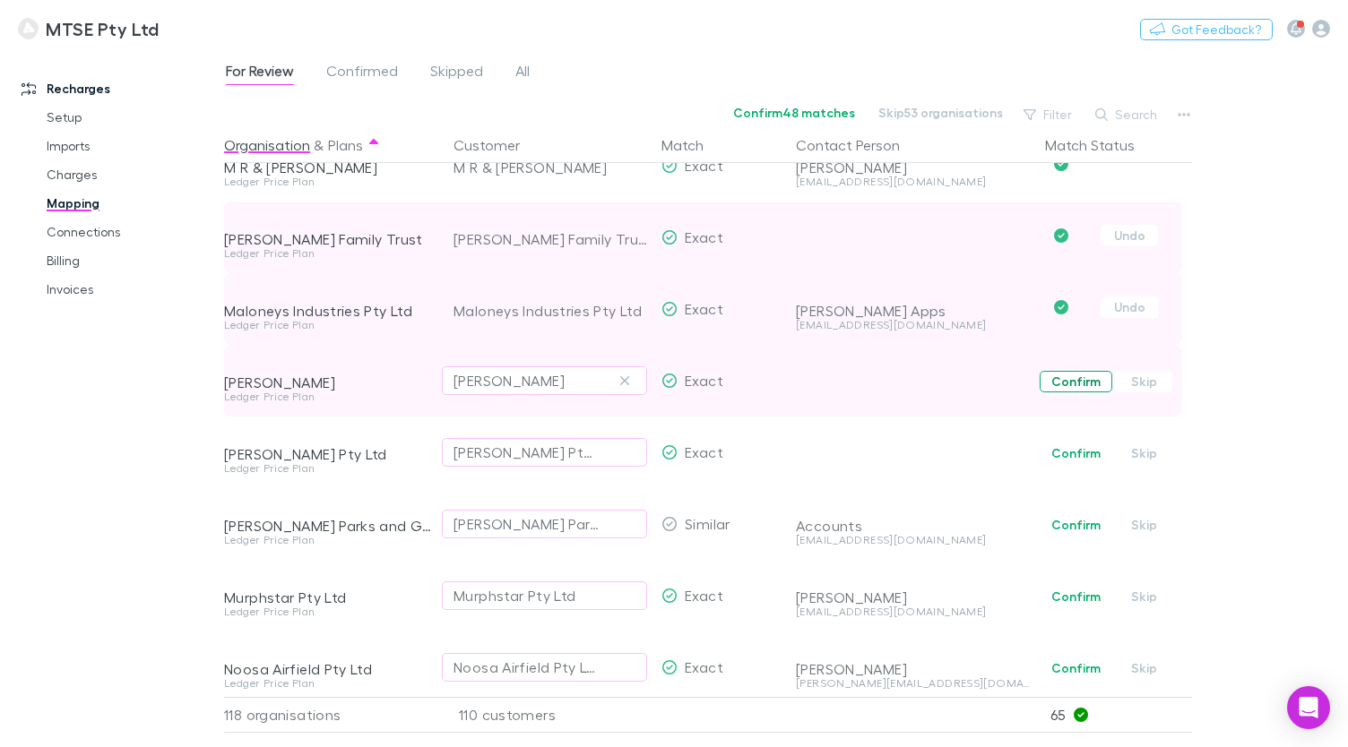
click at [1070, 385] on button "Confirm" at bounding box center [1075, 382] width 73 height 22
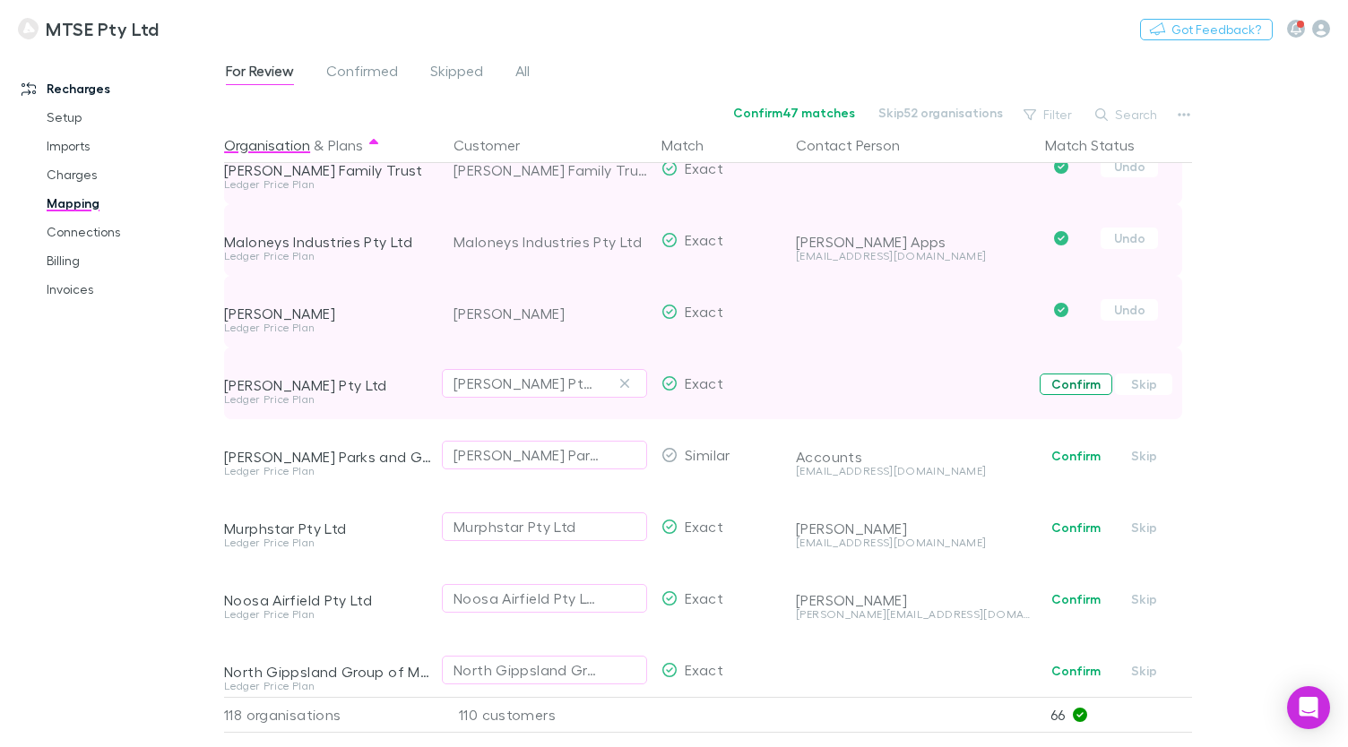
click at [1051, 390] on button "Confirm" at bounding box center [1075, 385] width 73 height 22
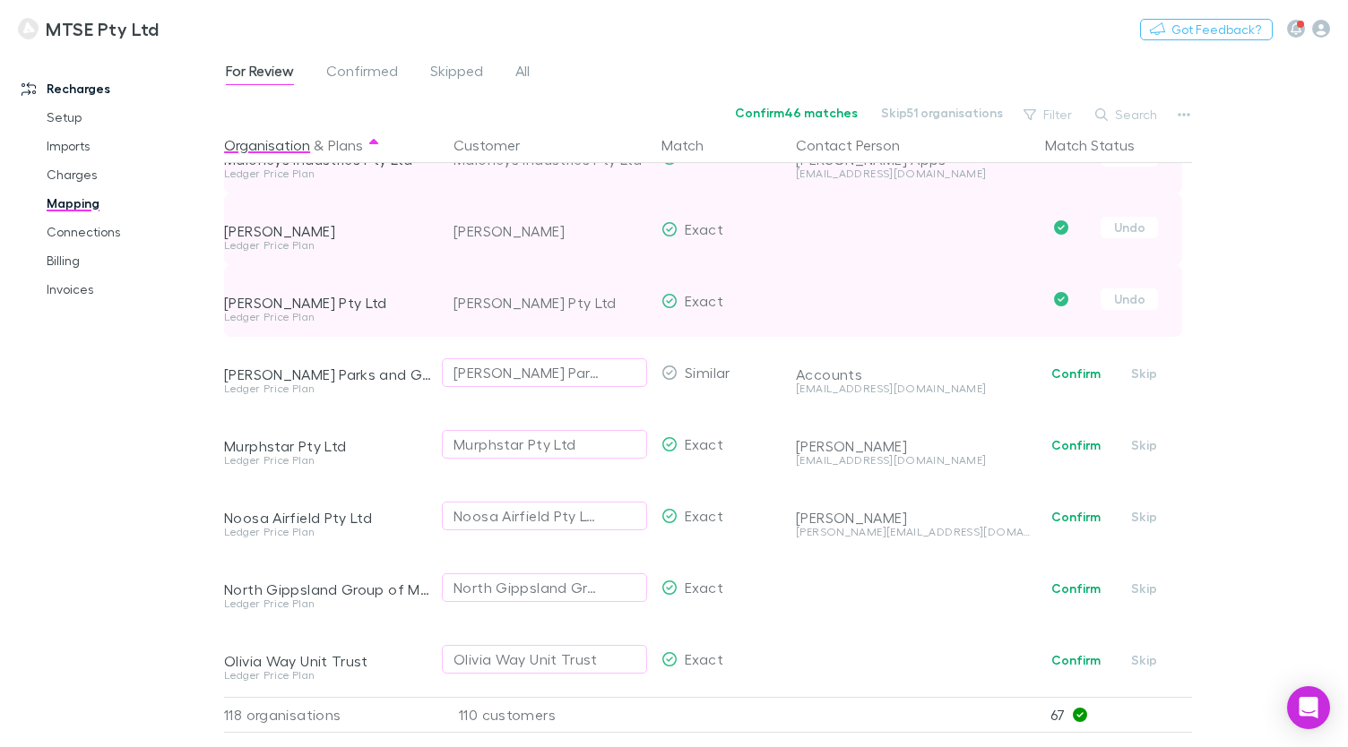
scroll to position [4788, 0]
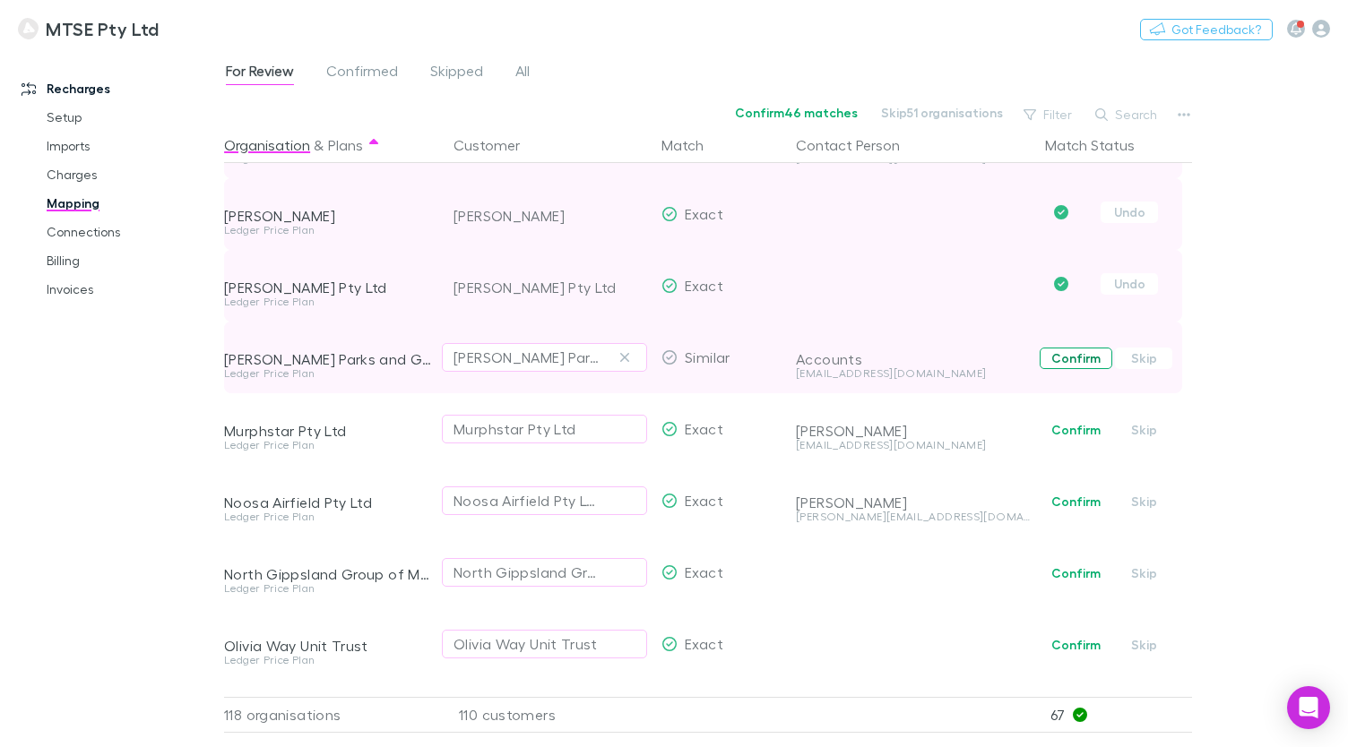
click at [1082, 359] on button "Confirm" at bounding box center [1075, 359] width 73 height 22
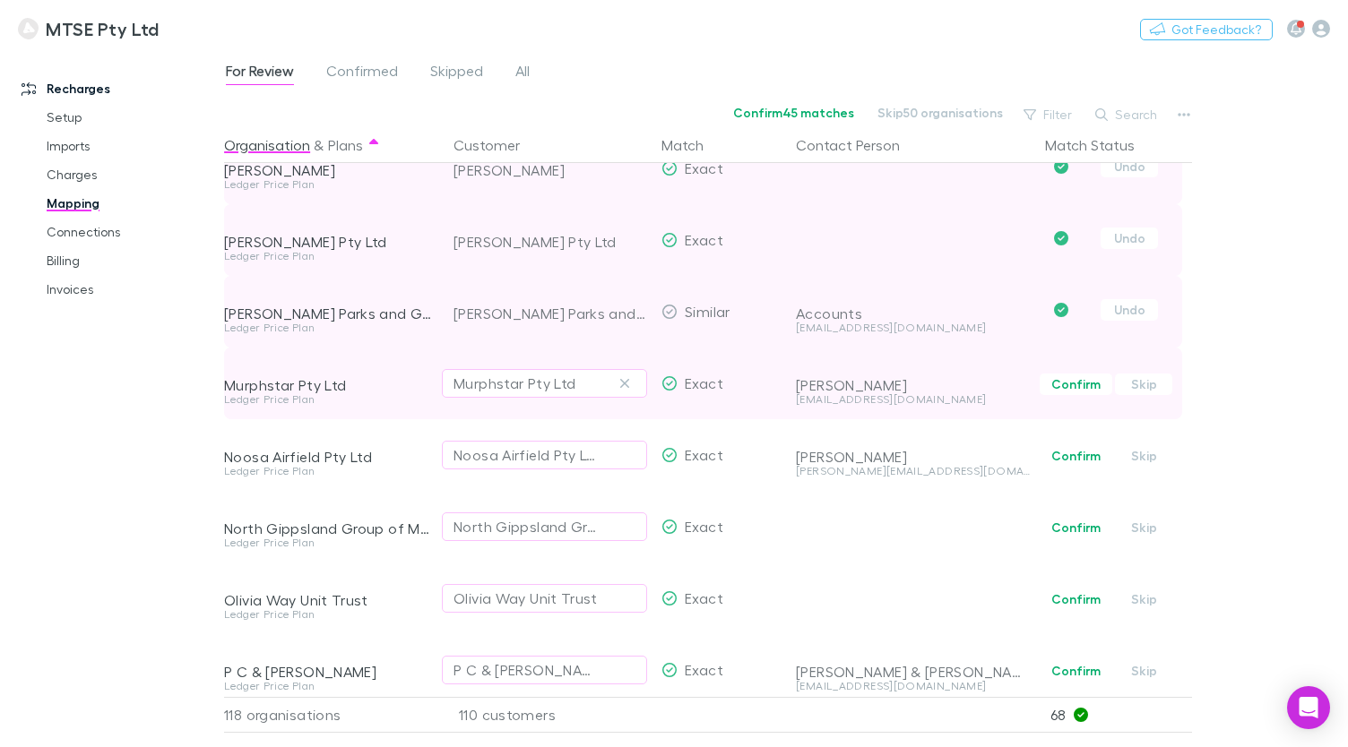
scroll to position [4840, 0]
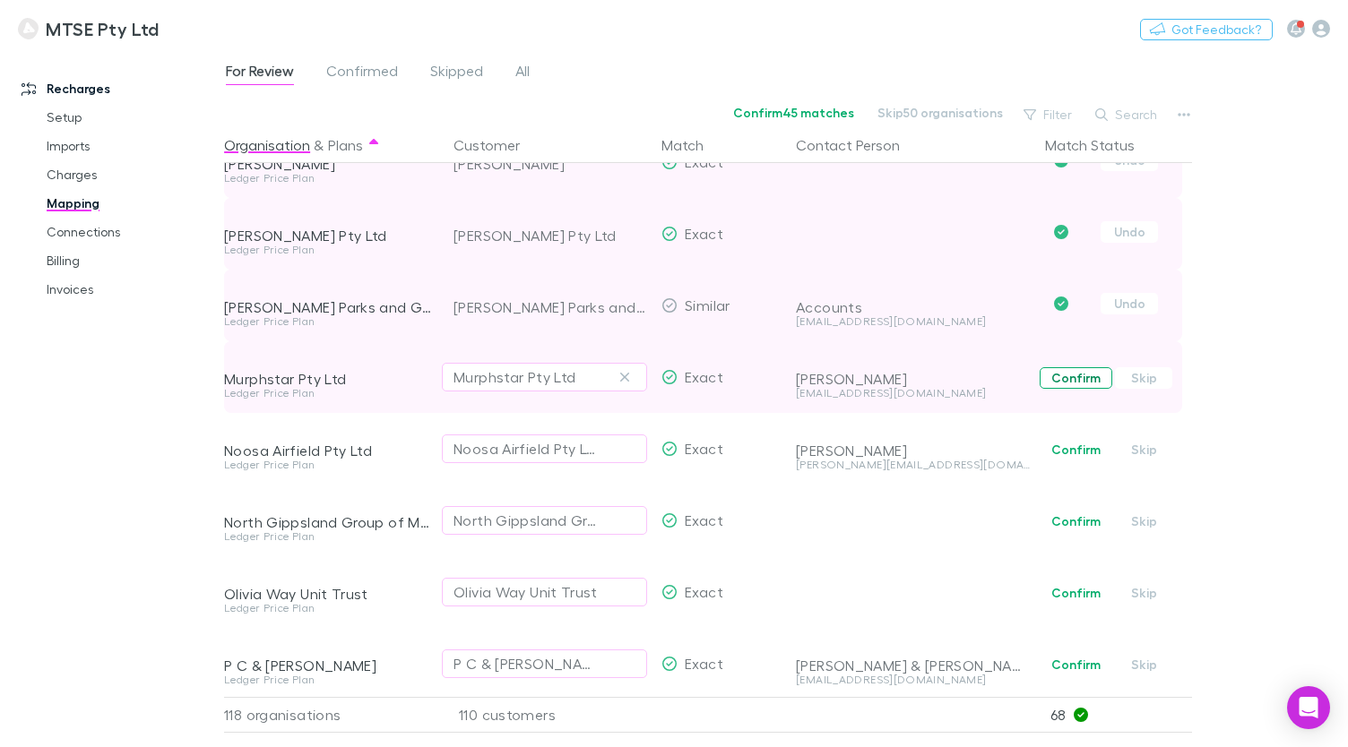
click at [1064, 381] on button "Confirm" at bounding box center [1075, 378] width 73 height 22
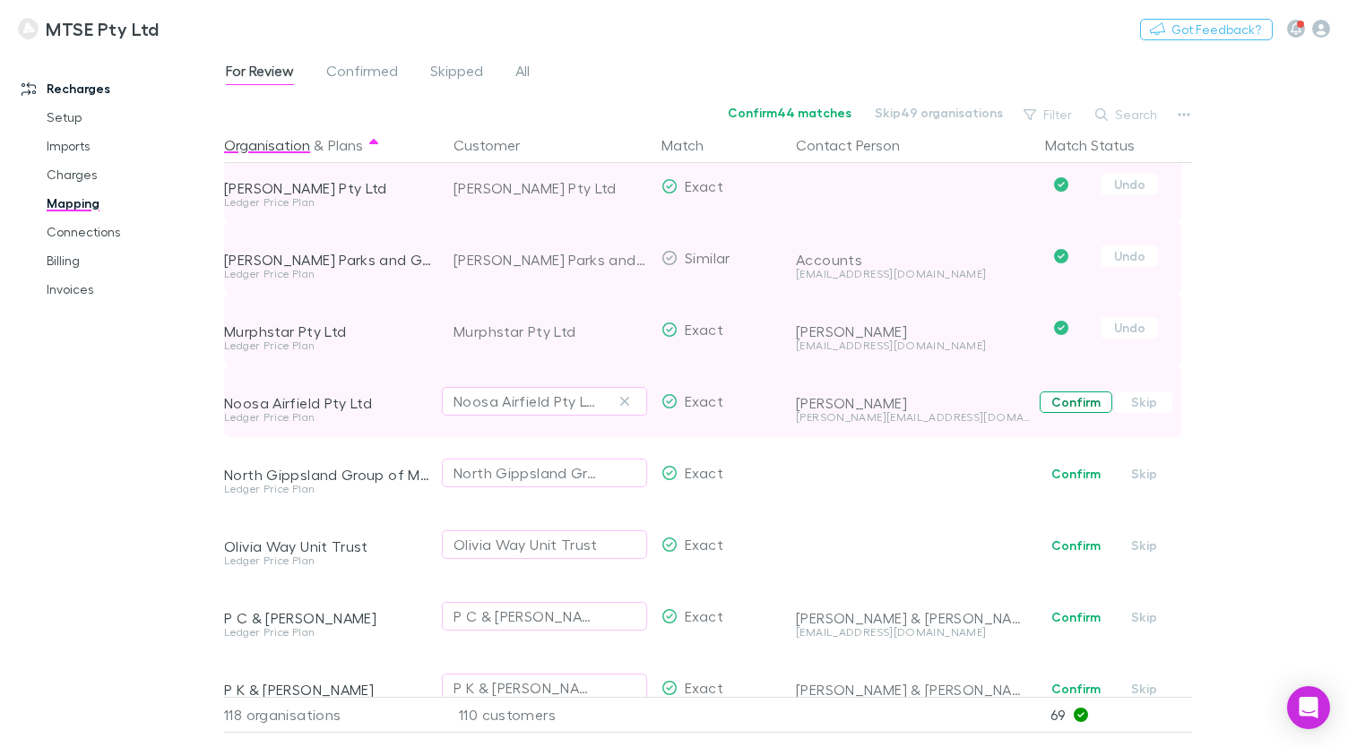
click at [1064, 403] on button "Confirm" at bounding box center [1075, 403] width 73 height 22
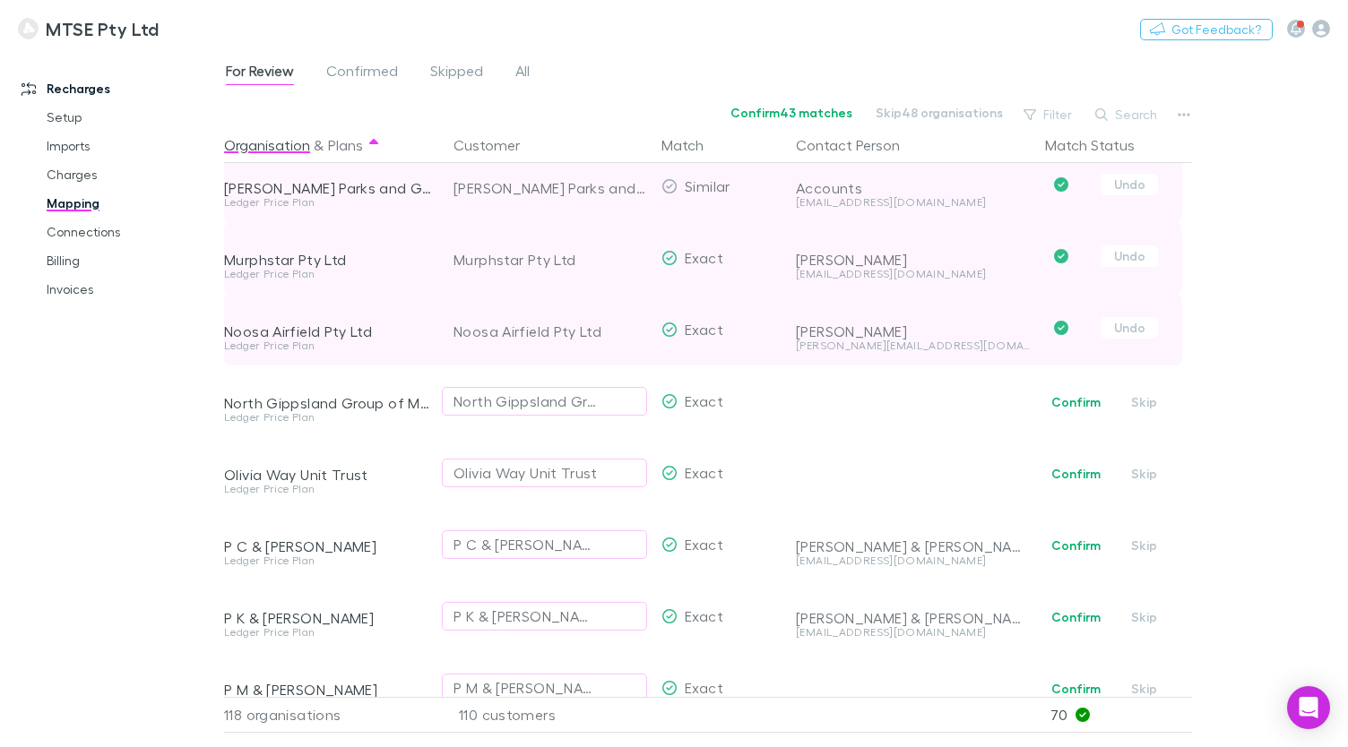
scroll to position [4974, 0]
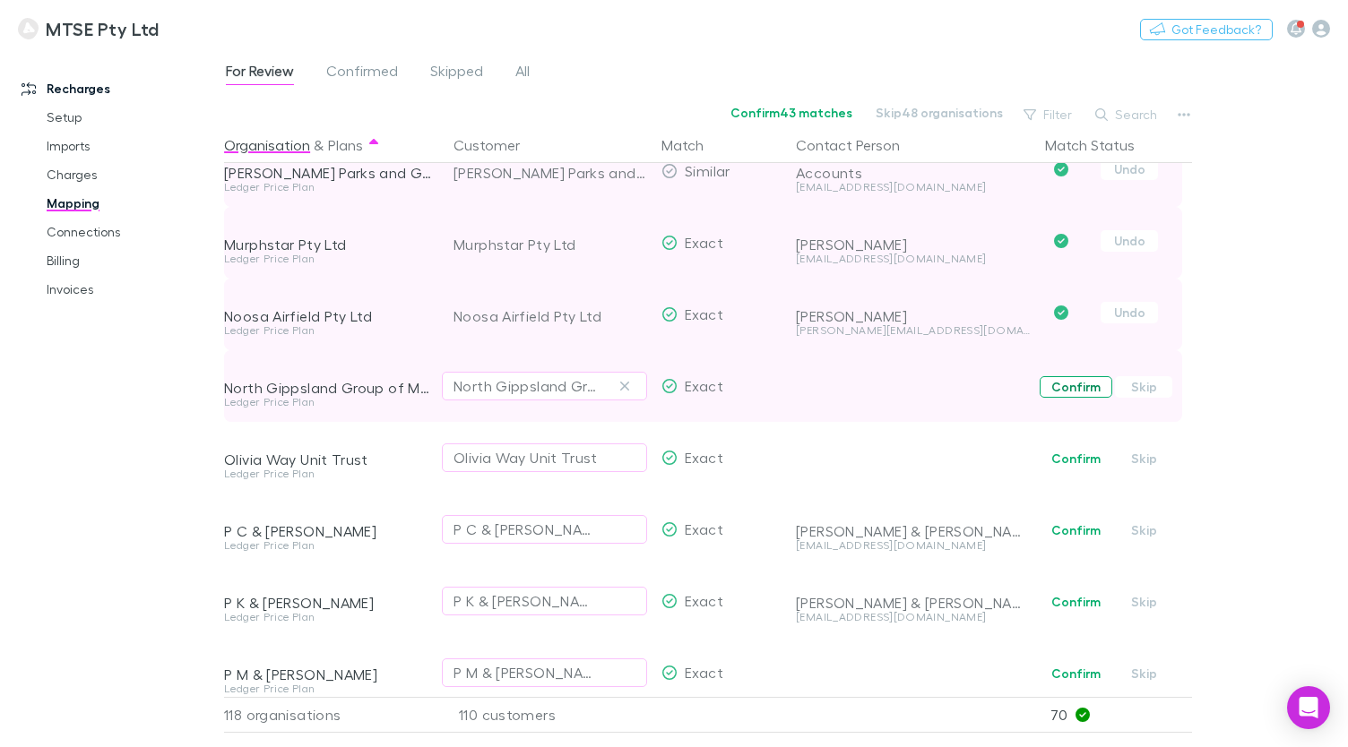
click at [1074, 388] on button "Confirm" at bounding box center [1075, 387] width 73 height 22
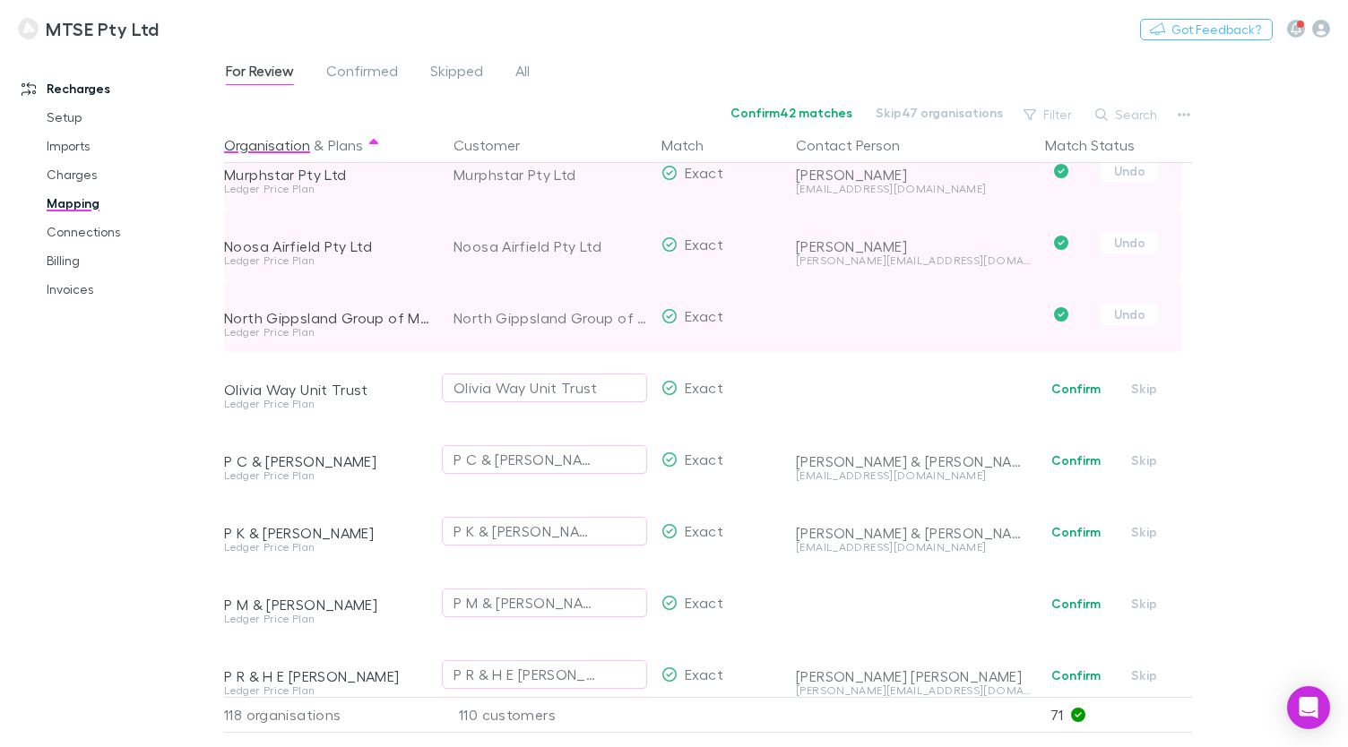
scroll to position [5056, 0]
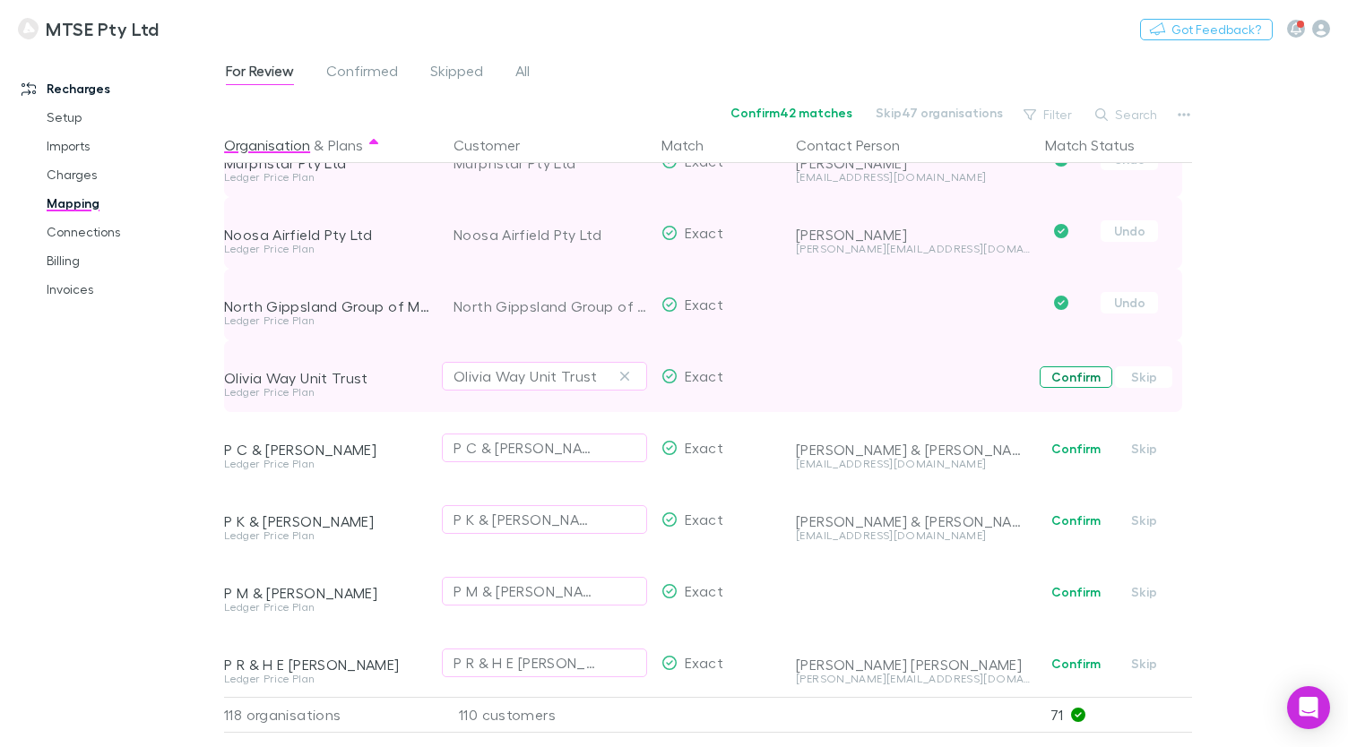
click at [1072, 380] on button "Confirm" at bounding box center [1075, 377] width 73 height 22
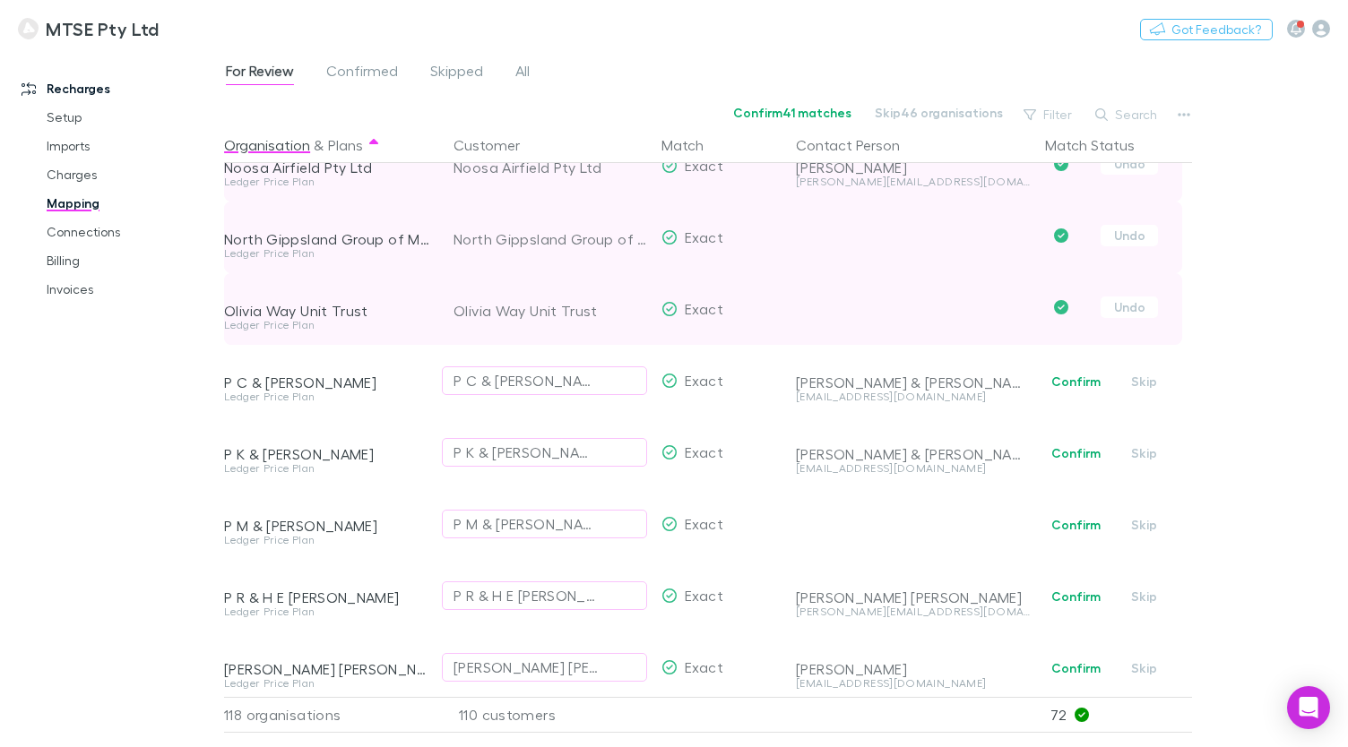
scroll to position [5126, 0]
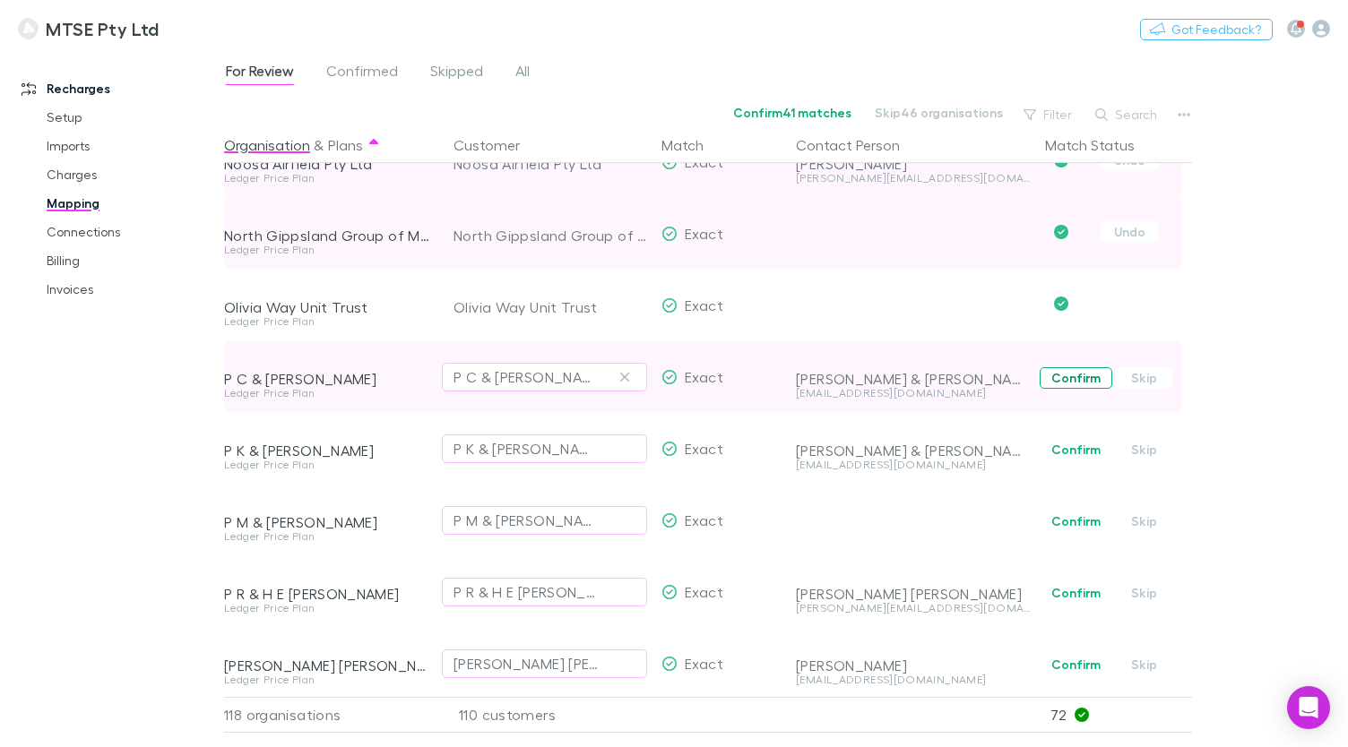
click at [1072, 384] on button "Confirm" at bounding box center [1075, 378] width 73 height 22
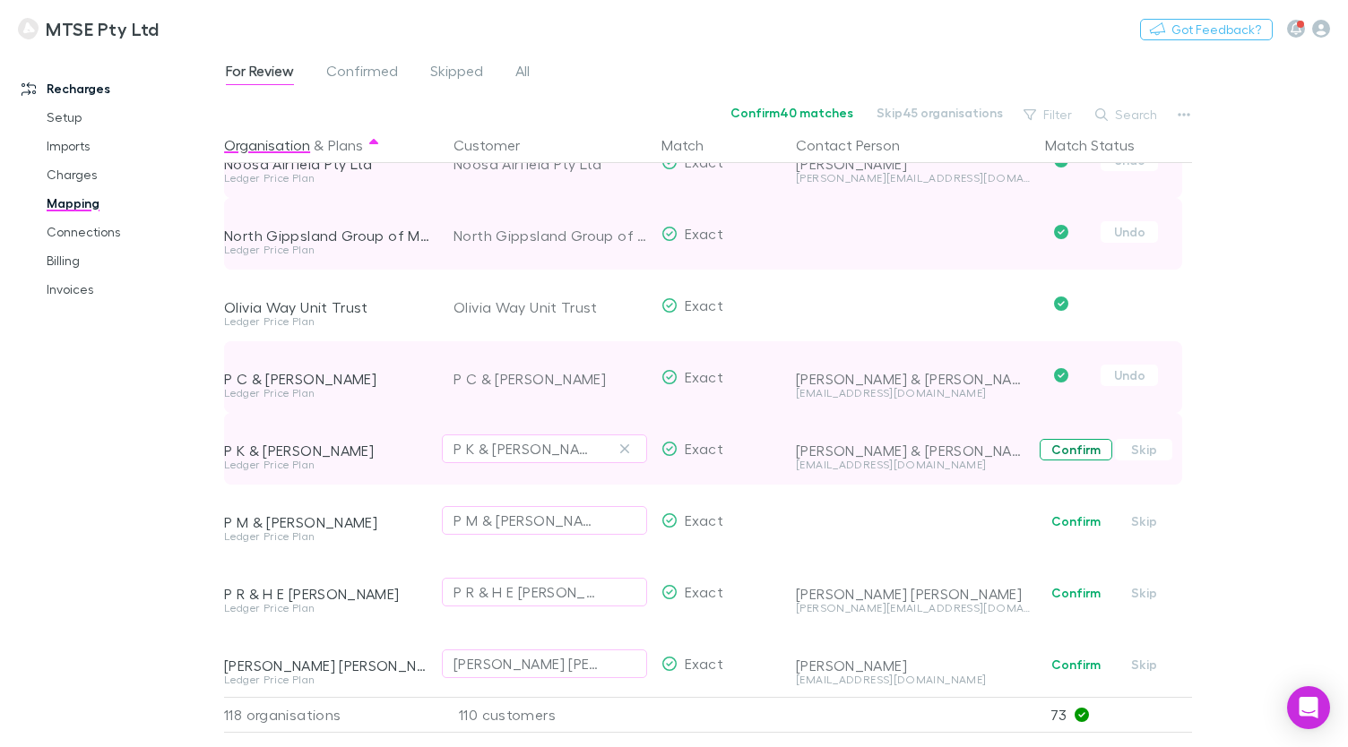
click at [1063, 450] on button "Confirm" at bounding box center [1075, 450] width 73 height 22
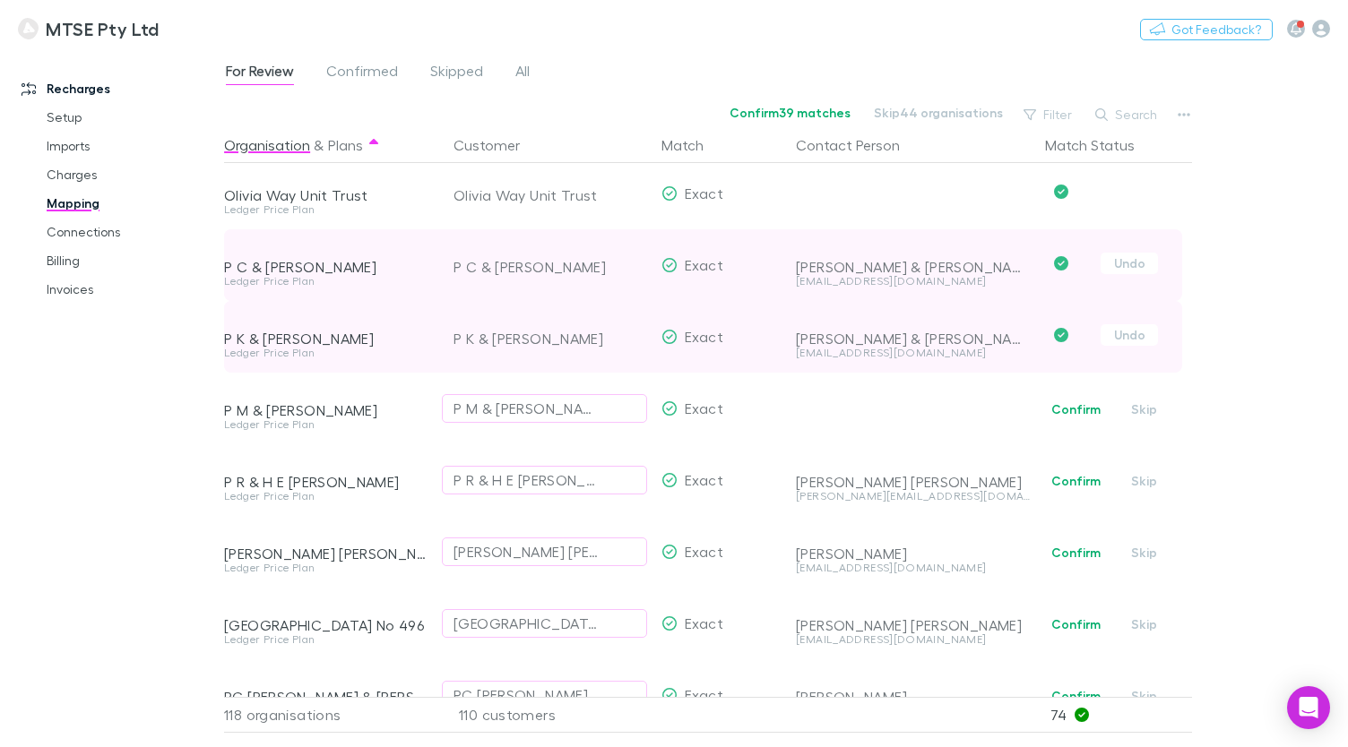
scroll to position [5247, 0]
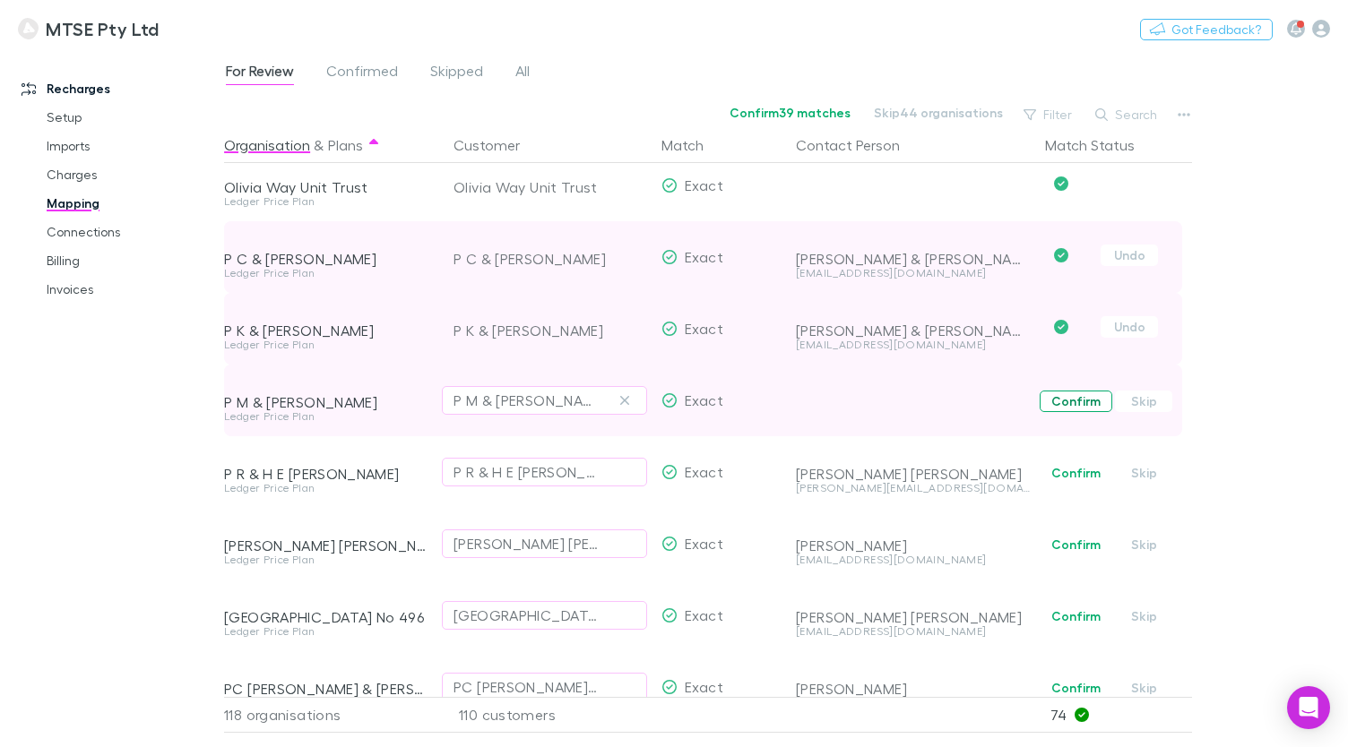
click at [1082, 403] on button "Confirm" at bounding box center [1075, 402] width 73 height 22
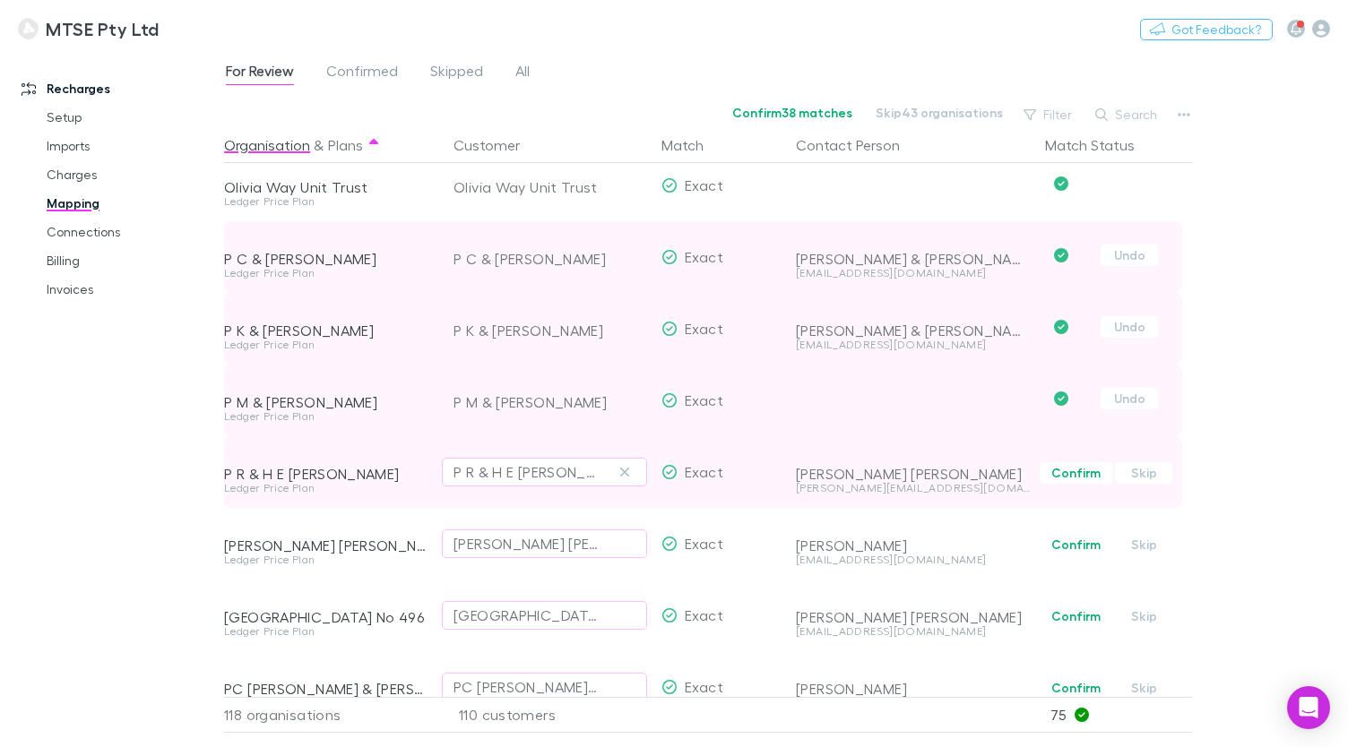
scroll to position [5296, 0]
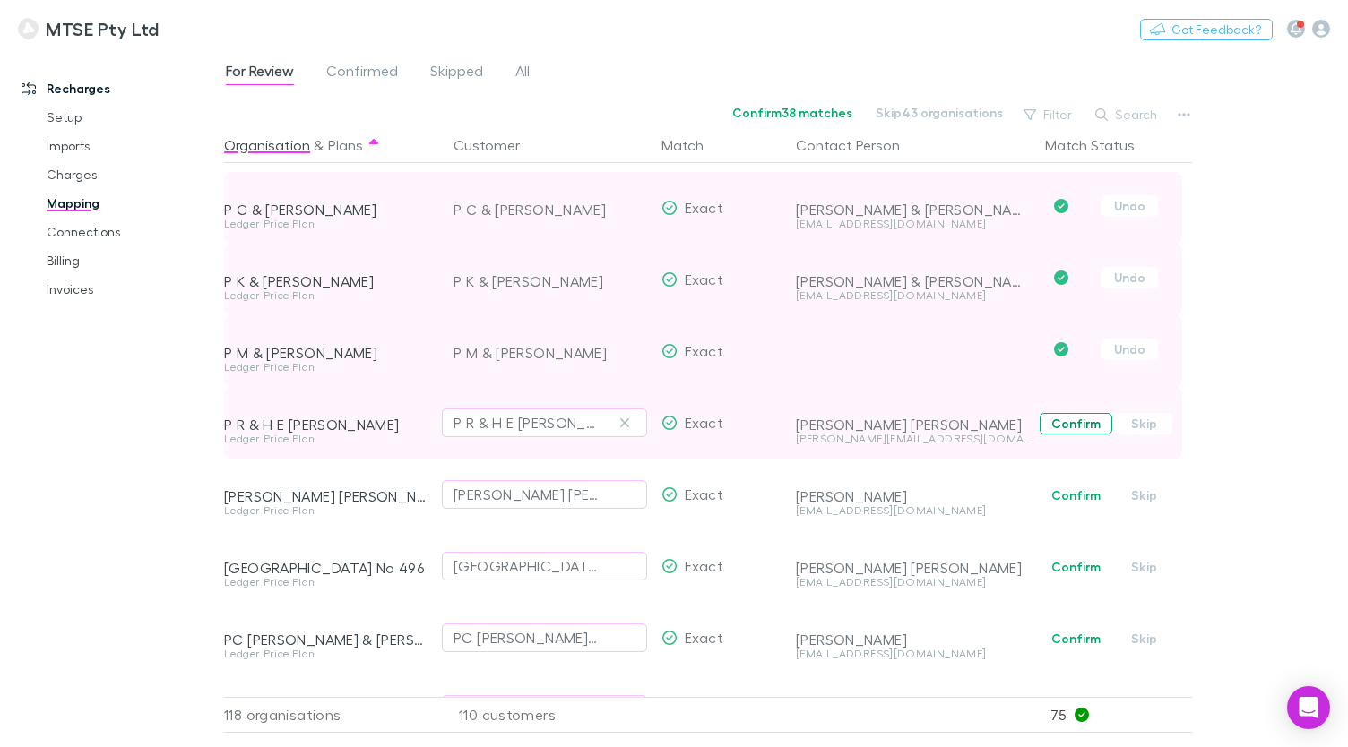
click at [1073, 428] on button "Confirm" at bounding box center [1075, 424] width 73 height 22
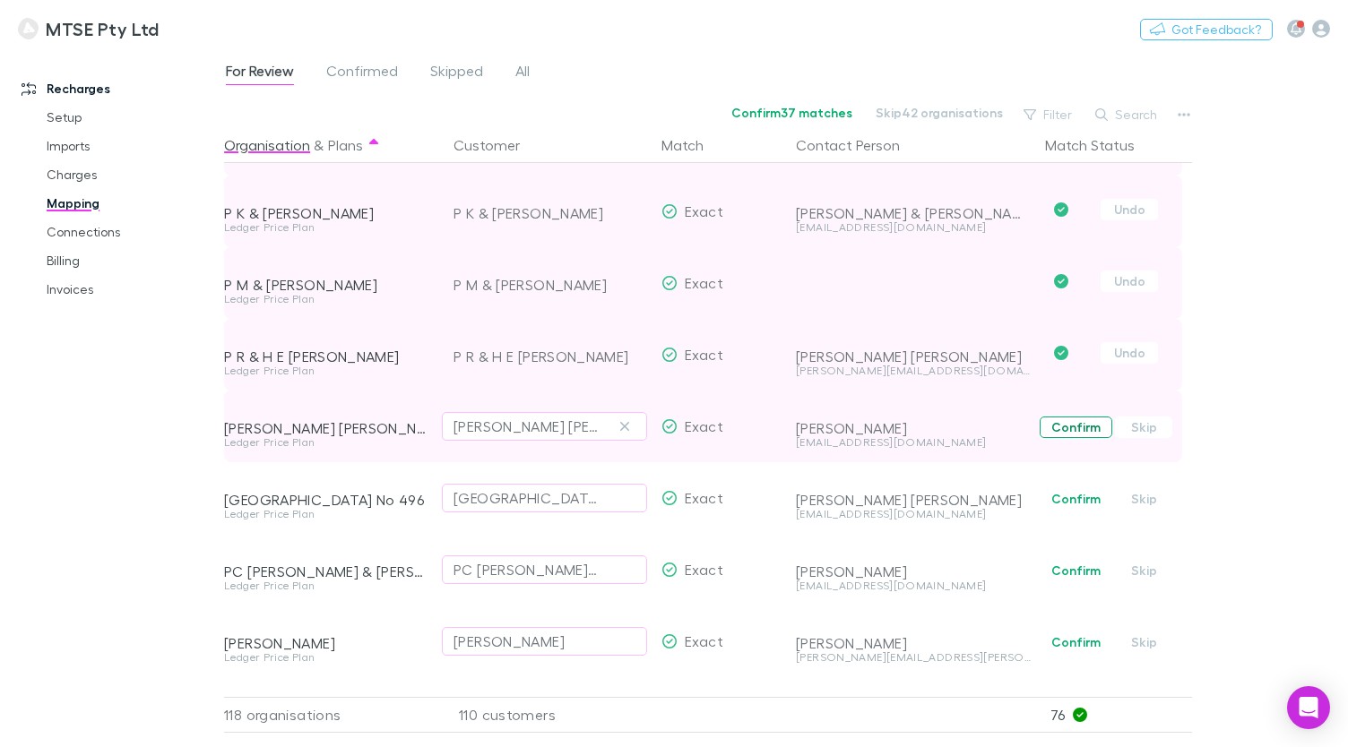
click at [1073, 428] on button "Confirm" at bounding box center [1075, 428] width 73 height 22
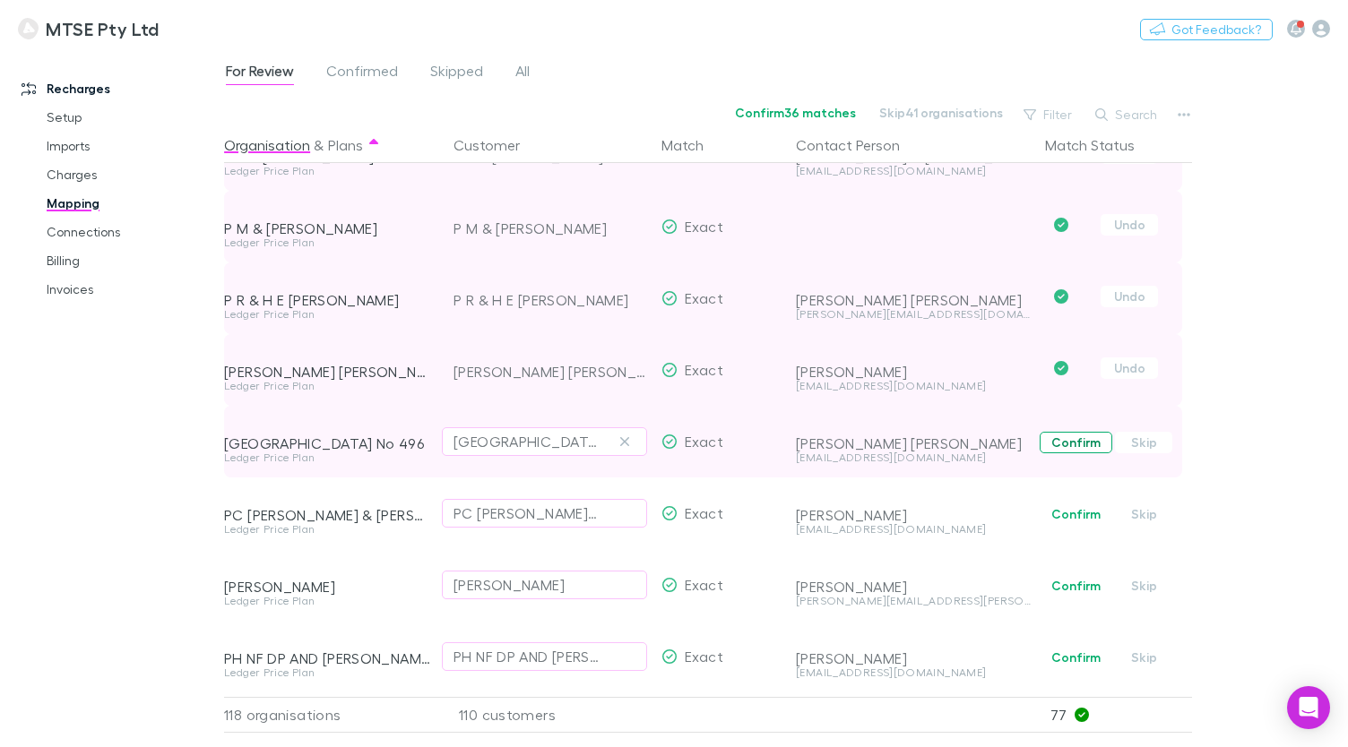
scroll to position [5428, 0]
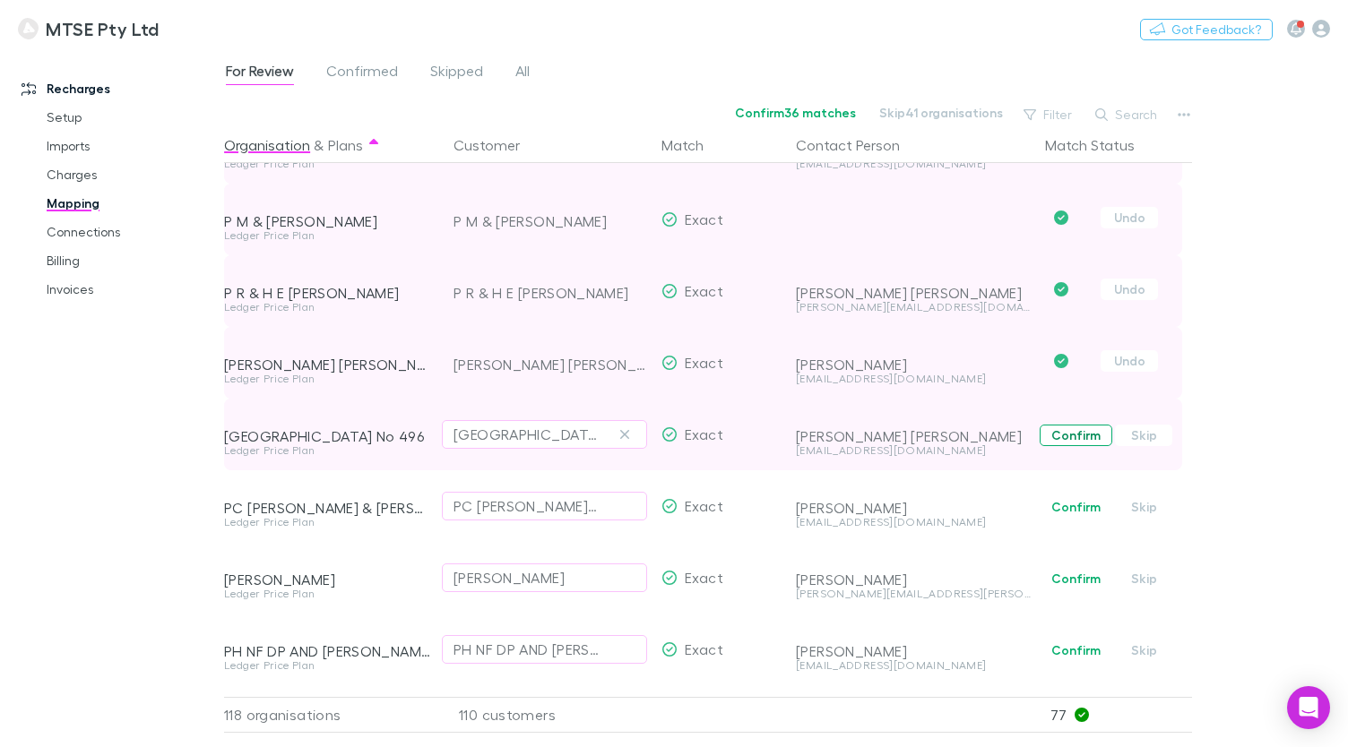
click at [1074, 428] on button "Confirm" at bounding box center [1075, 436] width 73 height 22
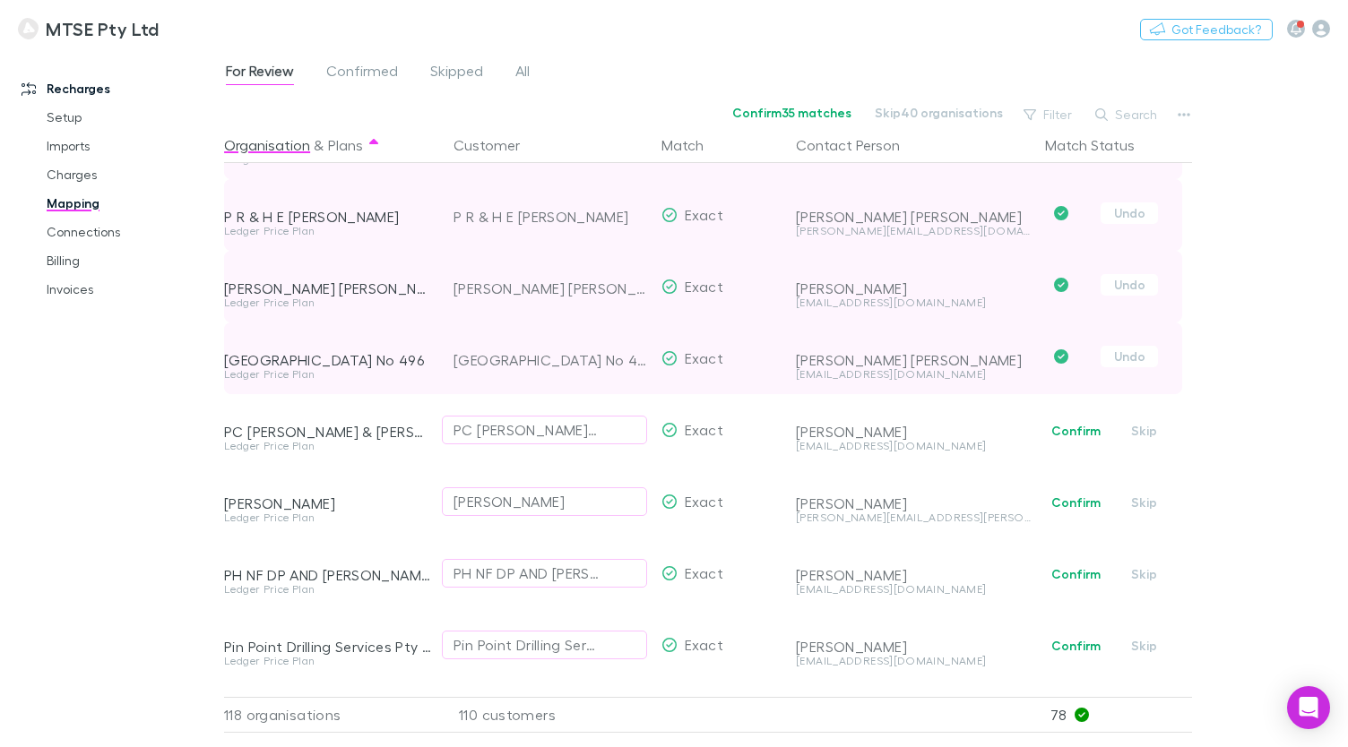
scroll to position [5531, 0]
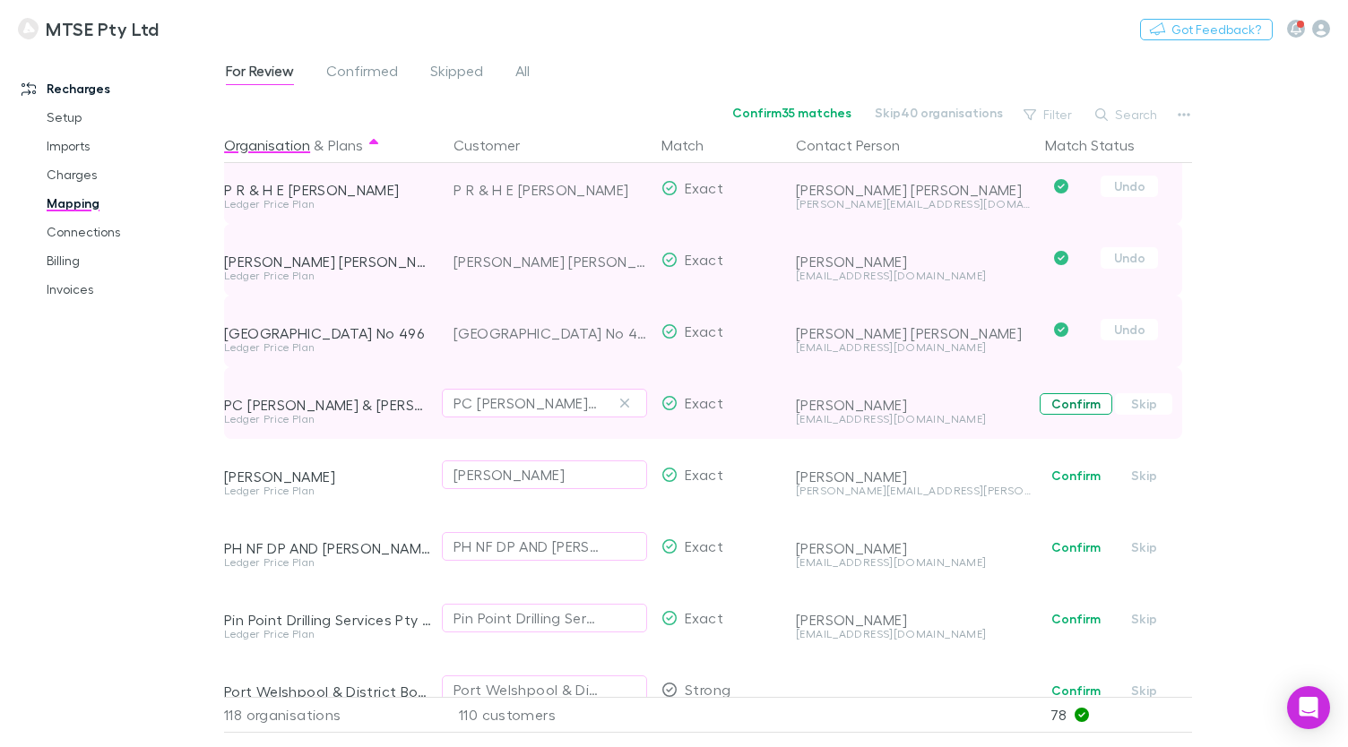
click at [1077, 412] on button "Confirm" at bounding box center [1075, 404] width 73 height 22
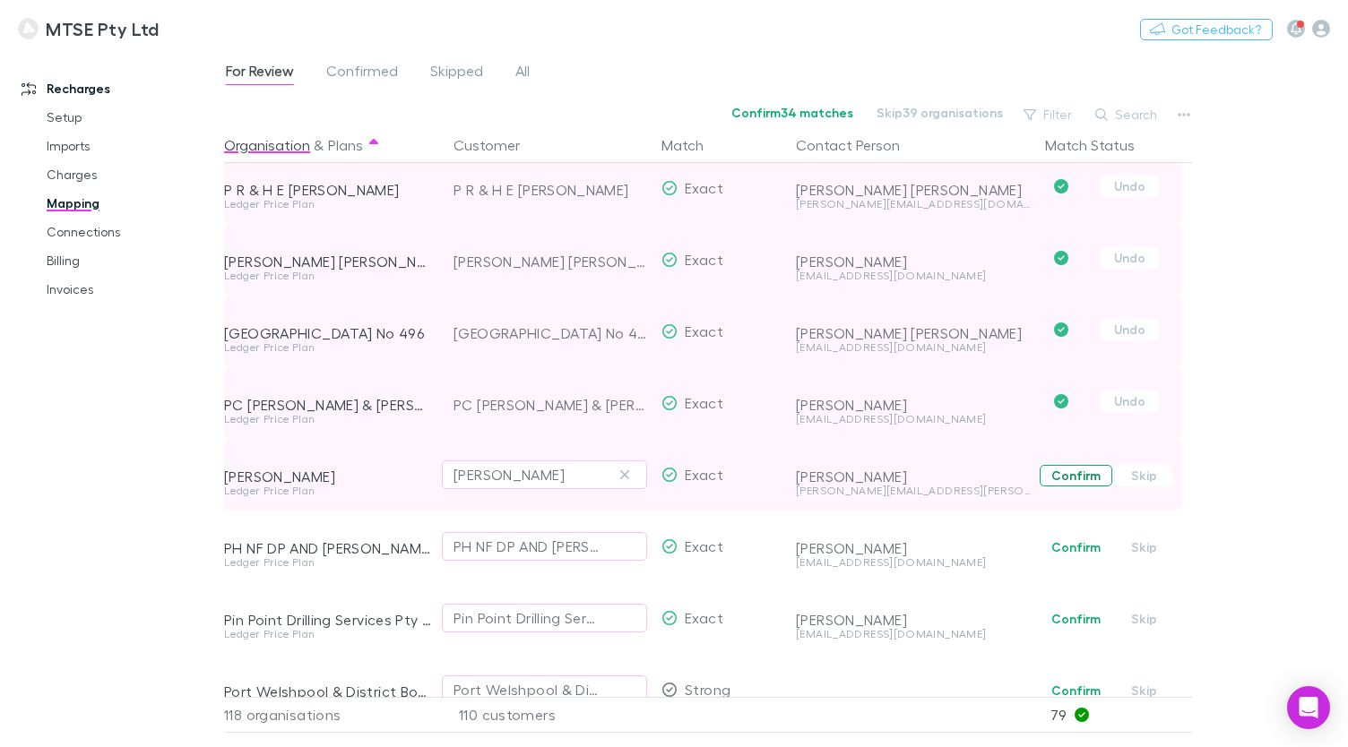
click at [1065, 474] on button "Confirm" at bounding box center [1075, 476] width 73 height 22
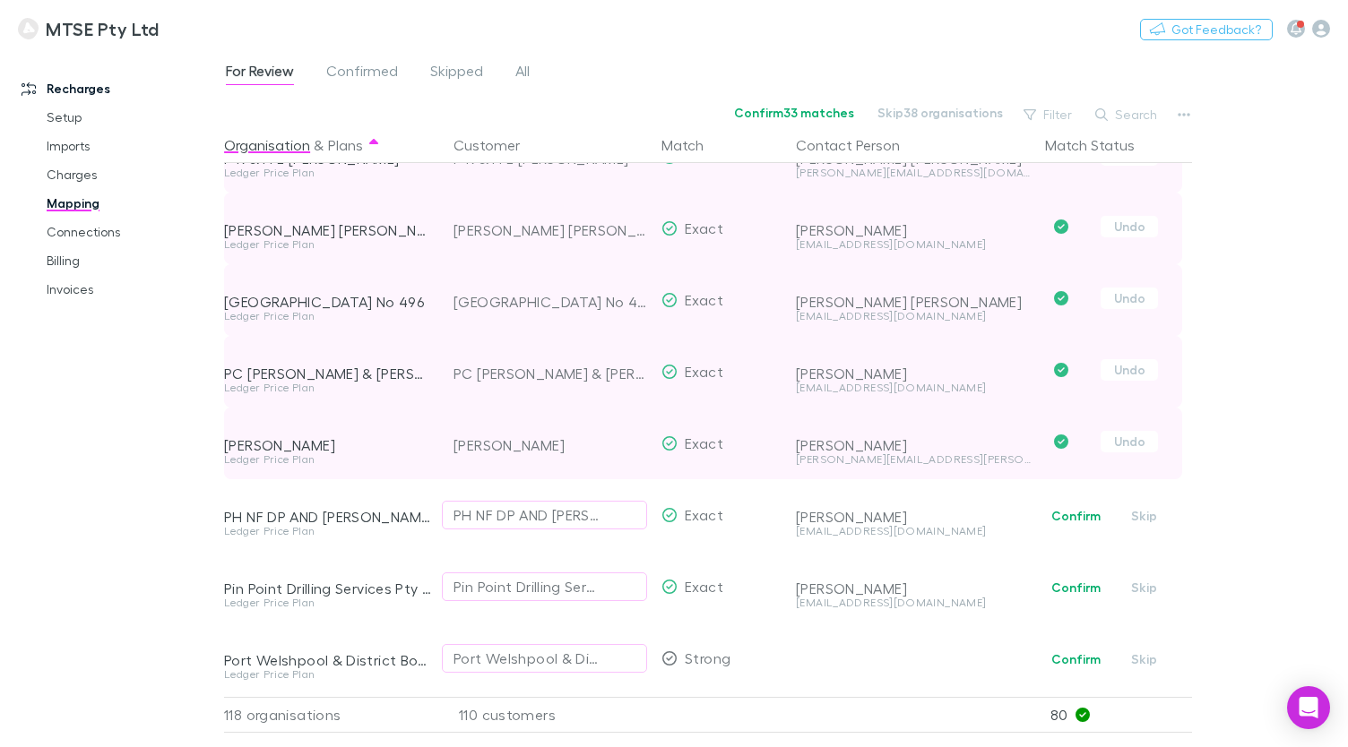
scroll to position [5614, 0]
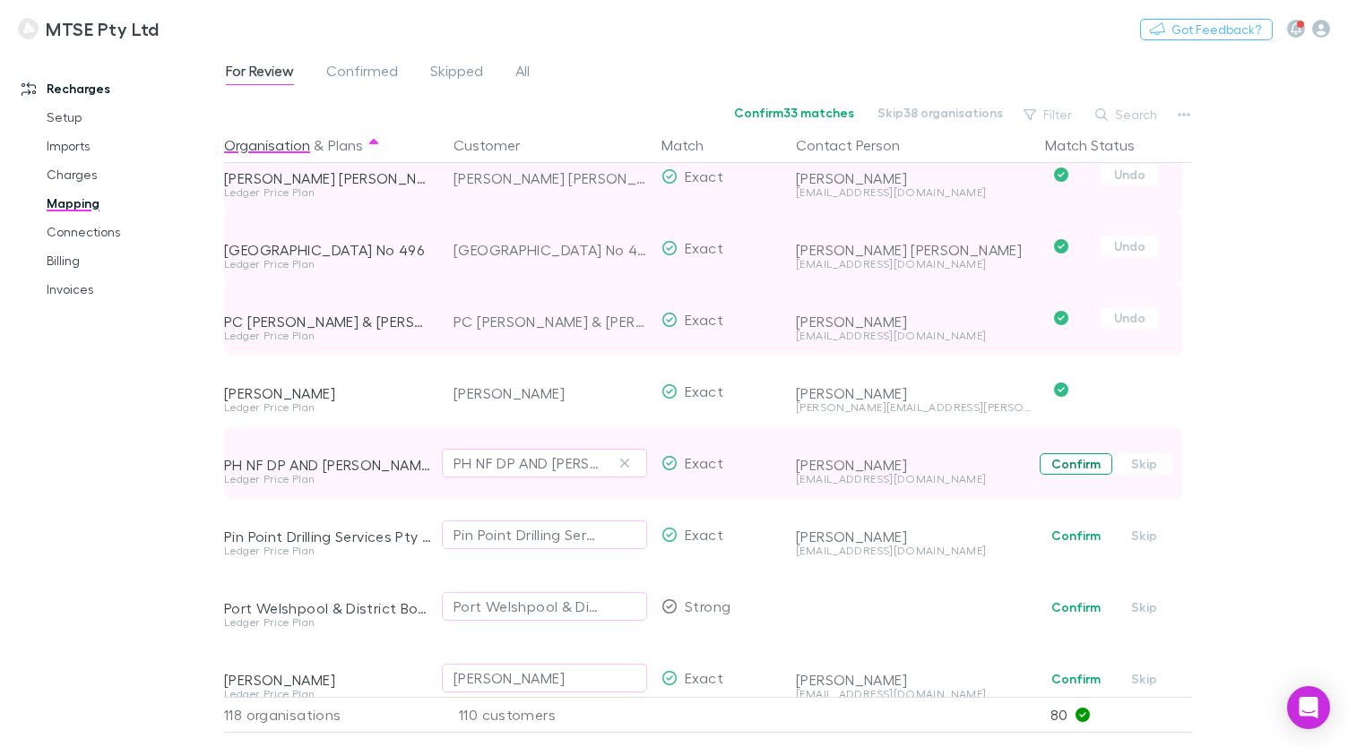
click at [1069, 458] on button "Confirm" at bounding box center [1075, 464] width 73 height 22
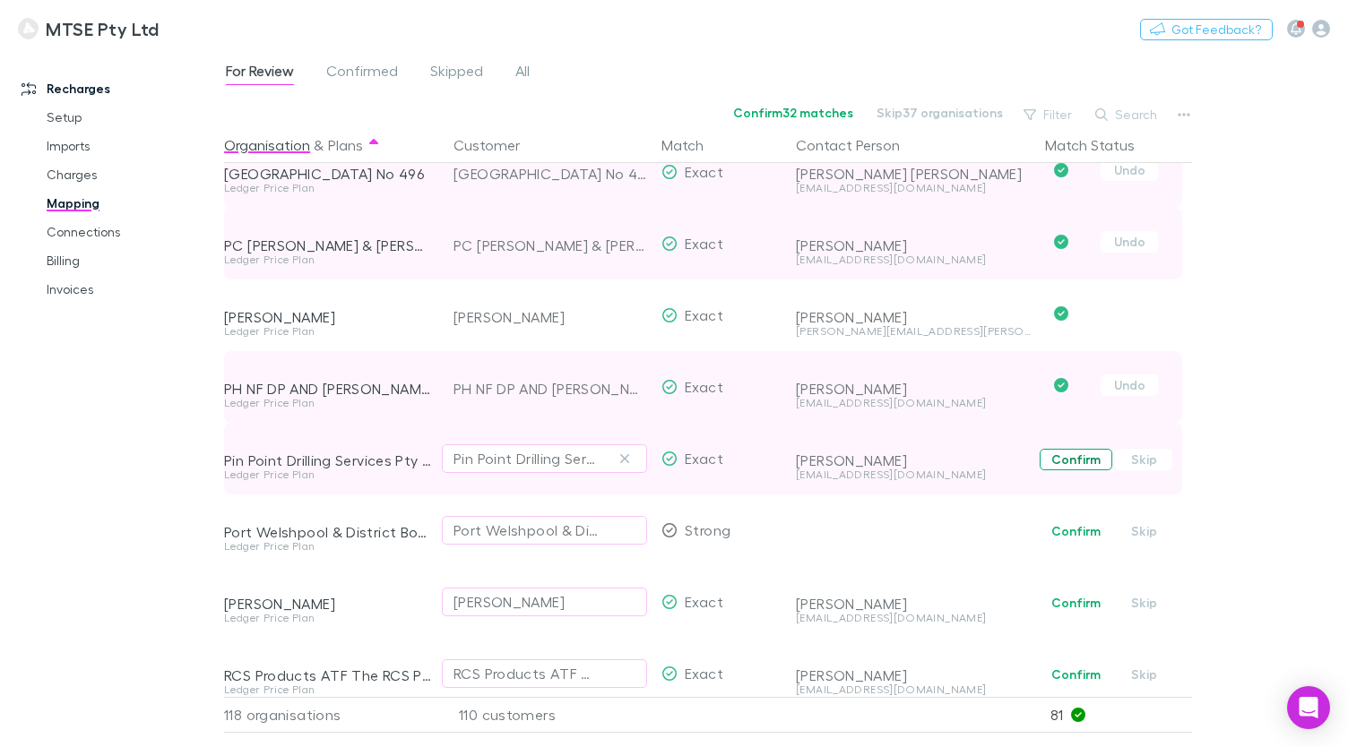
click at [1070, 453] on button "Confirm" at bounding box center [1075, 460] width 73 height 22
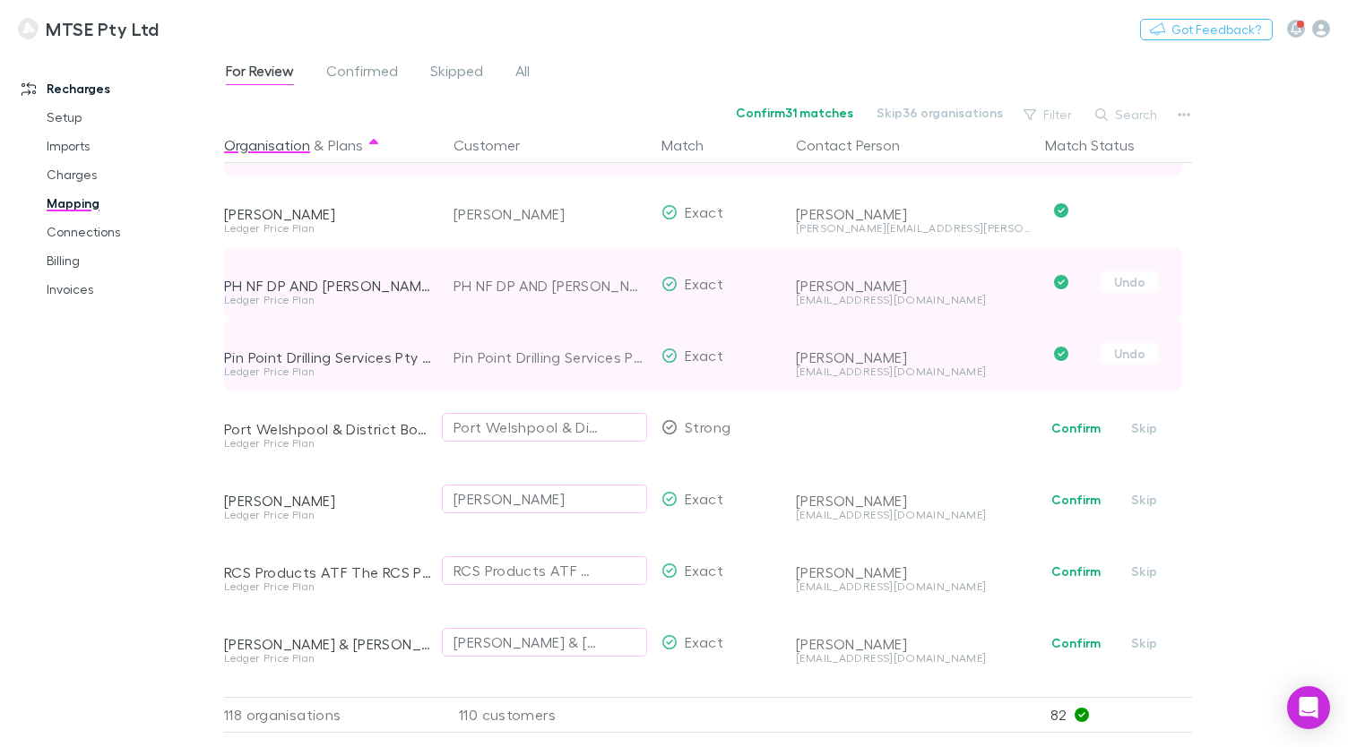
scroll to position [5796, 0]
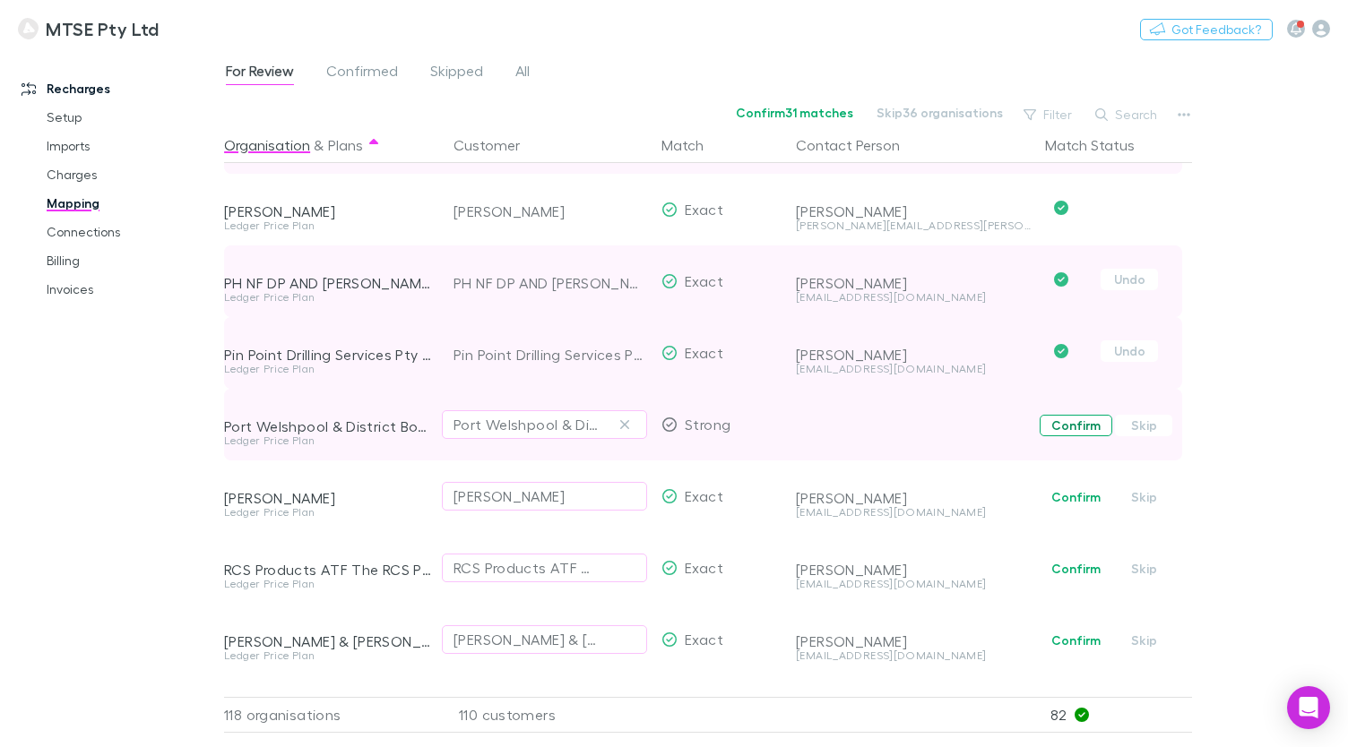
click at [1072, 430] on button "Confirm" at bounding box center [1075, 426] width 73 height 22
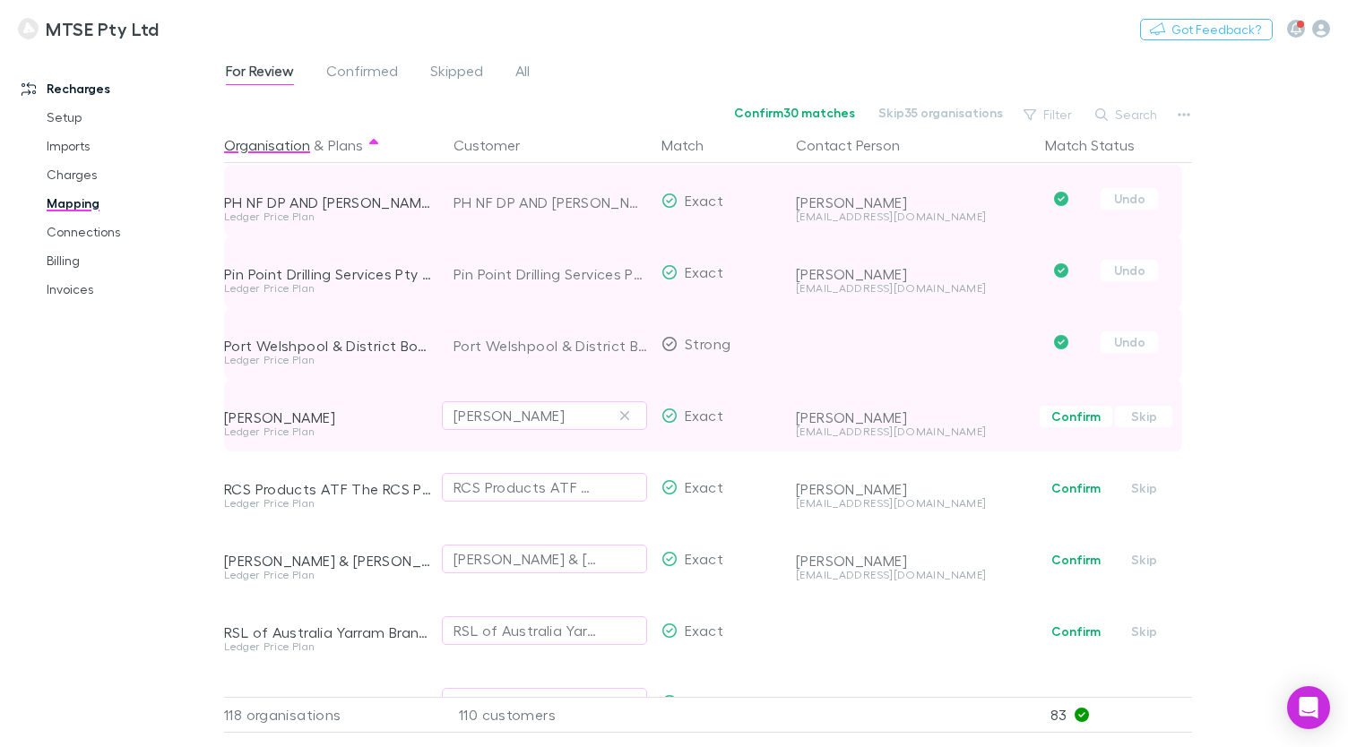
scroll to position [5882, 0]
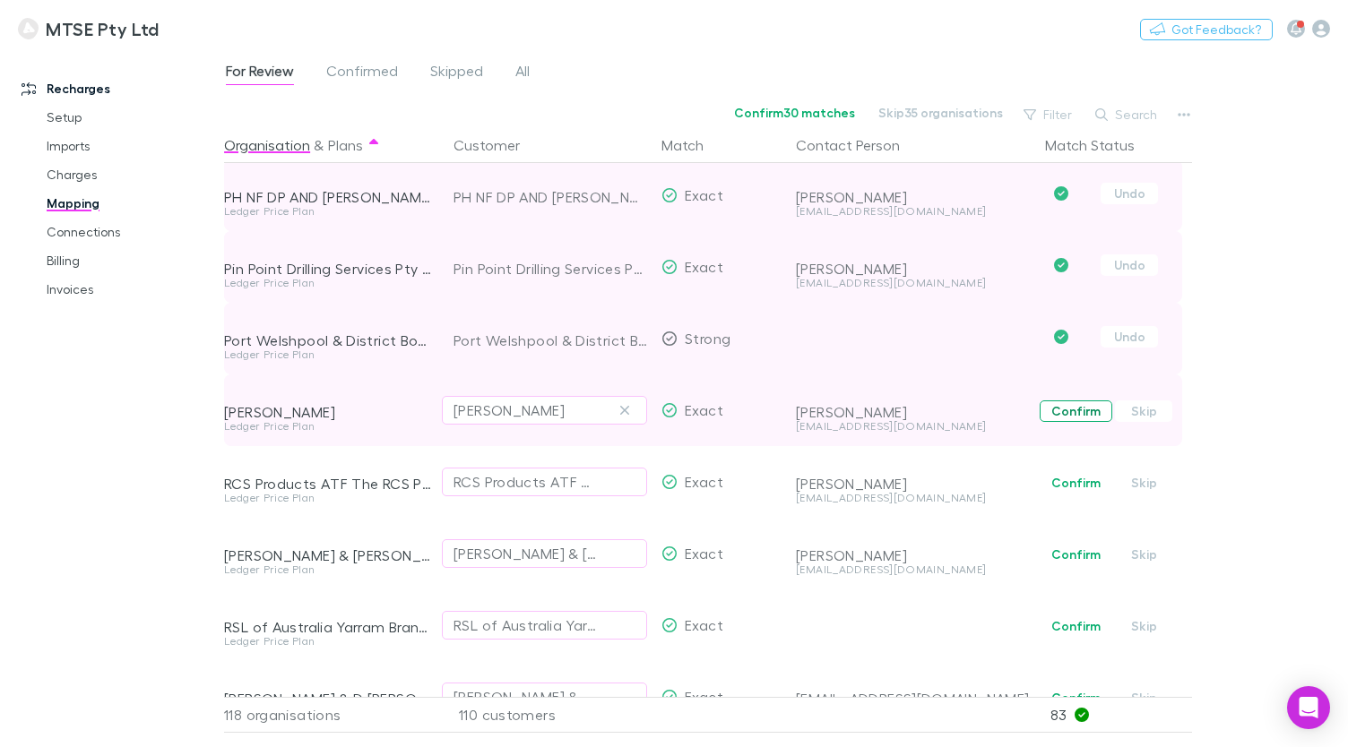
click at [1064, 410] on button "Confirm" at bounding box center [1075, 412] width 73 height 22
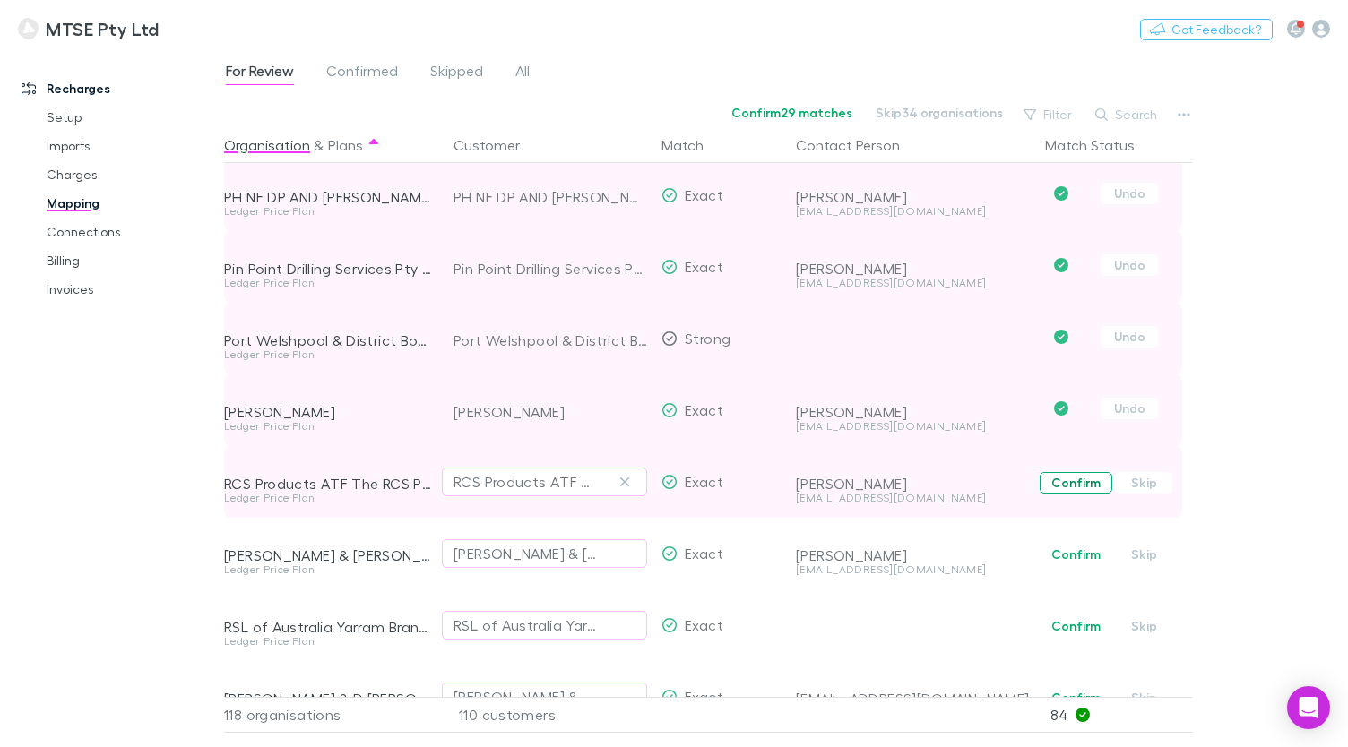
click at [1062, 482] on button "Confirm" at bounding box center [1075, 483] width 73 height 22
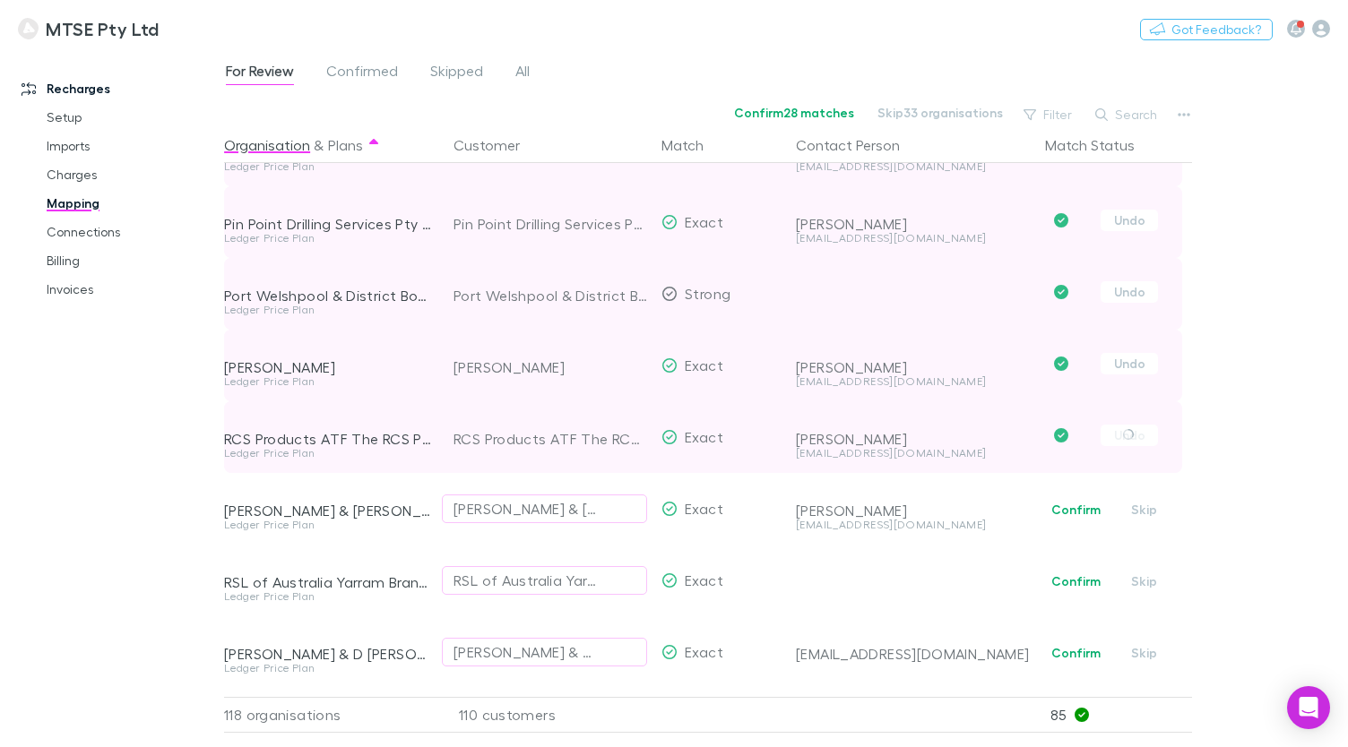
scroll to position [5991, 0]
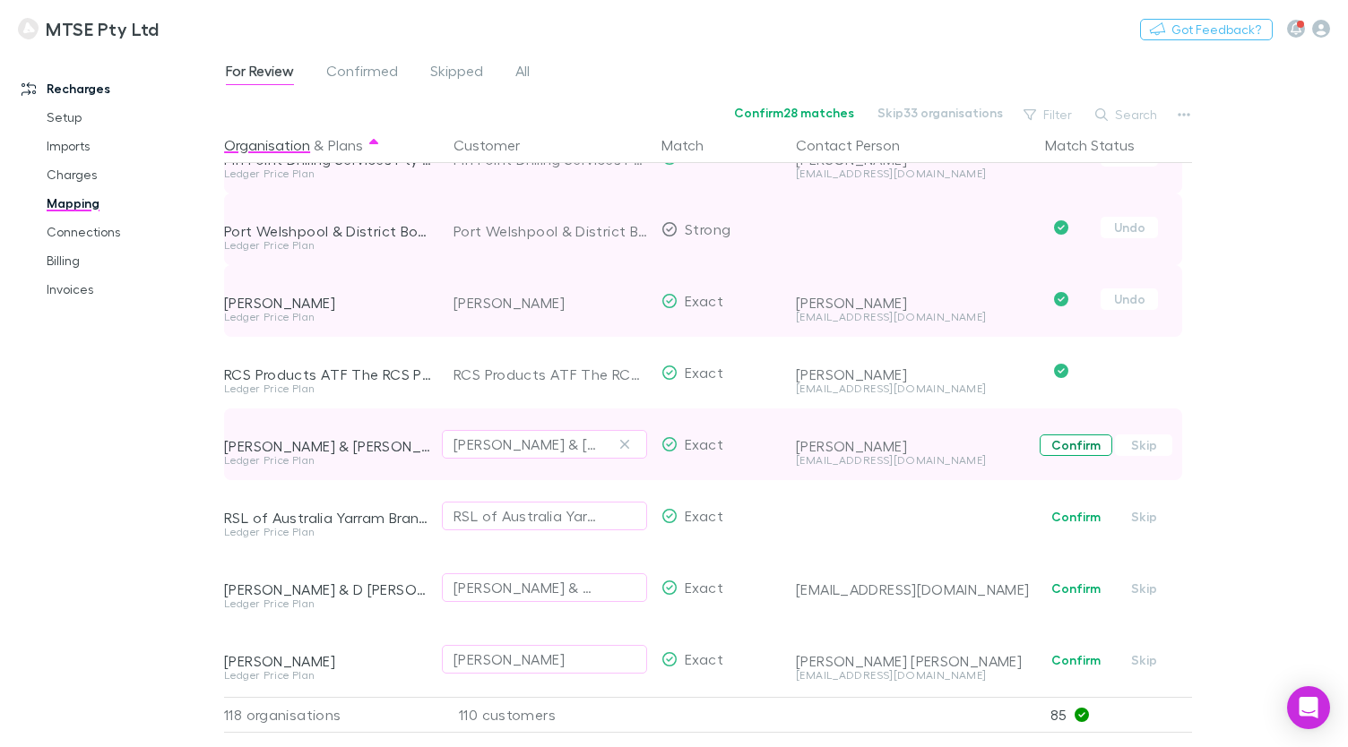
click at [1070, 446] on button "Confirm" at bounding box center [1075, 446] width 73 height 22
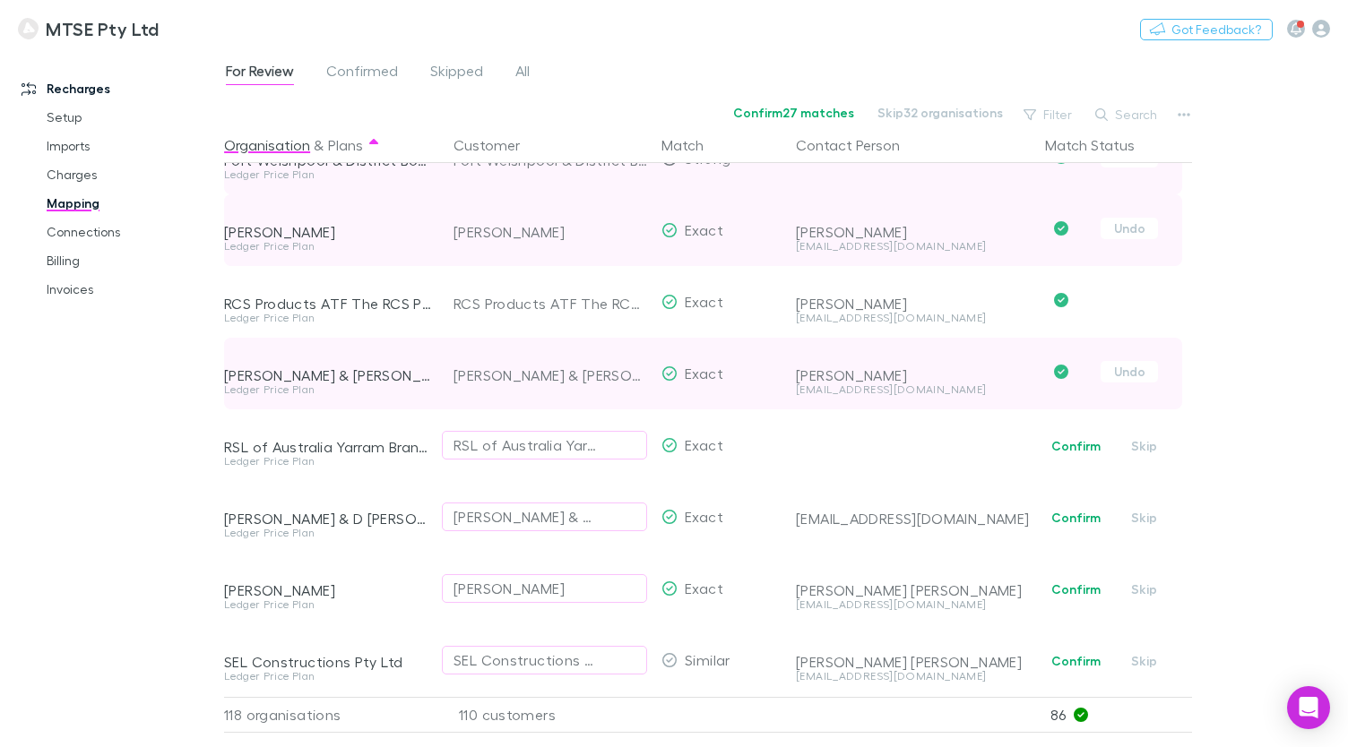
scroll to position [6083, 0]
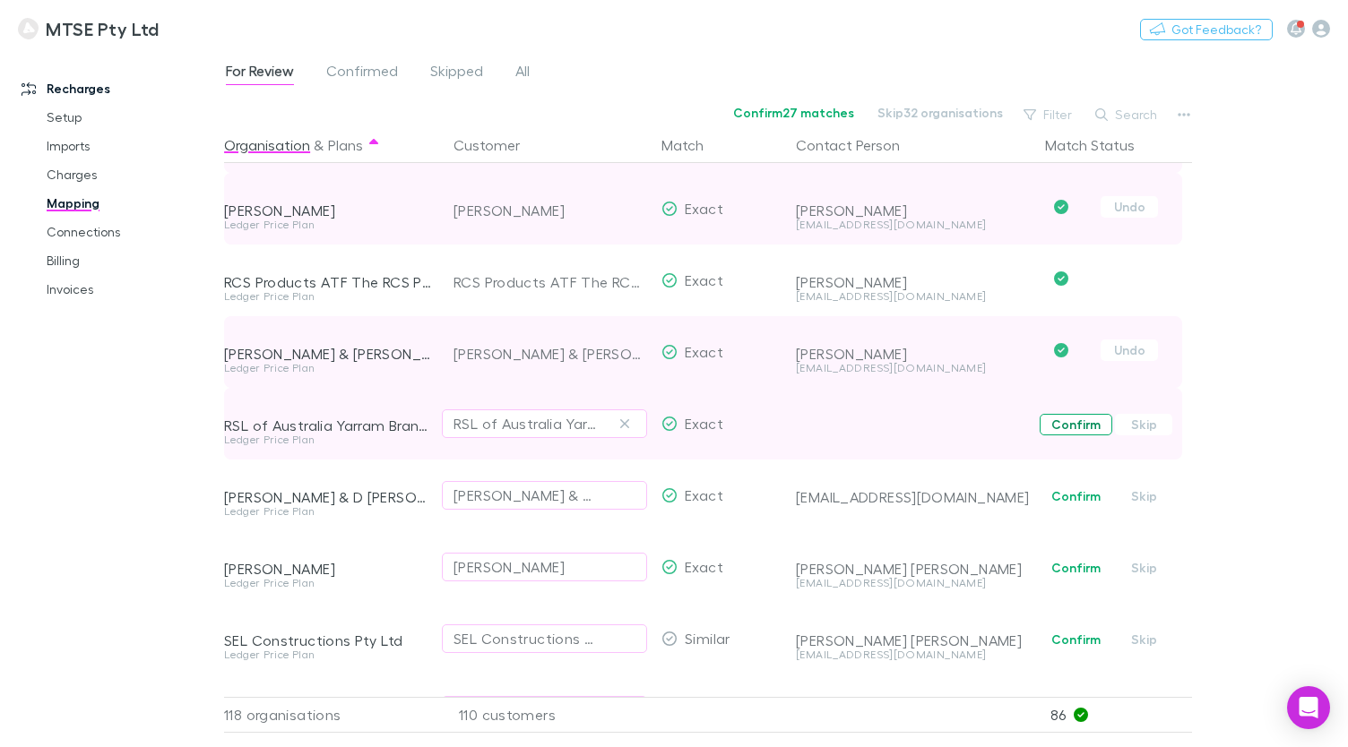
click at [1072, 427] on button "Confirm" at bounding box center [1075, 425] width 73 height 22
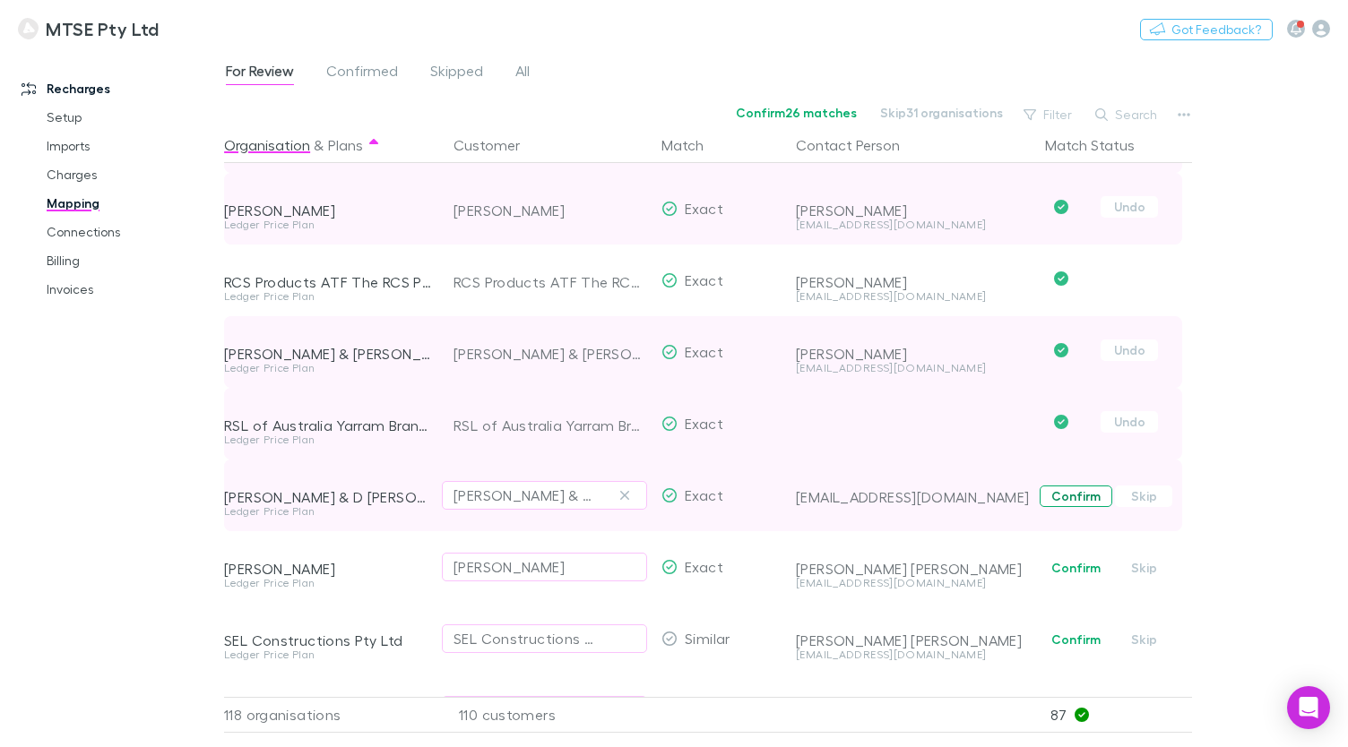
click at [1067, 498] on button "Confirm" at bounding box center [1075, 497] width 73 height 22
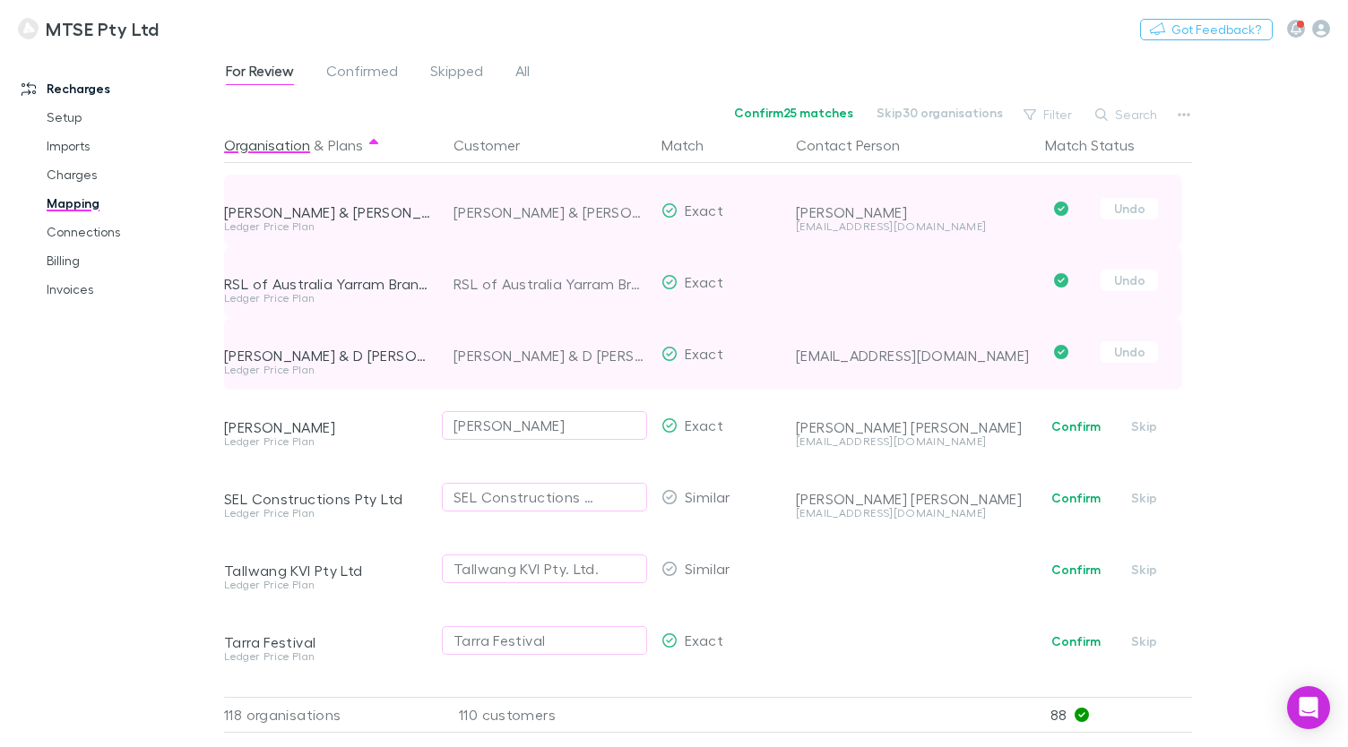
scroll to position [6229, 0]
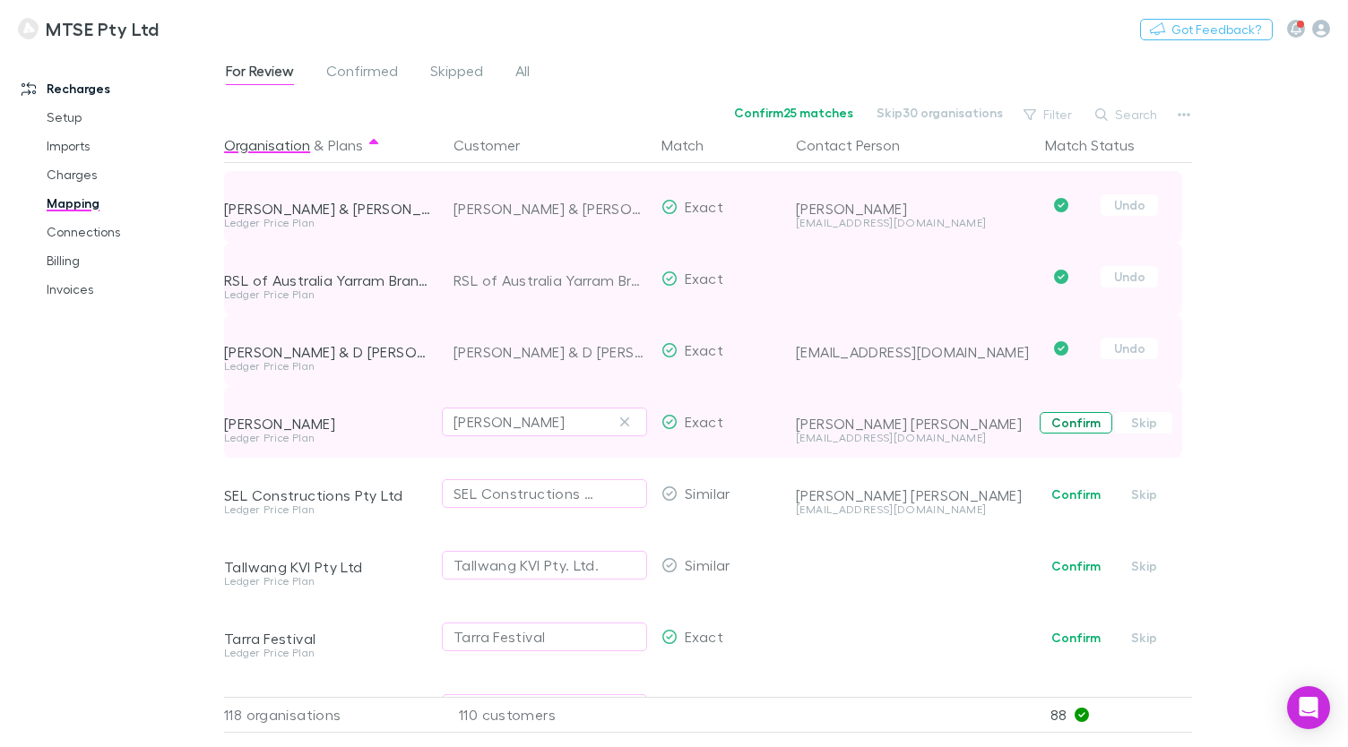
click at [1074, 421] on button "Confirm" at bounding box center [1075, 423] width 73 height 22
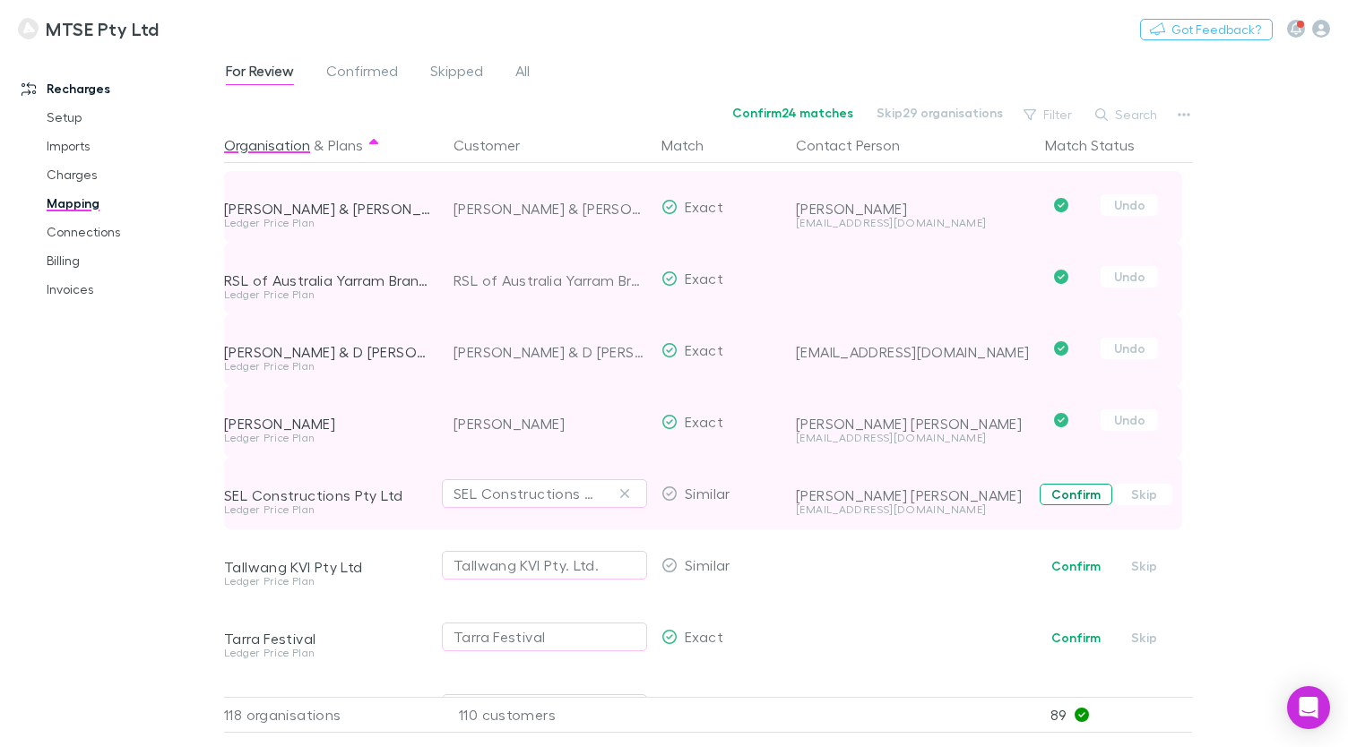
click at [1067, 492] on button "Confirm" at bounding box center [1075, 495] width 73 height 22
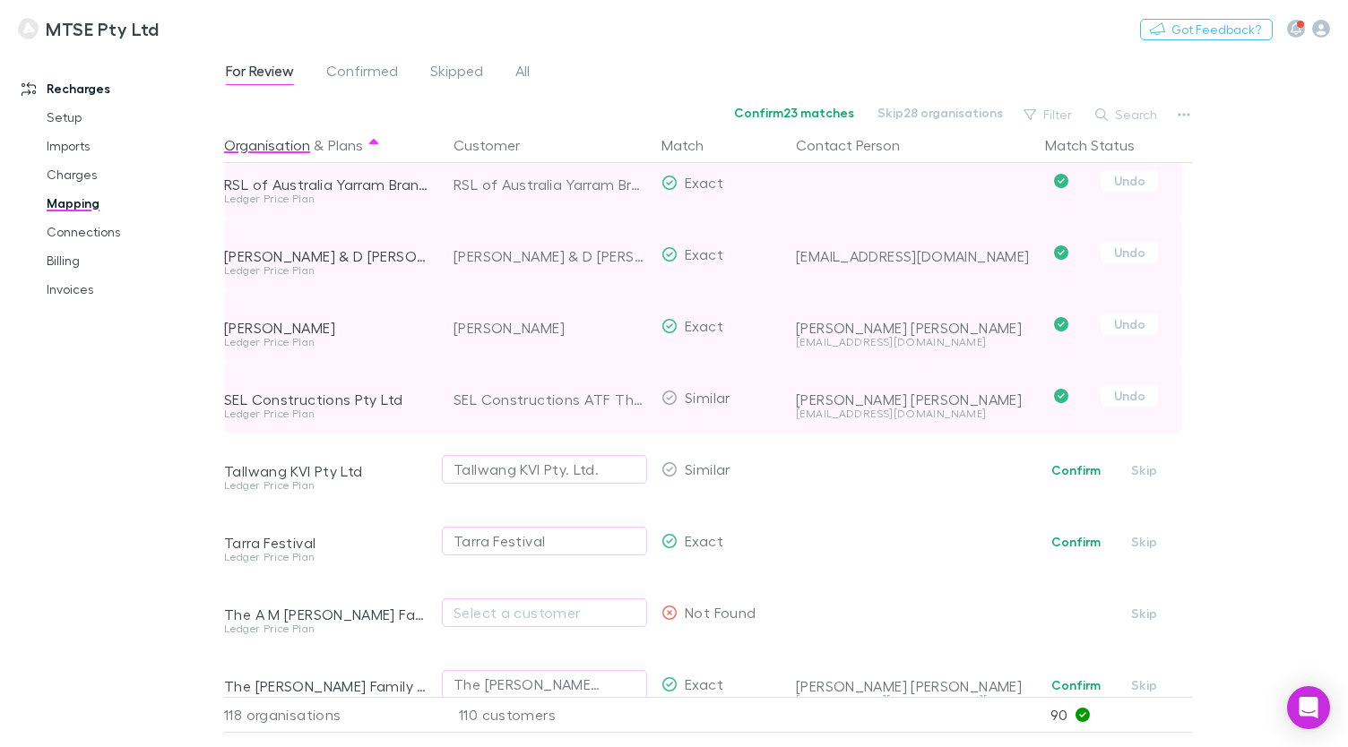
scroll to position [6346, 0]
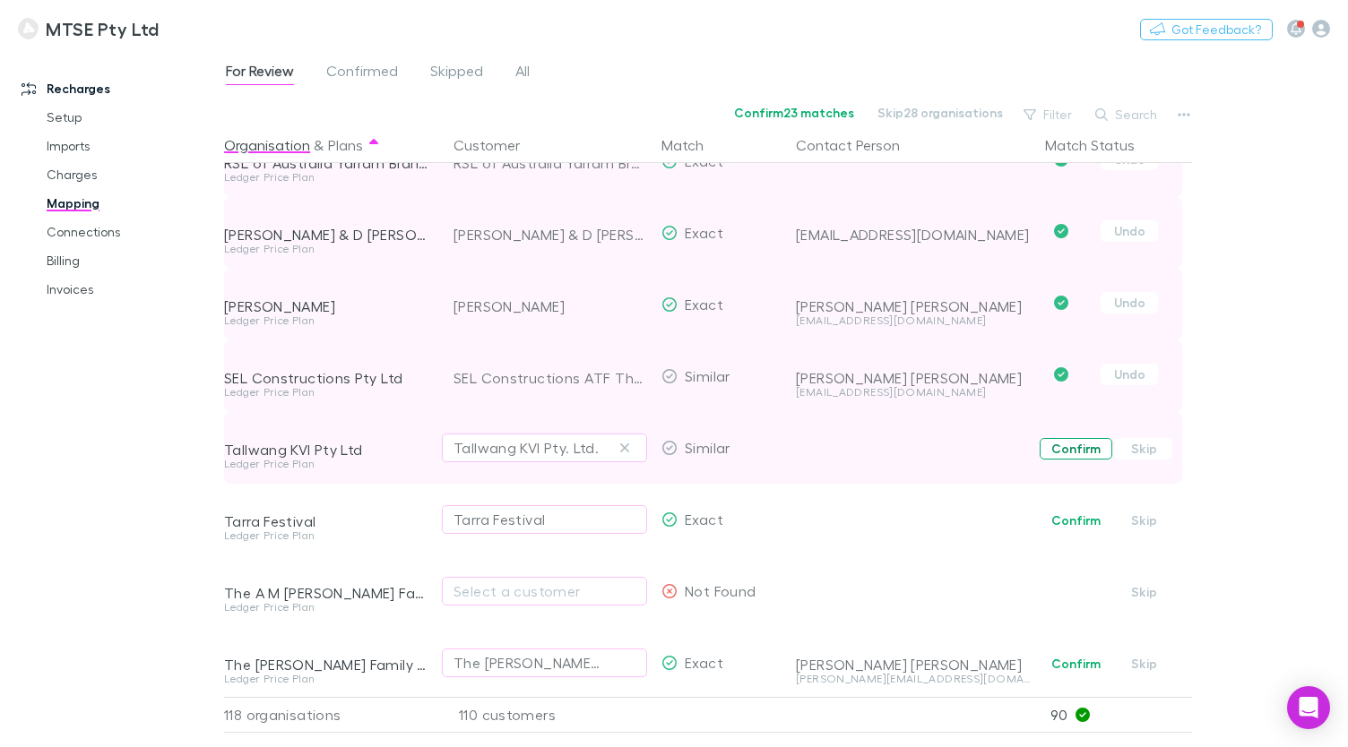
click at [1073, 448] on button "Confirm" at bounding box center [1075, 449] width 73 height 22
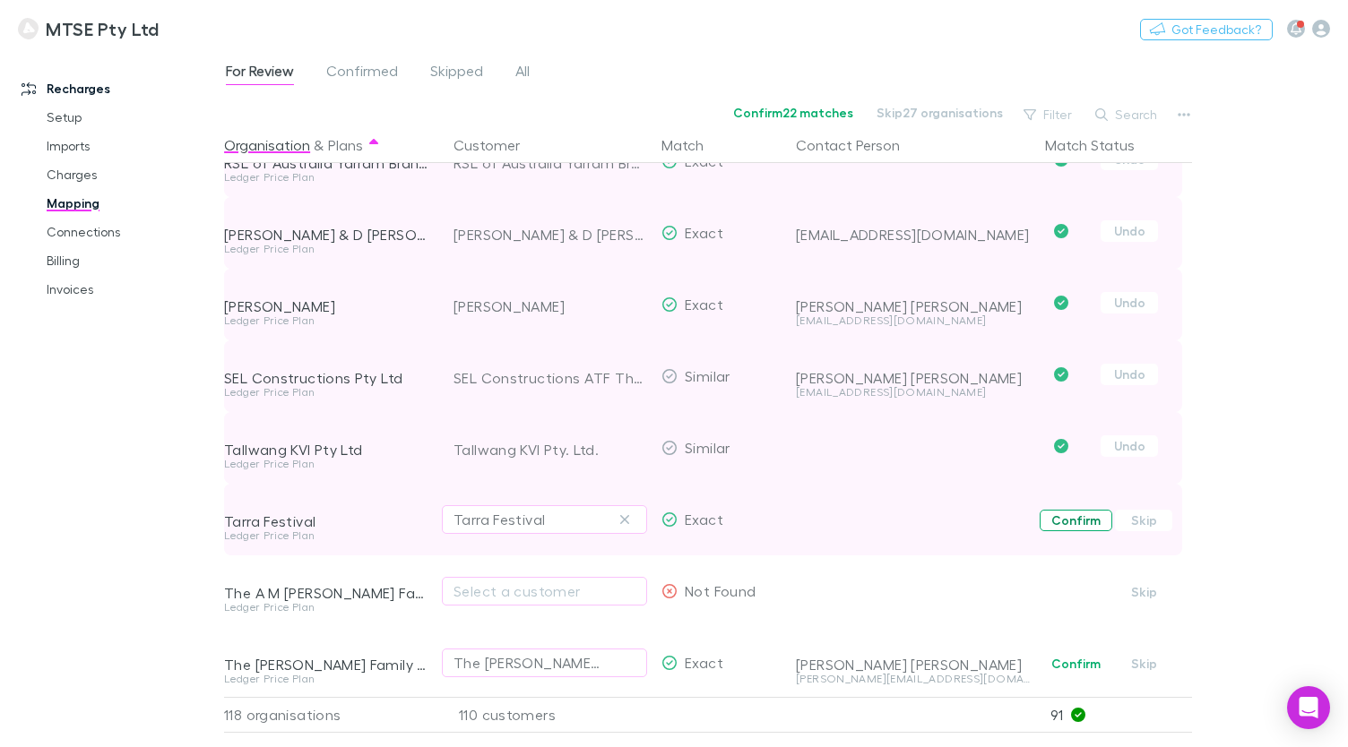
click at [1066, 522] on button "Confirm" at bounding box center [1075, 521] width 73 height 22
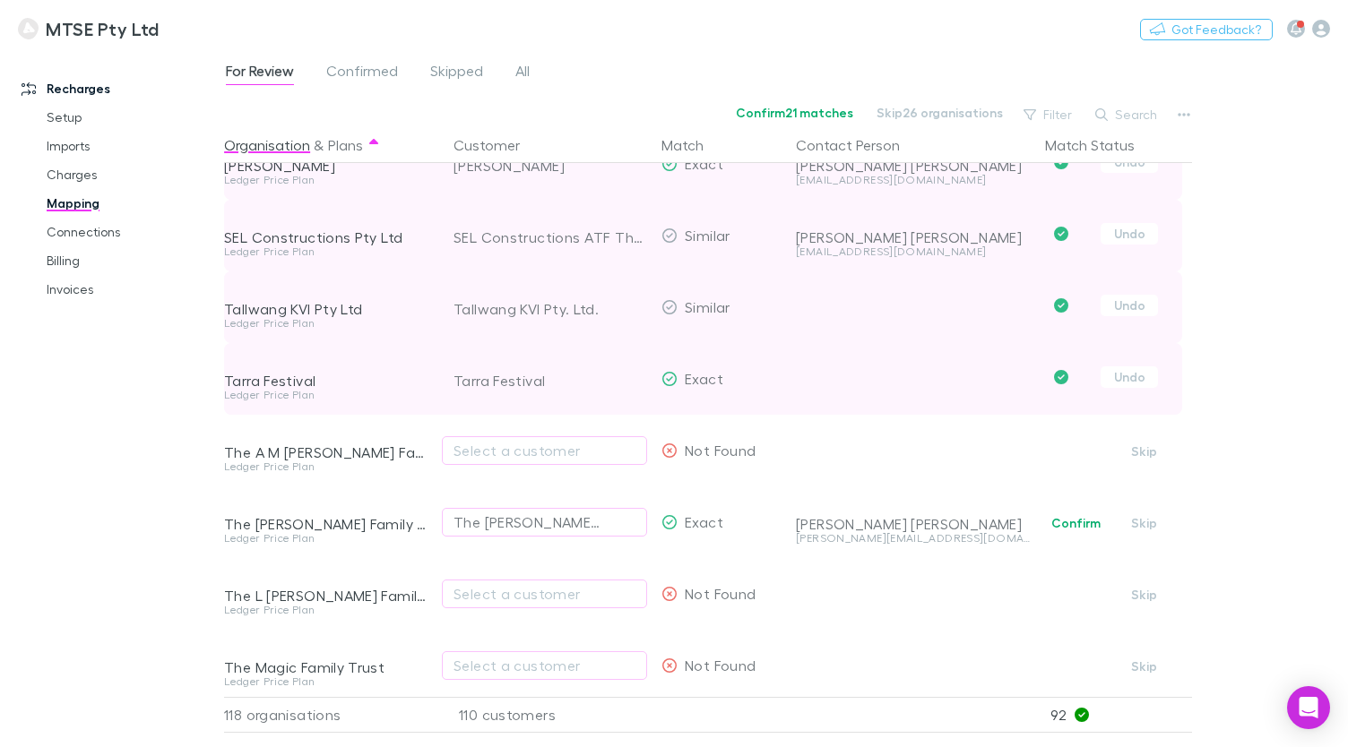
scroll to position [6501, 0]
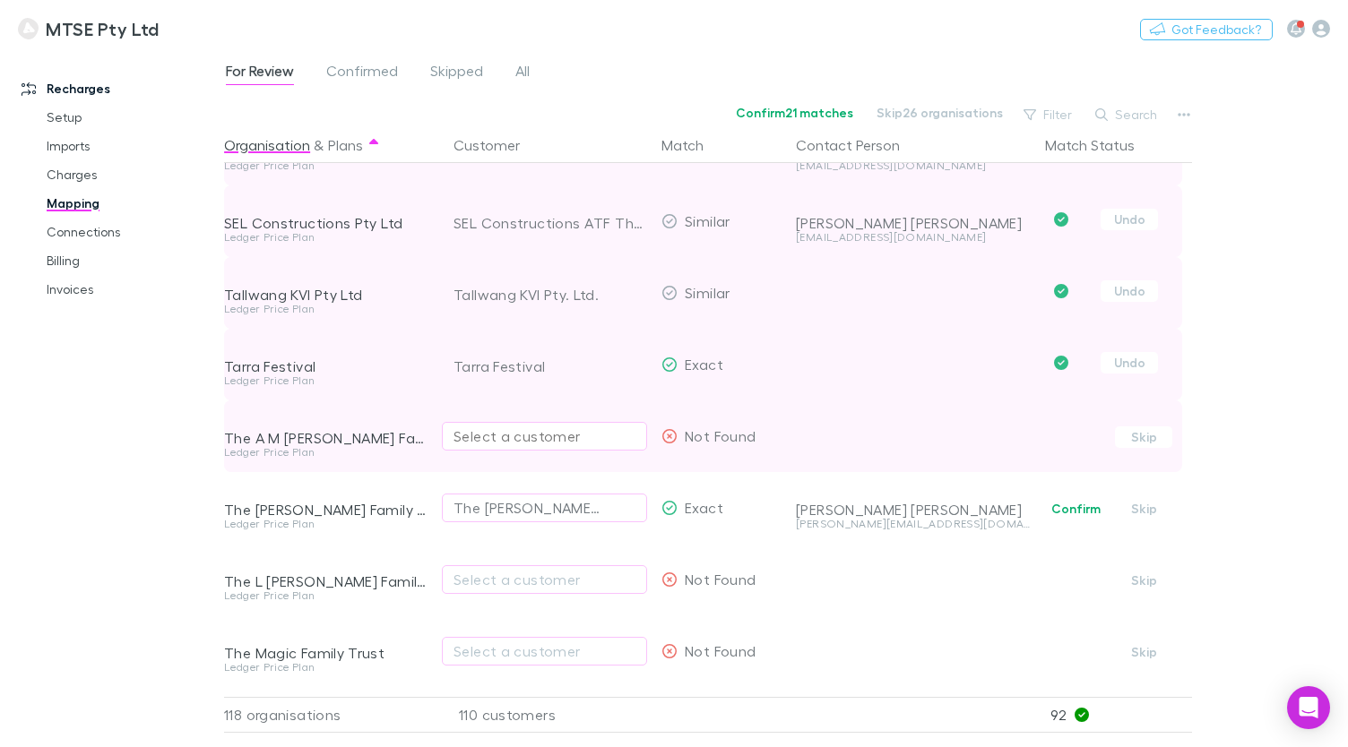
click at [517, 438] on div "Select a customer" at bounding box center [544, 437] width 182 height 22
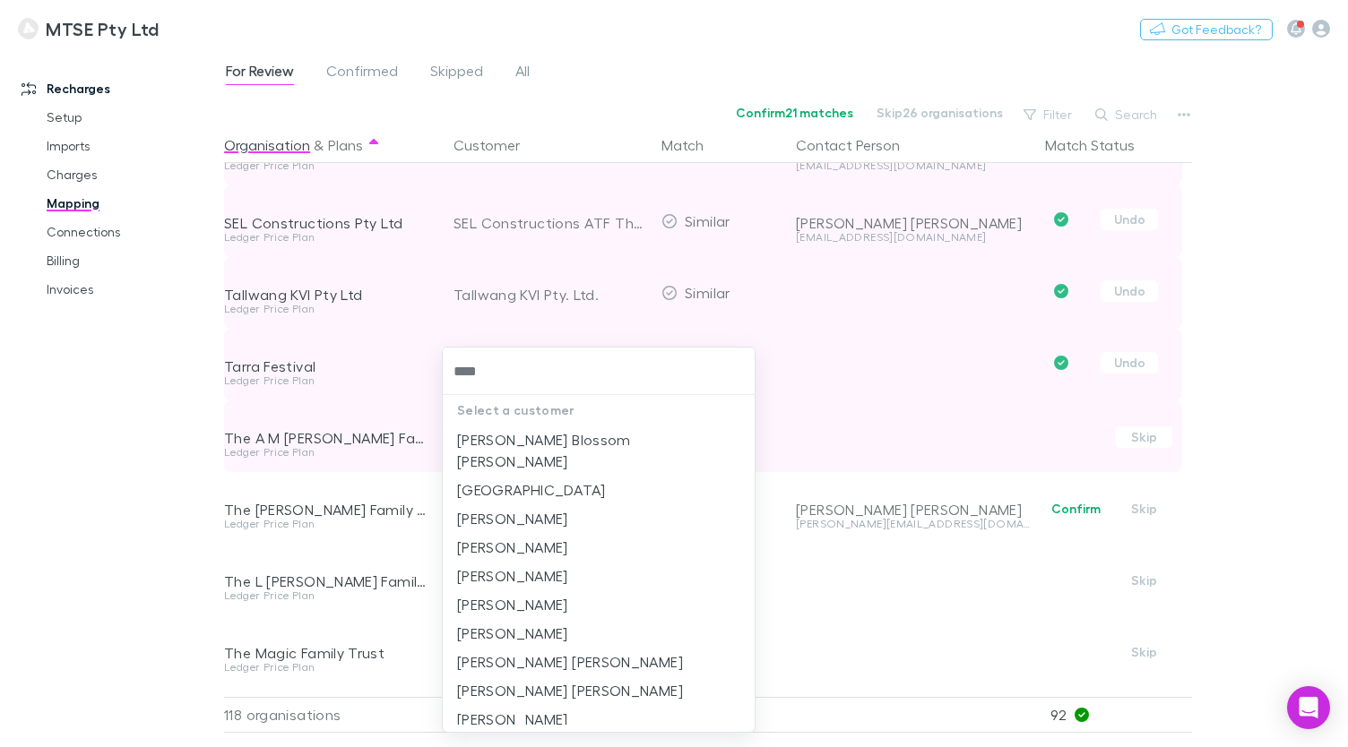
type input "*****"
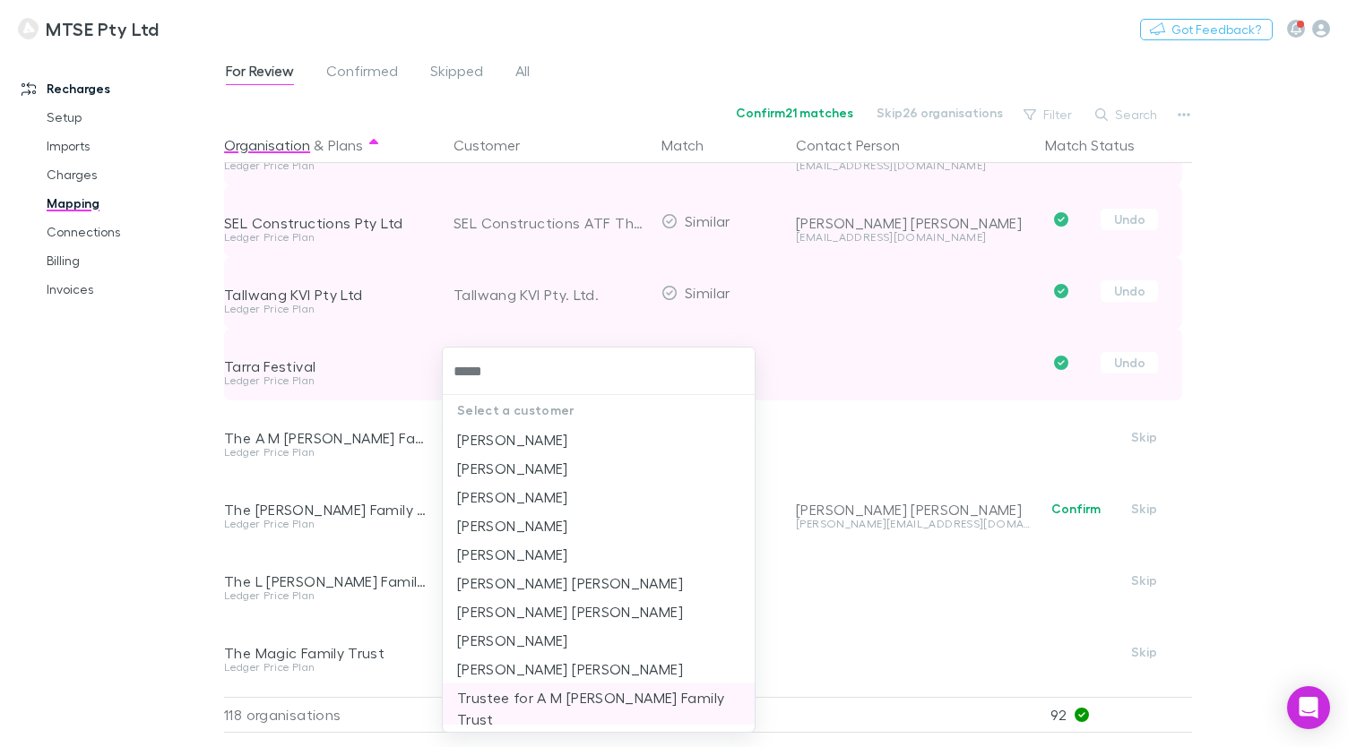
click at [549, 692] on li "Trustee for A M [PERSON_NAME] Family Trust" at bounding box center [599, 709] width 312 height 50
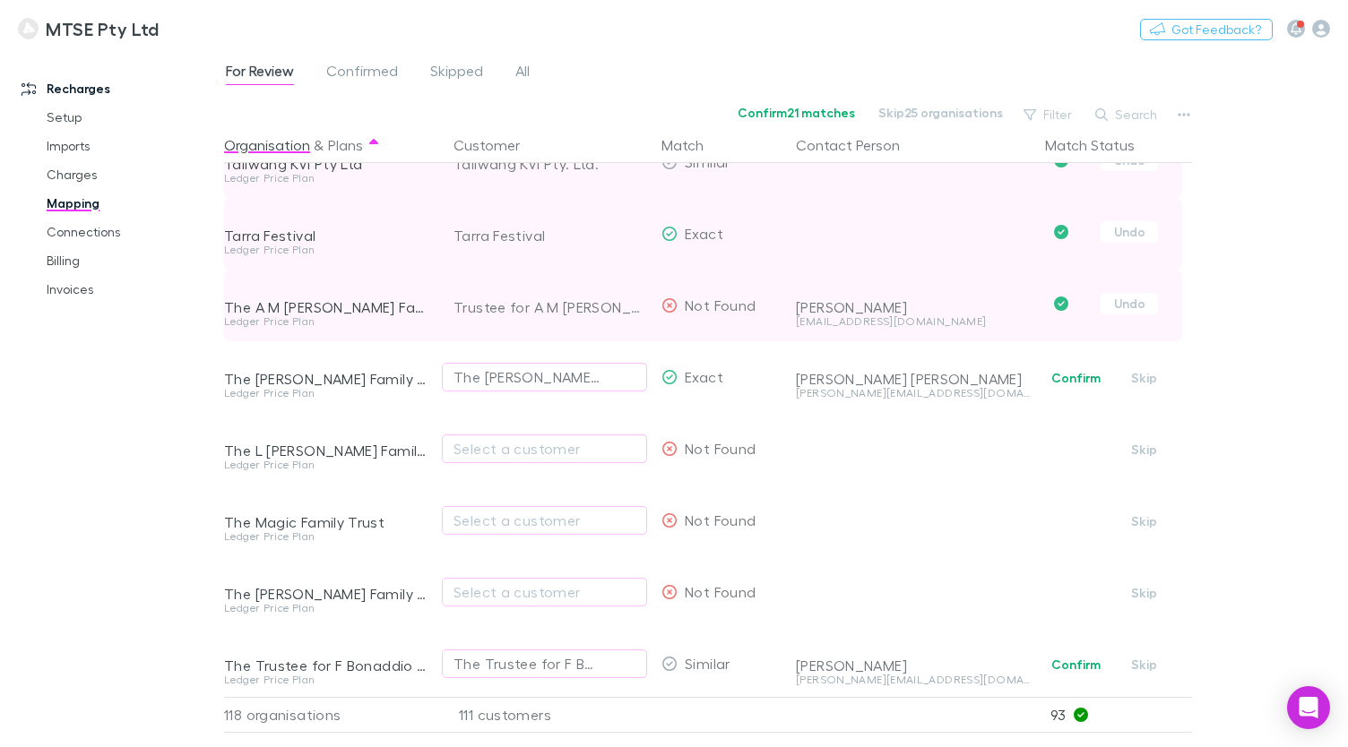
scroll to position [6640, 0]
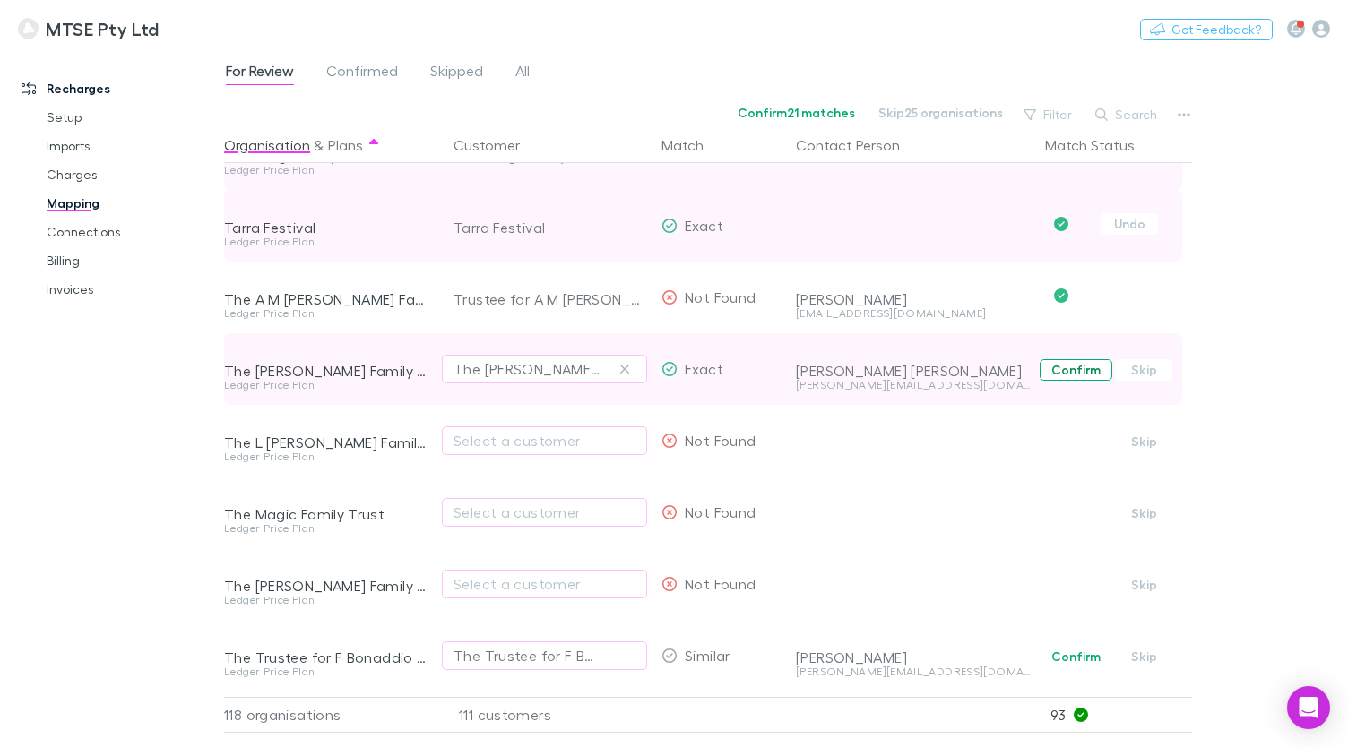
click at [1059, 373] on button "Confirm" at bounding box center [1075, 370] width 73 height 22
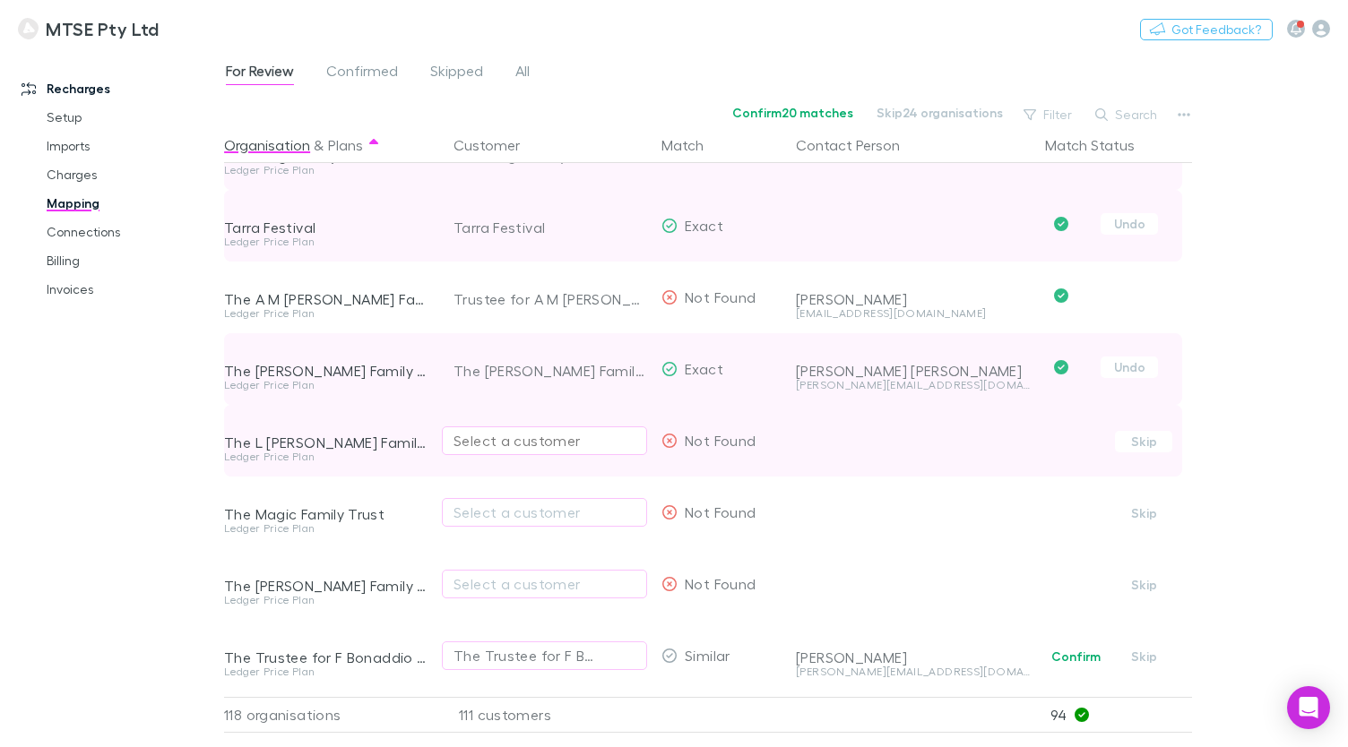
click at [528, 443] on div "Select a customer" at bounding box center [544, 441] width 182 height 22
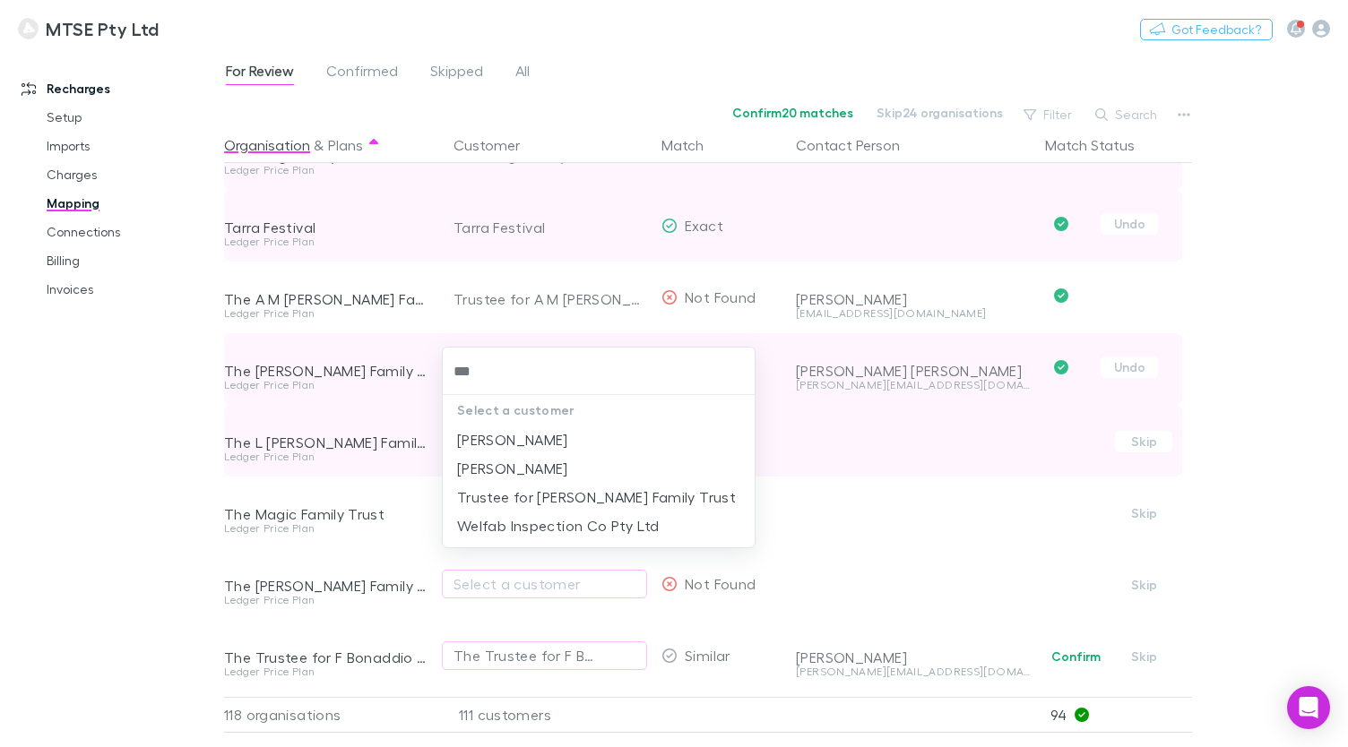
type input "****"
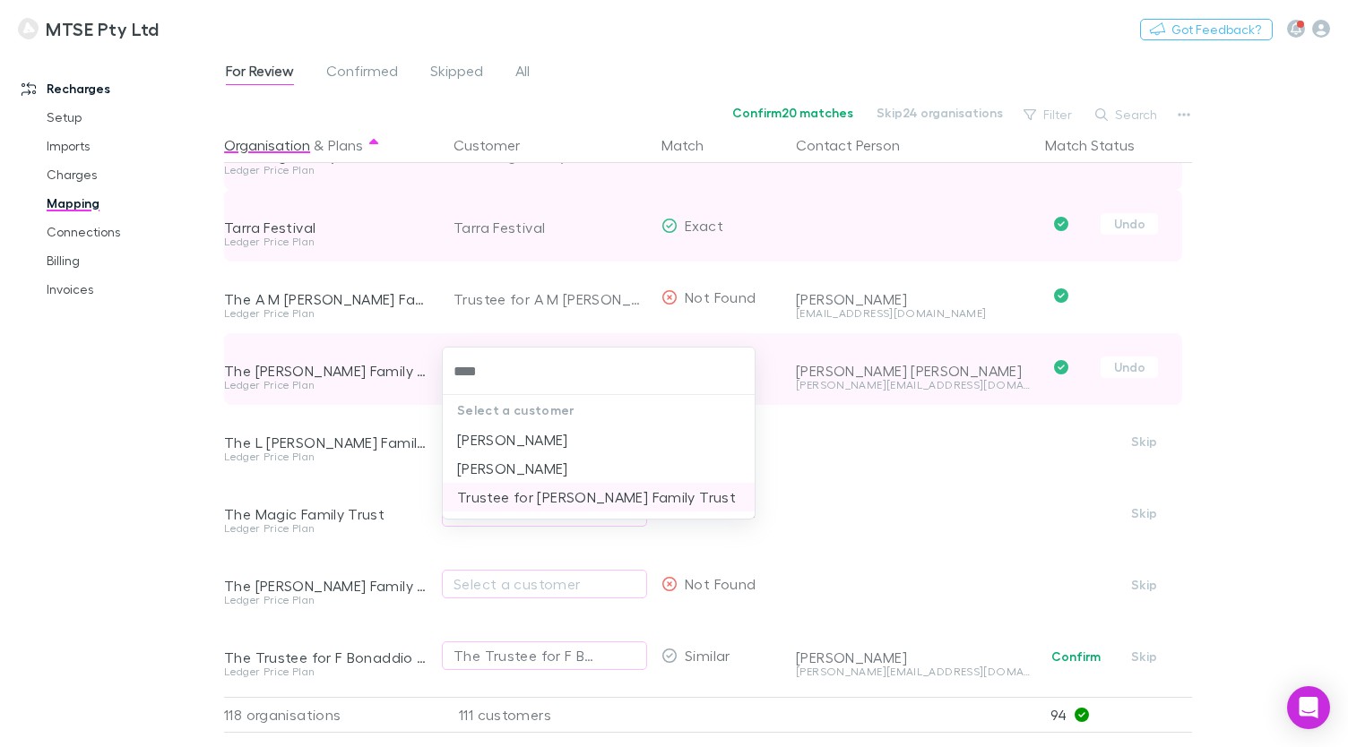
click at [545, 502] on li "Trustee for [PERSON_NAME] Family Trust" at bounding box center [599, 497] width 312 height 29
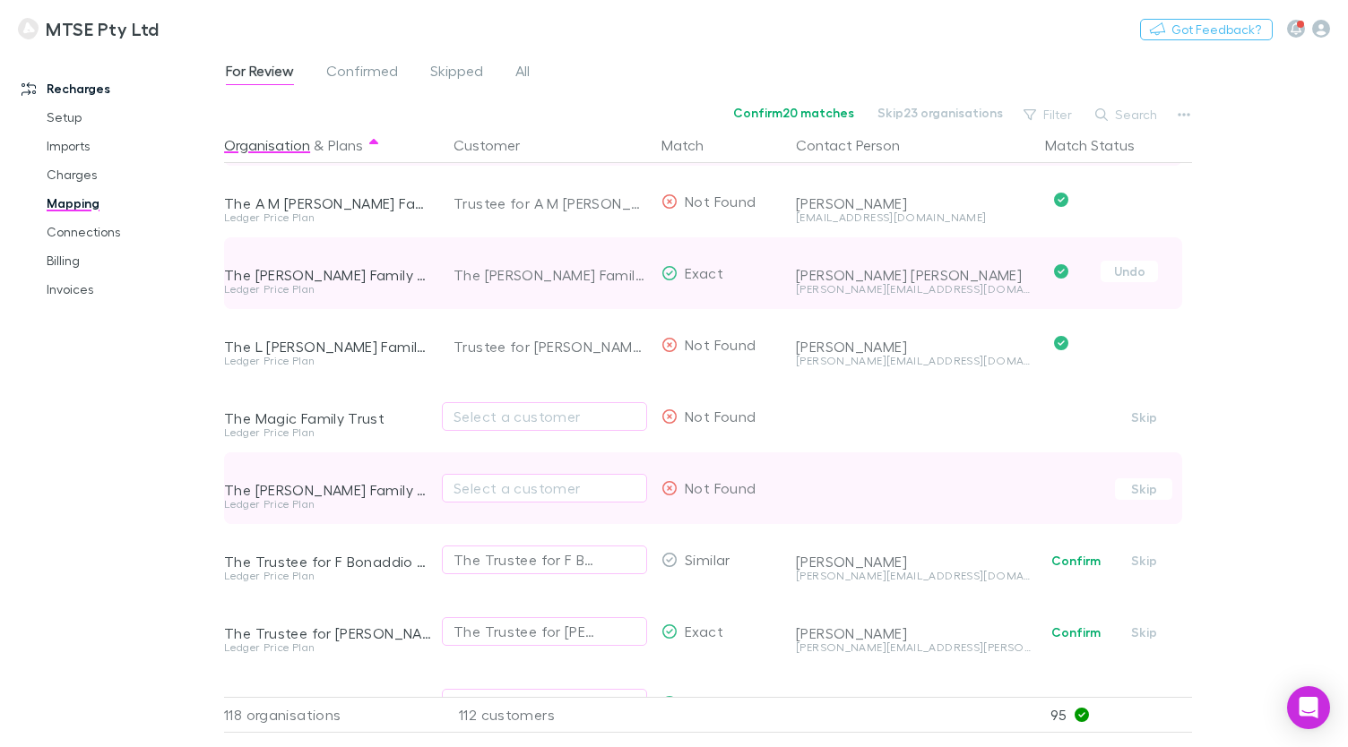
scroll to position [6741, 0]
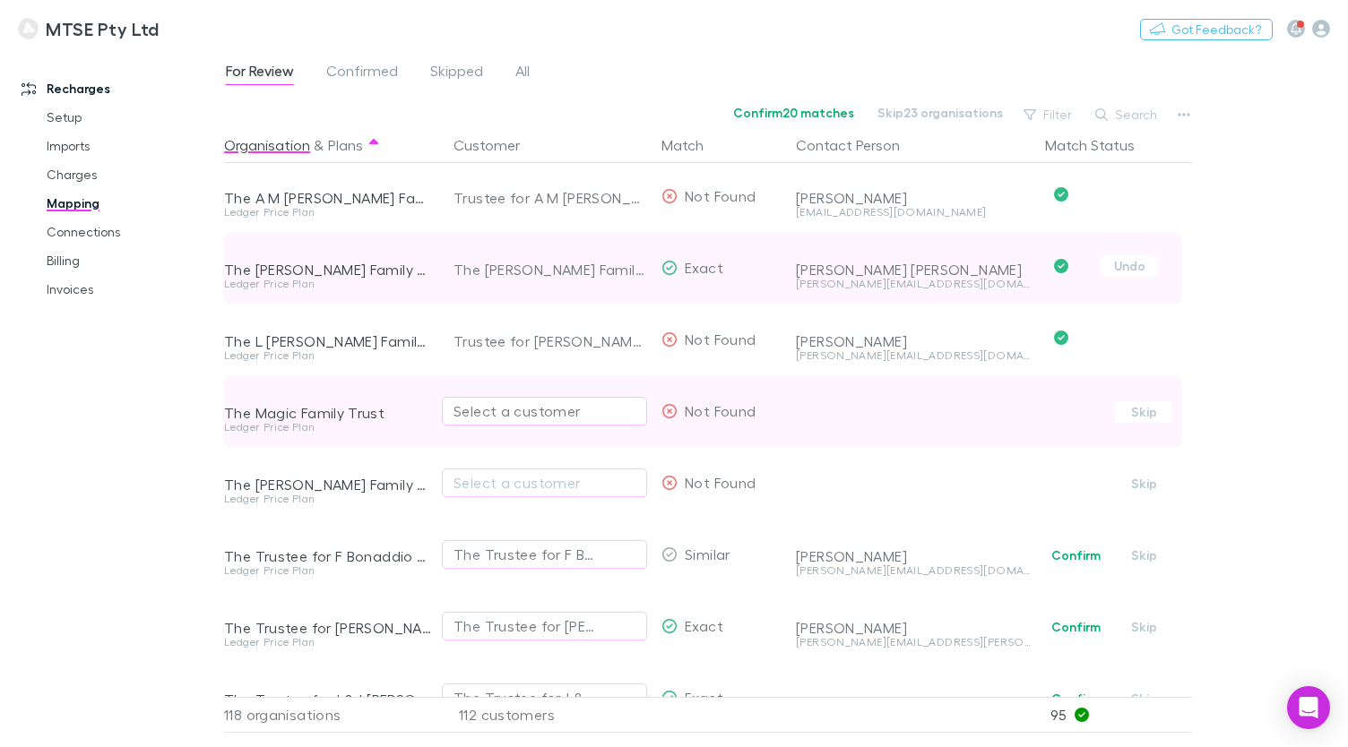
click at [607, 414] on div "Select a customer" at bounding box center [544, 412] width 182 height 22
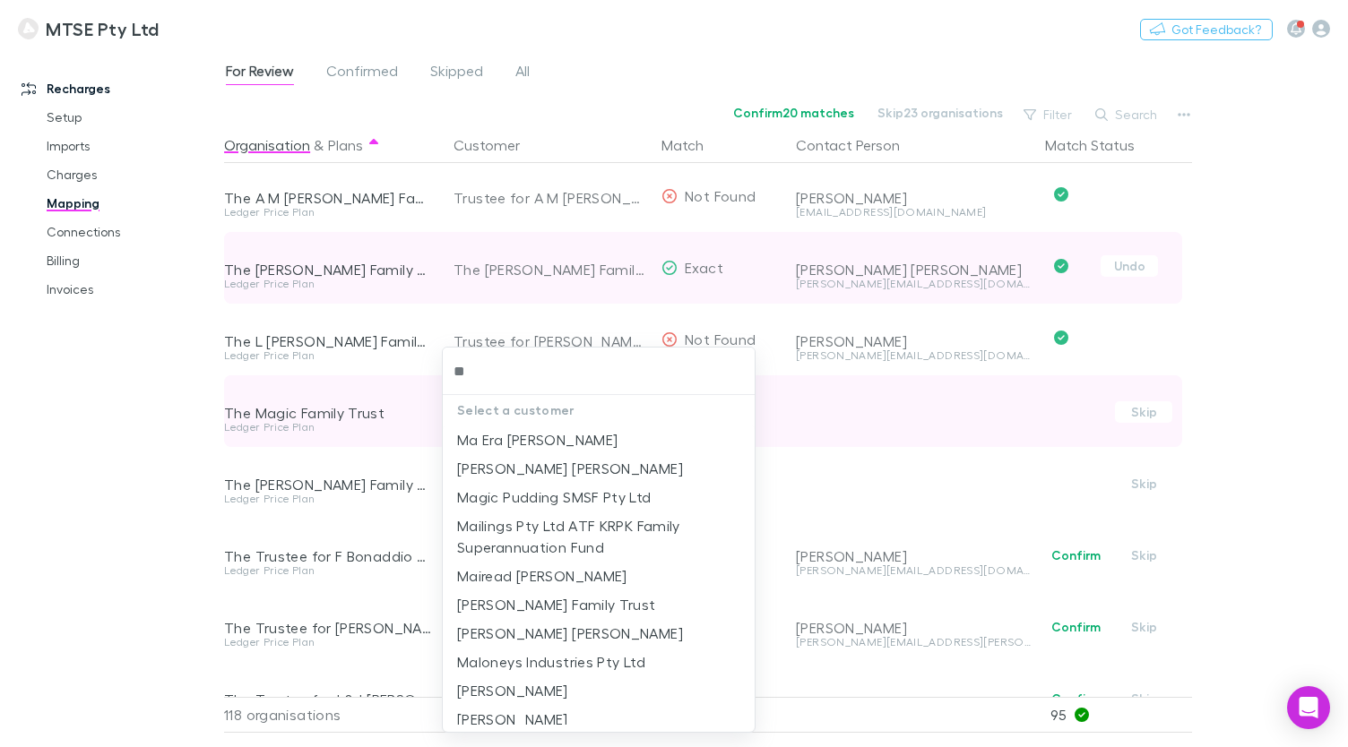
type input "***"
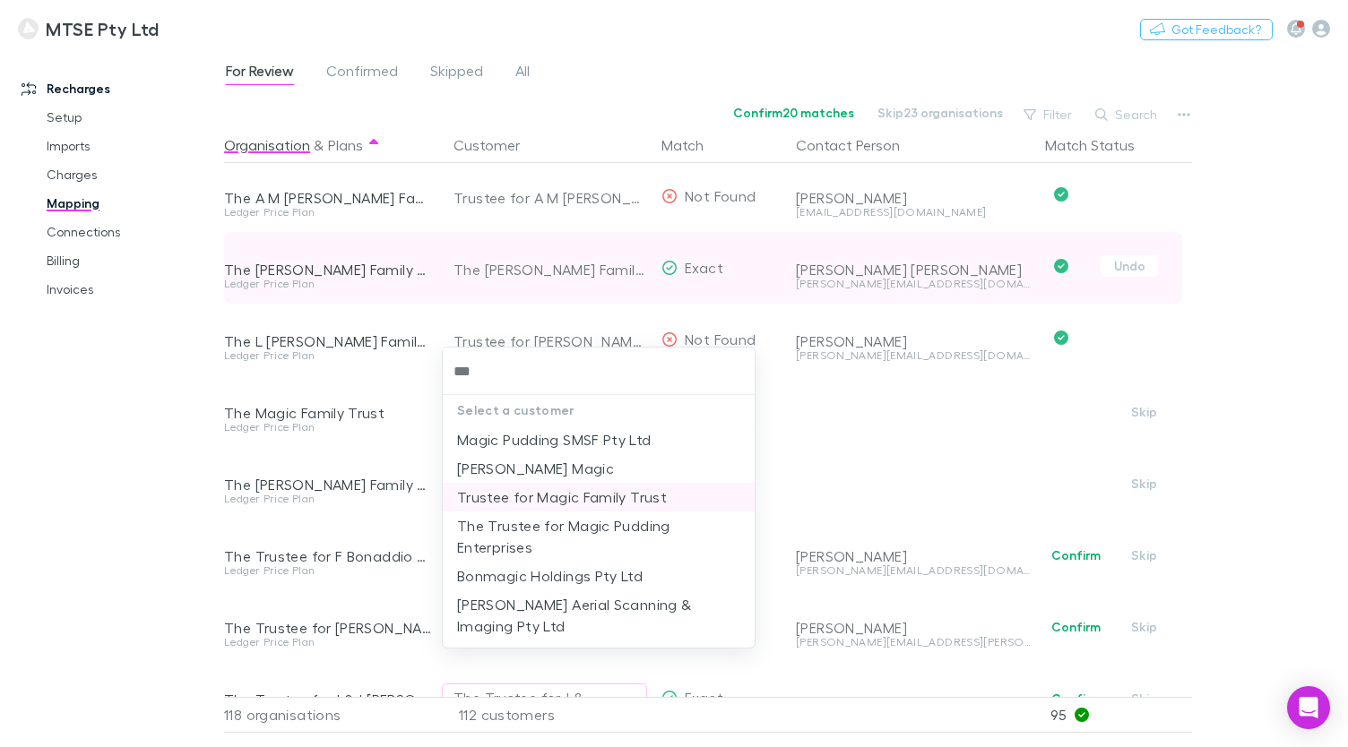
click at [603, 496] on li "Trustee for Magic Family Trust" at bounding box center [599, 497] width 312 height 29
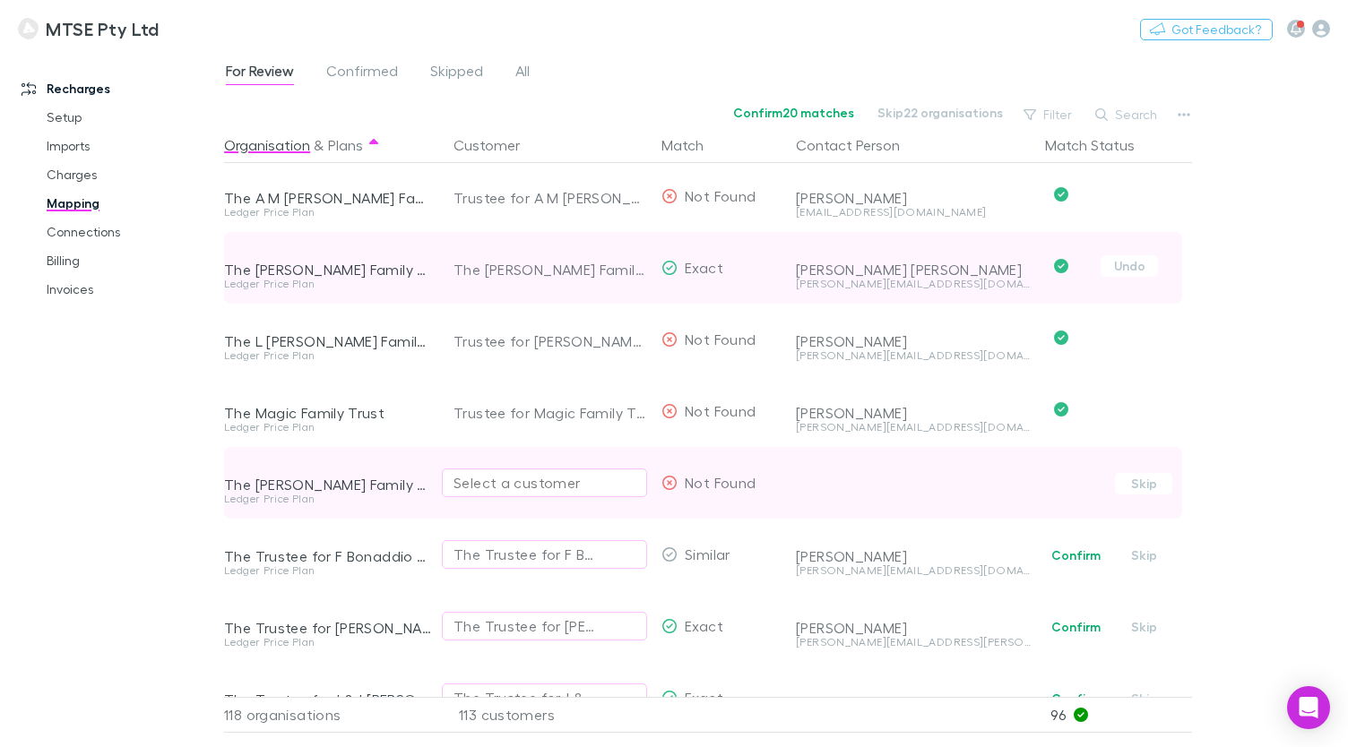
click at [590, 490] on div "Select a customer" at bounding box center [544, 483] width 182 height 22
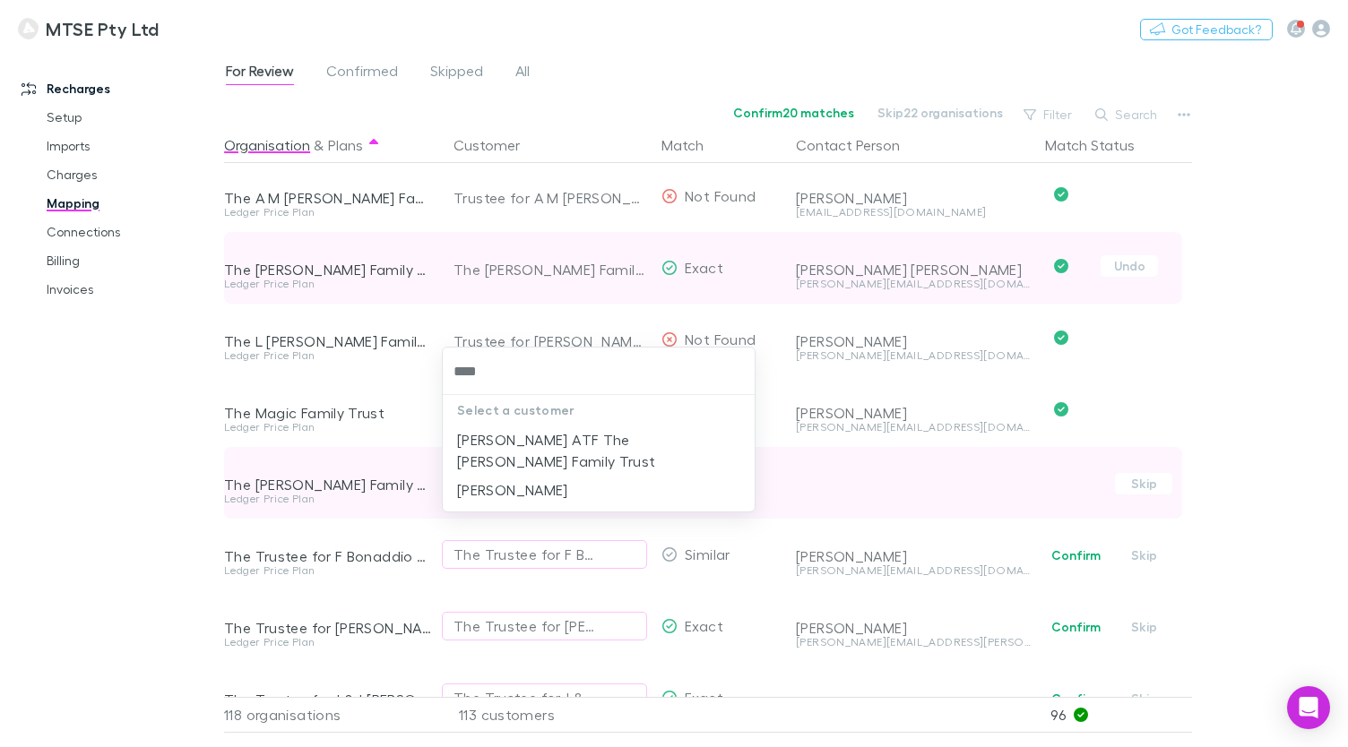
type input "*****"
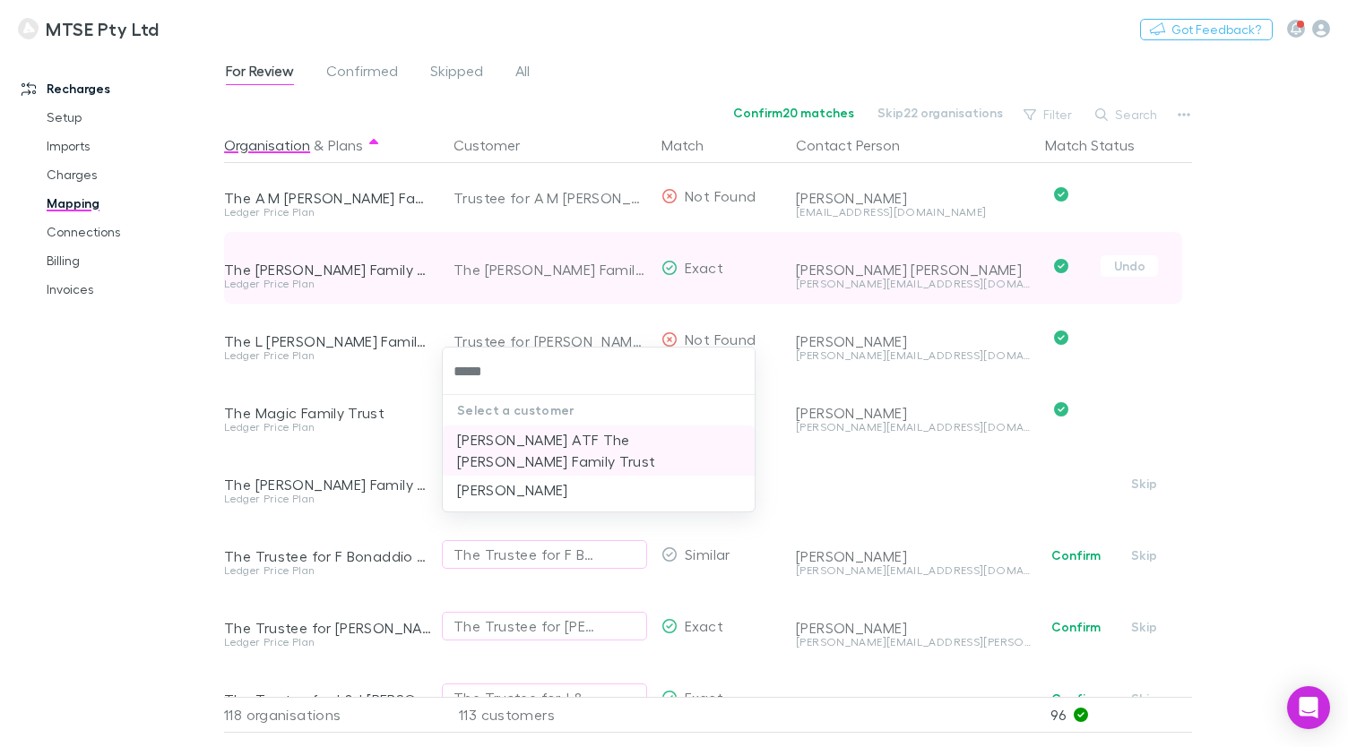
click at [626, 462] on li "[PERSON_NAME] ATF The [PERSON_NAME] Family Trust" at bounding box center [599, 451] width 312 height 50
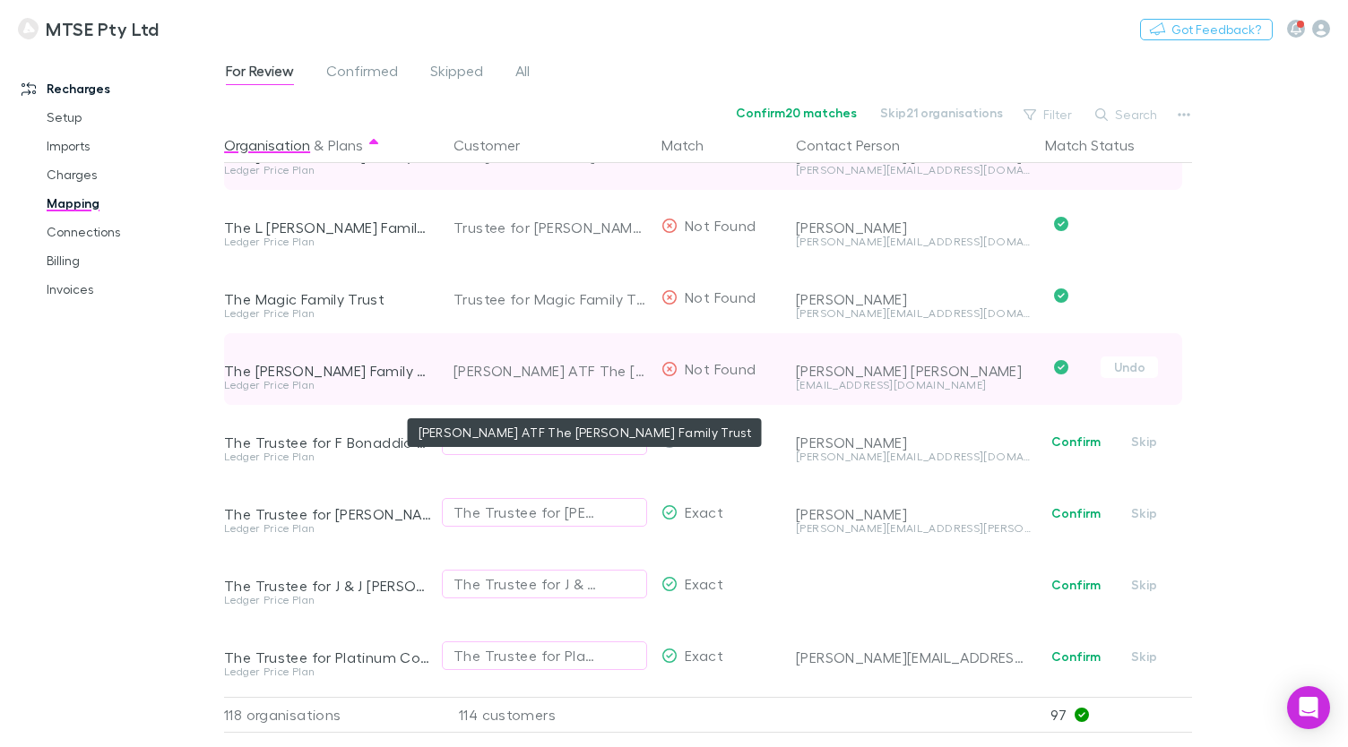
scroll to position [6866, 0]
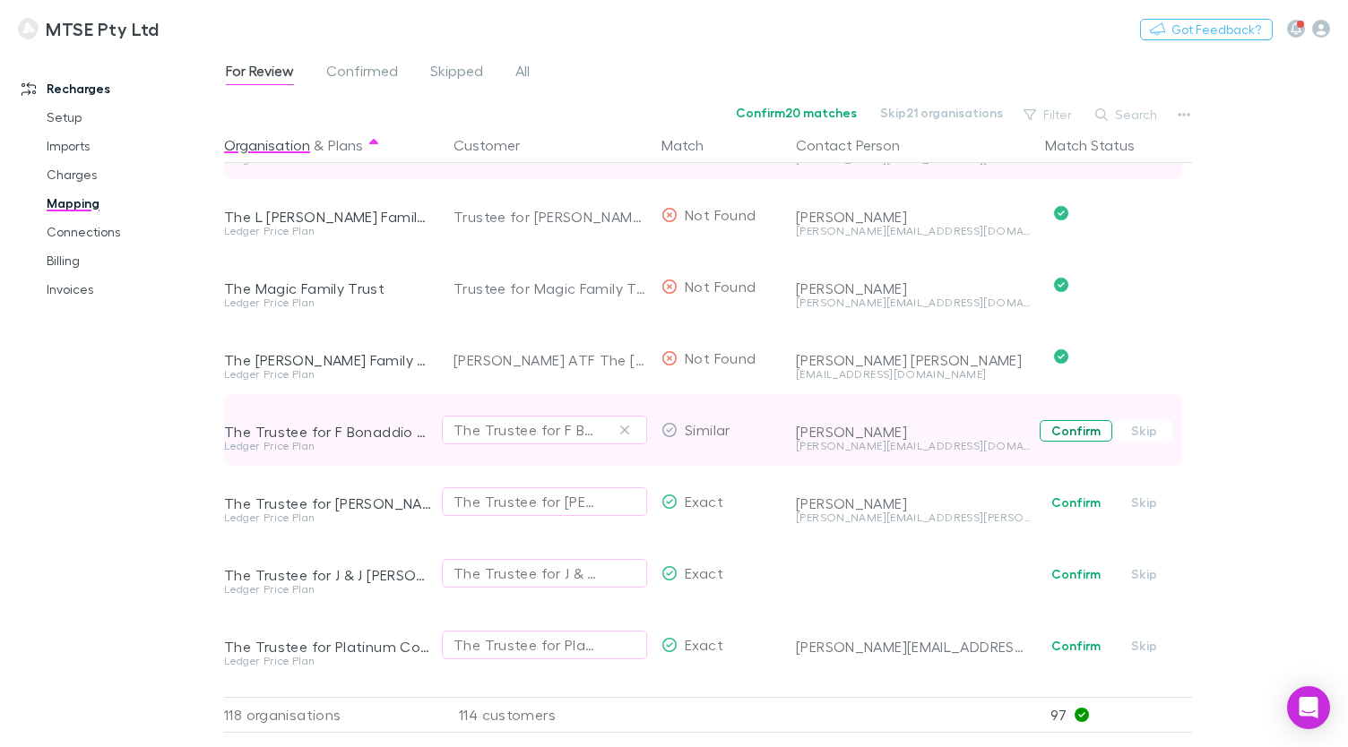
click at [1048, 430] on button "Confirm" at bounding box center [1075, 431] width 73 height 22
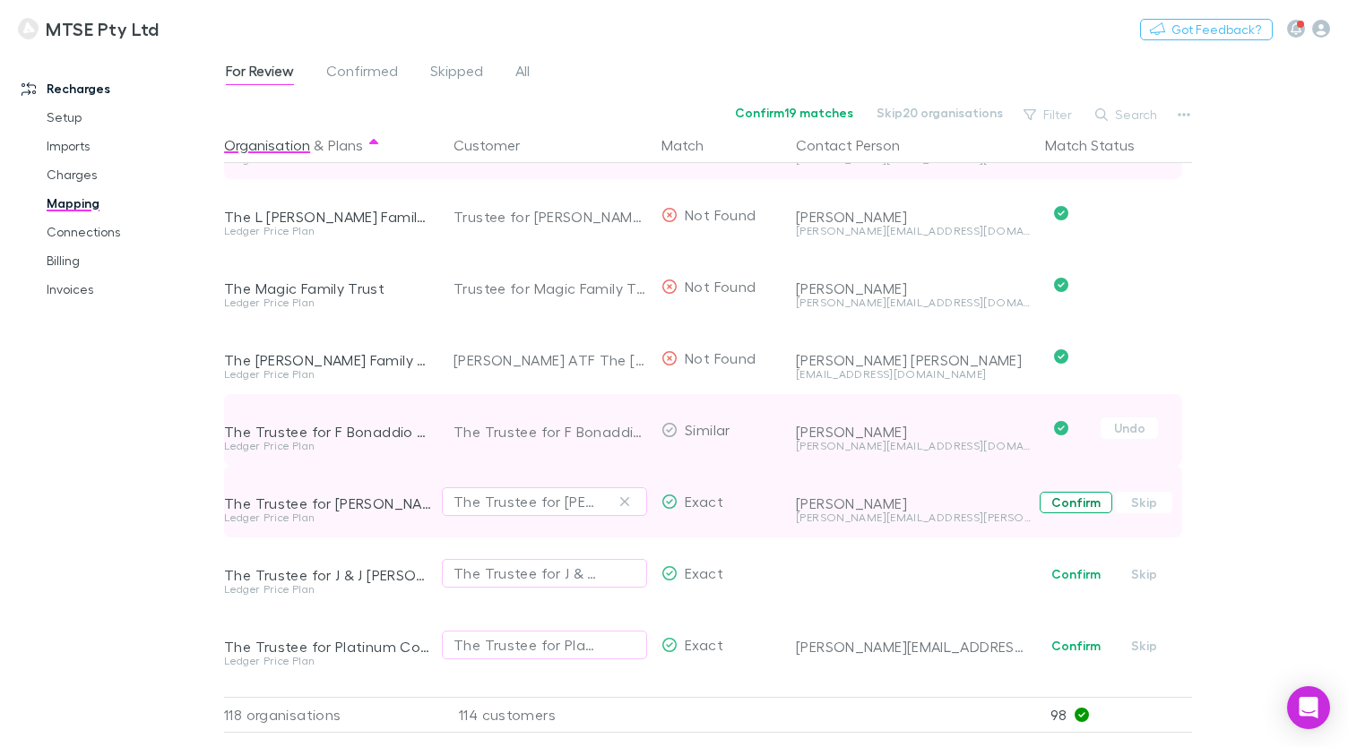
click at [1056, 504] on button "Confirm" at bounding box center [1075, 503] width 73 height 22
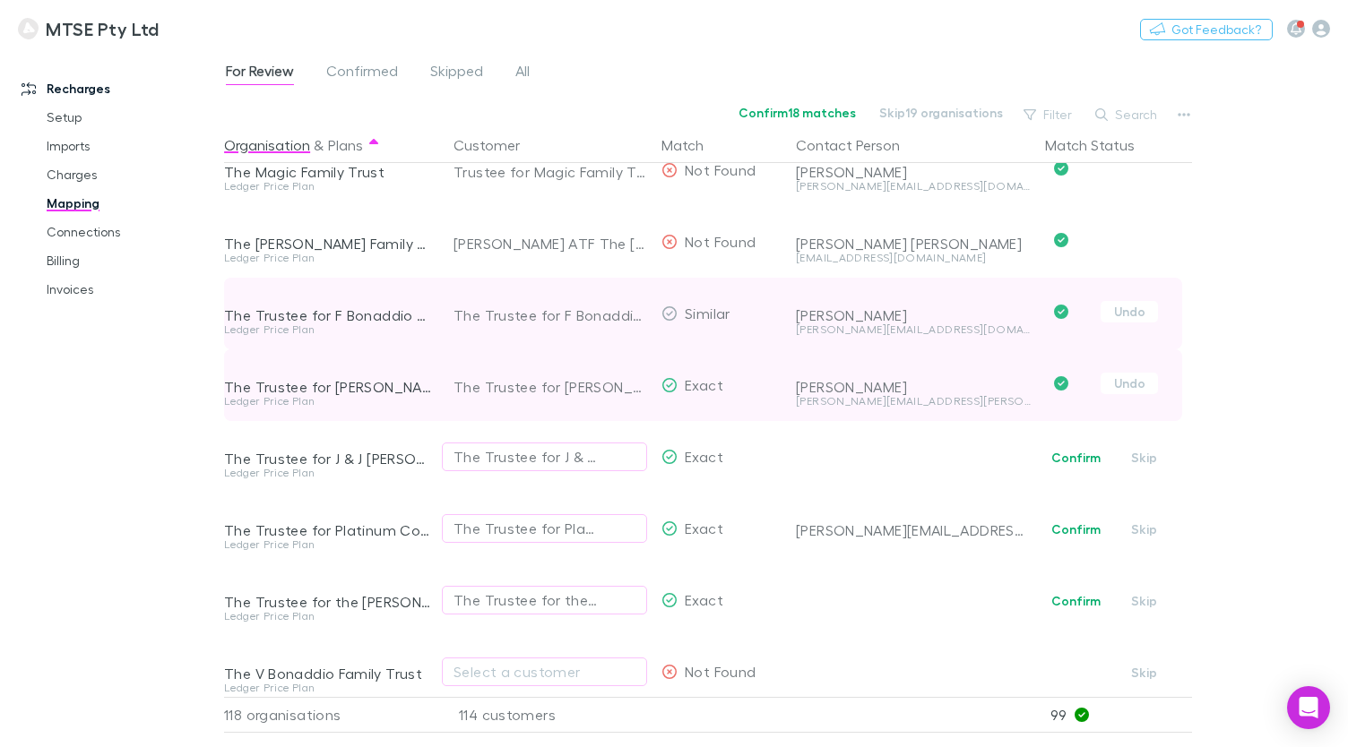
scroll to position [6992, 0]
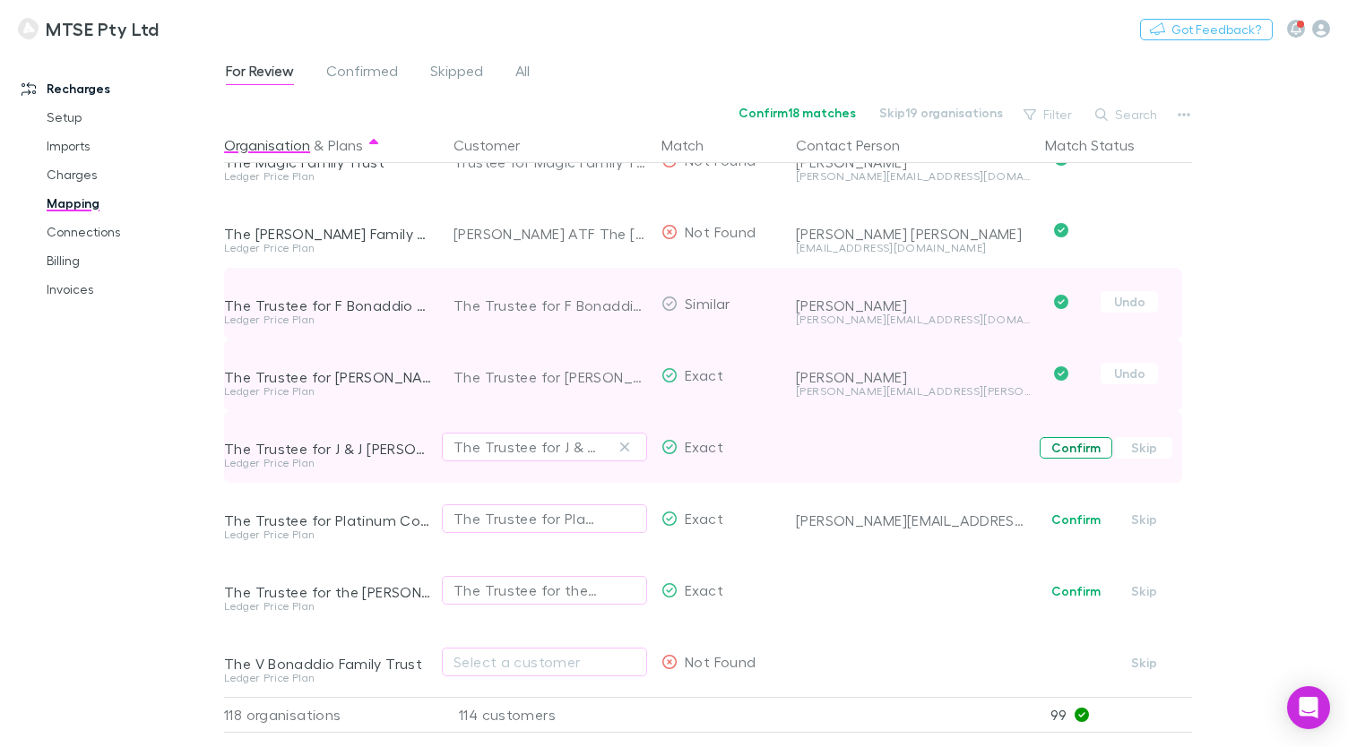
click at [1065, 448] on button "Confirm" at bounding box center [1075, 448] width 73 height 22
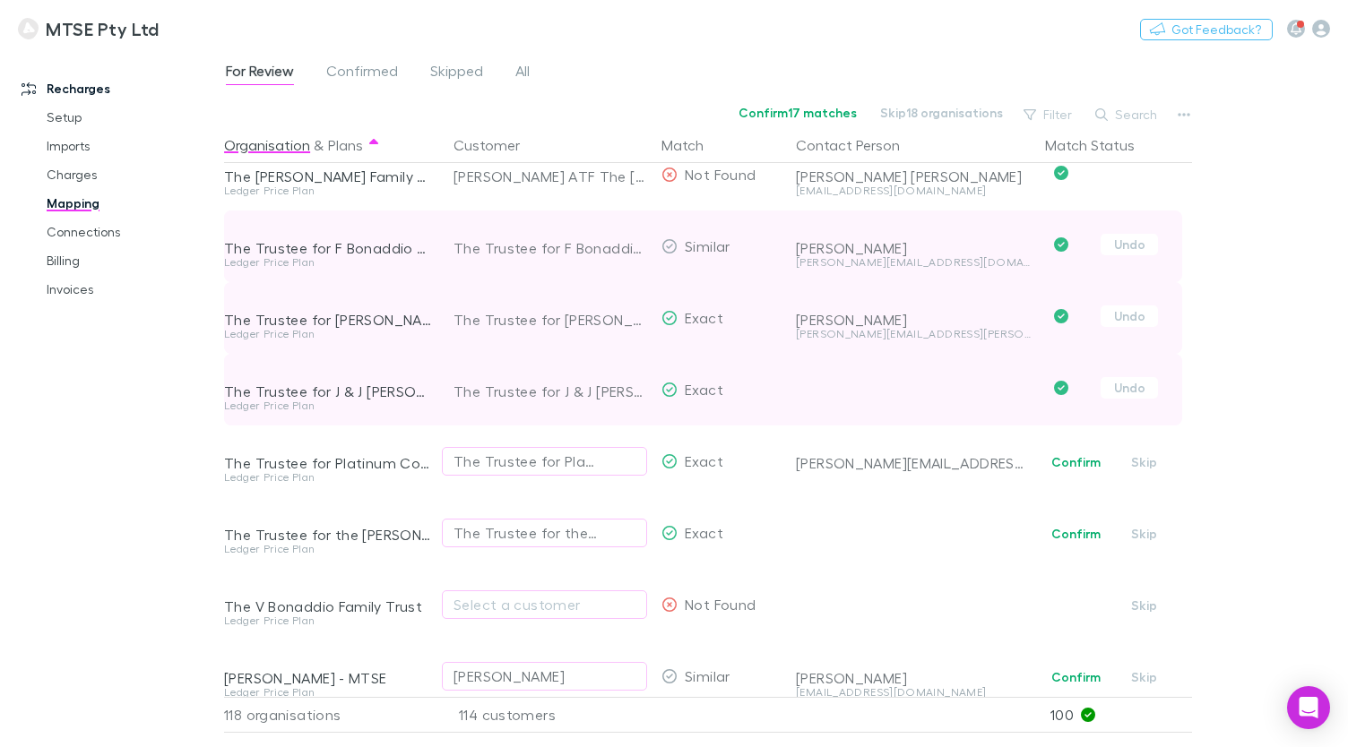
scroll to position [7060, 0]
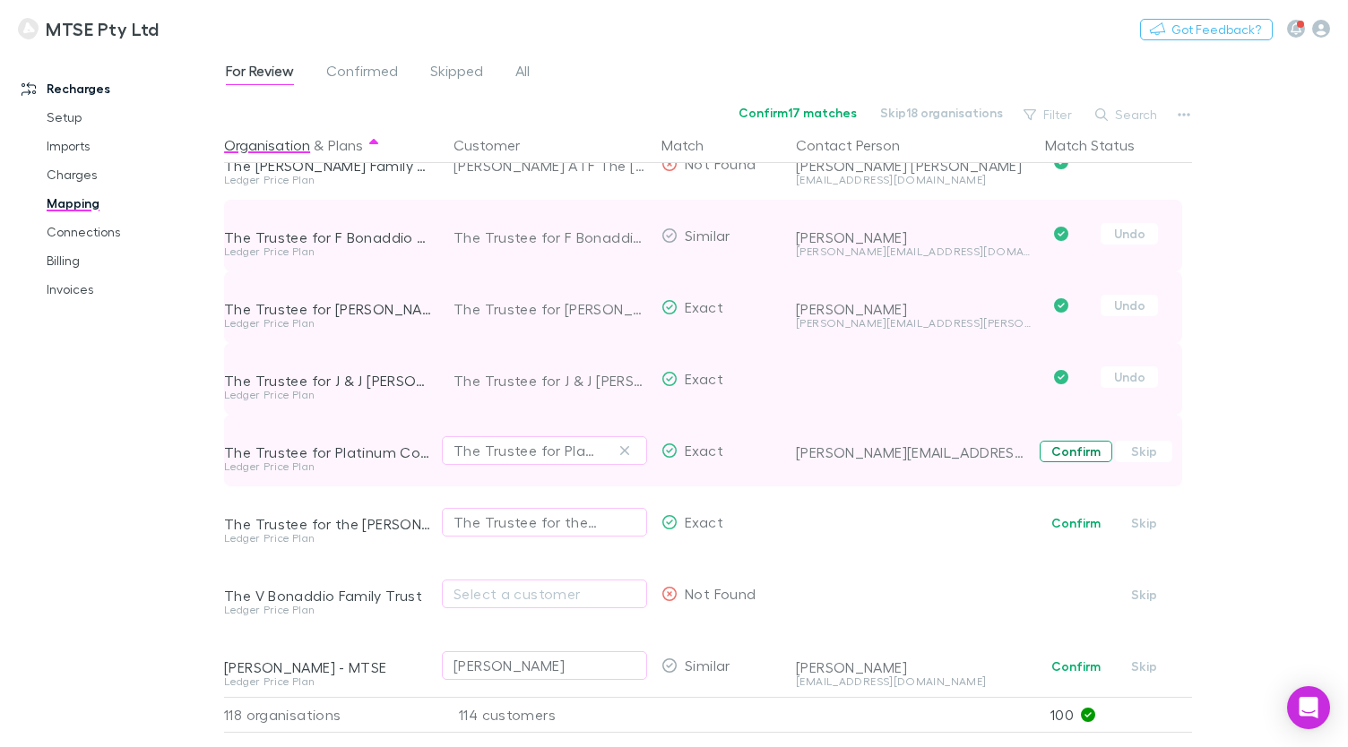
click at [1069, 450] on button "Confirm" at bounding box center [1075, 452] width 73 height 22
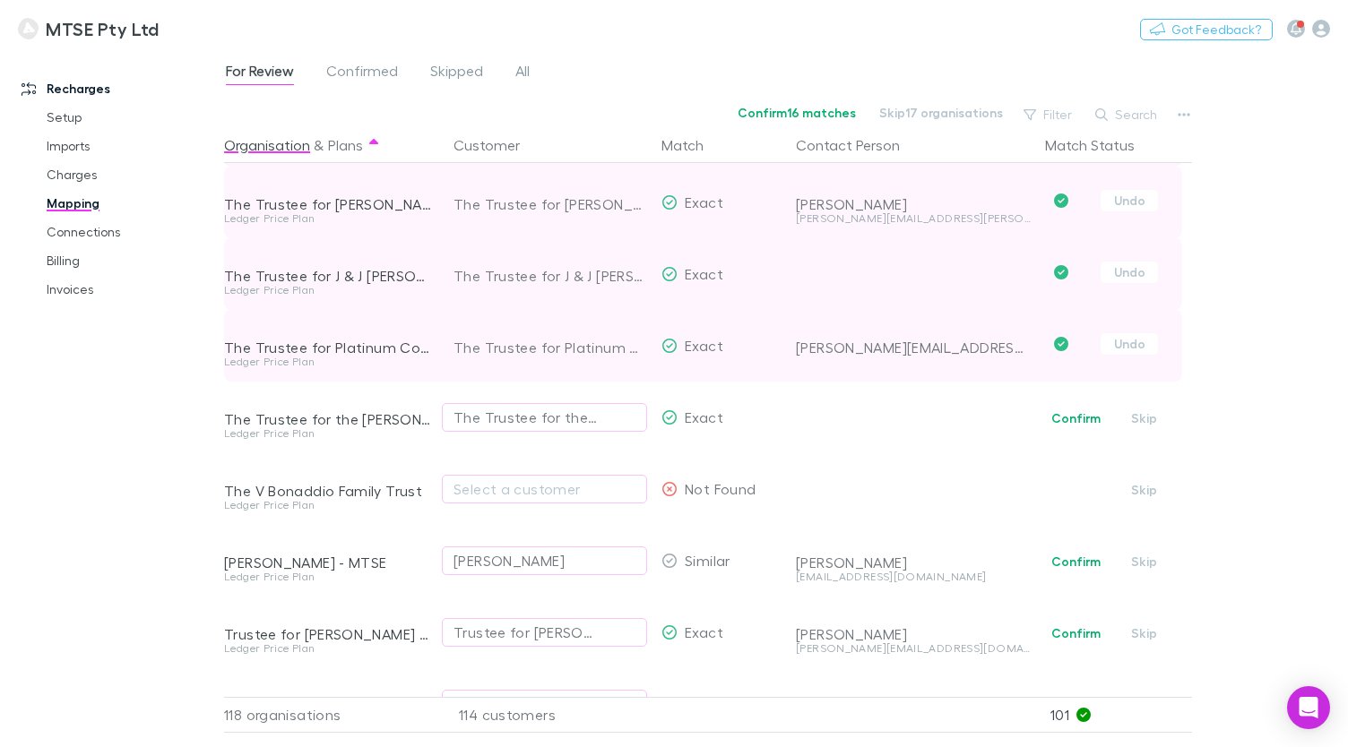
scroll to position [7167, 0]
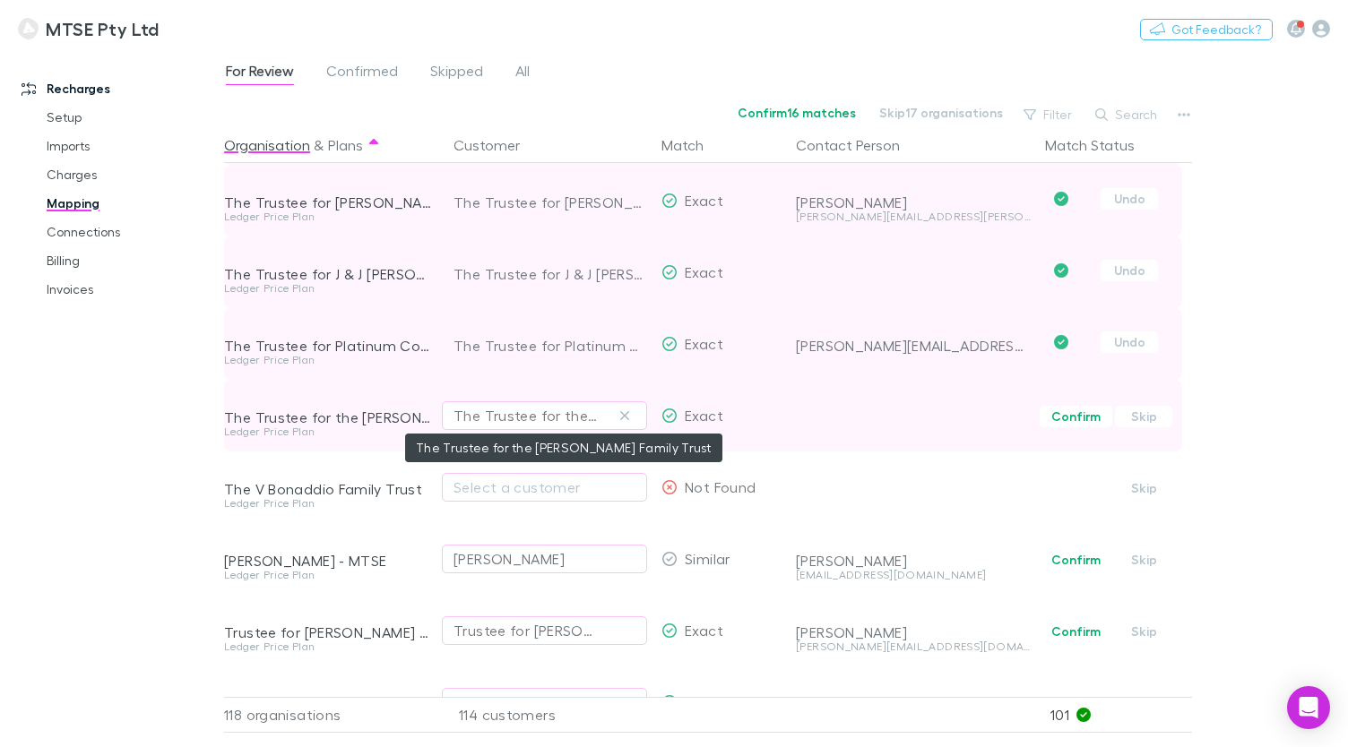
click at [580, 421] on div "The Trustee for the [PERSON_NAME] Family Trust" at bounding box center [526, 416] width 146 height 22
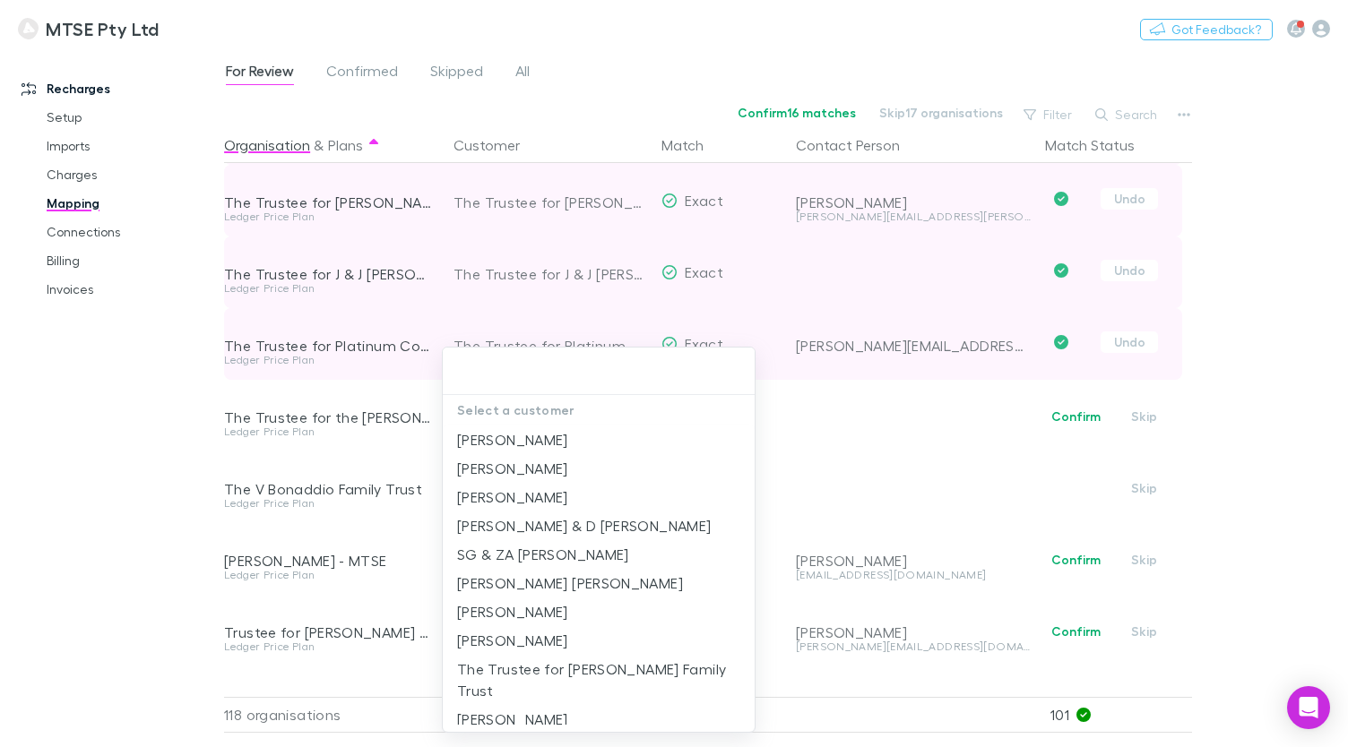
click at [1068, 414] on div at bounding box center [674, 373] width 1348 height 747
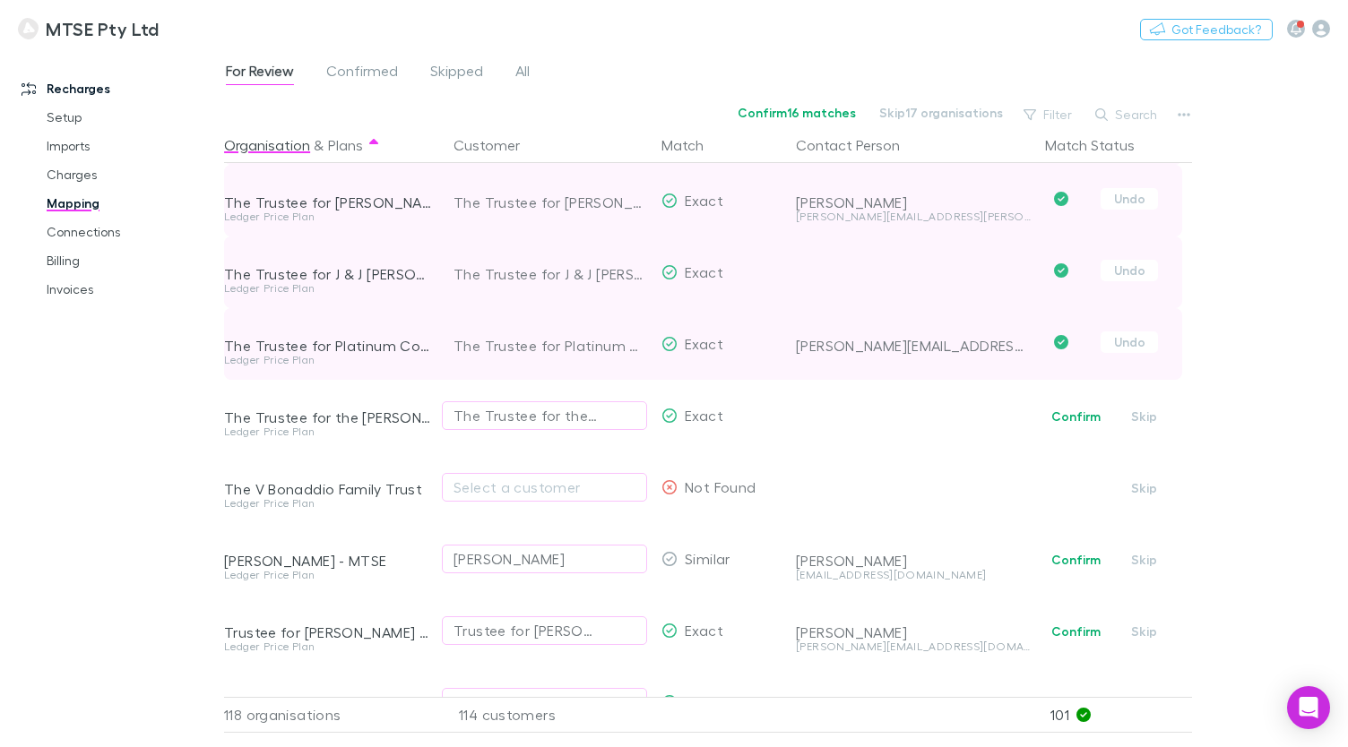
click at [1068, 414] on button "Confirm" at bounding box center [1075, 417] width 73 height 22
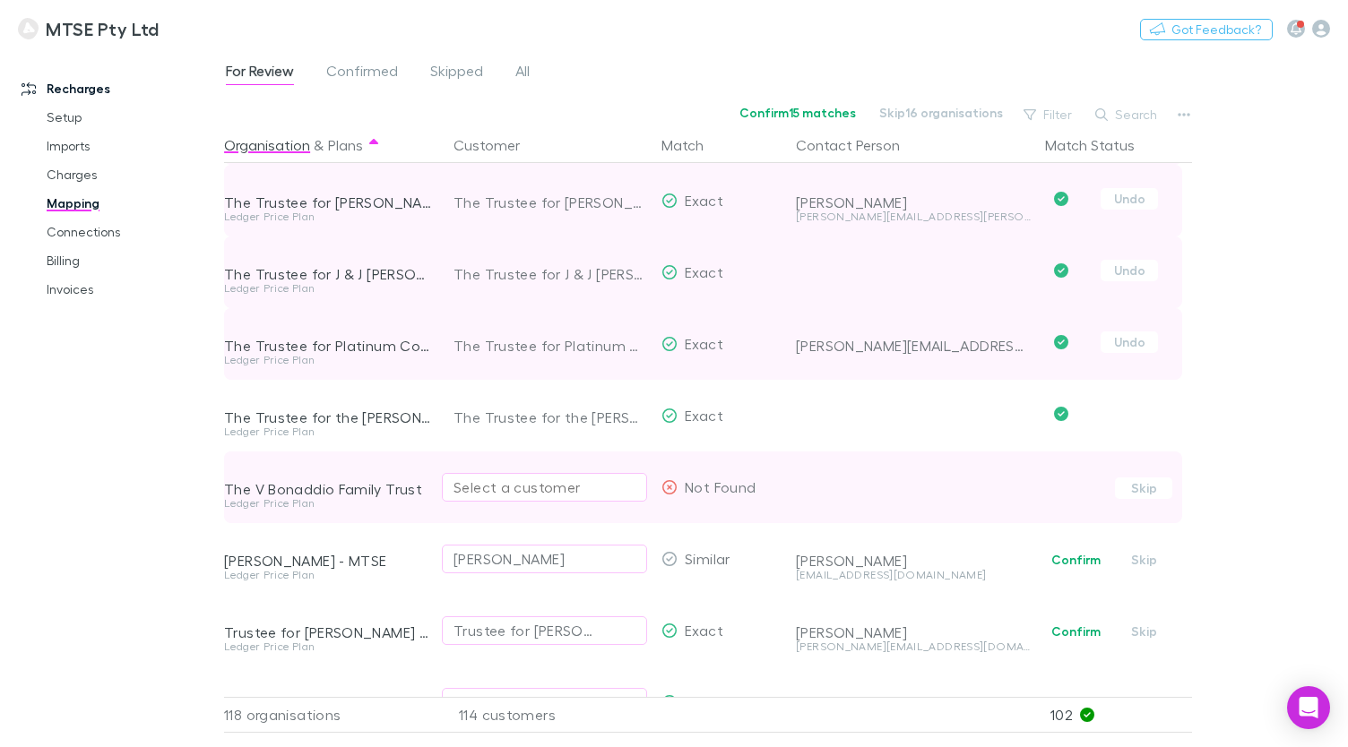
click at [517, 492] on div "Select a customer" at bounding box center [544, 488] width 182 height 22
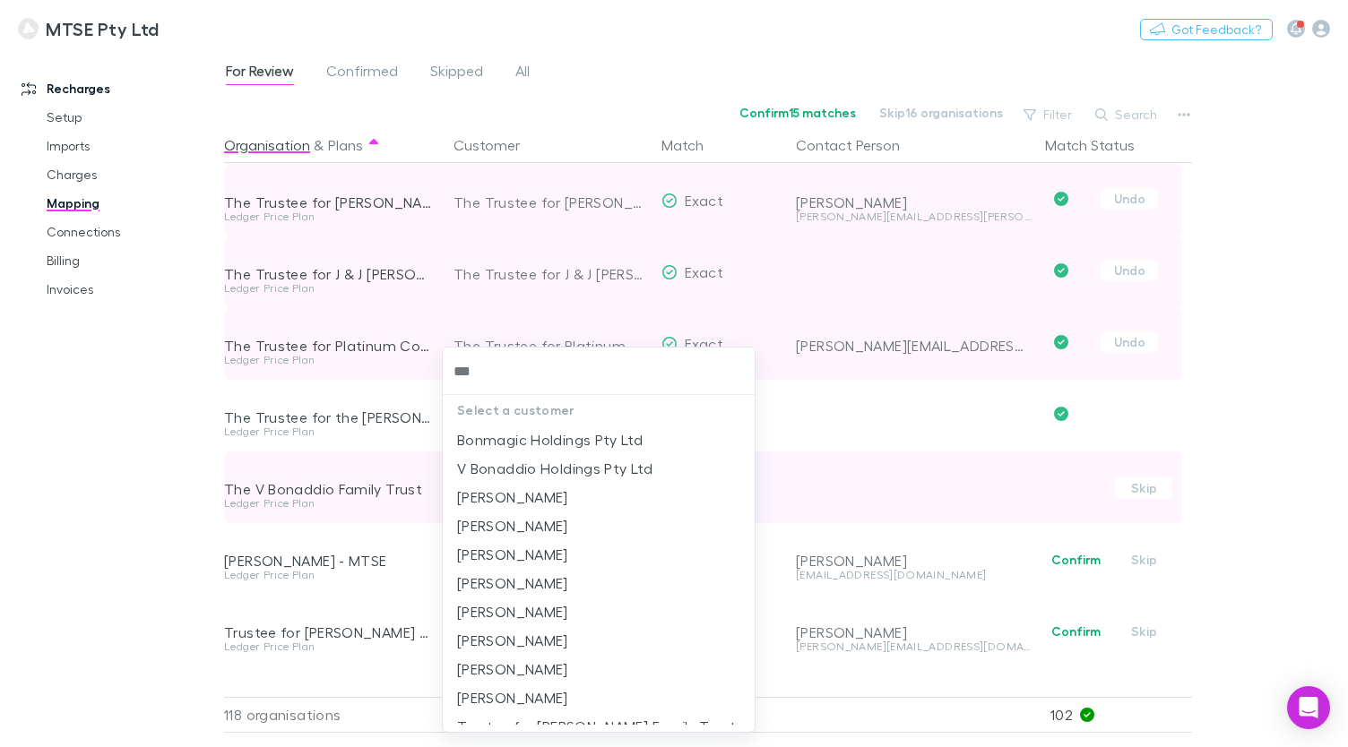
type input "****"
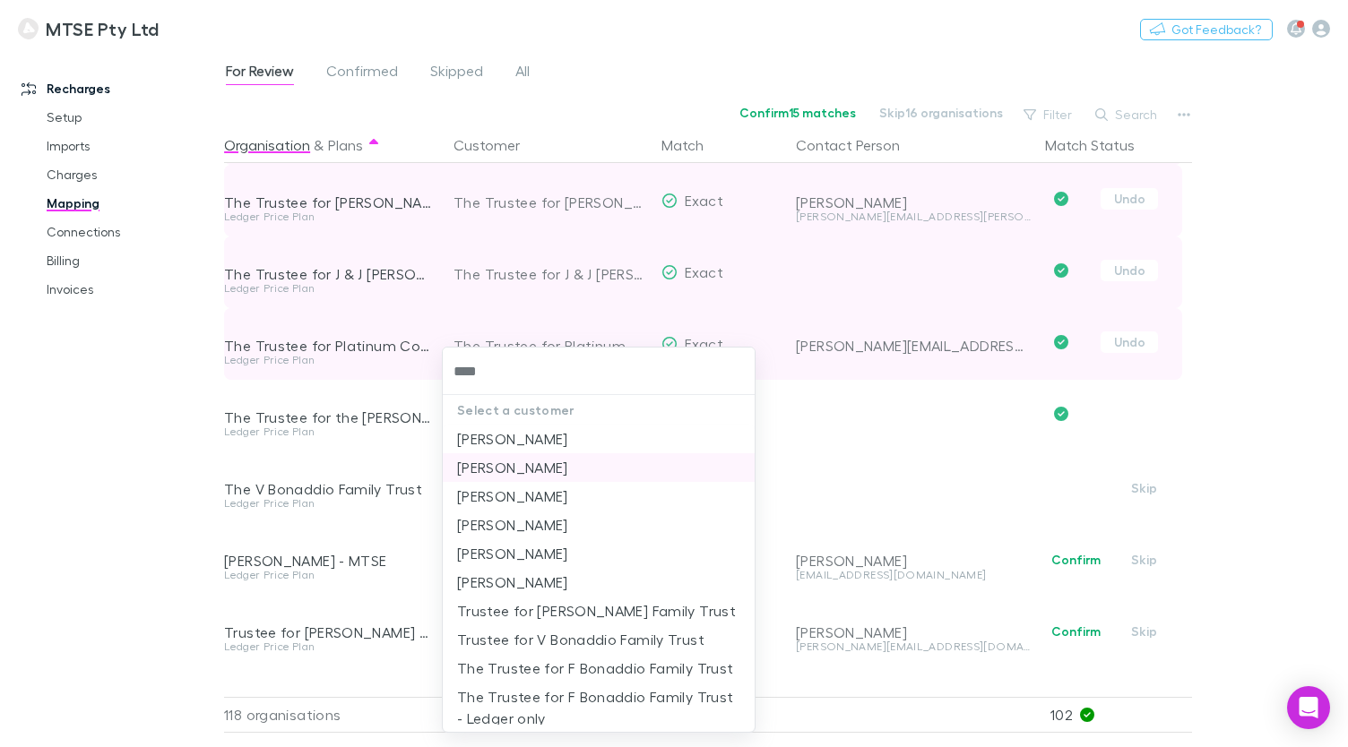
scroll to position [38, 0]
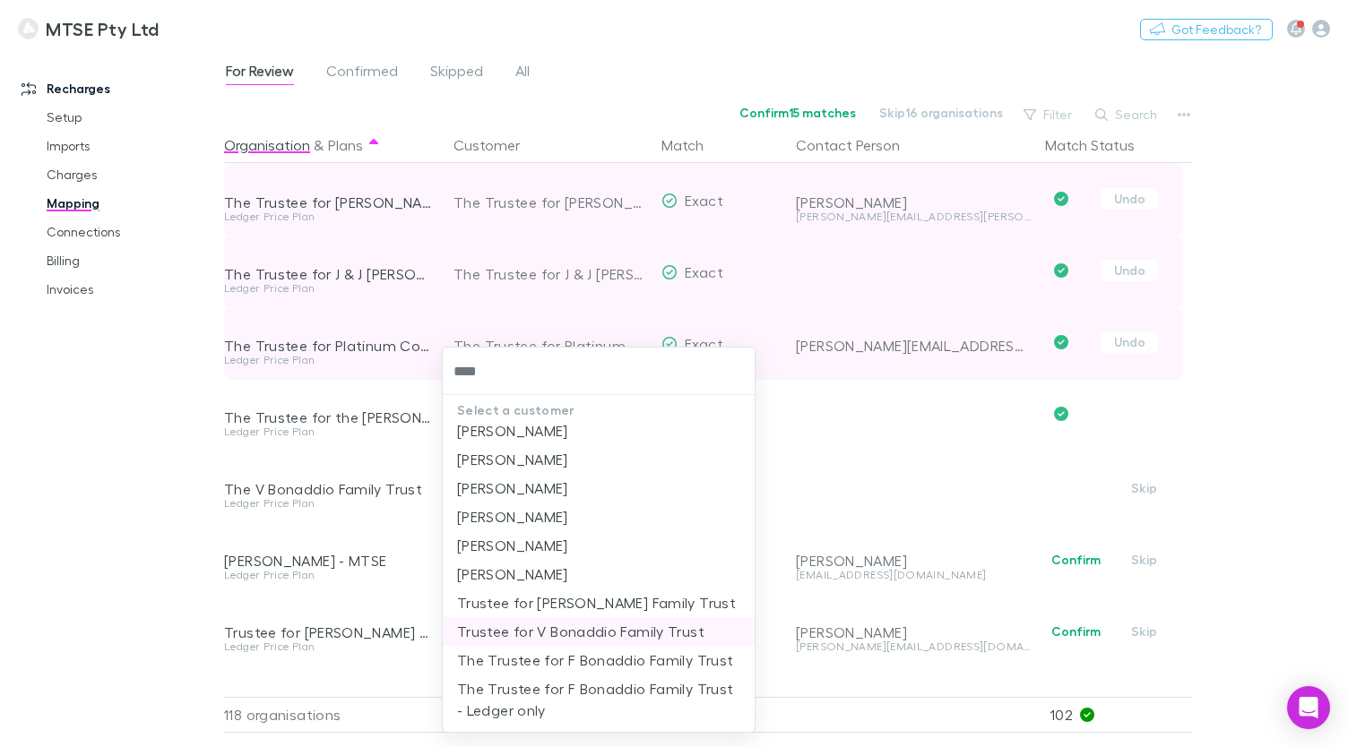
click at [640, 630] on li "Trustee for V Bonaddio Family Trust" at bounding box center [599, 631] width 312 height 29
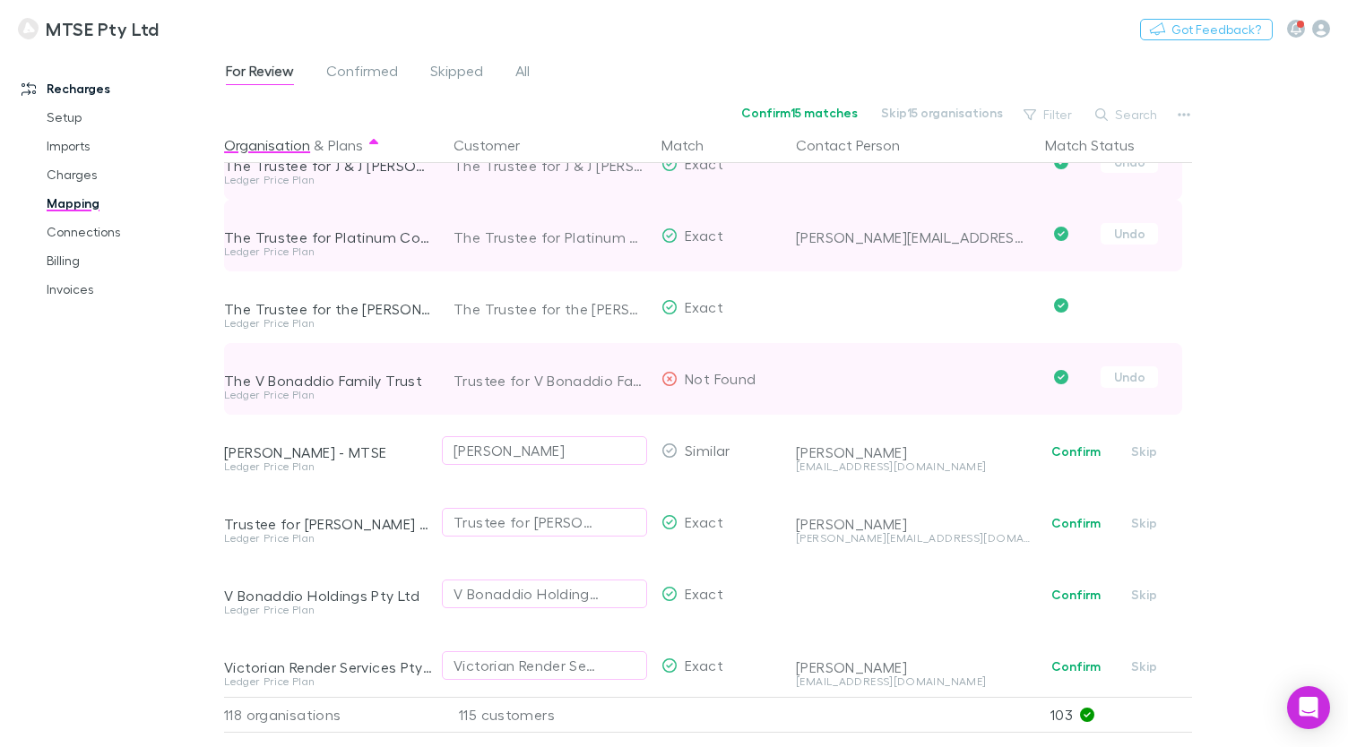
scroll to position [7280, 0]
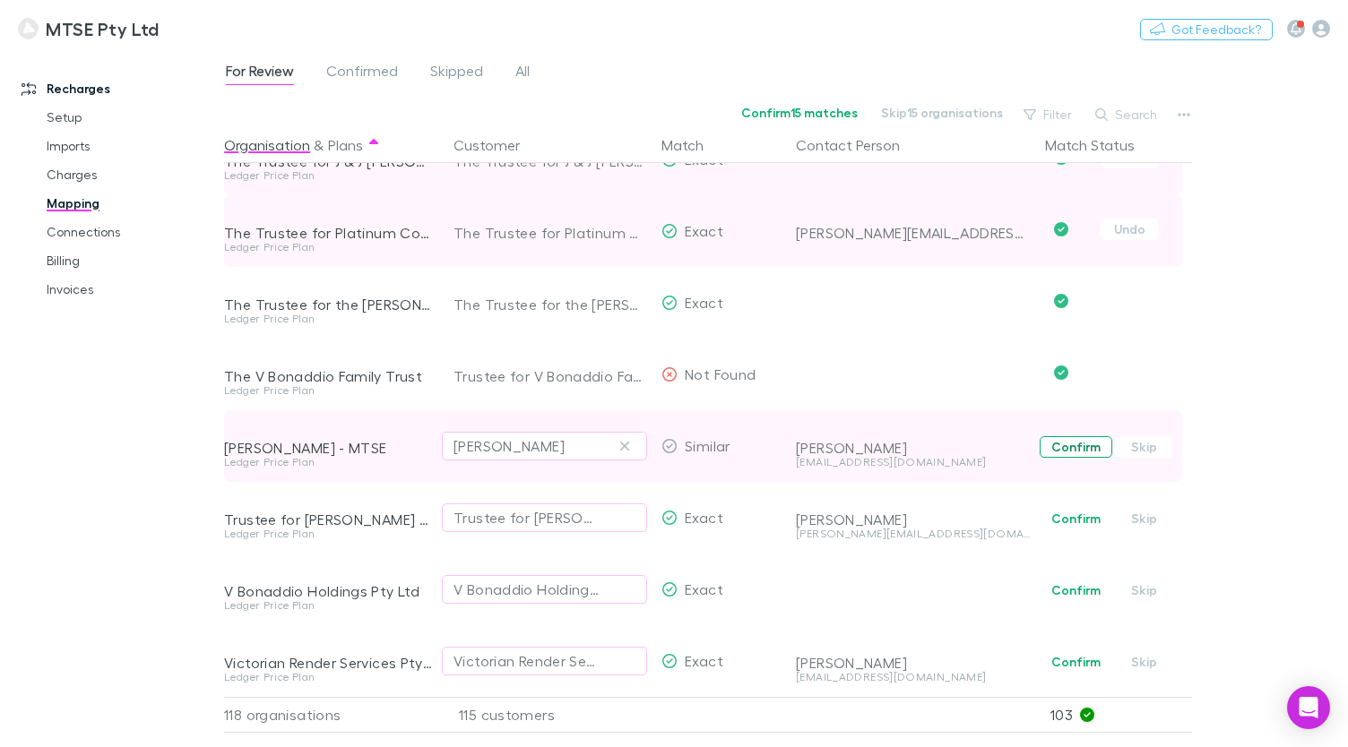
click at [1065, 448] on button "Confirm" at bounding box center [1075, 447] width 73 height 22
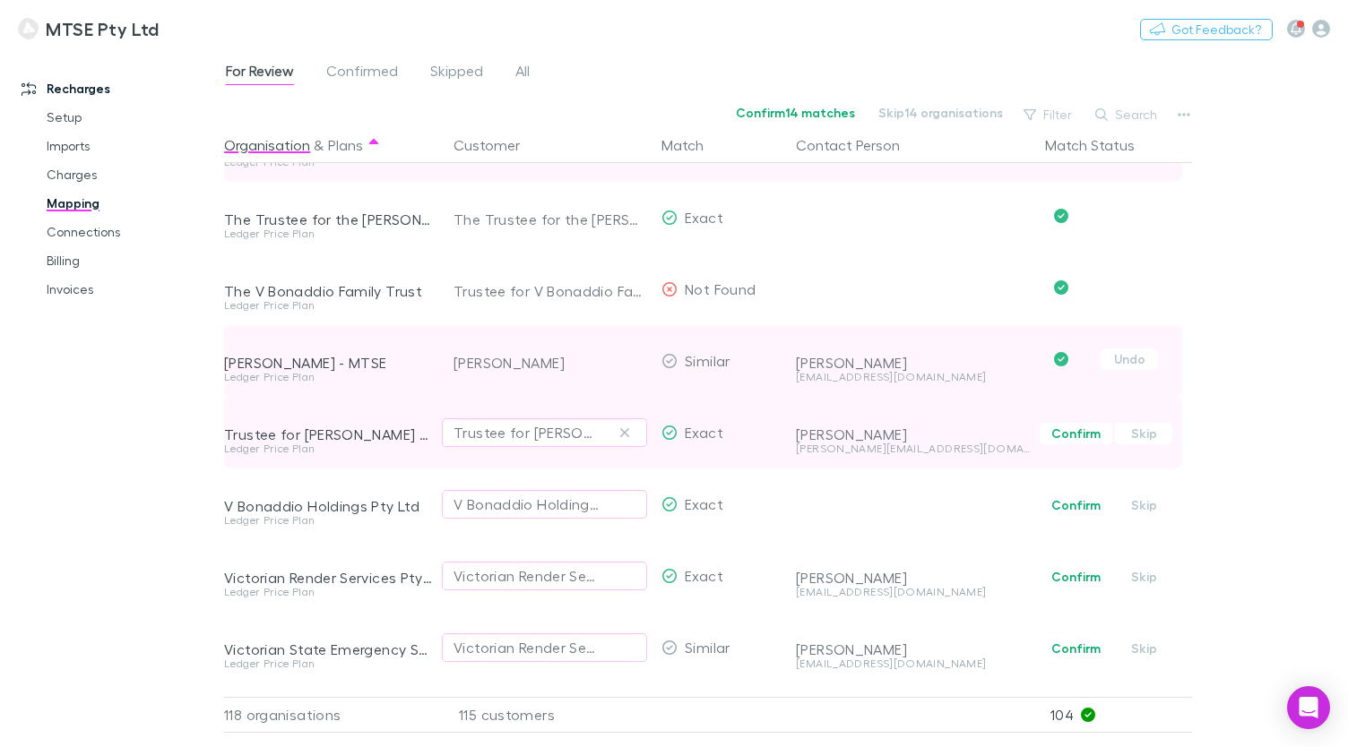
scroll to position [7367, 0]
click at [1069, 432] on button "Confirm" at bounding box center [1075, 432] width 73 height 22
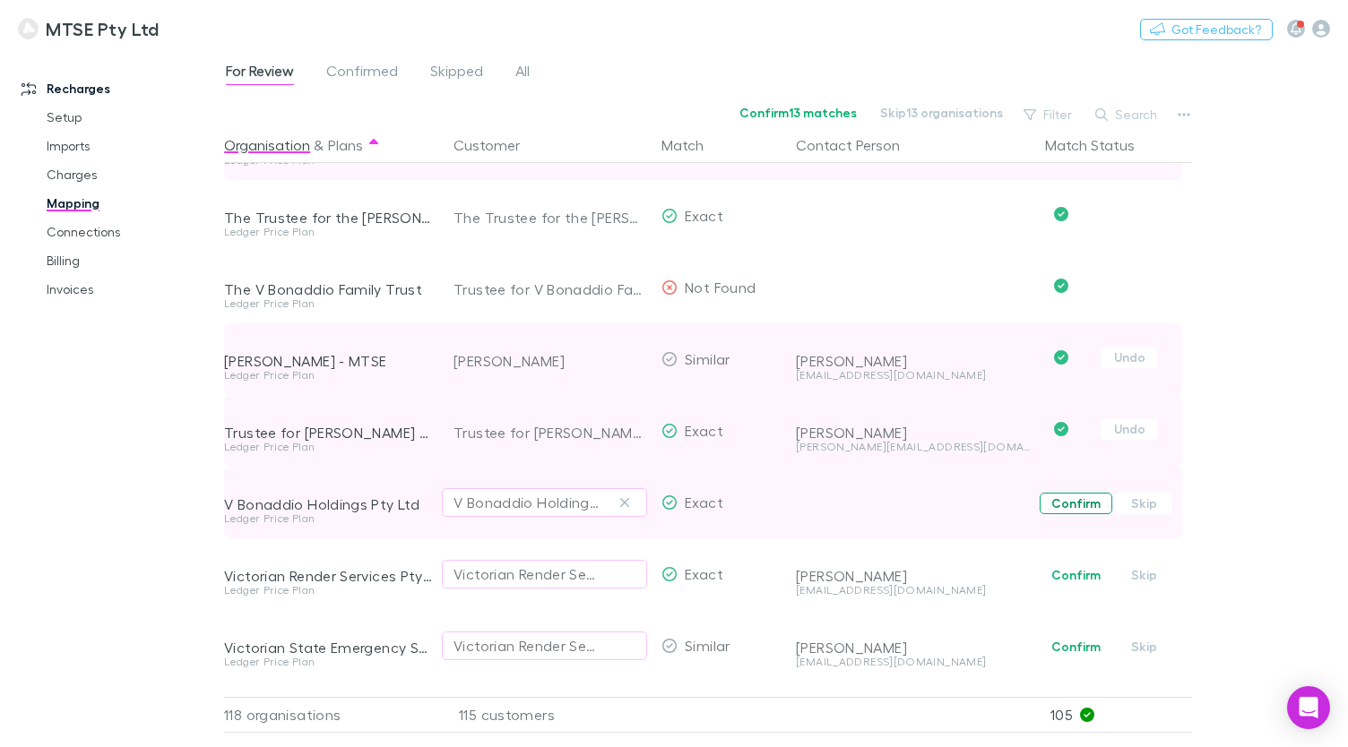
click at [1064, 503] on button "Confirm" at bounding box center [1075, 504] width 73 height 22
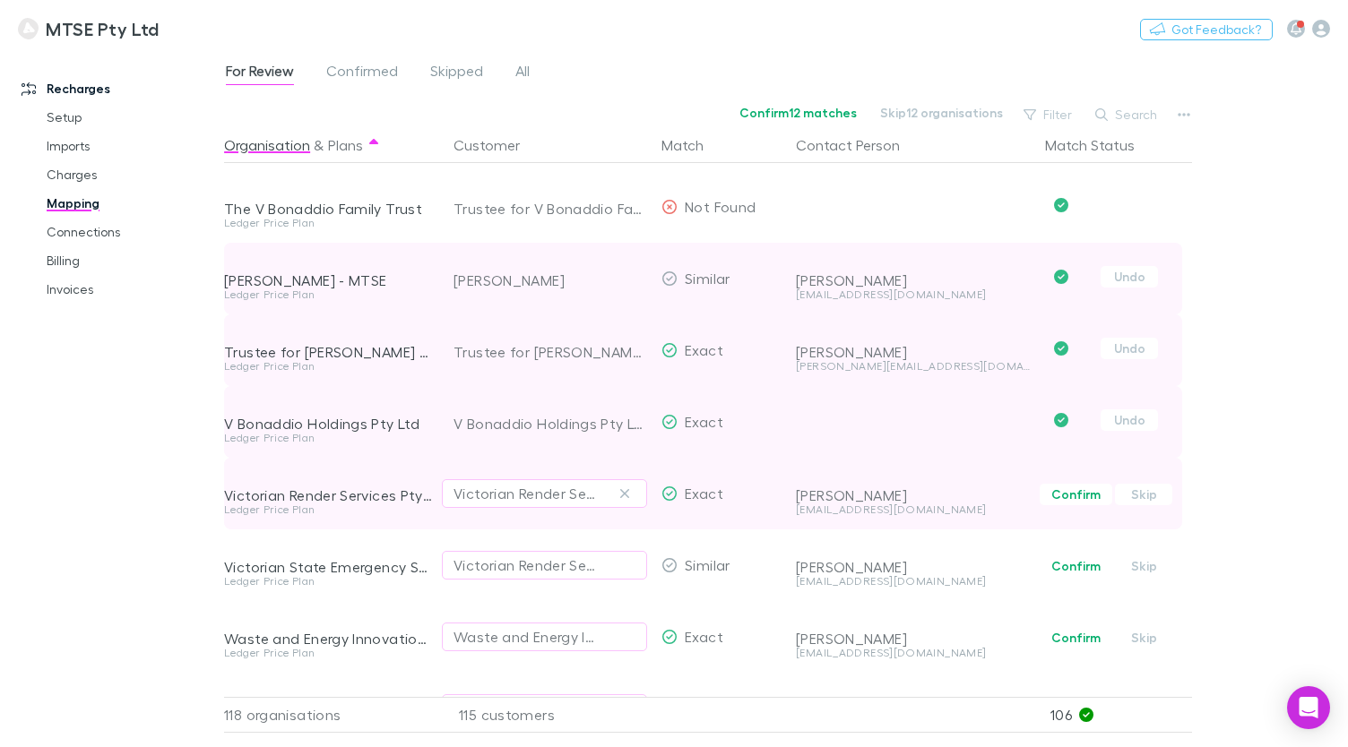
scroll to position [7451, 0]
click at [1062, 491] on button "Confirm" at bounding box center [1075, 491] width 73 height 22
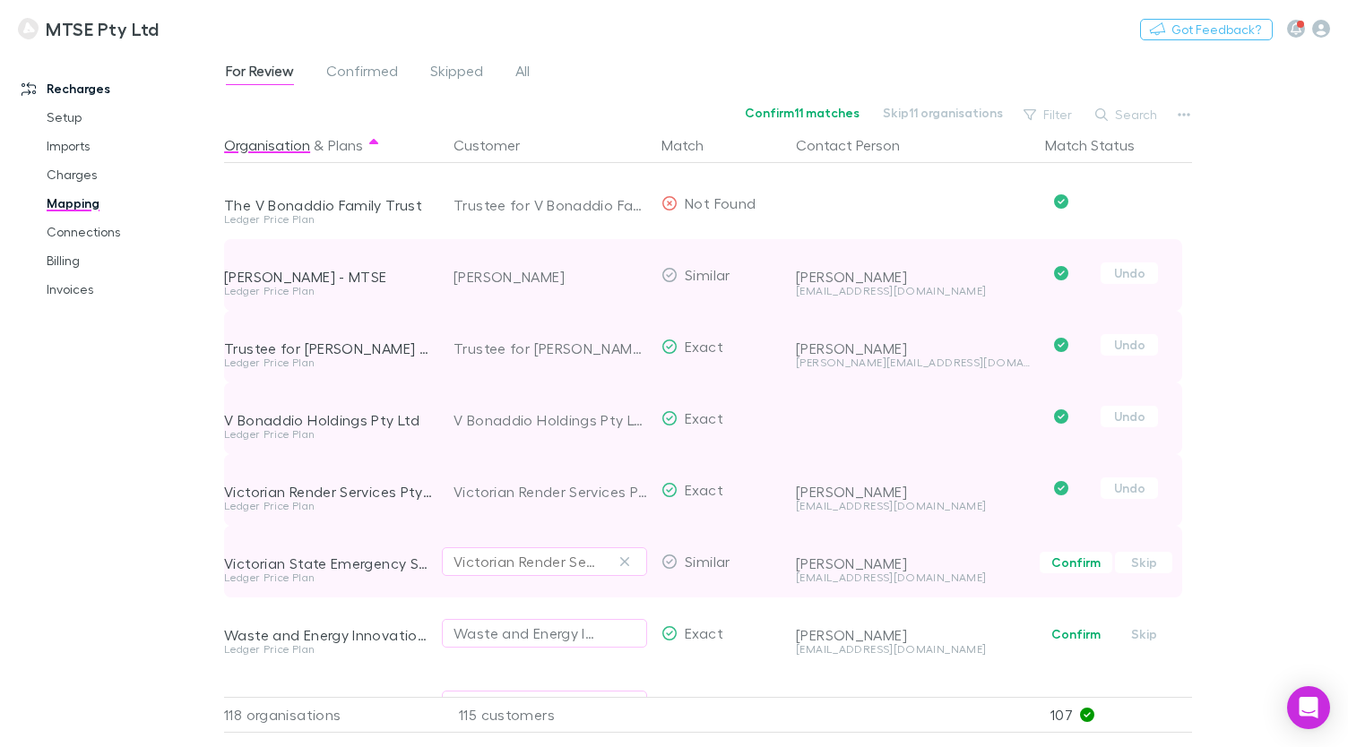
click at [546, 573] on button "Victorian Render Services Pty Ltd" at bounding box center [544, 562] width 205 height 29
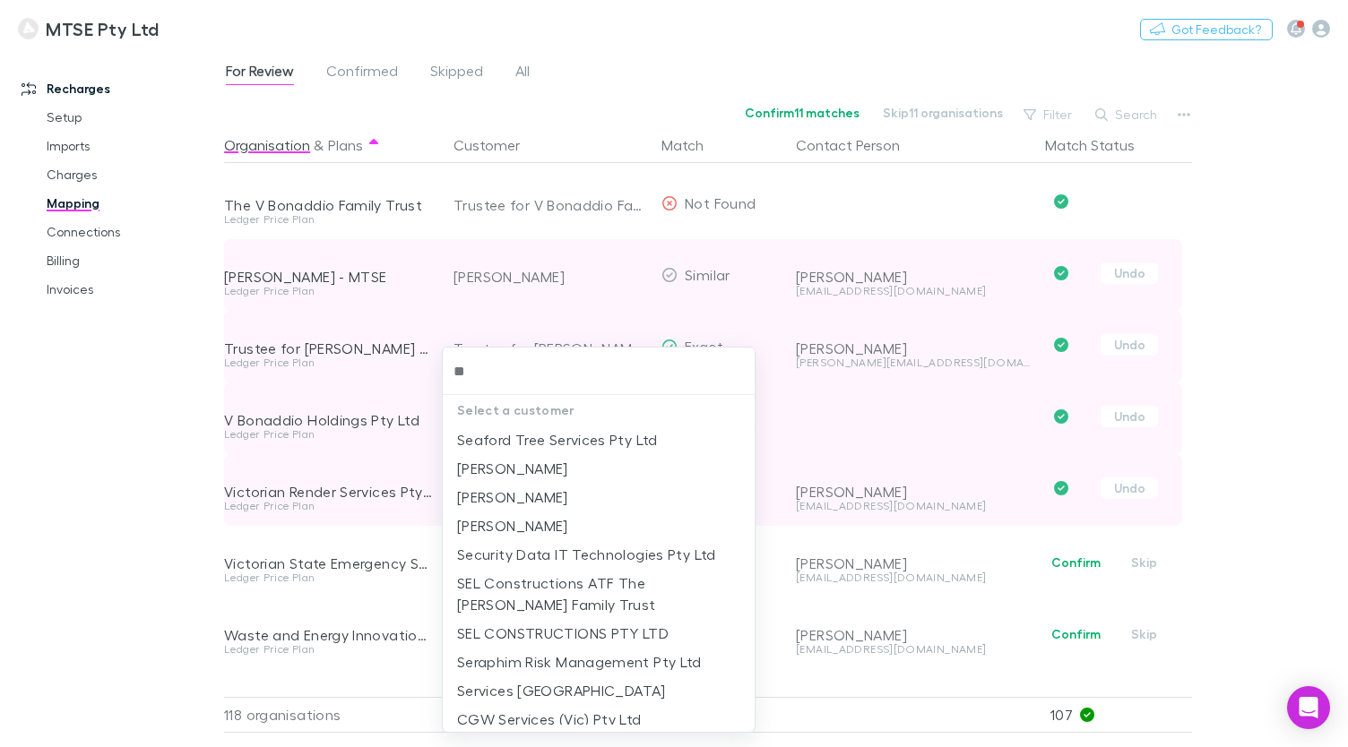
type input "***"
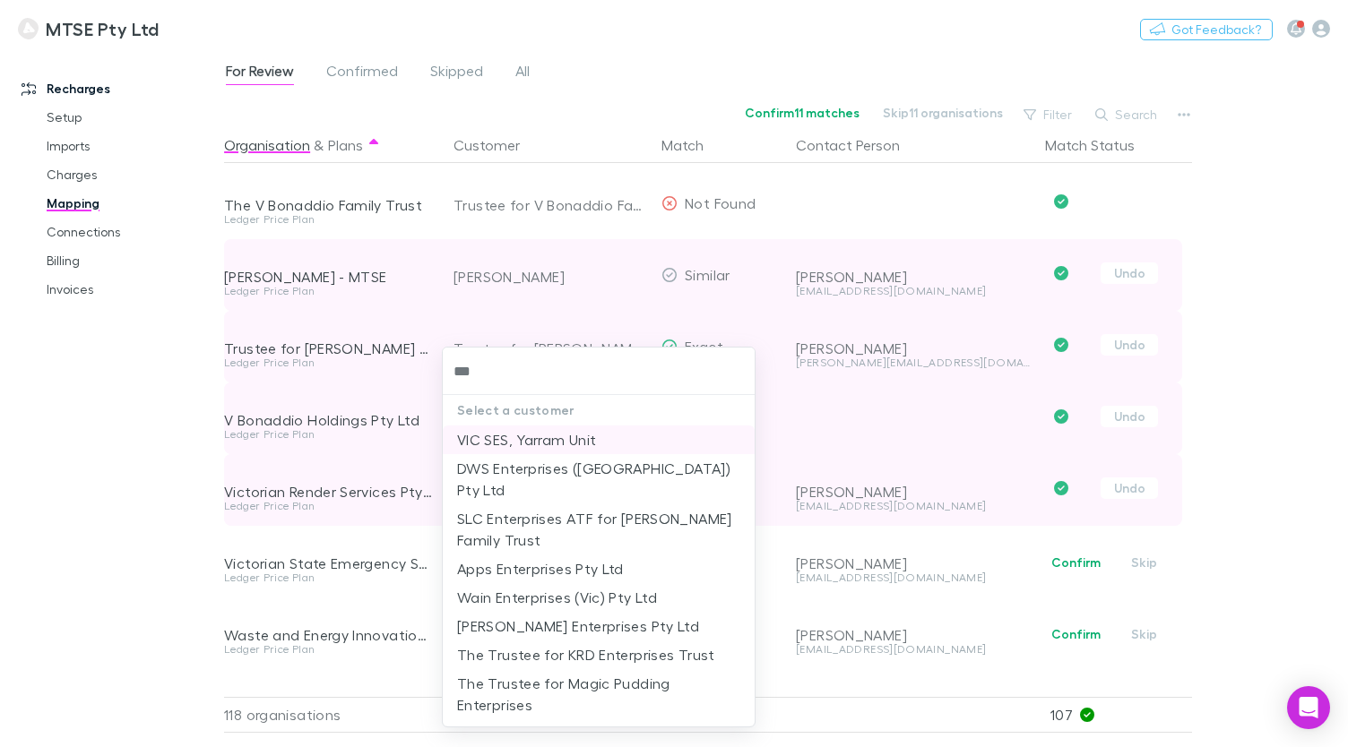
click at [583, 438] on li "VIC SES, Yarram Unit" at bounding box center [599, 440] width 312 height 29
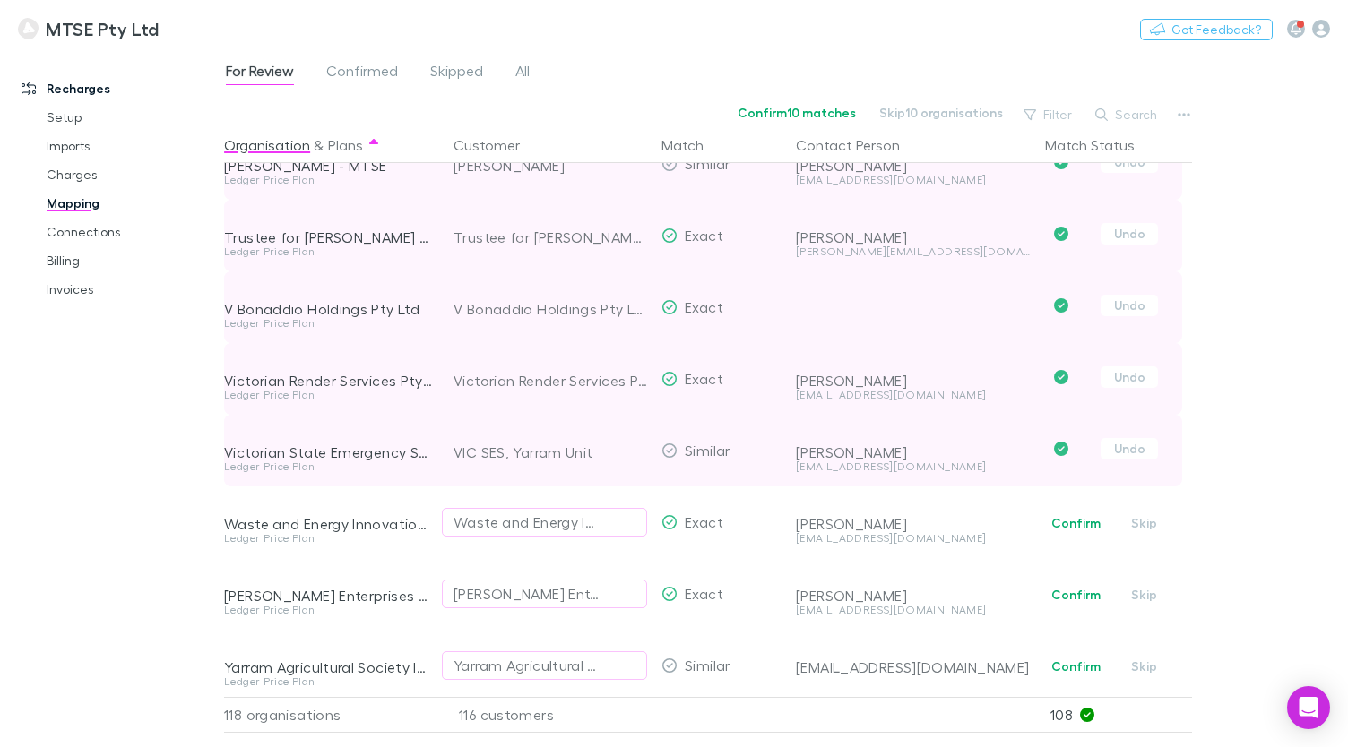
scroll to position [7599, 0]
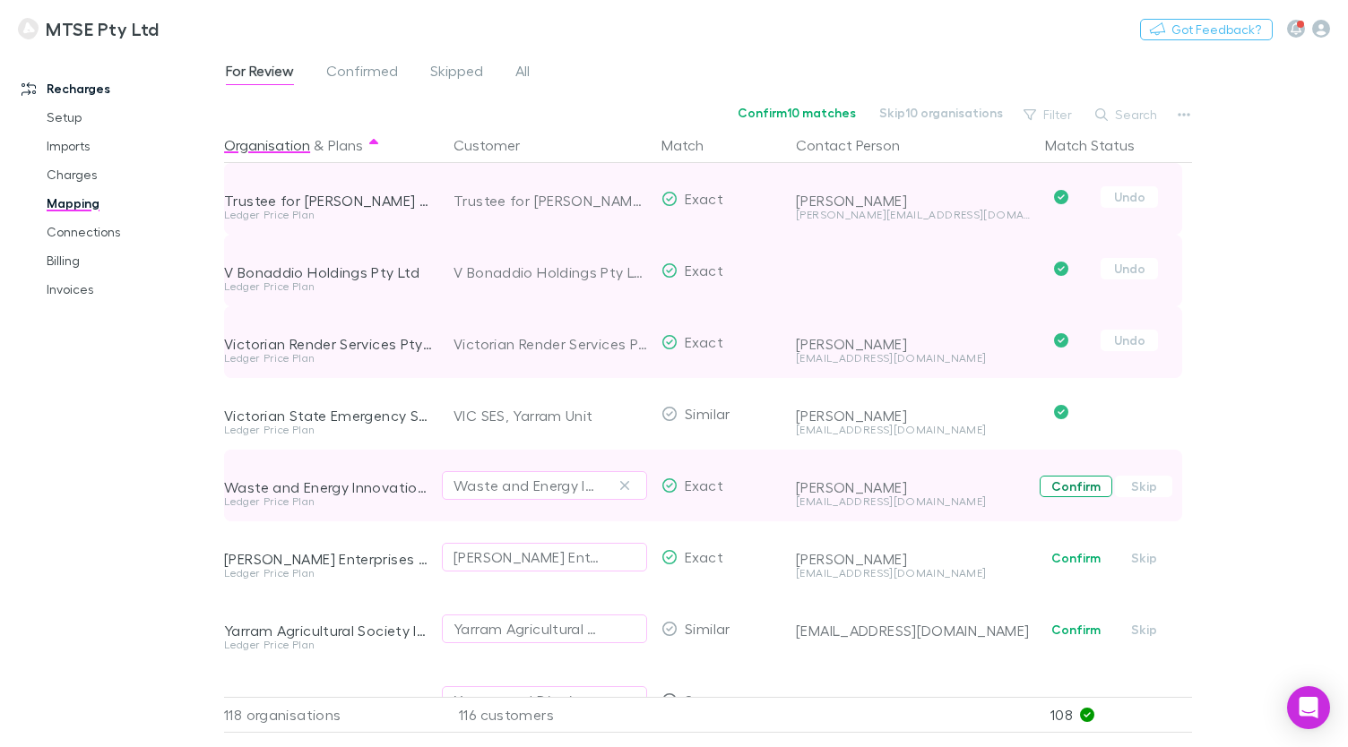
click at [1063, 485] on button "Confirm" at bounding box center [1075, 487] width 73 height 22
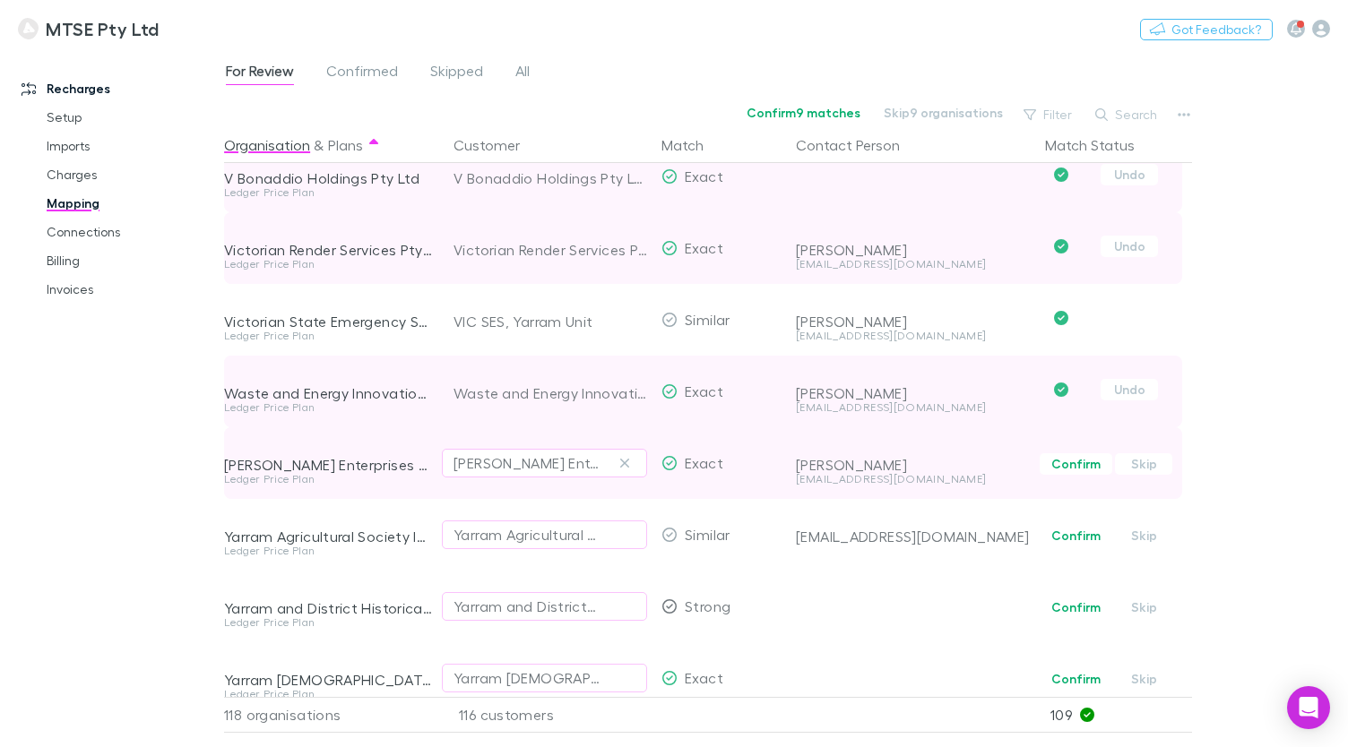
scroll to position [7695, 0]
click at [1055, 461] on button "Confirm" at bounding box center [1075, 462] width 73 height 22
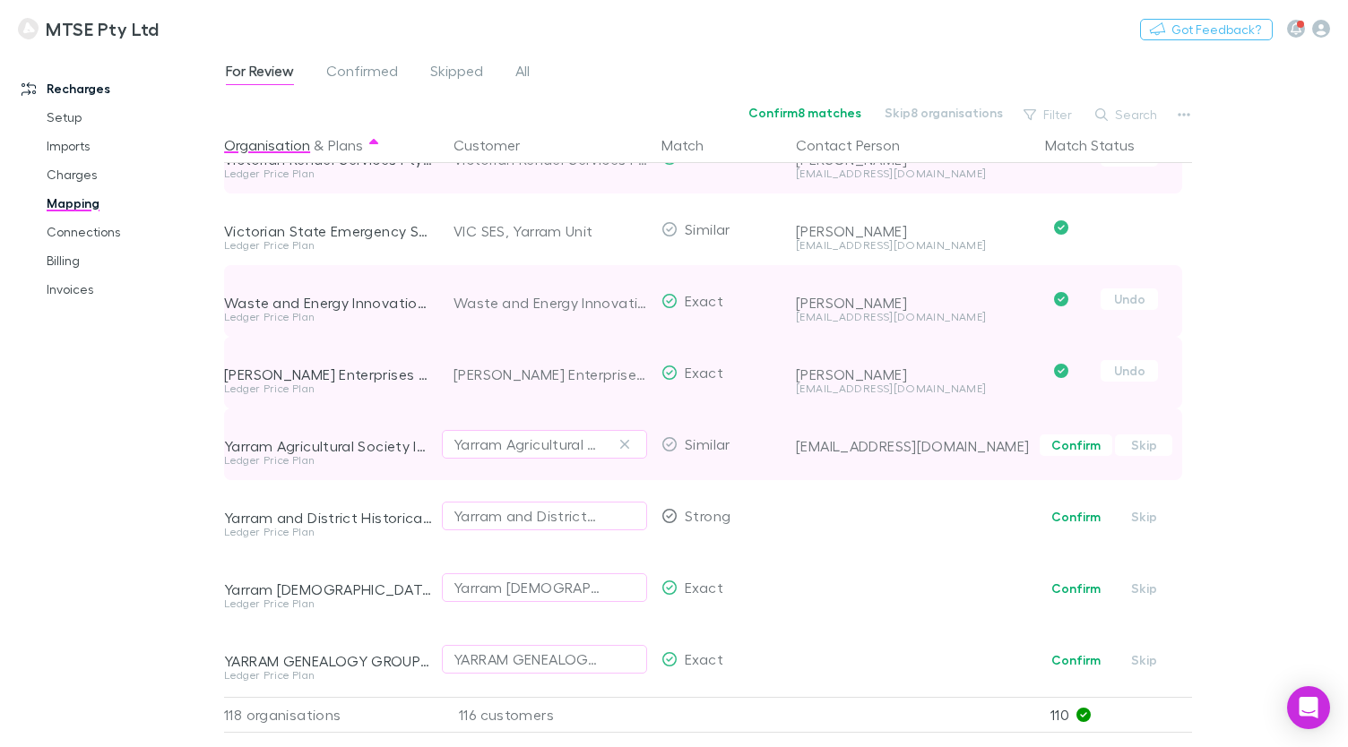
scroll to position [7794, 0]
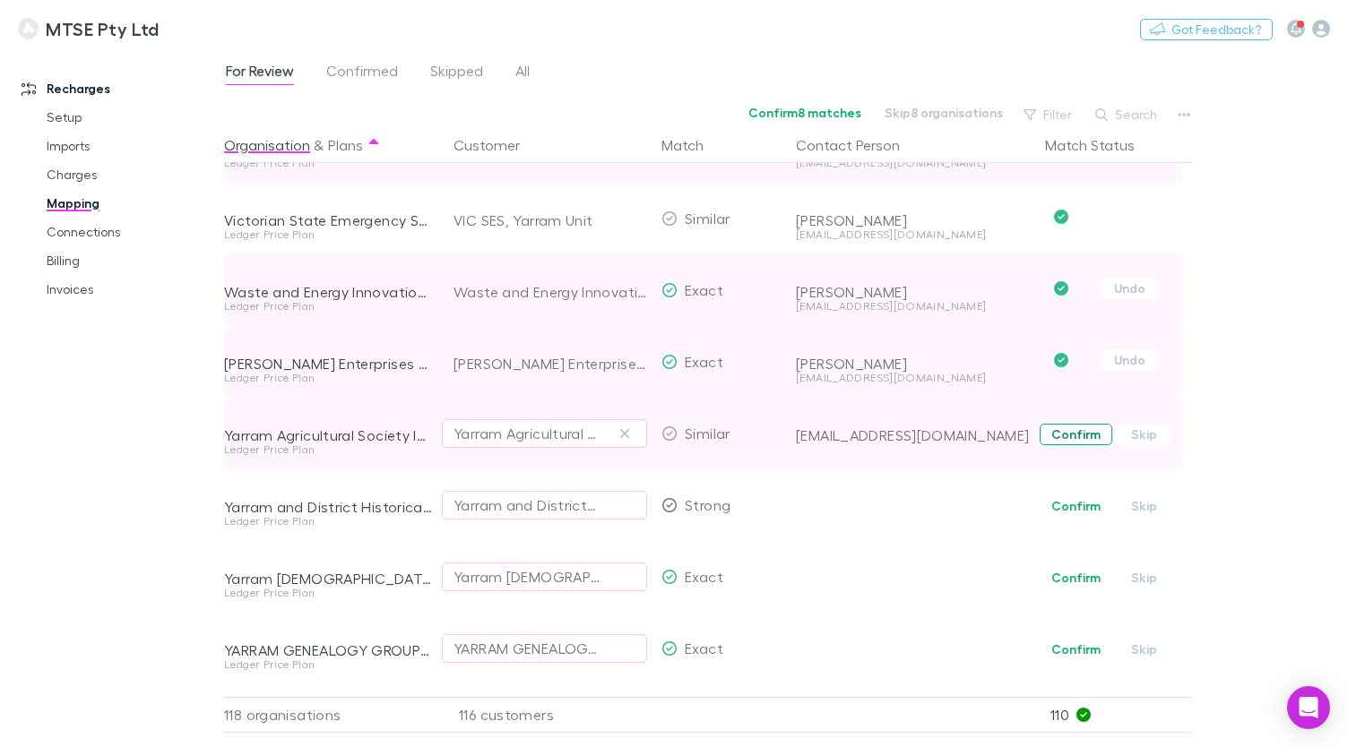
click at [1063, 439] on button "Confirm" at bounding box center [1075, 435] width 73 height 22
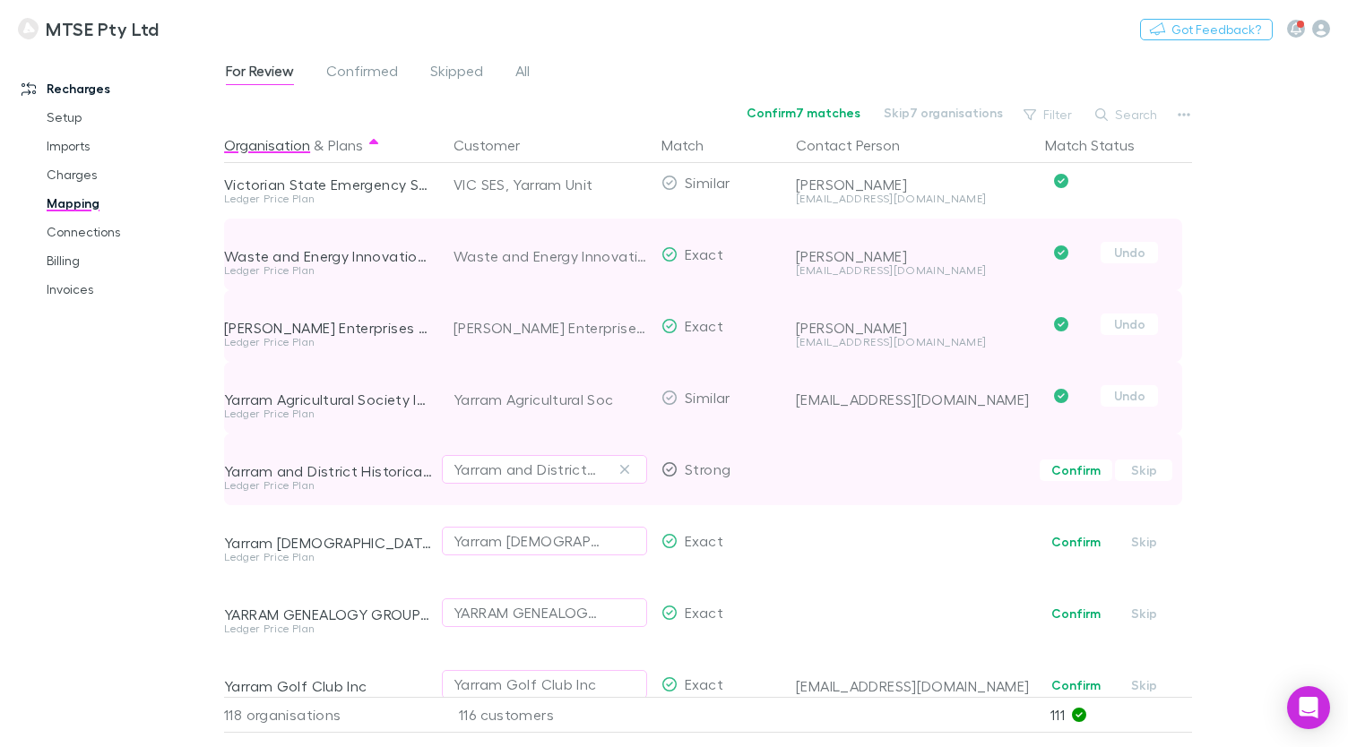
scroll to position [7858, 0]
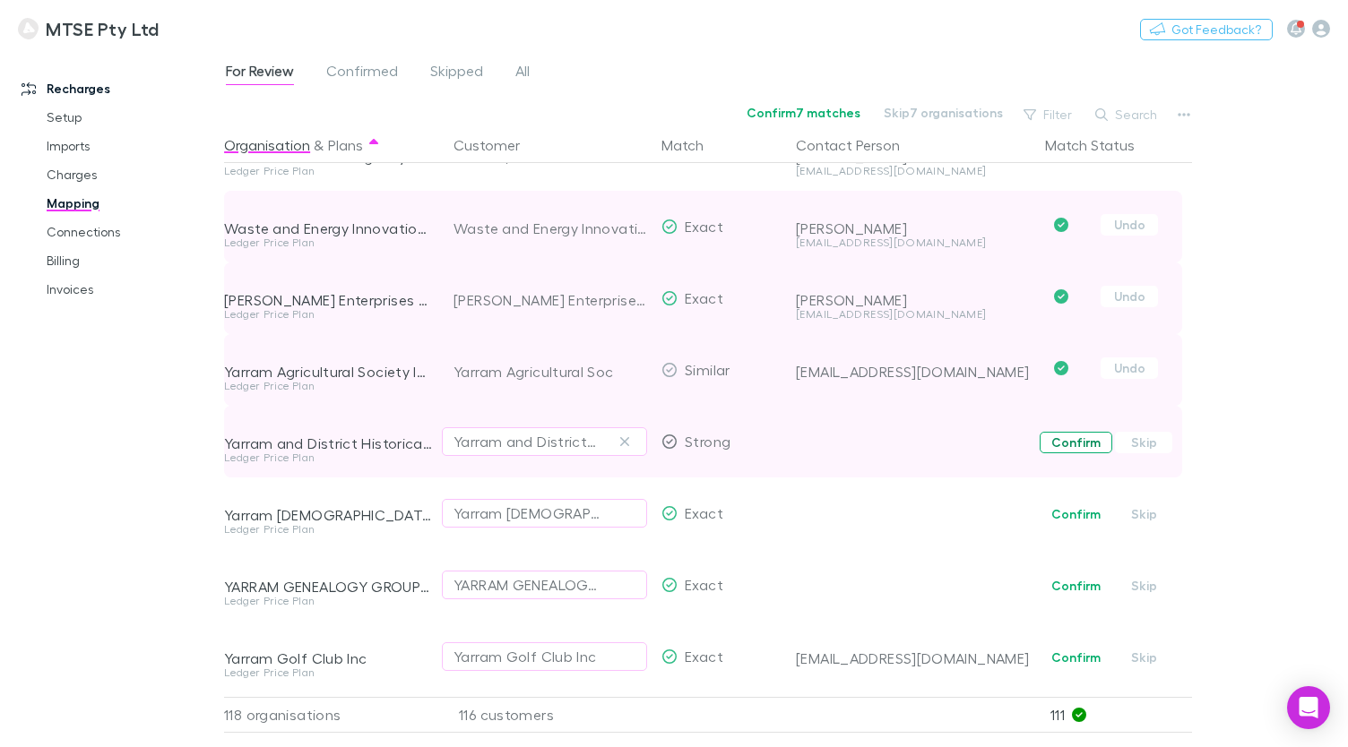
click at [1061, 446] on button "Confirm" at bounding box center [1075, 443] width 73 height 22
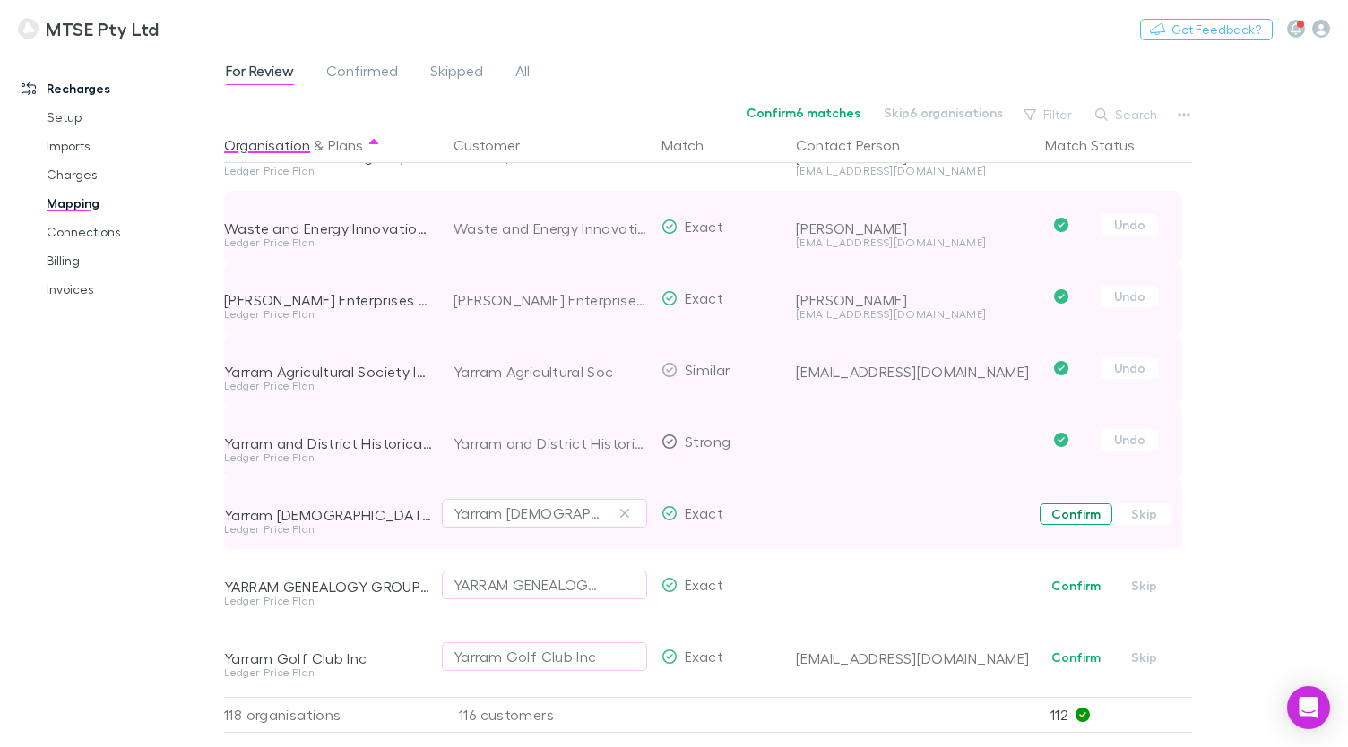
click at [1056, 513] on button "Confirm" at bounding box center [1075, 515] width 73 height 22
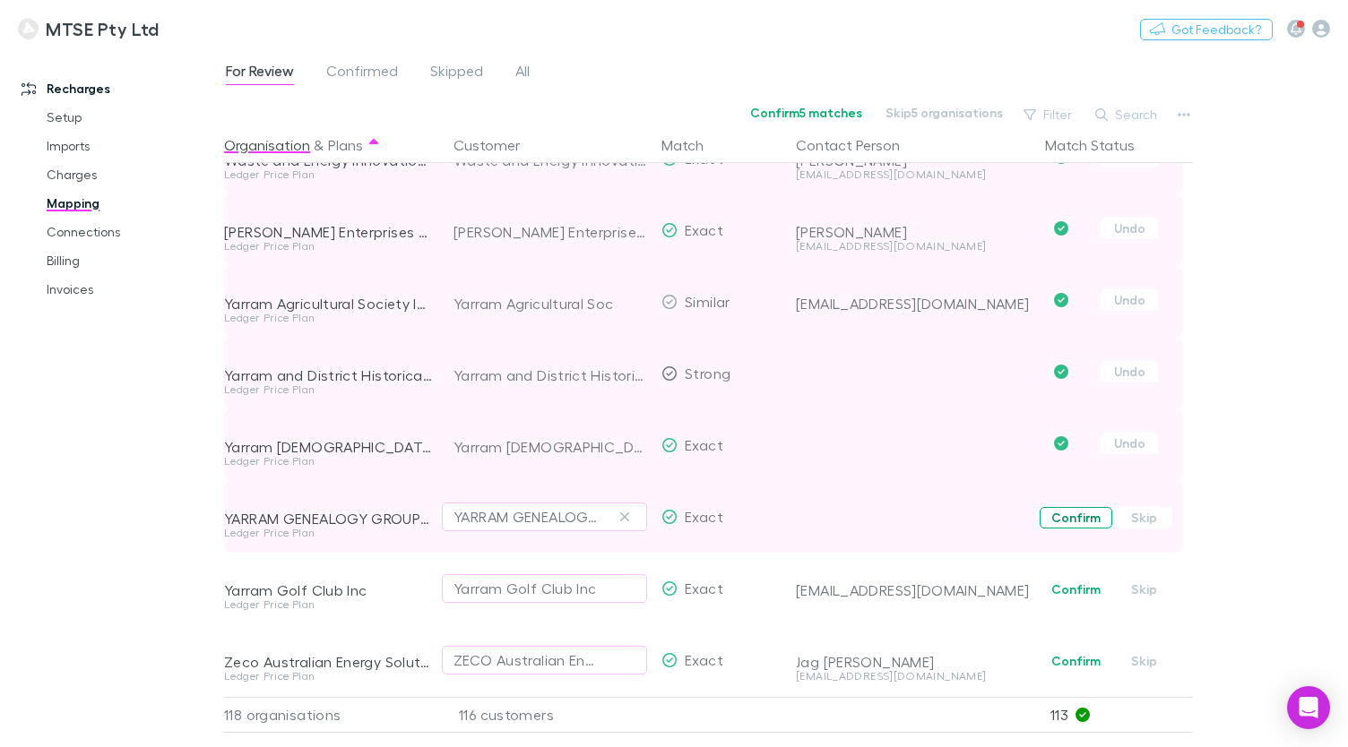
click at [1066, 507] on button "Confirm" at bounding box center [1075, 518] width 73 height 22
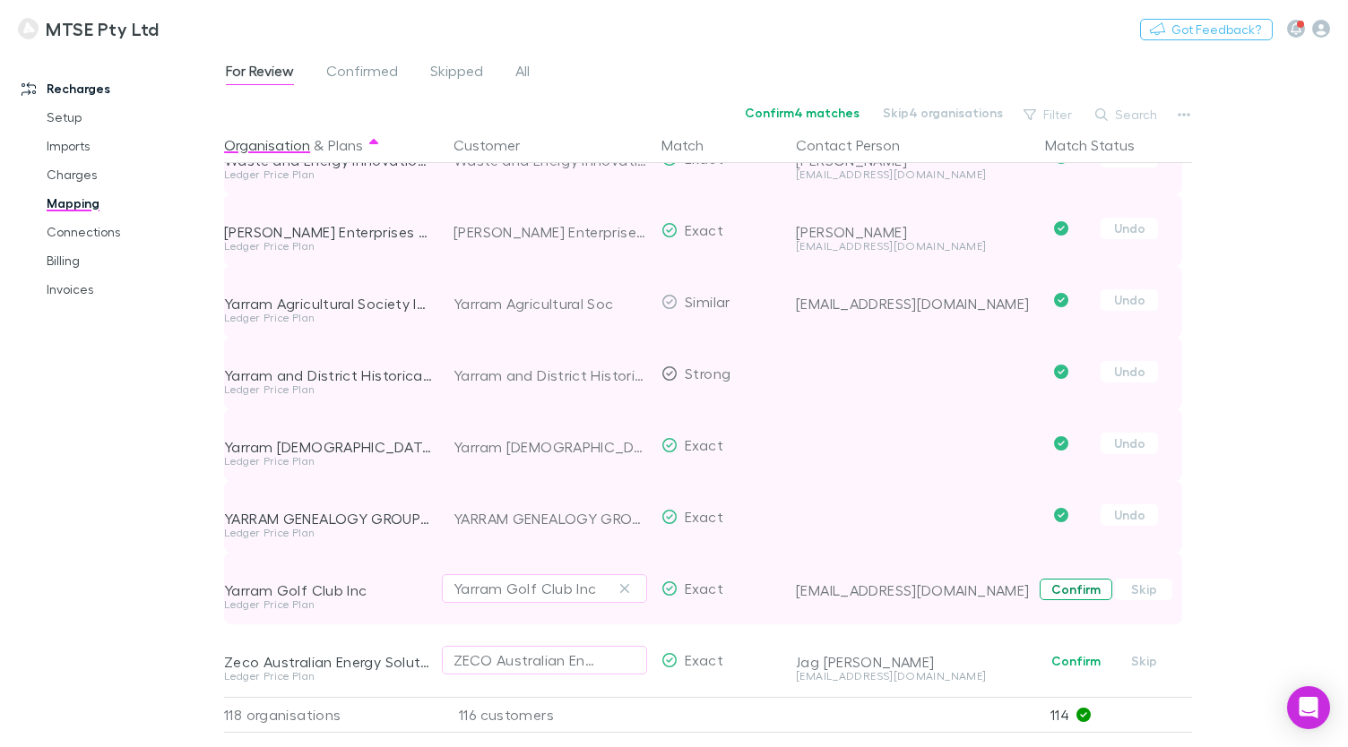
click at [1072, 581] on button "Confirm" at bounding box center [1075, 590] width 73 height 22
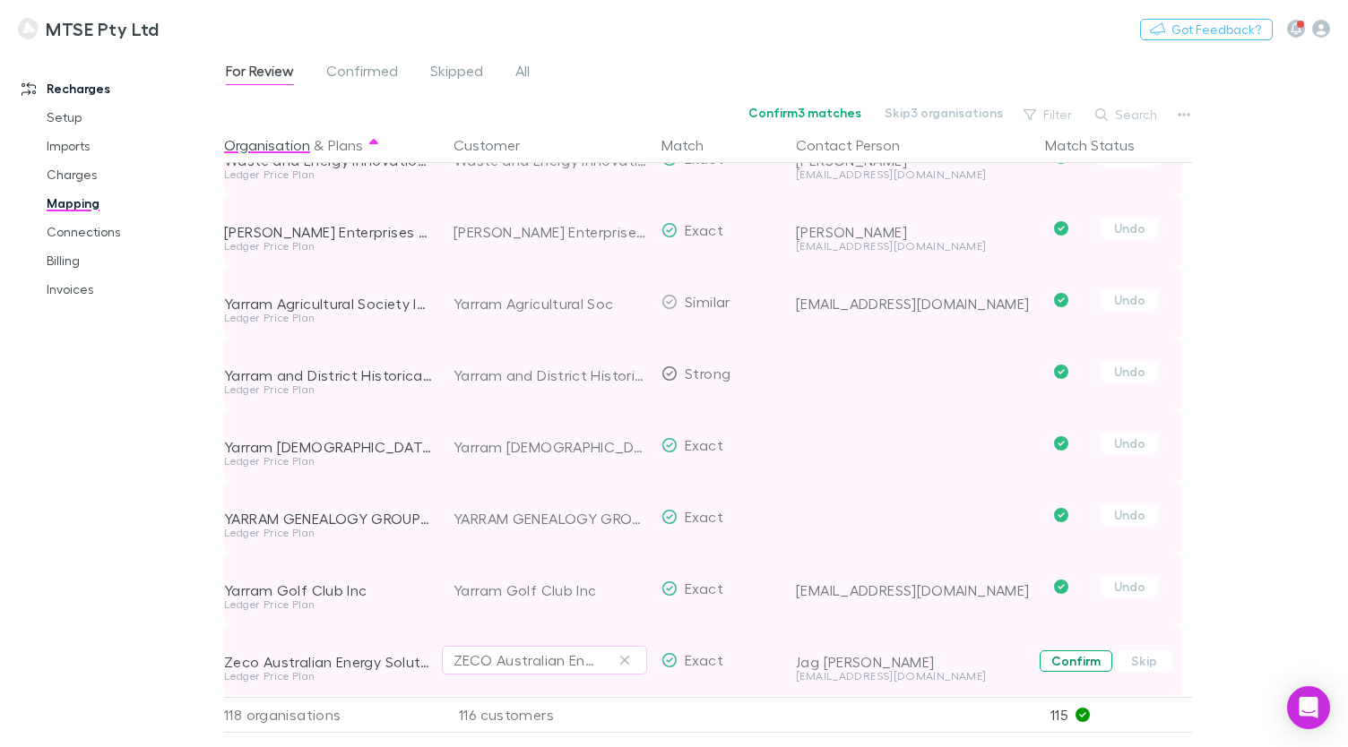
click at [1066, 651] on button "Confirm" at bounding box center [1075, 662] width 73 height 22
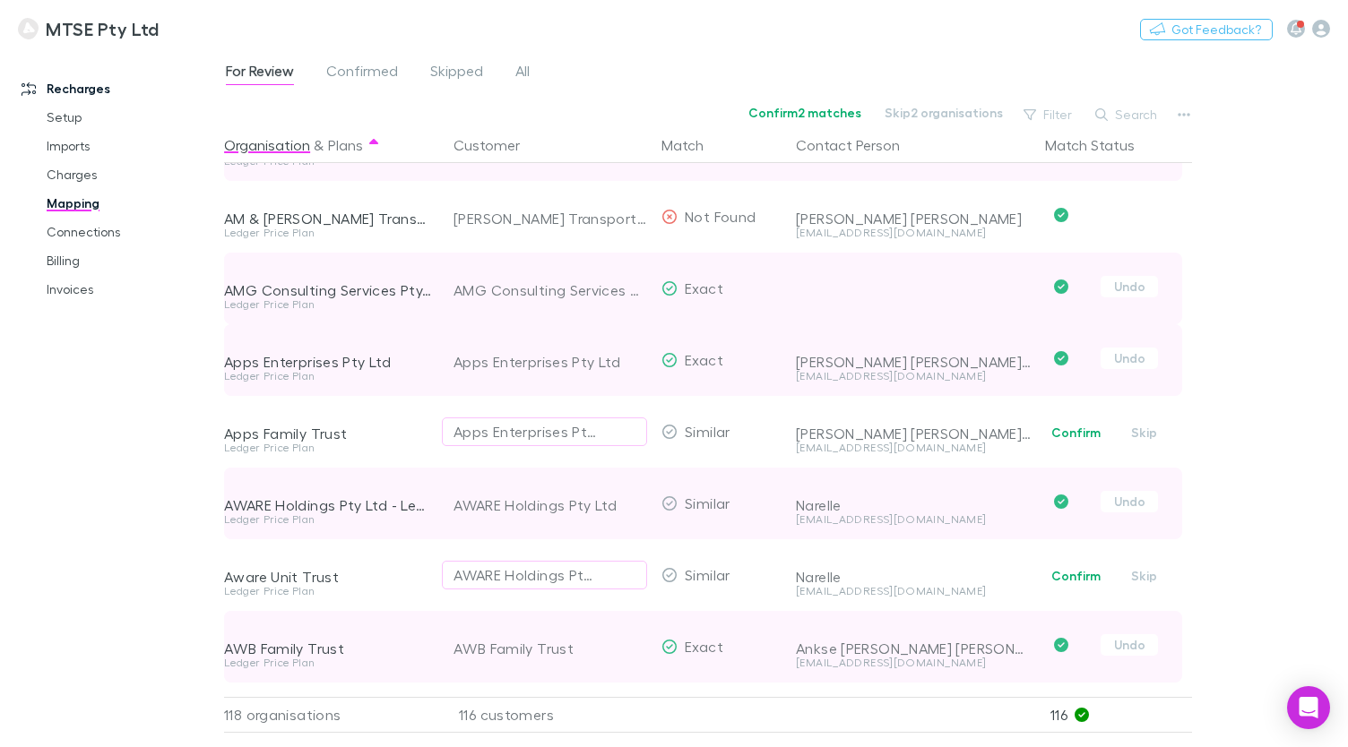
scroll to position [414, 0]
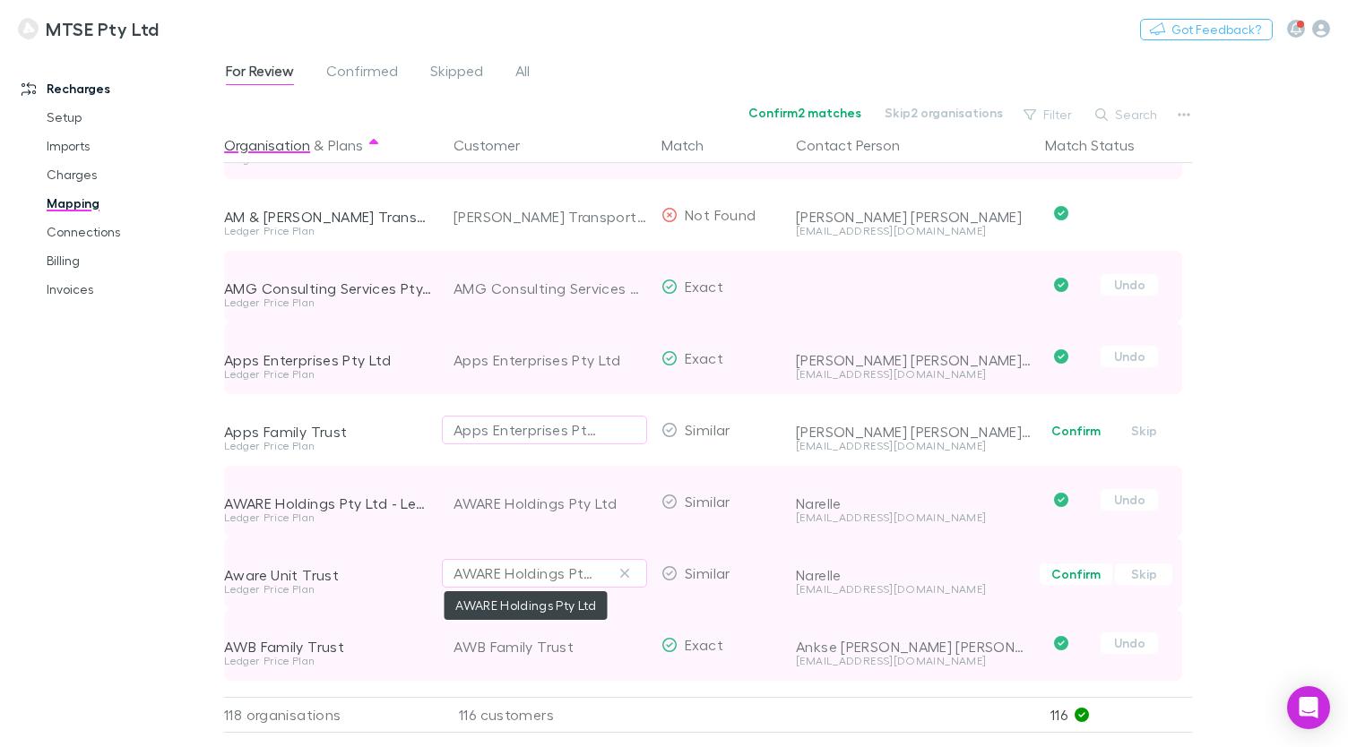
click at [587, 576] on div "AWARE Holdings Pty Ltd" at bounding box center [526, 574] width 146 height 22
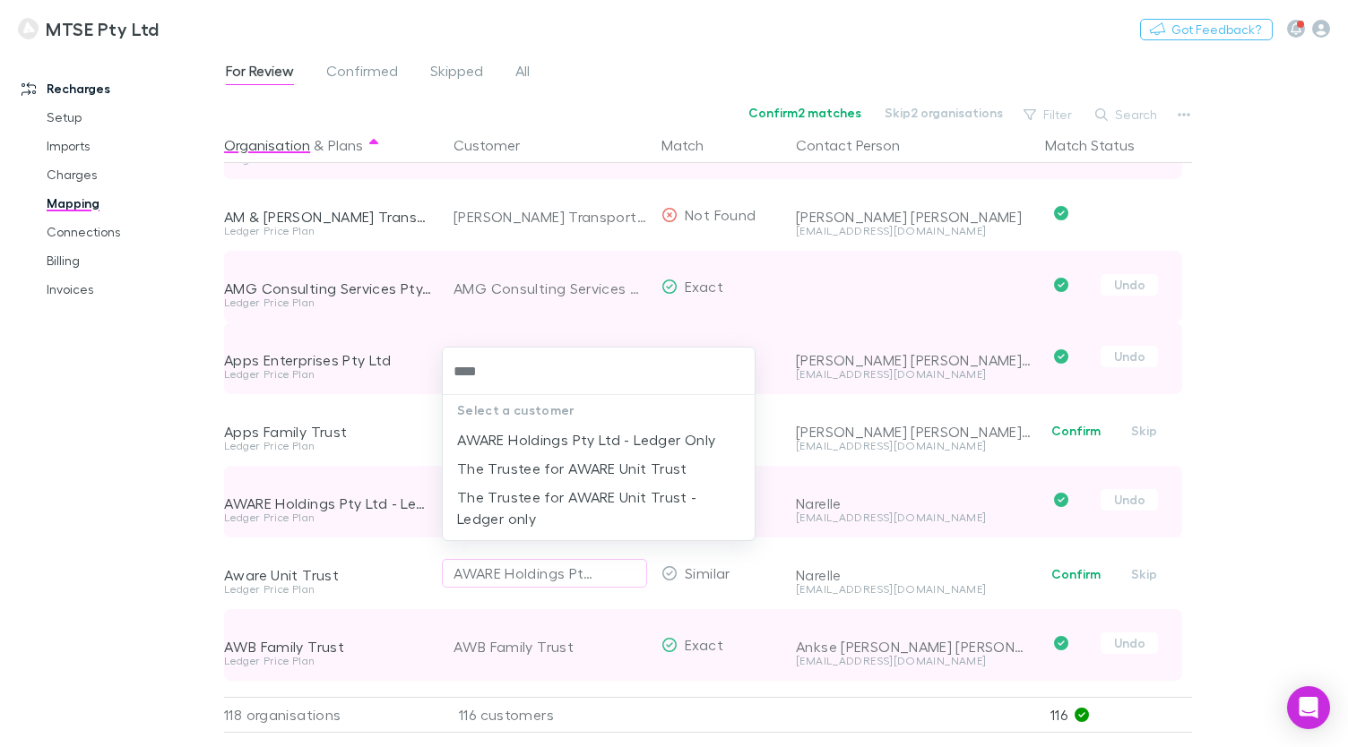
type input "*****"
click at [661, 470] on li "The Trustee for AWARE Unit Trust" at bounding box center [599, 468] width 312 height 29
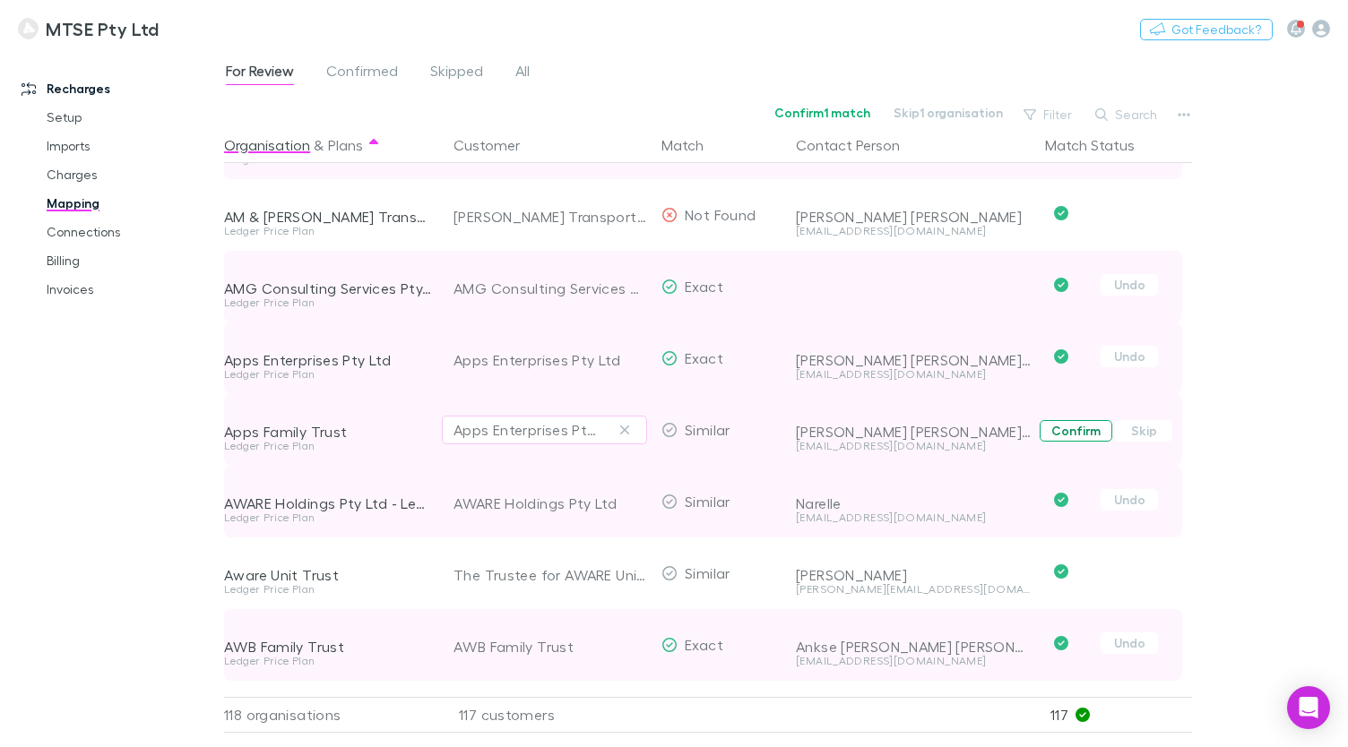
click at [1056, 435] on button "Confirm" at bounding box center [1075, 431] width 73 height 22
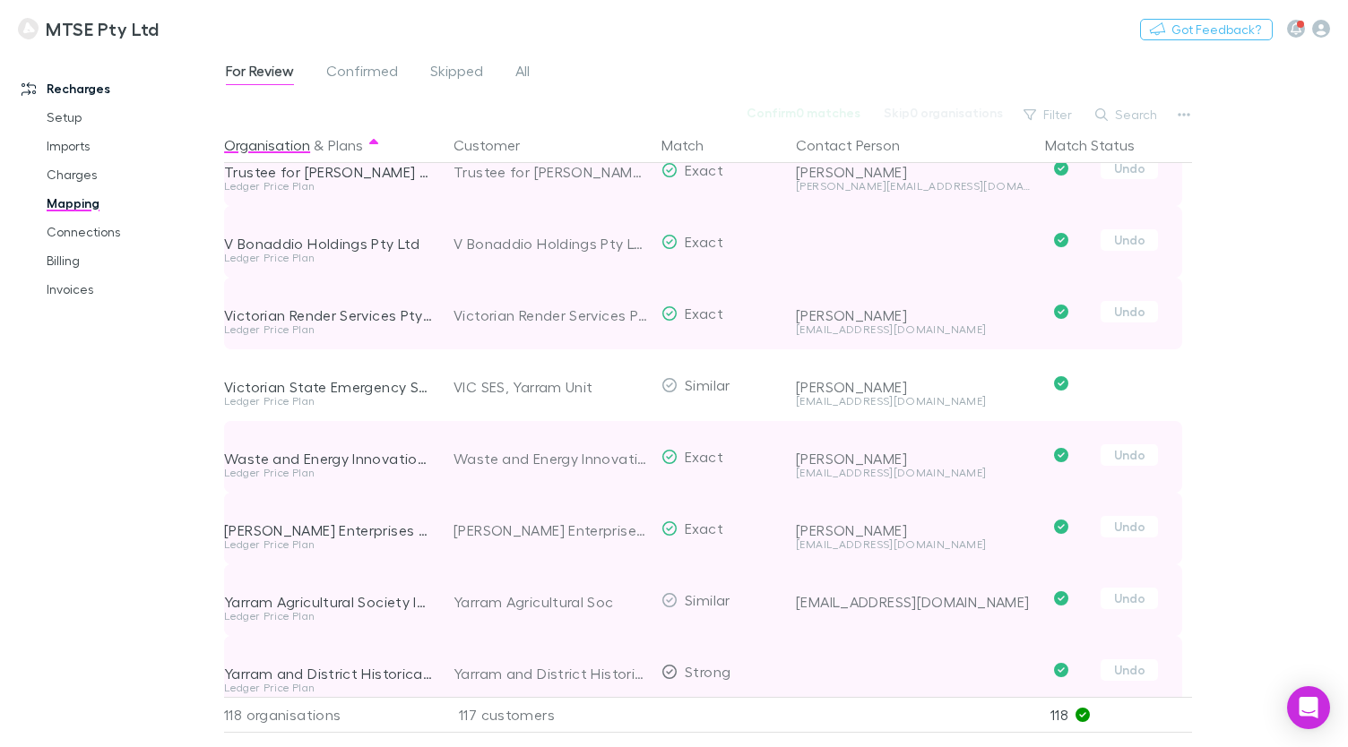
scroll to position [7549, 0]
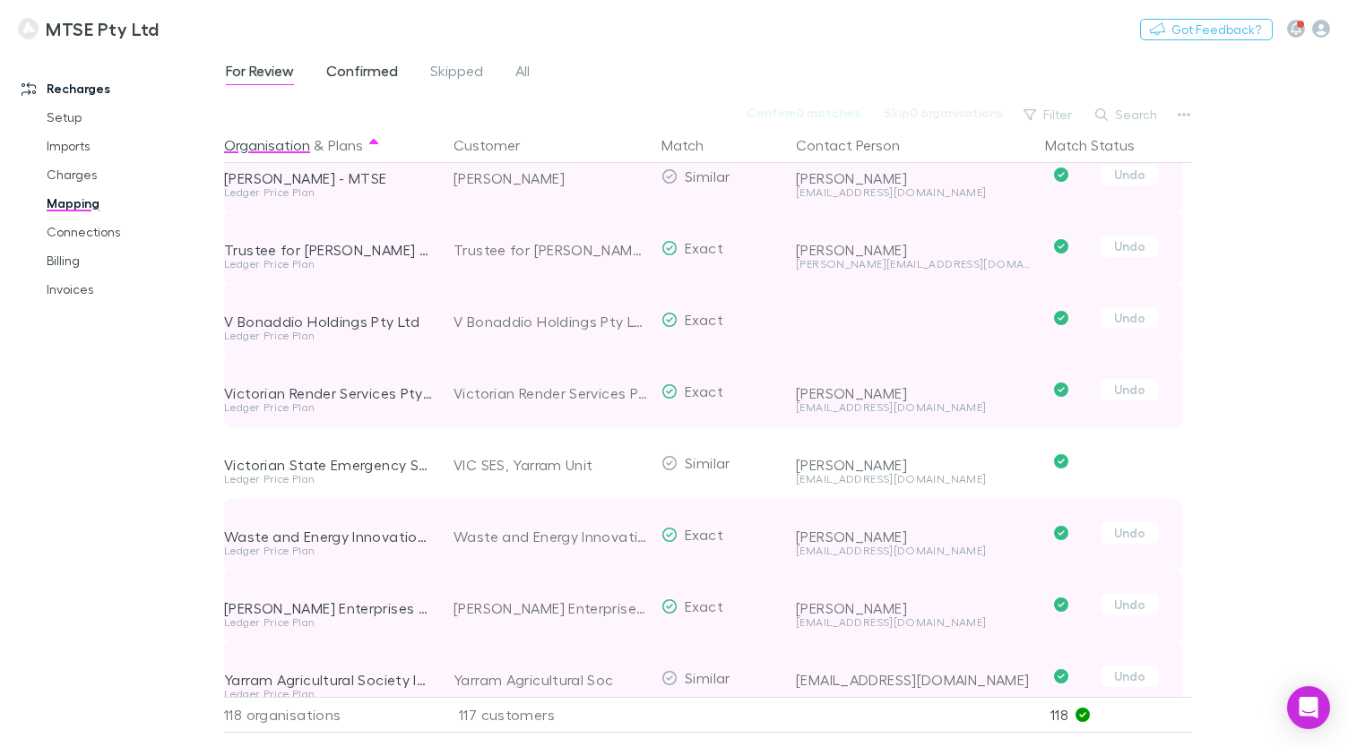
click at [362, 74] on span "Confirmed" at bounding box center [362, 73] width 72 height 23
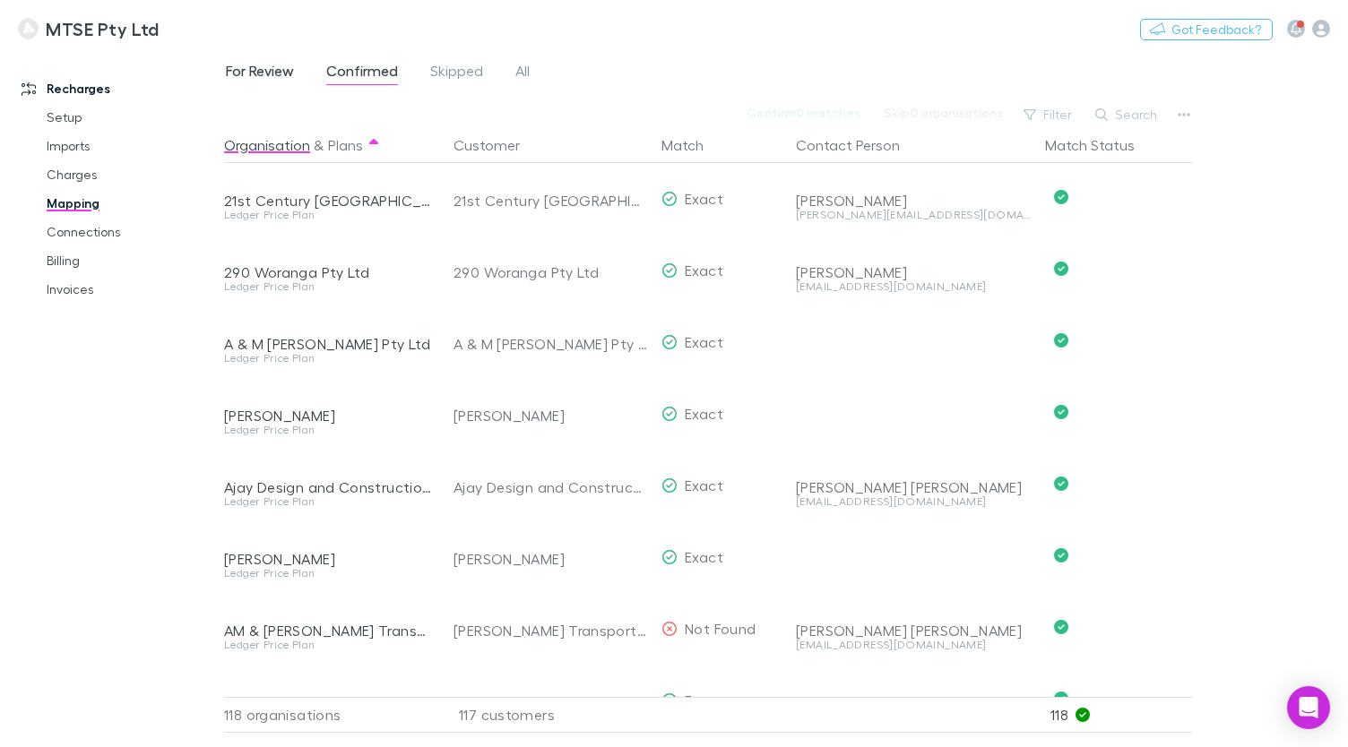
click at [280, 77] on span "For Review" at bounding box center [260, 73] width 68 height 23
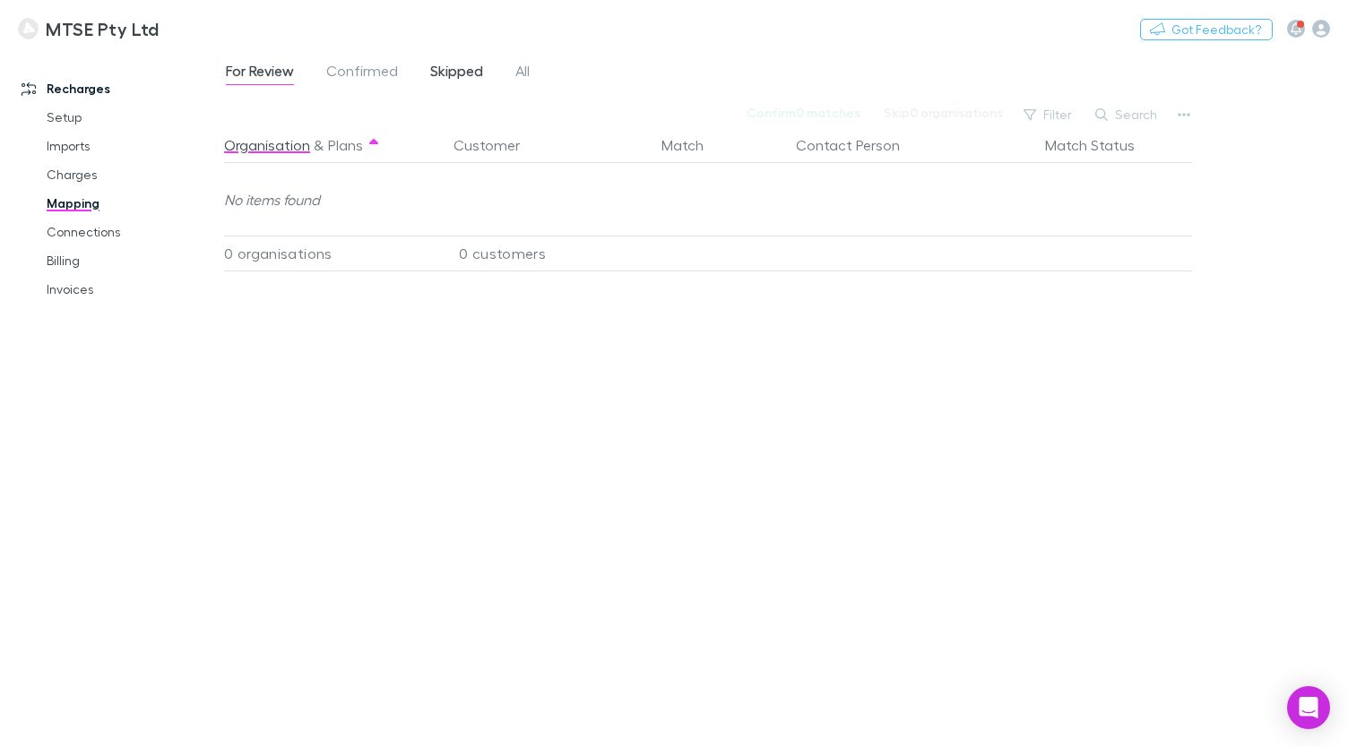
click at [447, 71] on span "Skipped" at bounding box center [456, 73] width 53 height 23
click at [96, 228] on link "Connections" at bounding box center [125, 232] width 192 height 29
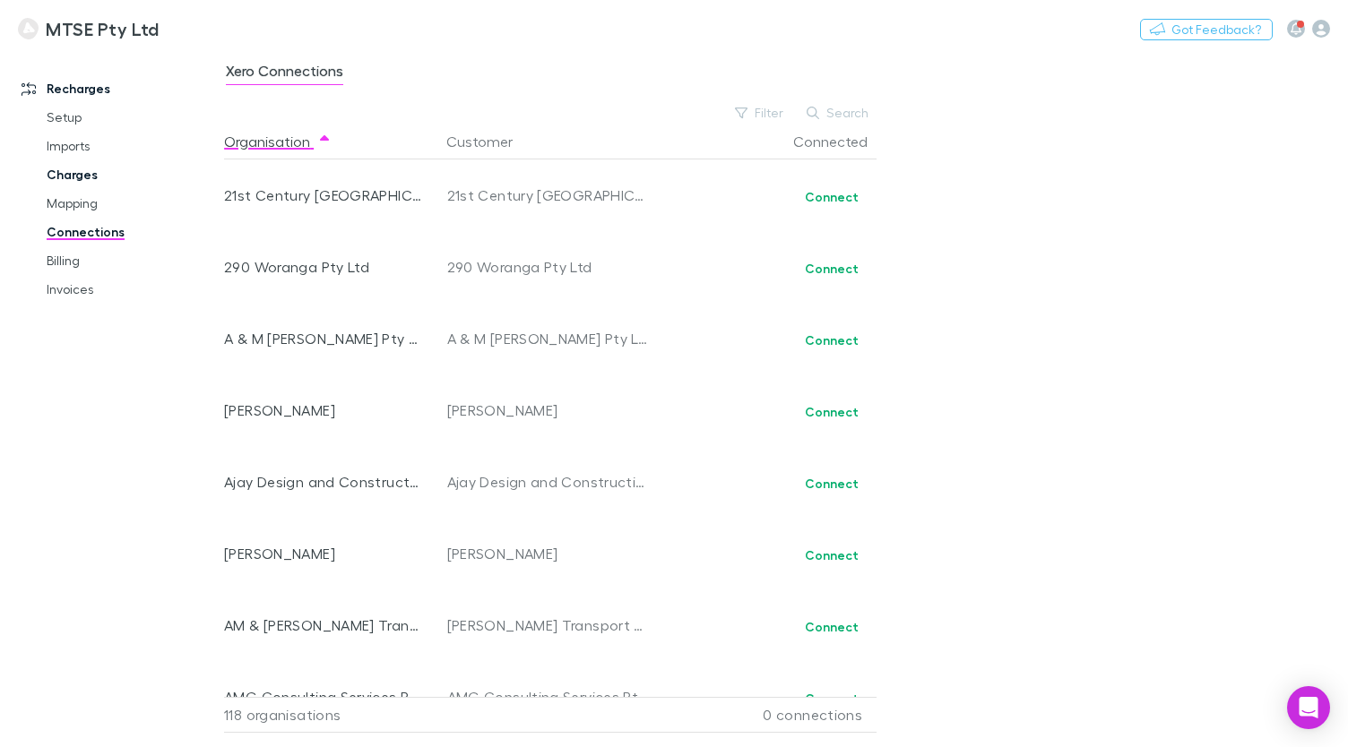
click at [89, 173] on link "Charges" at bounding box center [125, 174] width 192 height 29
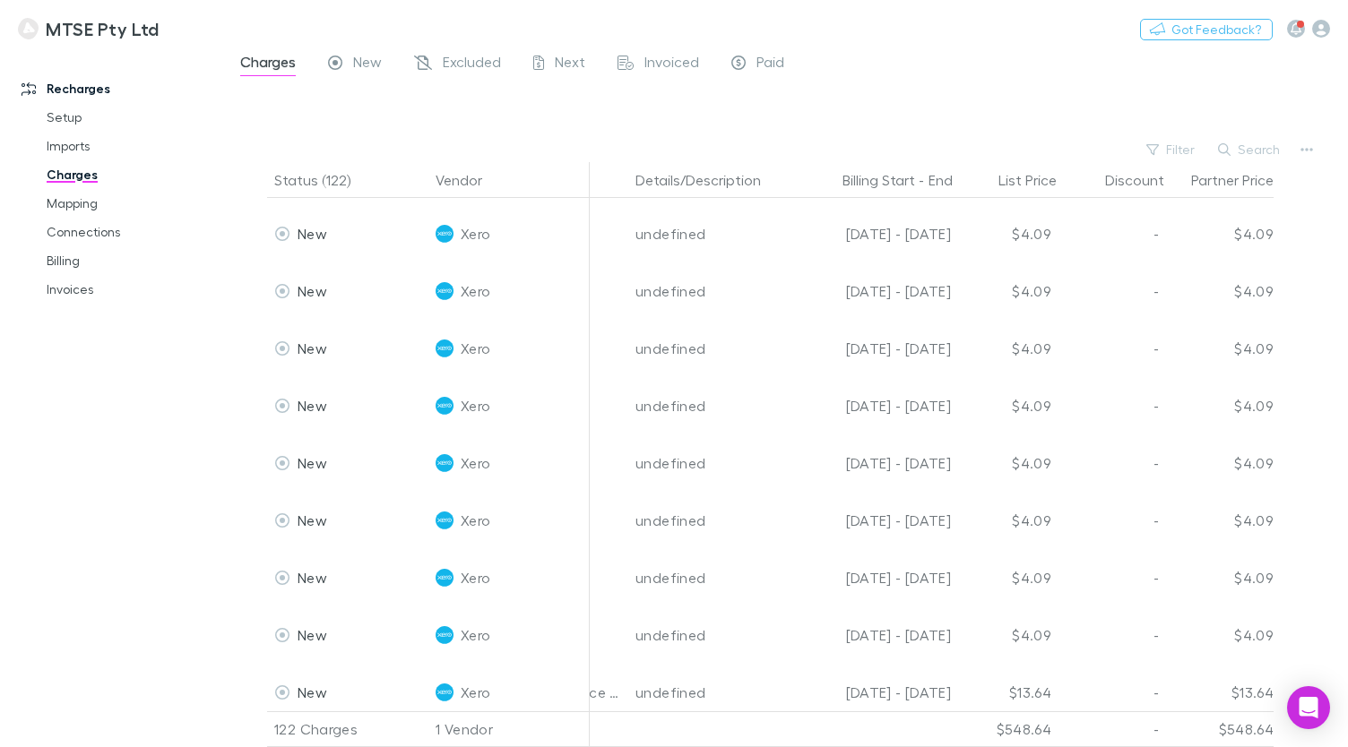
scroll to position [1681, 696]
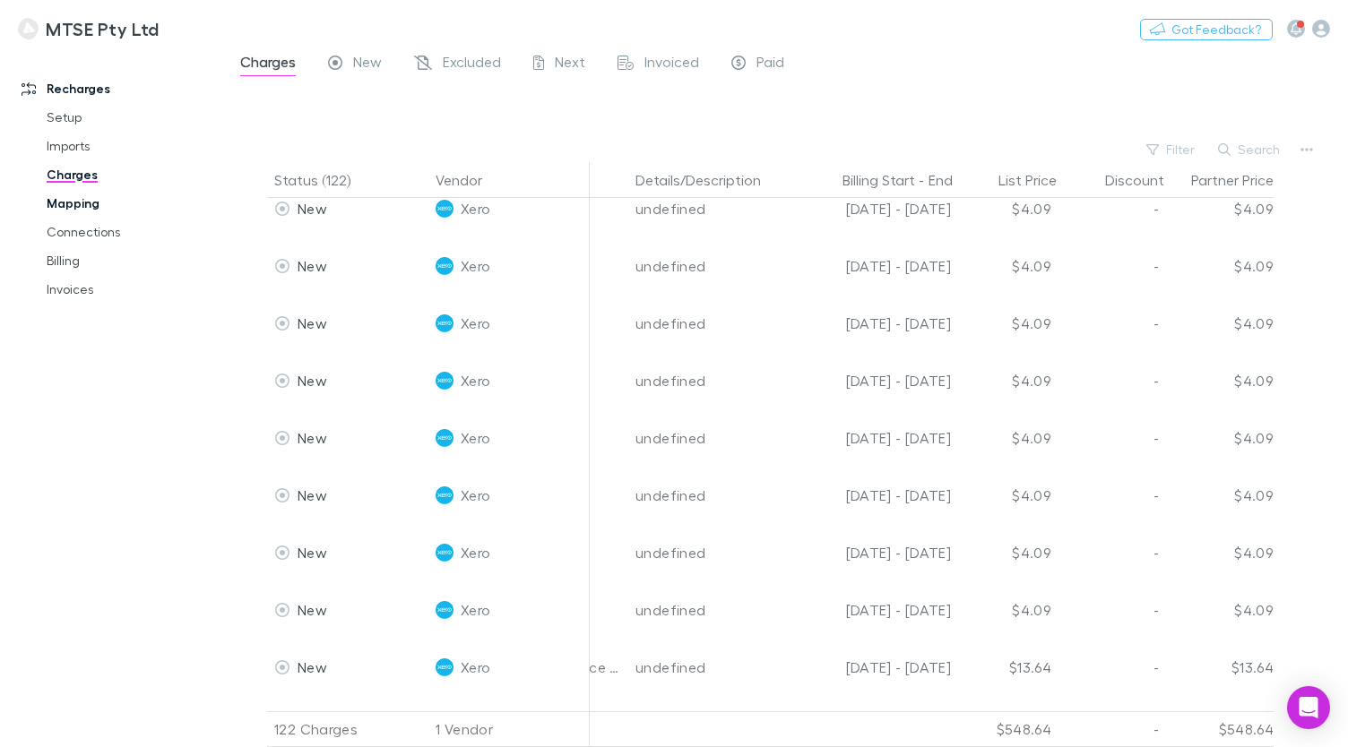
click at [100, 207] on link "Mapping" at bounding box center [125, 203] width 192 height 29
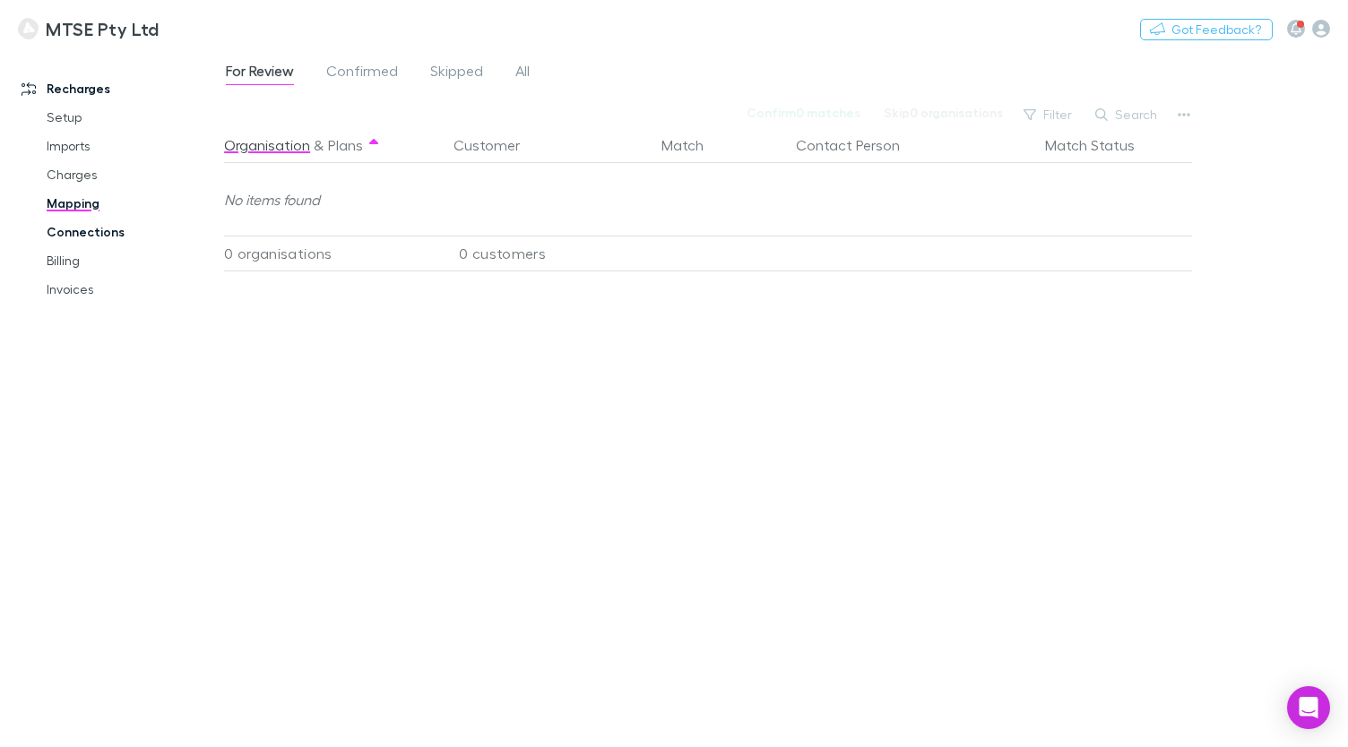
click at [99, 227] on link "Connections" at bounding box center [125, 232] width 192 height 29
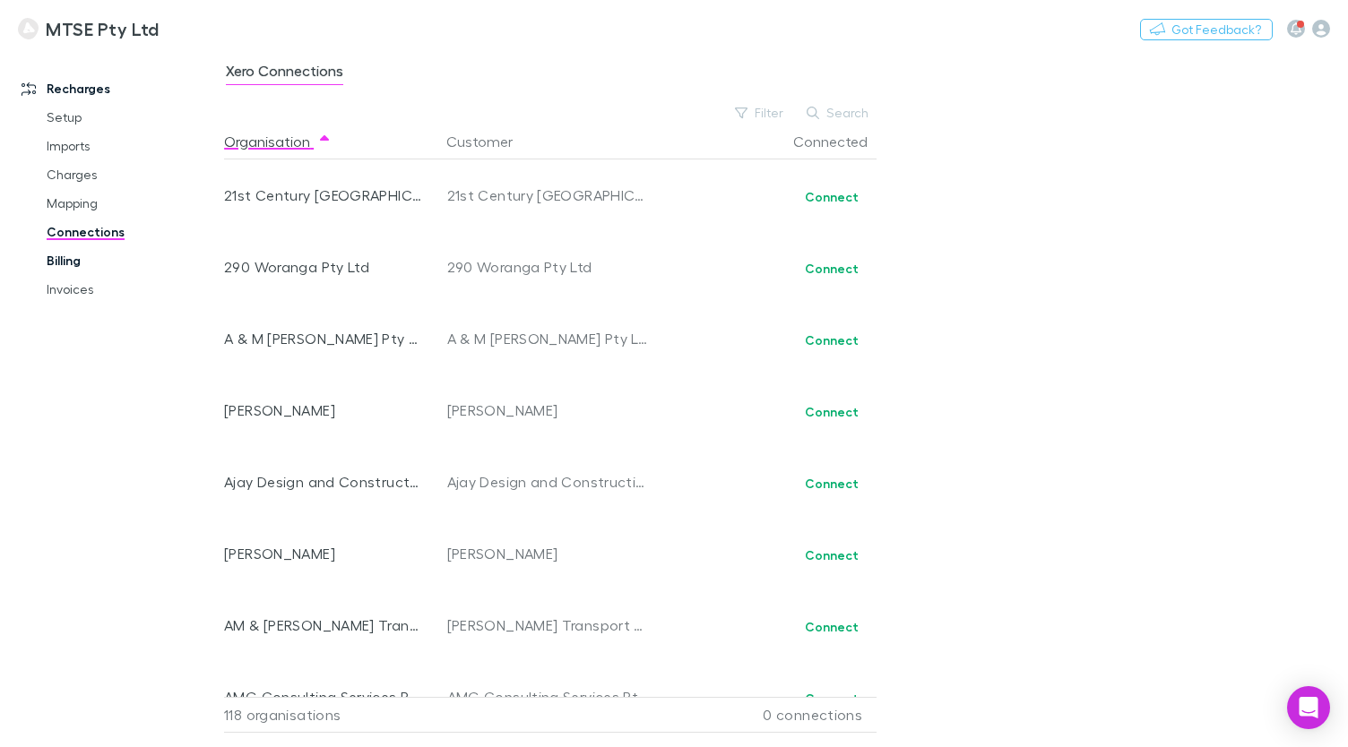
click at [95, 258] on link "Billing" at bounding box center [125, 260] width 192 height 29
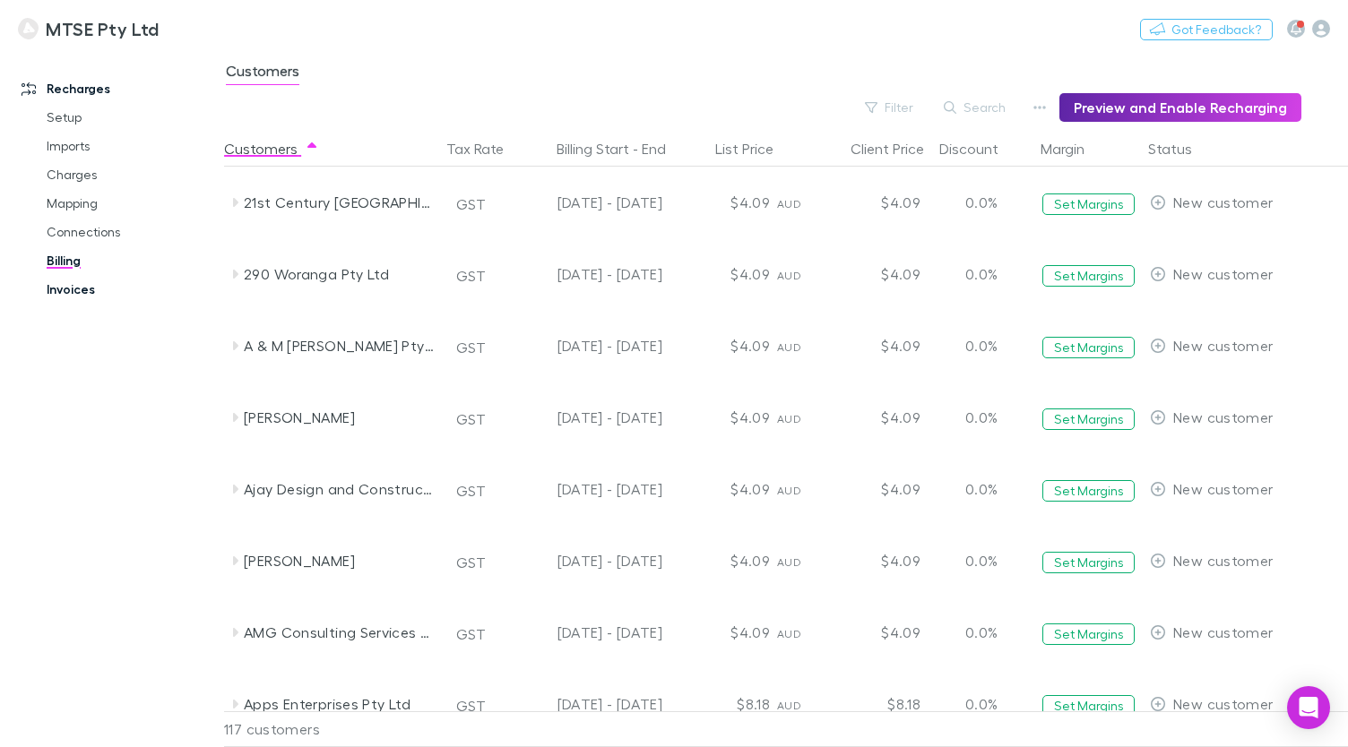
click at [90, 288] on link "Invoices" at bounding box center [125, 289] width 192 height 29
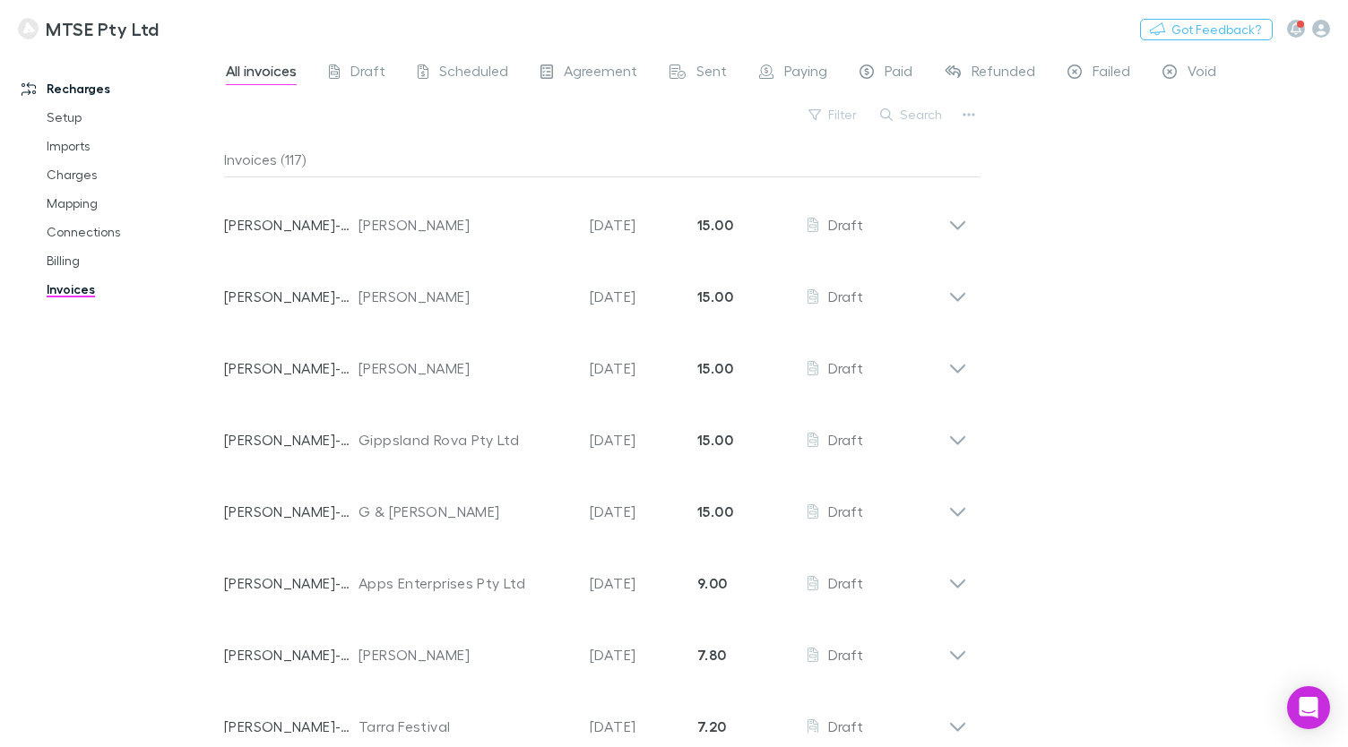
scroll to position [7, 0]
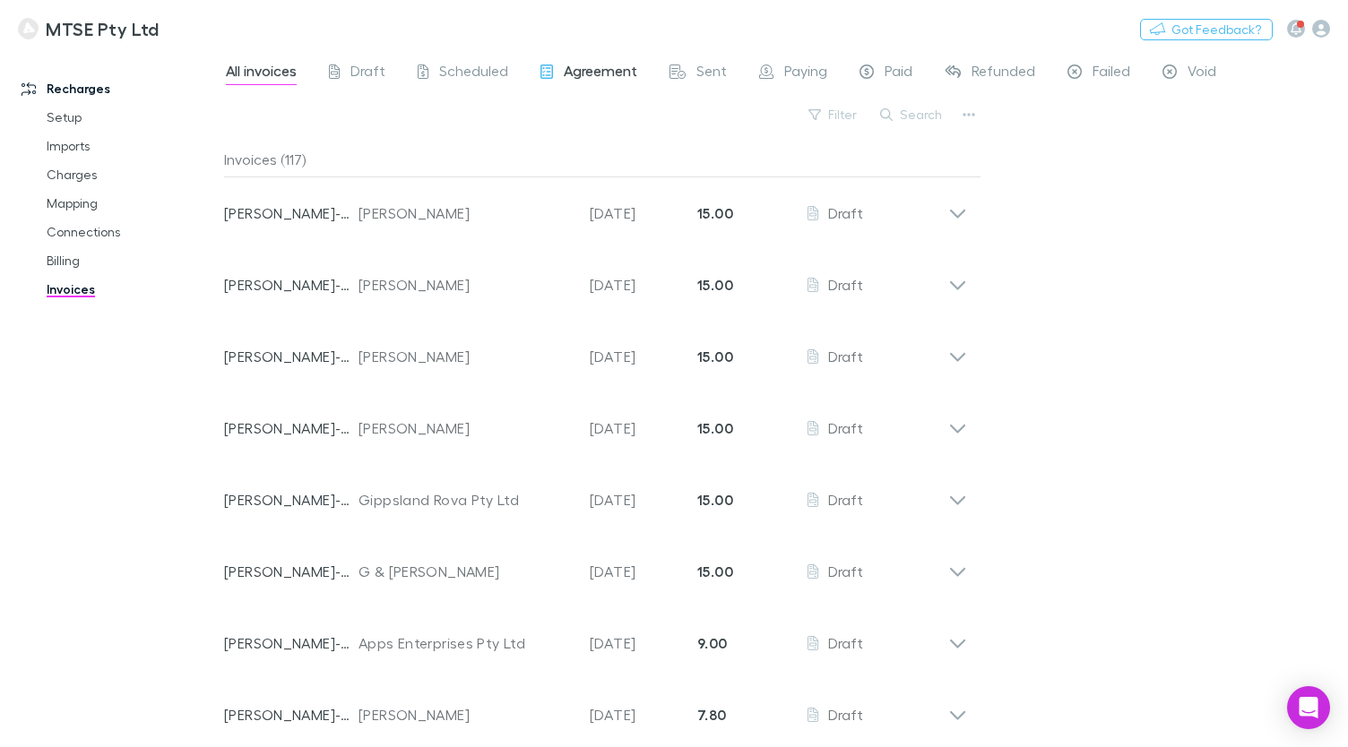
click at [615, 72] on span "Agreement" at bounding box center [600, 73] width 73 height 23
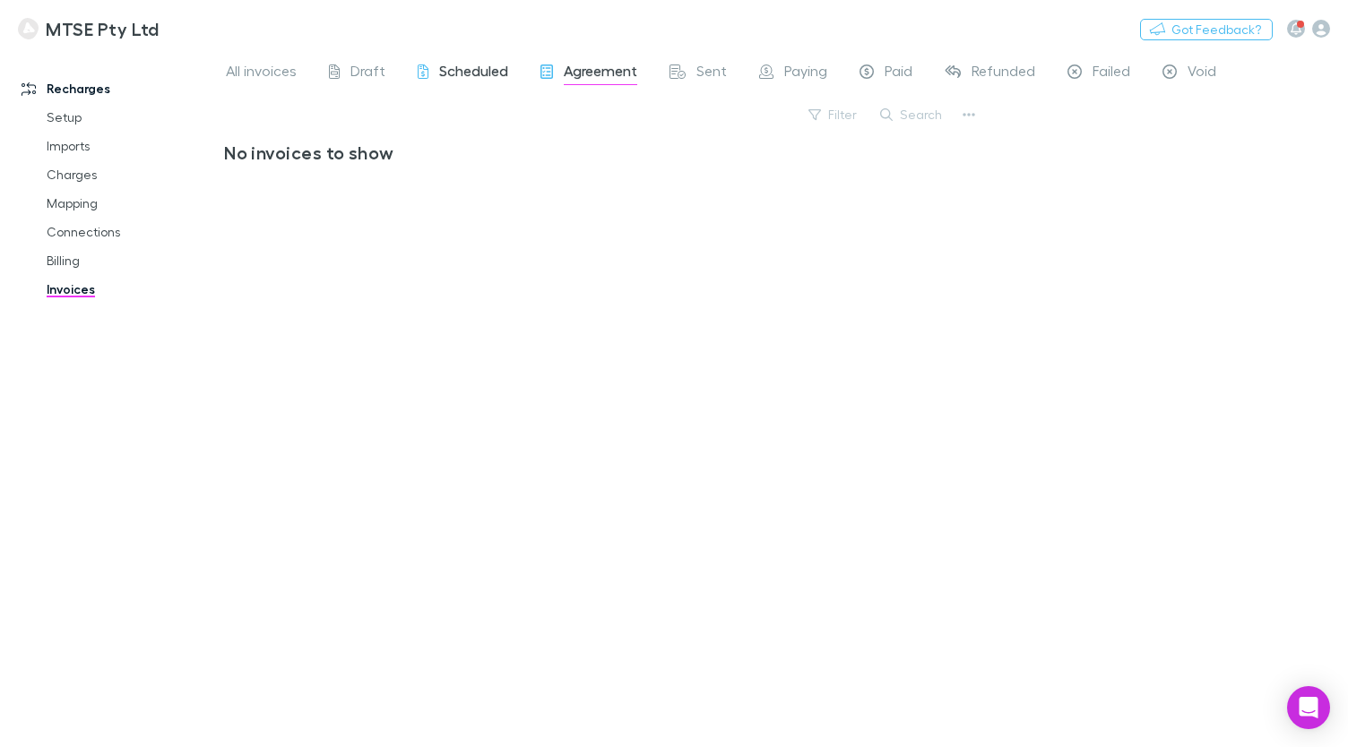
click at [447, 74] on span "Scheduled" at bounding box center [473, 73] width 69 height 23
click at [265, 78] on span "All invoices" at bounding box center [261, 73] width 71 height 23
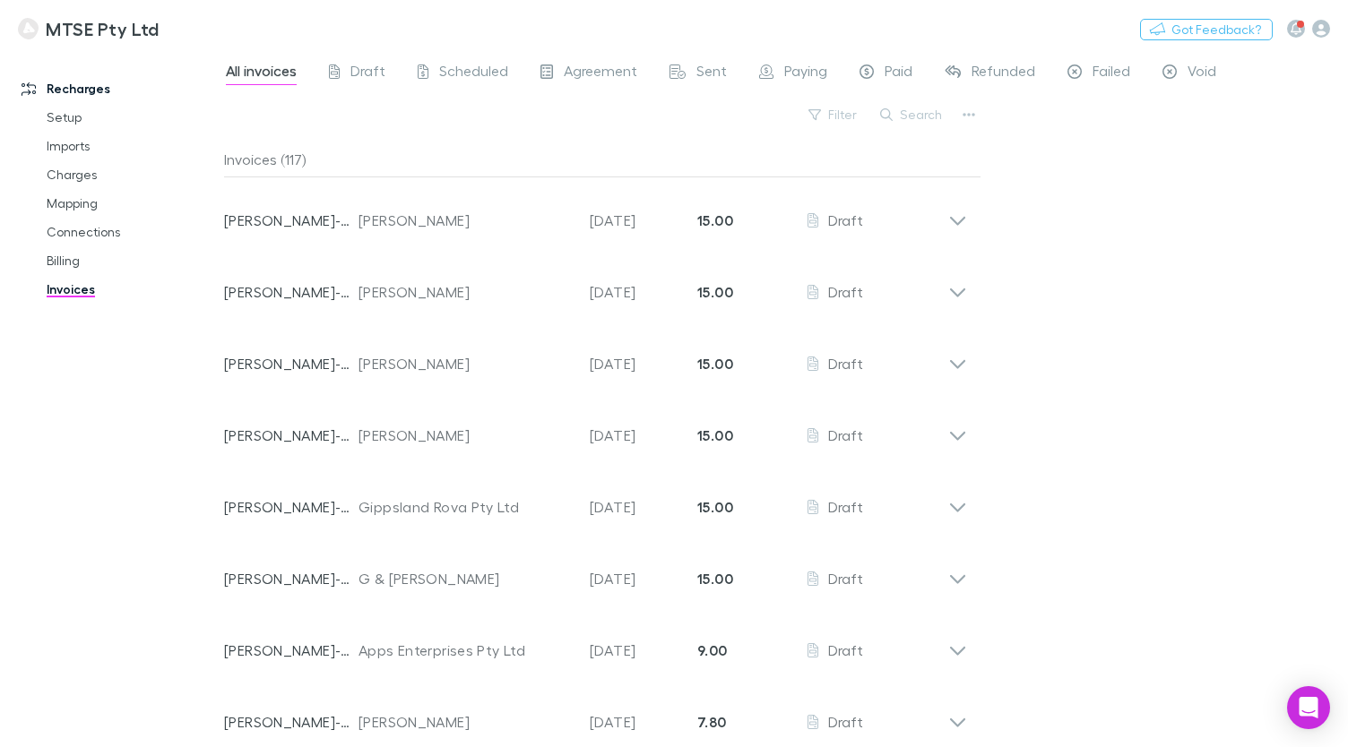
click at [104, 93] on link "Recharges" at bounding box center [112, 88] width 217 height 29
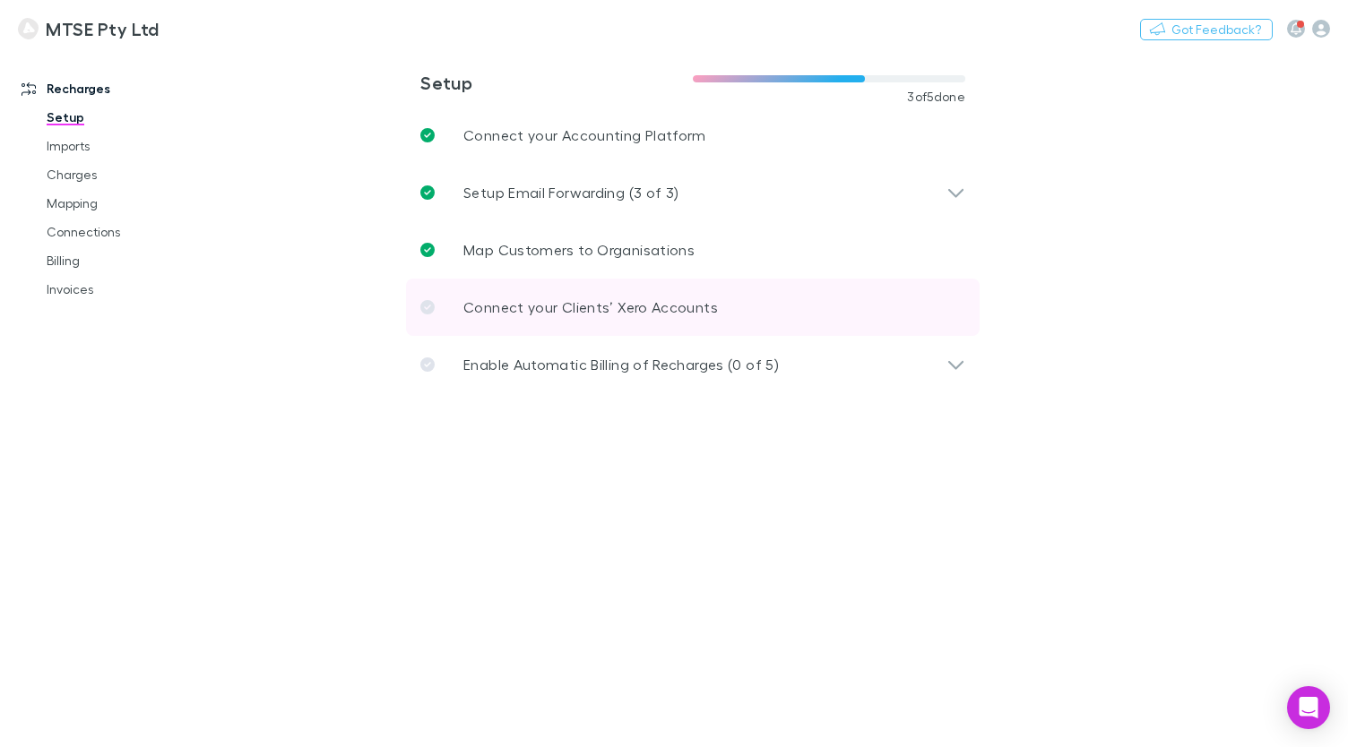
click at [461, 304] on link "Connect your Clients’ Xero Accounts" at bounding box center [692, 307] width 573 height 57
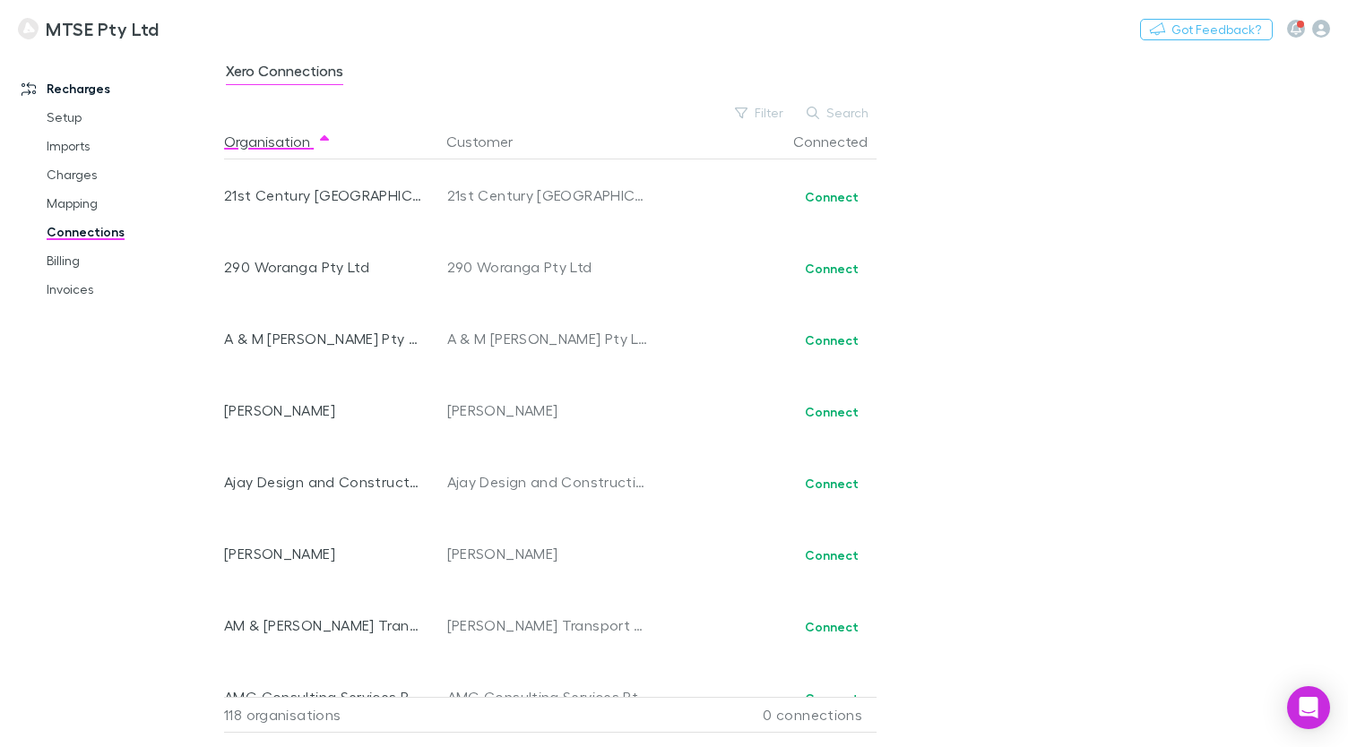
click at [633, 65] on div "Xero Connections" at bounding box center [786, 76] width 1124 height 34
